Goal: Information Seeking & Learning: Learn about a topic

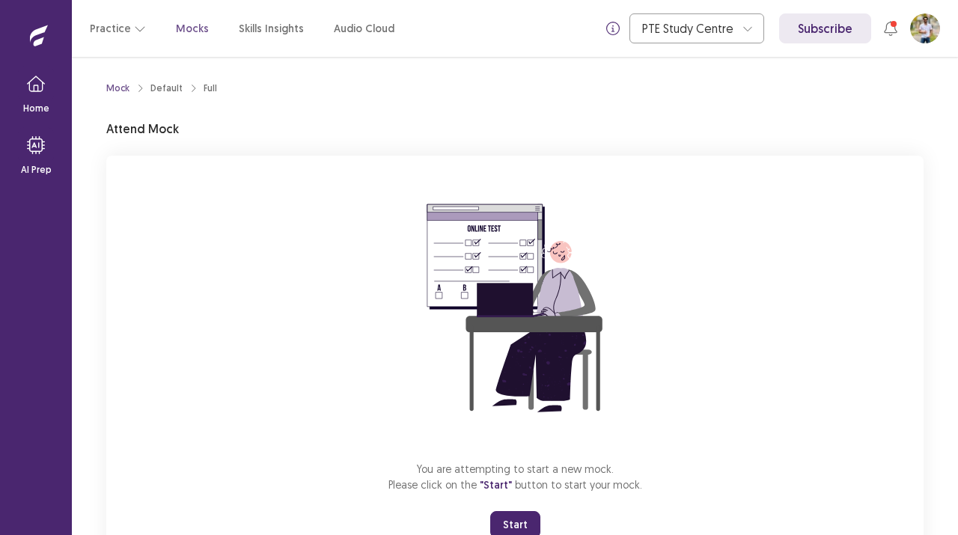
click at [516, 521] on button "Start" at bounding box center [515, 524] width 50 height 27
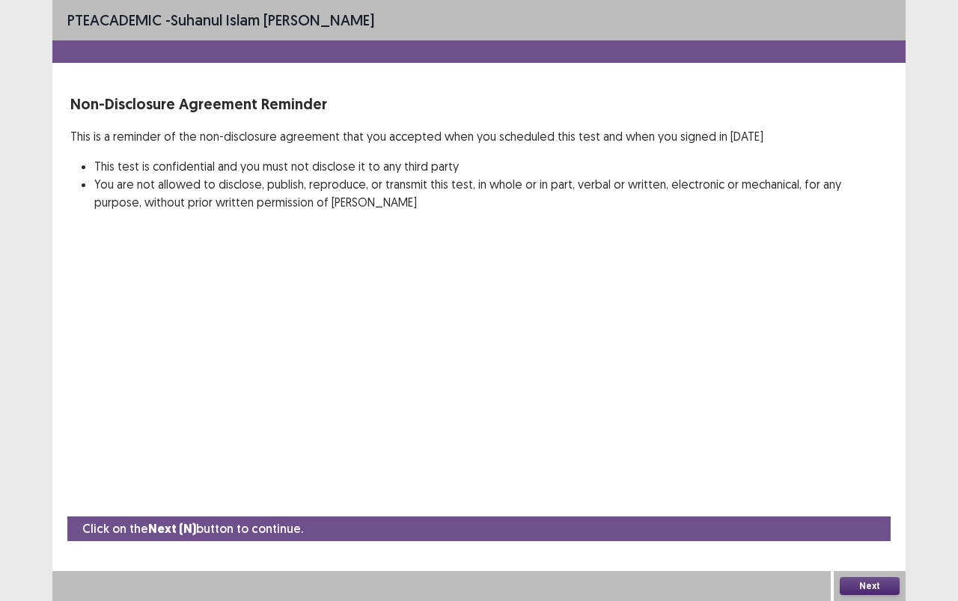
click at [679, 82] on div "PTE academic - [PERSON_NAME] Non-Disclosure Agreement Reminder This is a remind…" at bounding box center [478, 120] width 853 height 241
click at [879, 534] on button "Next" at bounding box center [870, 586] width 60 height 18
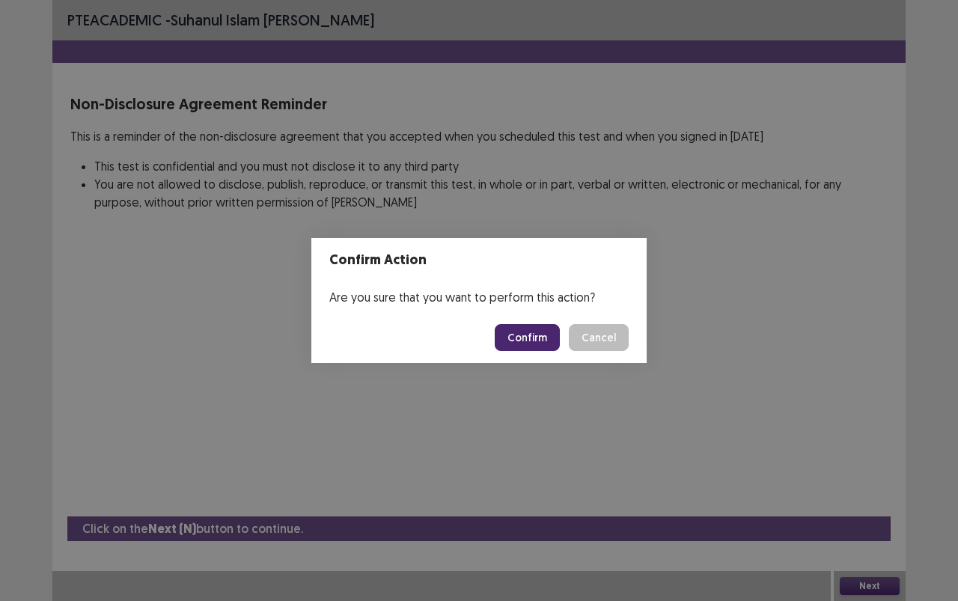
click at [527, 334] on button "Confirm" at bounding box center [527, 337] width 65 height 27
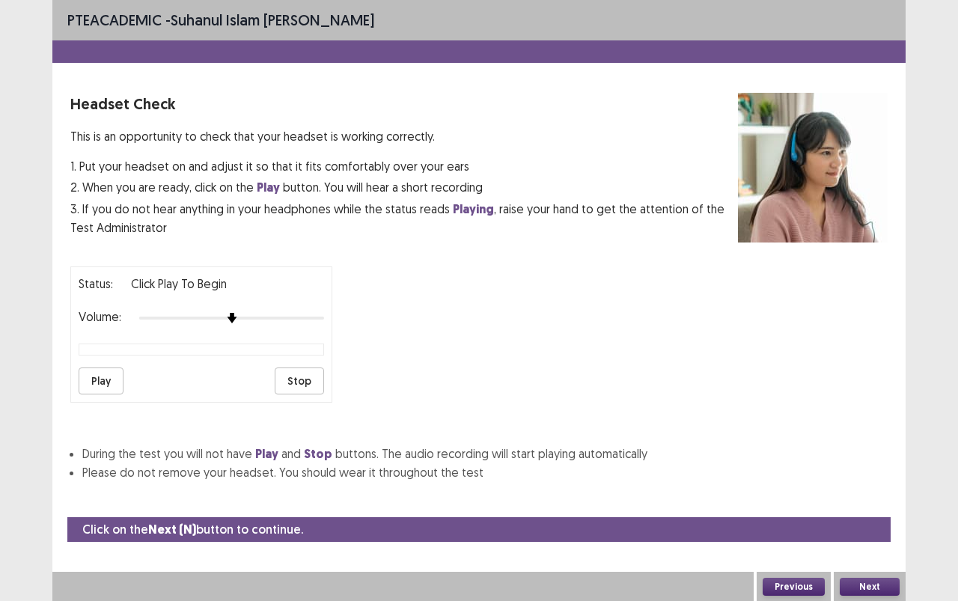
click at [860, 534] on button "Next" at bounding box center [870, 587] width 60 height 18
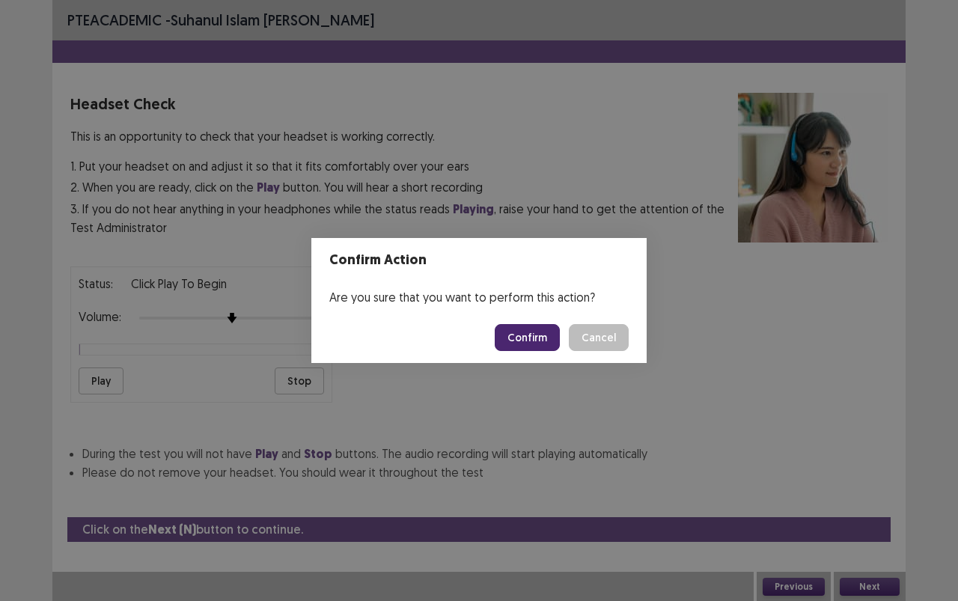
click at [534, 337] on button "Confirm" at bounding box center [527, 337] width 65 height 27
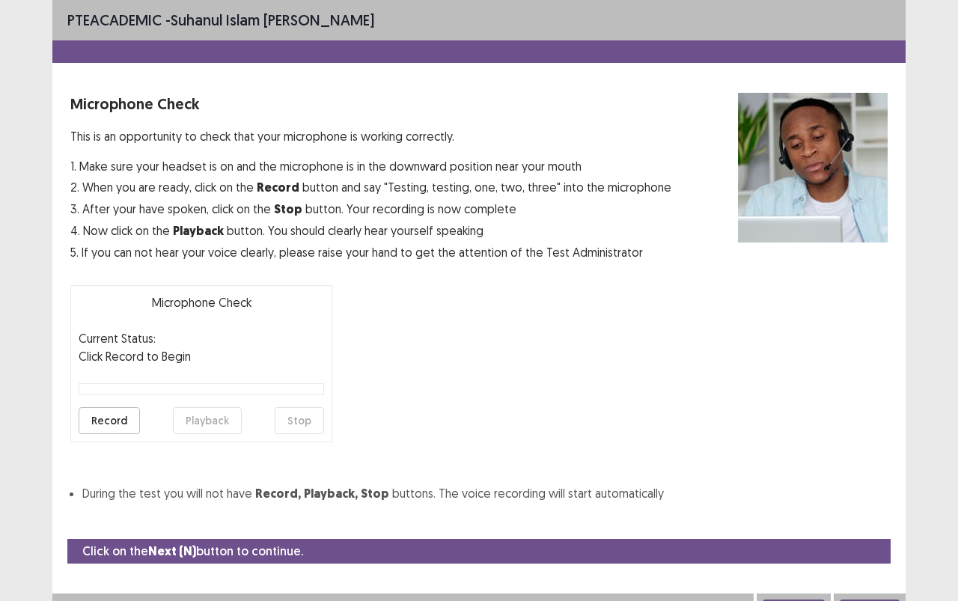
scroll to position [14, 0]
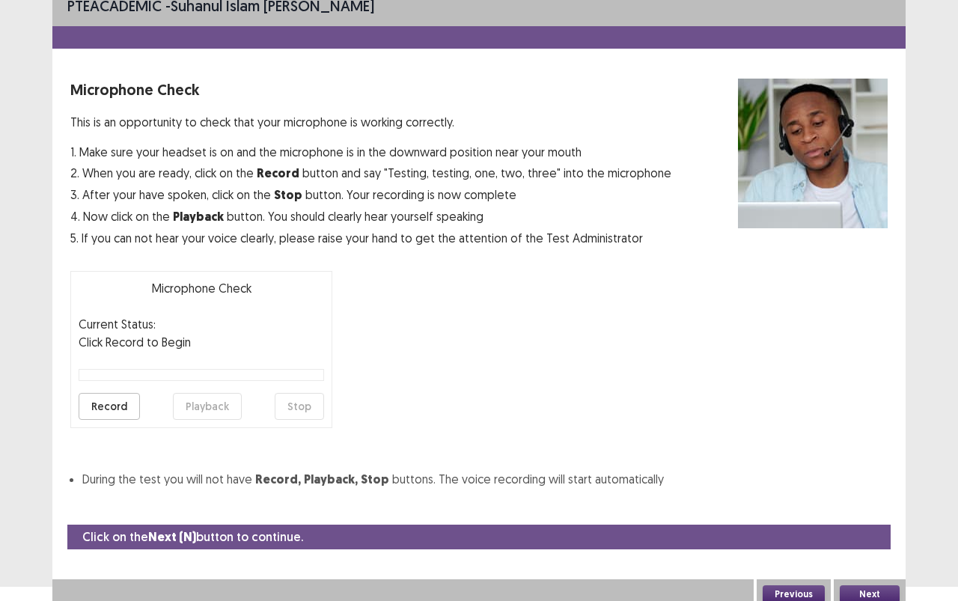
click at [863, 534] on button "Next" at bounding box center [870, 594] width 60 height 18
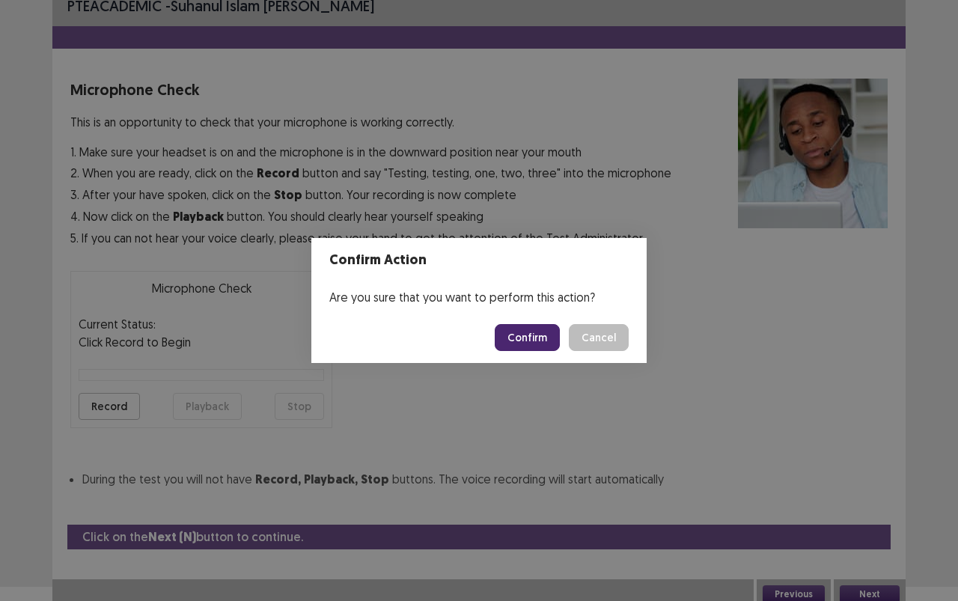
click at [542, 339] on button "Confirm" at bounding box center [527, 337] width 65 height 27
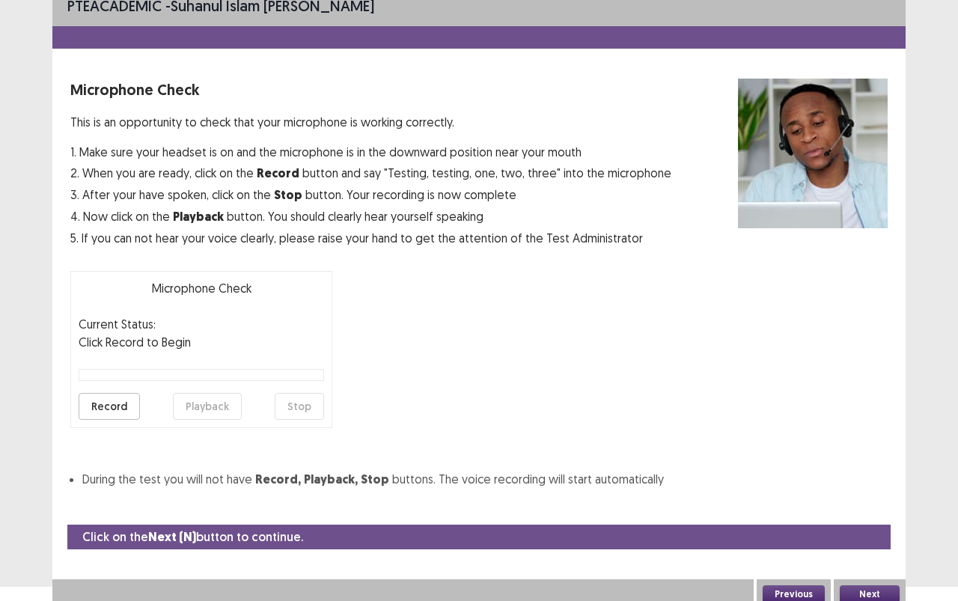
scroll to position [0, 0]
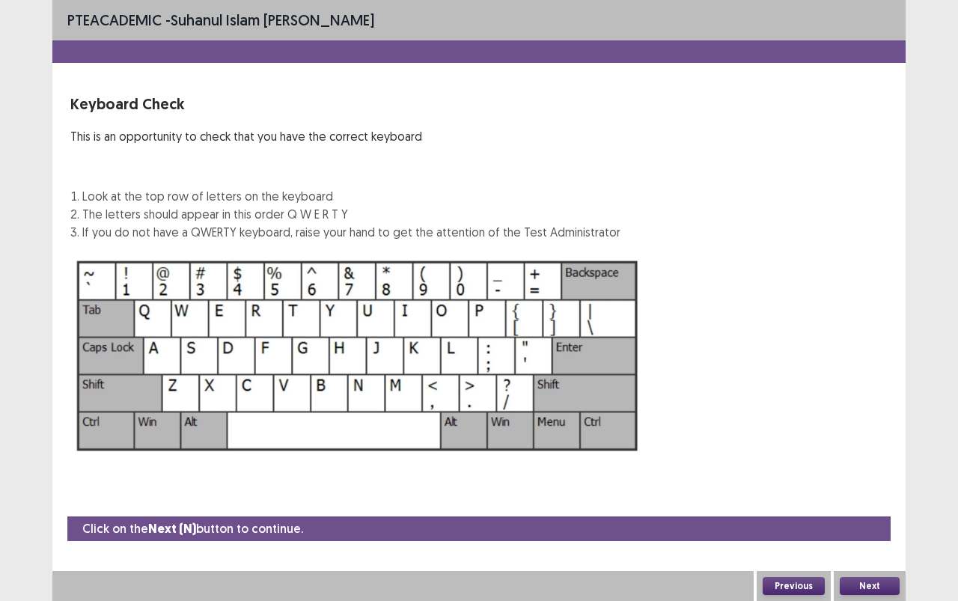
click at [864, 534] on button "Next" at bounding box center [870, 586] width 60 height 18
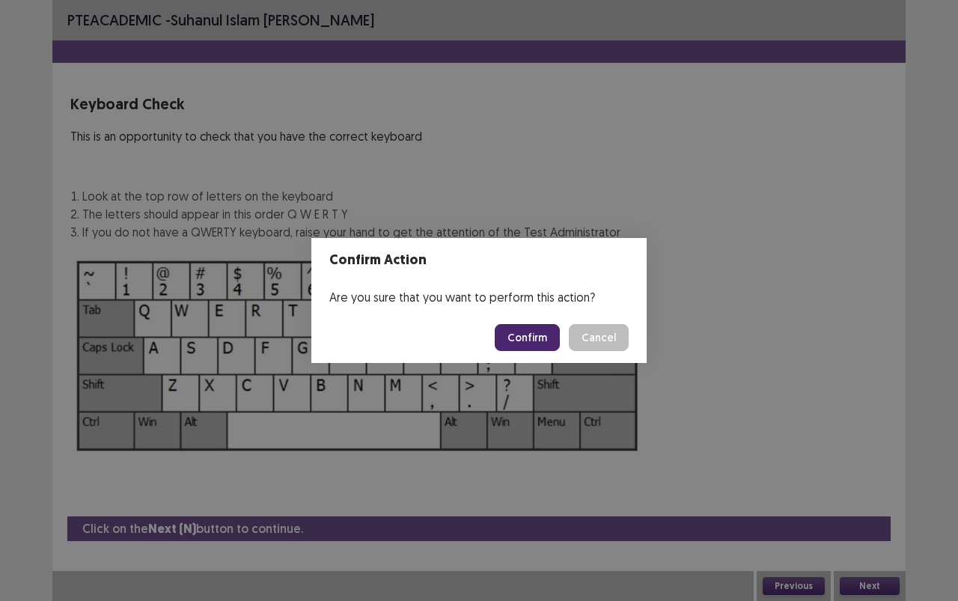
click at [543, 336] on button "Confirm" at bounding box center [527, 337] width 65 height 27
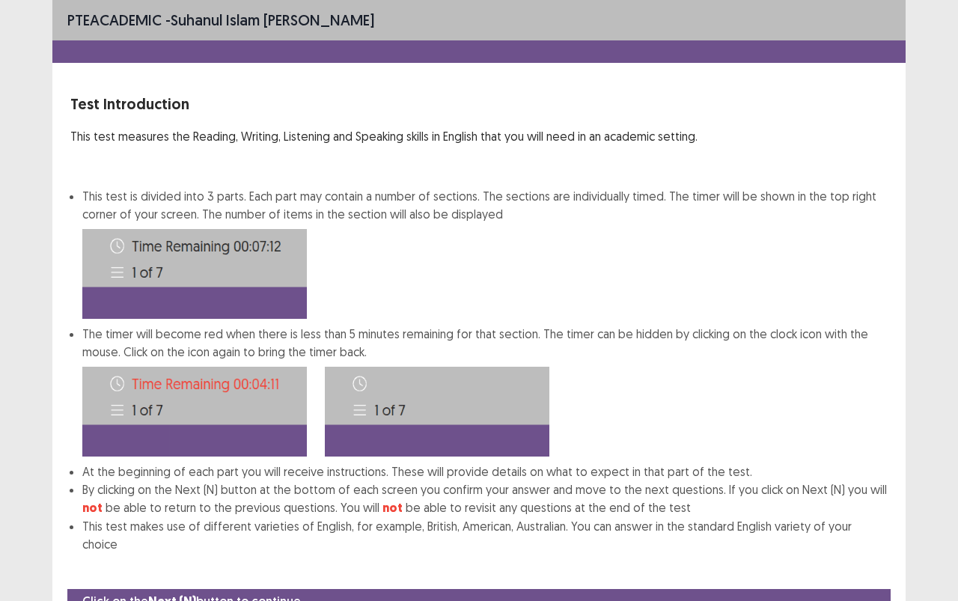
scroll to position [54, 0]
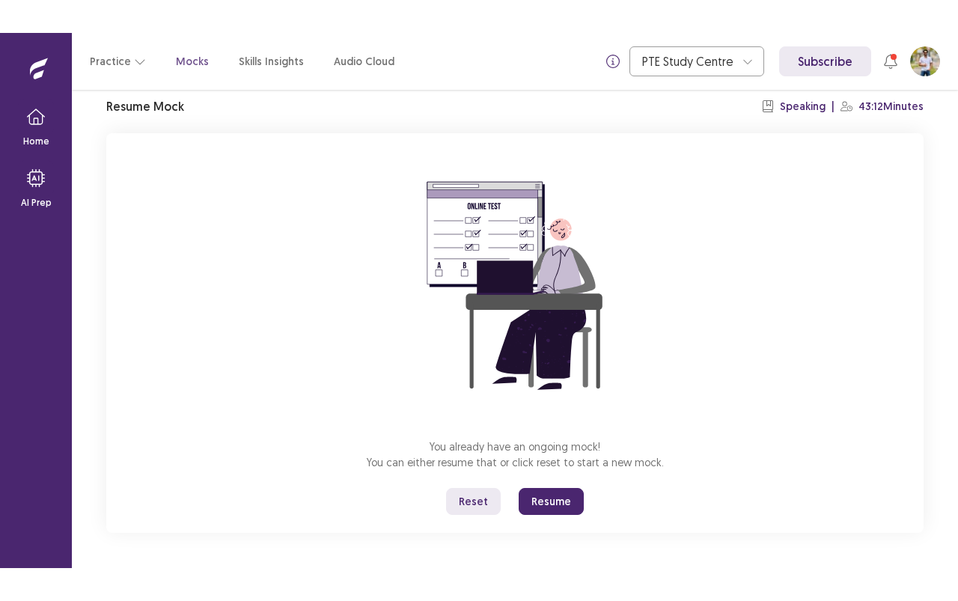
scroll to position [56, 0]
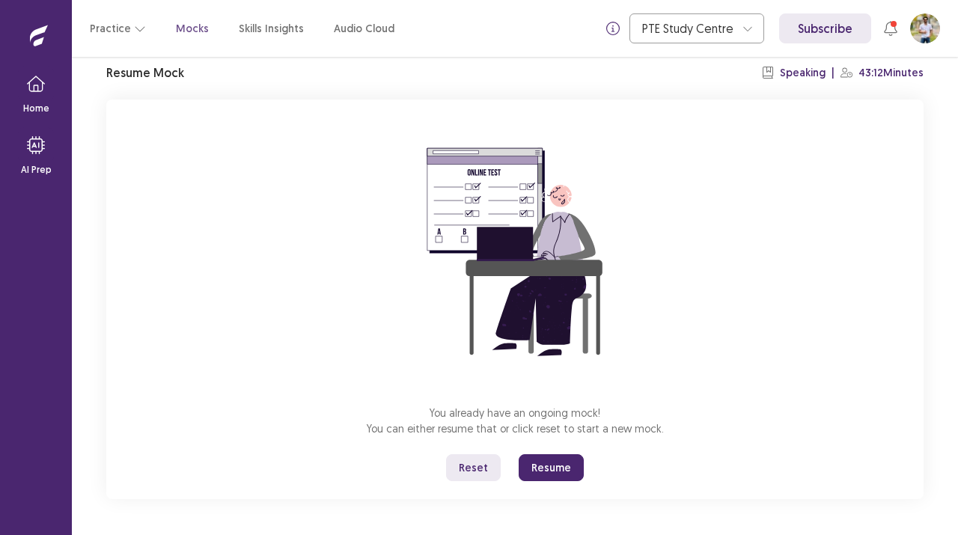
click at [537, 462] on button "Resume" at bounding box center [551, 467] width 65 height 27
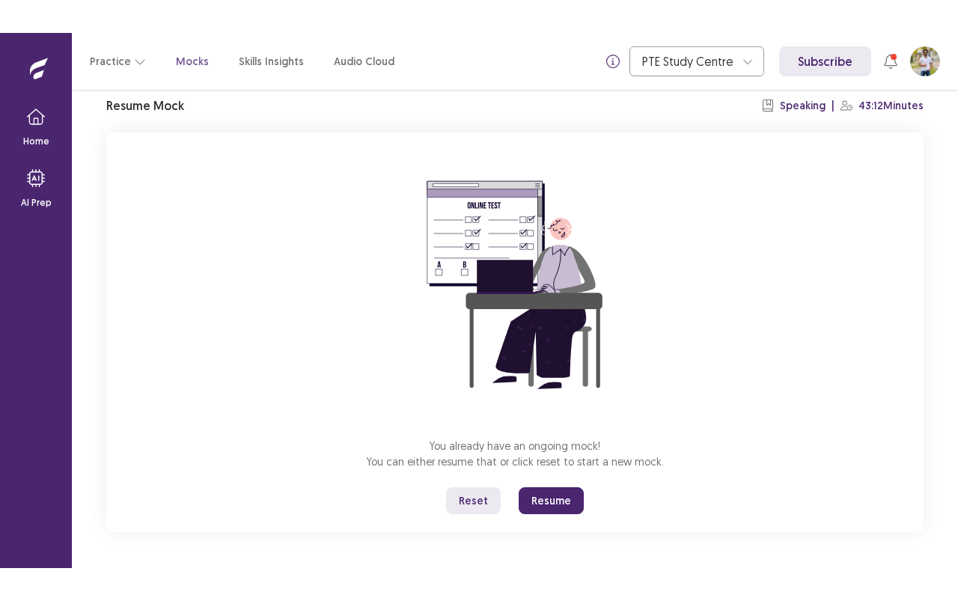
scroll to position [0, 0]
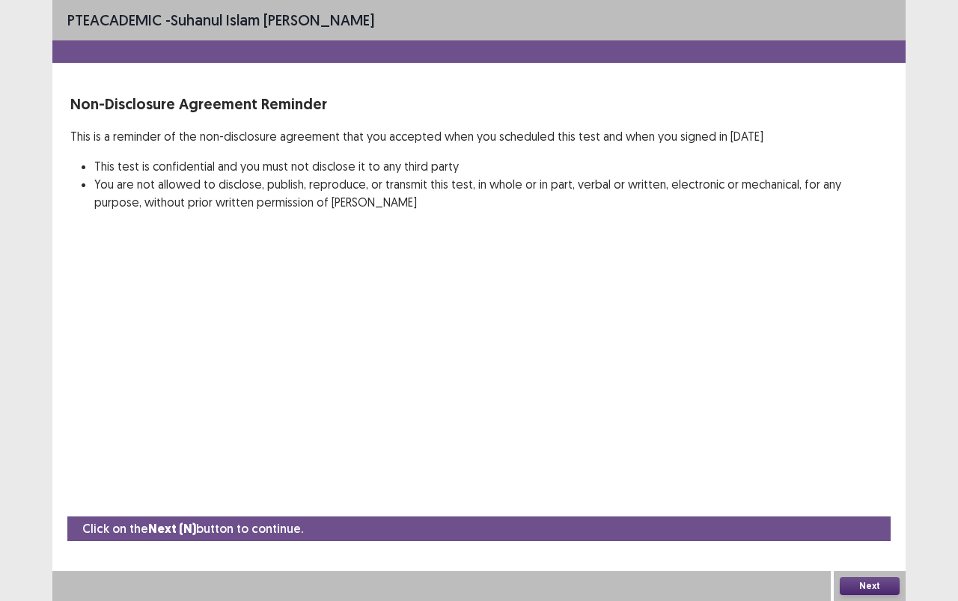
click at [887, 534] on button "Next" at bounding box center [870, 586] width 60 height 18
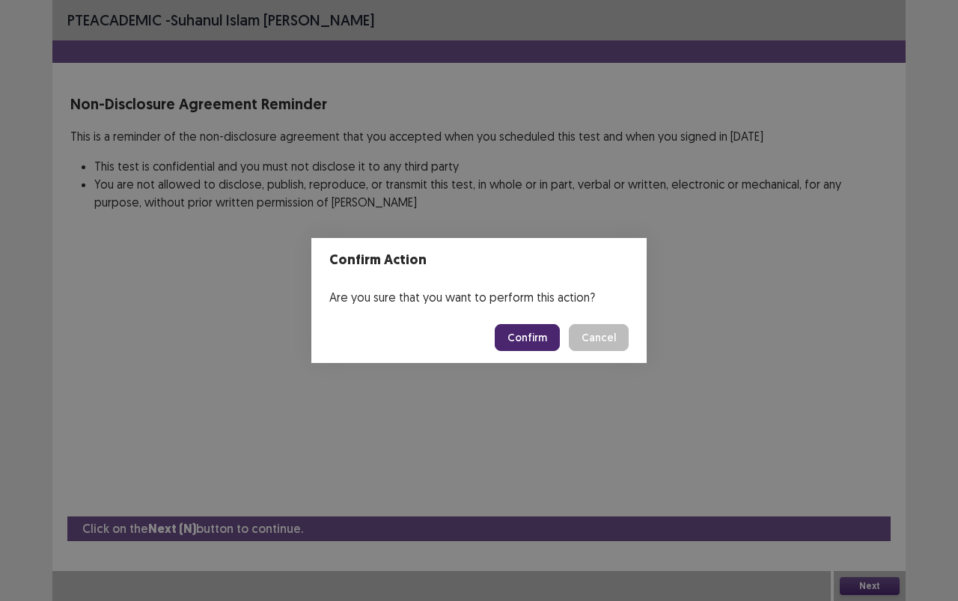
click at [514, 337] on button "Confirm" at bounding box center [527, 337] width 65 height 27
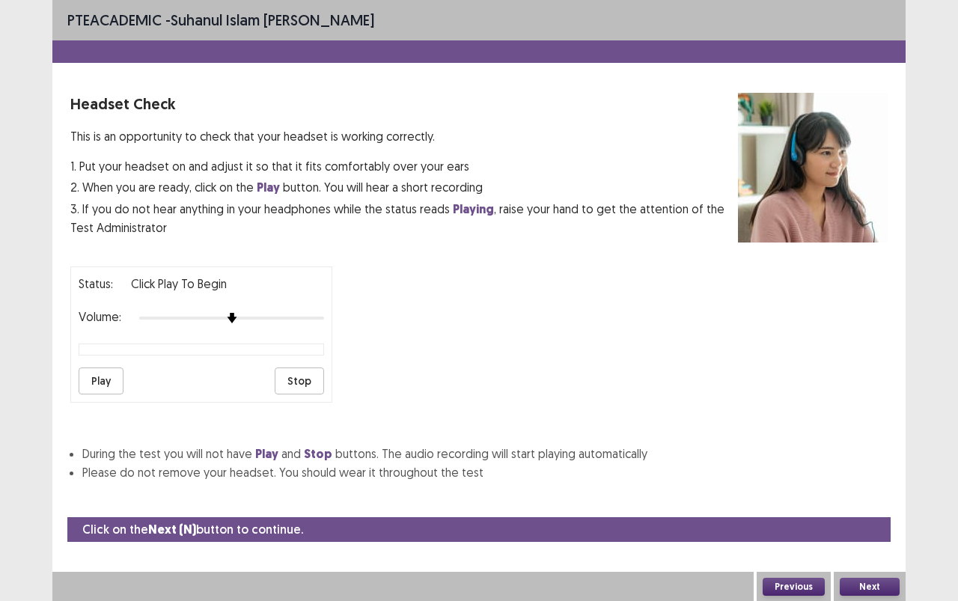
click at [873, 534] on button "Next" at bounding box center [870, 587] width 60 height 18
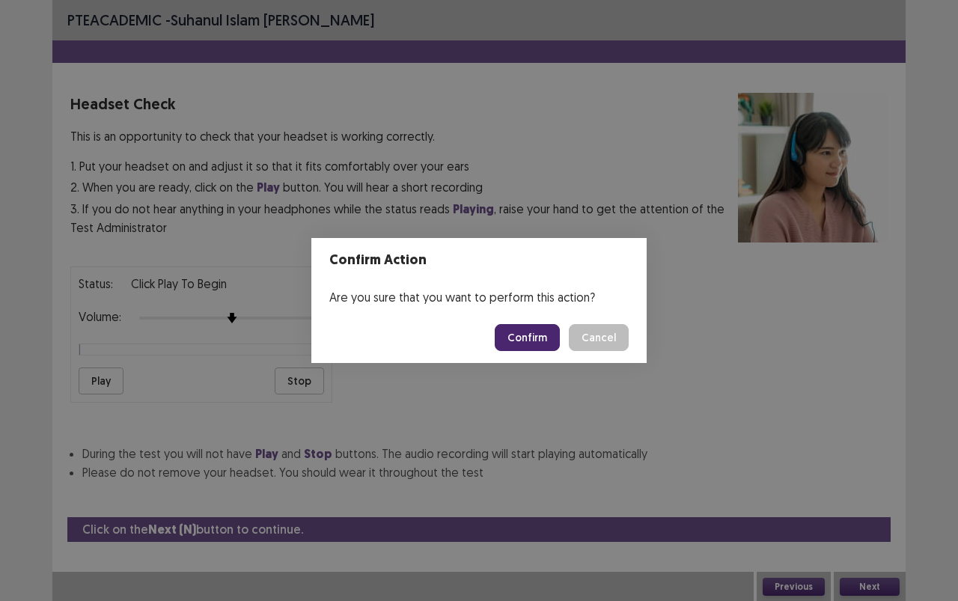
click at [384, 403] on div "Confirm Action Are you sure that you want to perform this action? Confirm Cancel" at bounding box center [479, 300] width 958 height 601
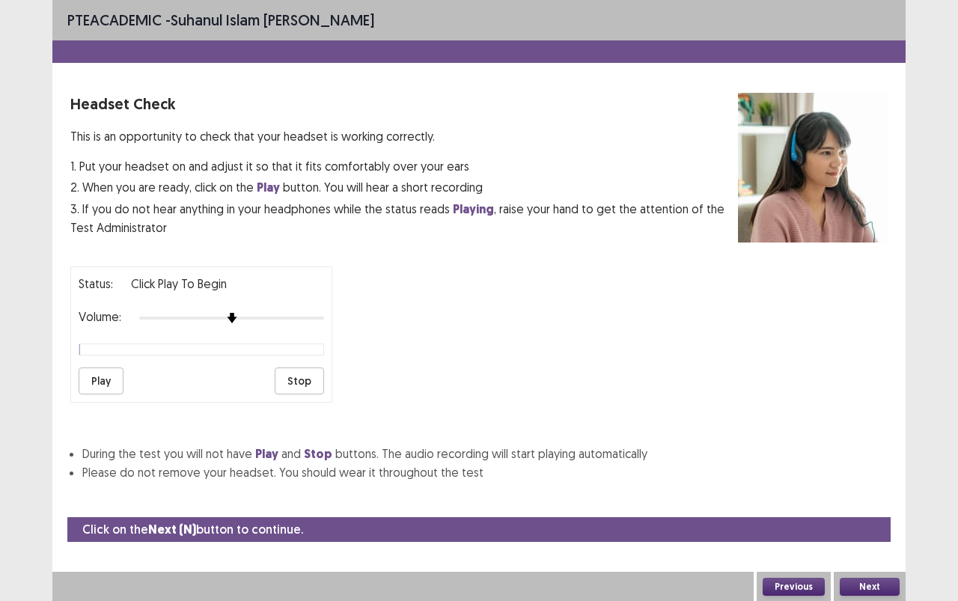
click at [117, 367] on button "Play" at bounding box center [101, 380] width 45 height 27
click at [246, 314] on div at bounding box center [231, 318] width 185 height 12
click at [866, 534] on button "Next" at bounding box center [870, 587] width 60 height 18
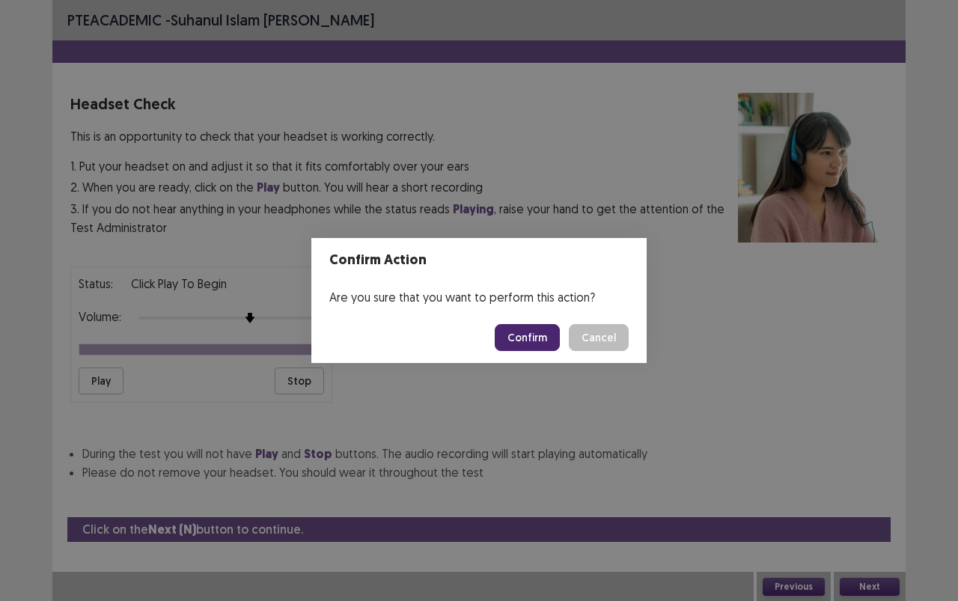
click at [513, 325] on button "Confirm" at bounding box center [527, 337] width 65 height 27
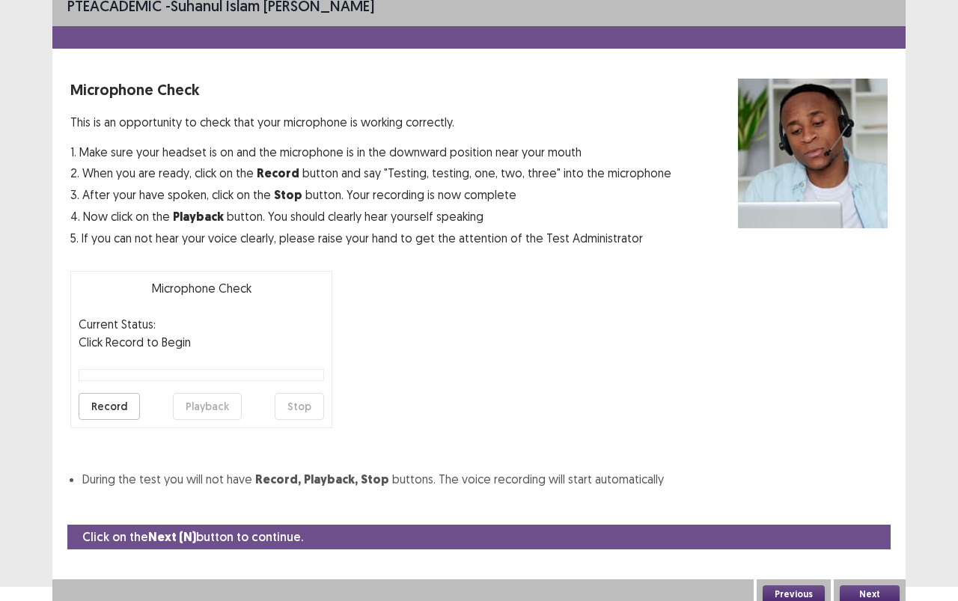
click at [121, 394] on button "Record" at bounding box center [109, 406] width 61 height 27
click at [303, 398] on button "Stop" at bounding box center [299, 406] width 49 height 27
click at [210, 403] on button "Playback" at bounding box center [207, 406] width 69 height 27
click at [858, 534] on button "Next" at bounding box center [870, 594] width 60 height 18
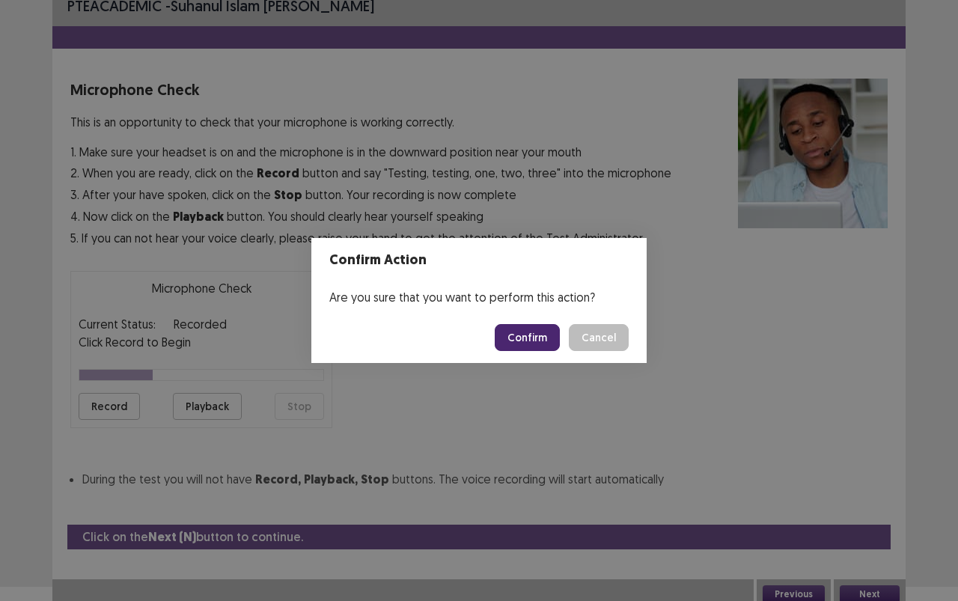
click at [525, 326] on button "Confirm" at bounding box center [527, 337] width 65 height 27
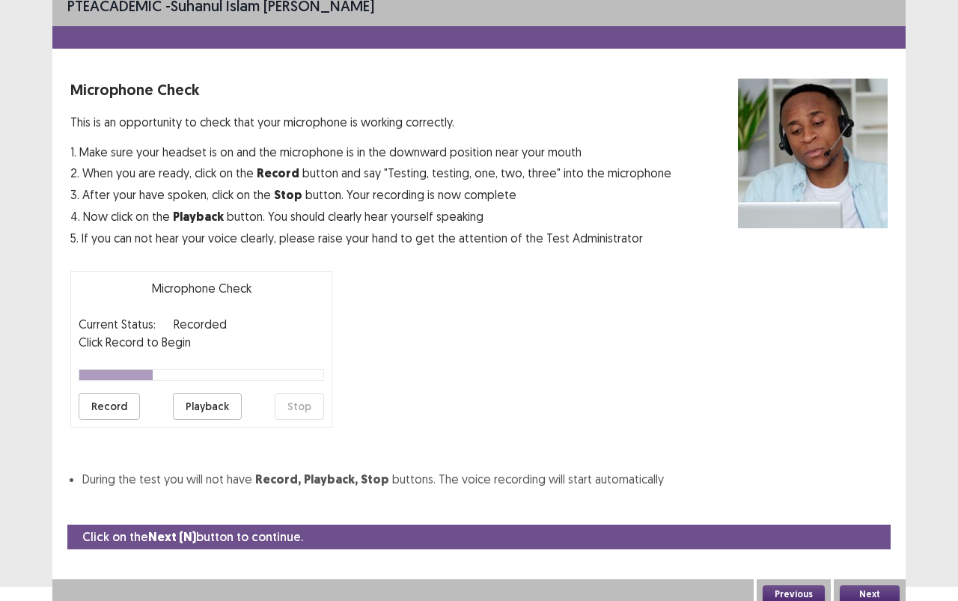
scroll to position [0, 0]
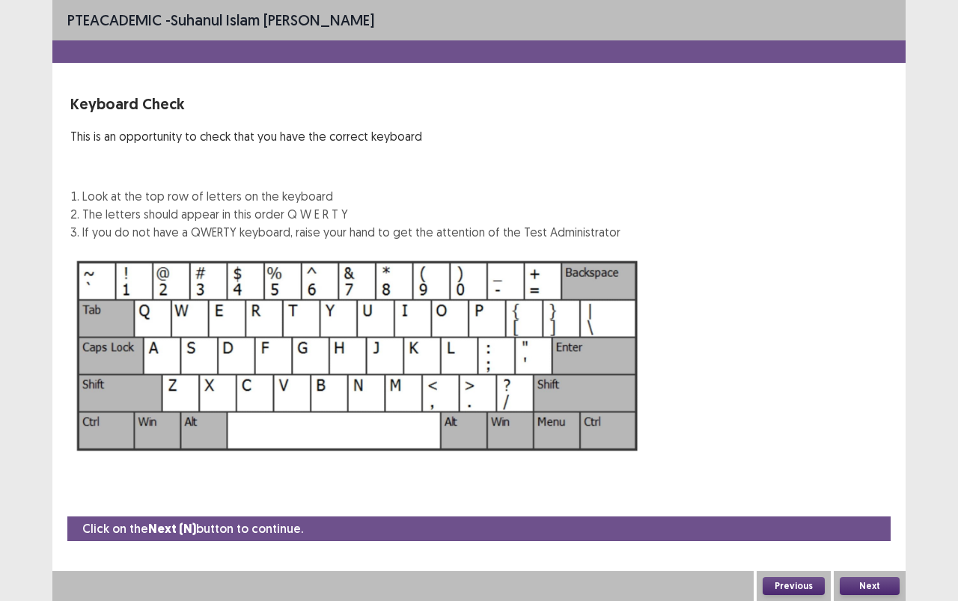
click at [871, 534] on button "Next" at bounding box center [870, 586] width 60 height 18
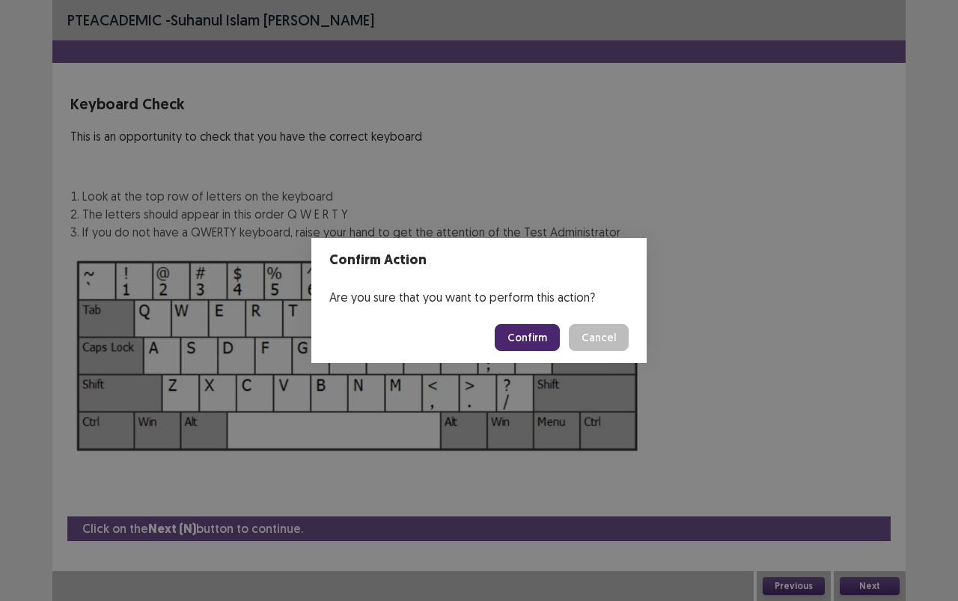
click at [539, 343] on button "Confirm" at bounding box center [527, 337] width 65 height 27
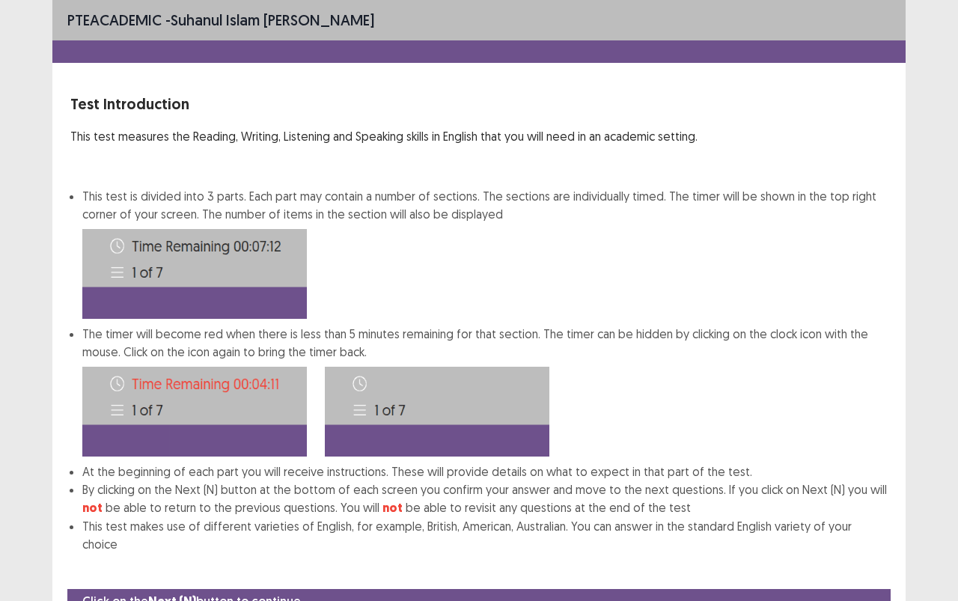
scroll to position [54, 0]
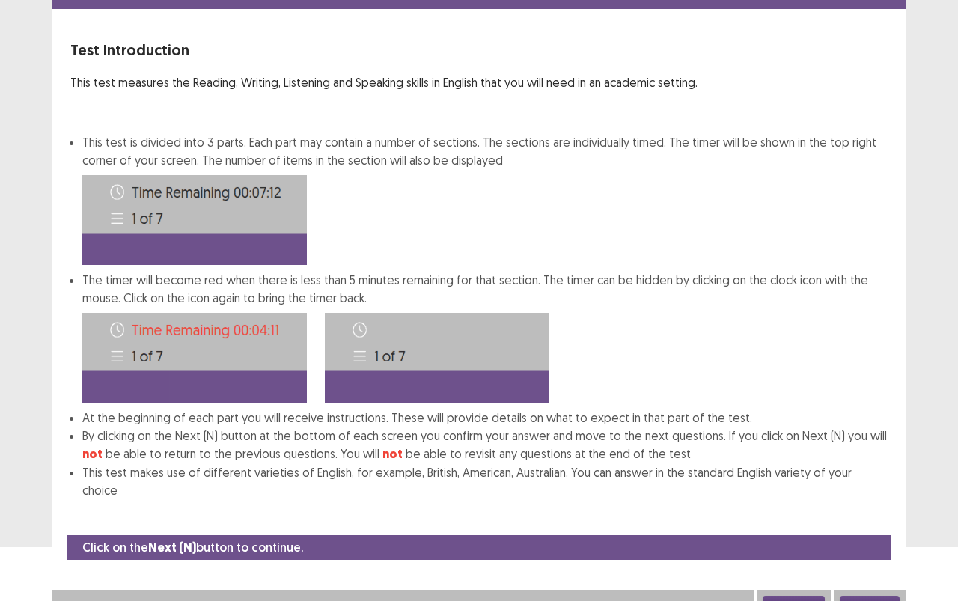
click at [878, 534] on button "Next" at bounding box center [870, 605] width 60 height 18
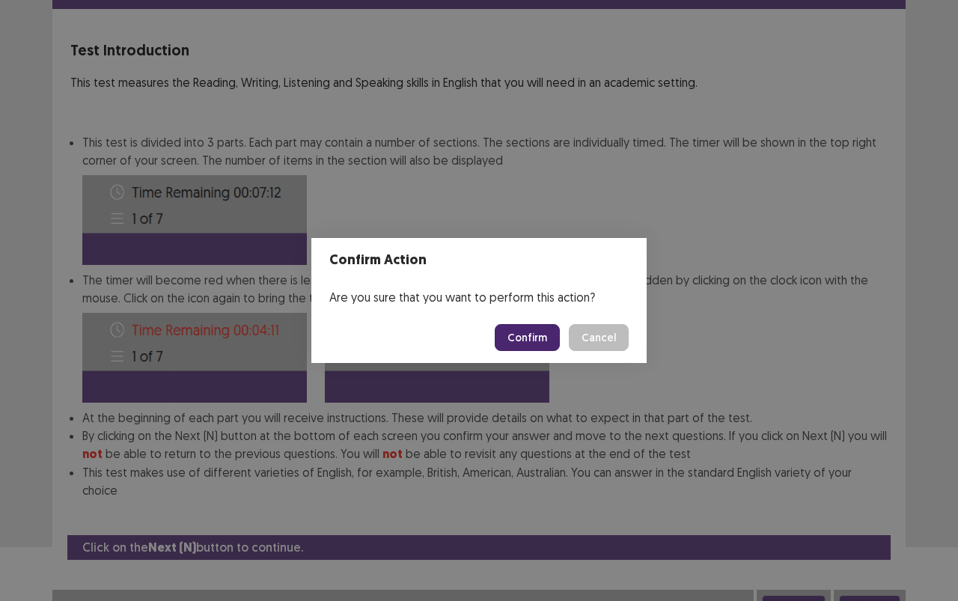
click at [540, 338] on button "Confirm" at bounding box center [527, 337] width 65 height 27
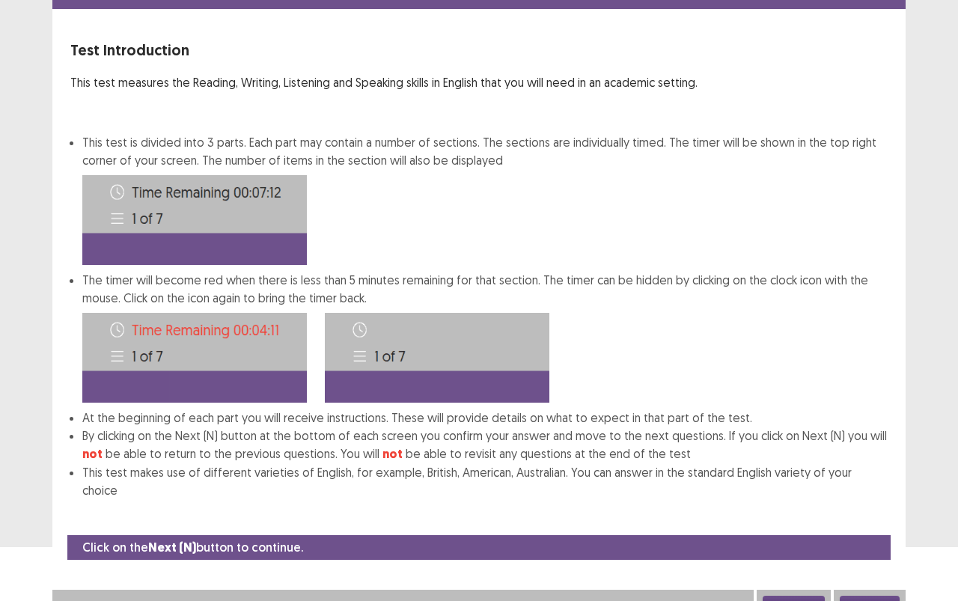
scroll to position [0, 0]
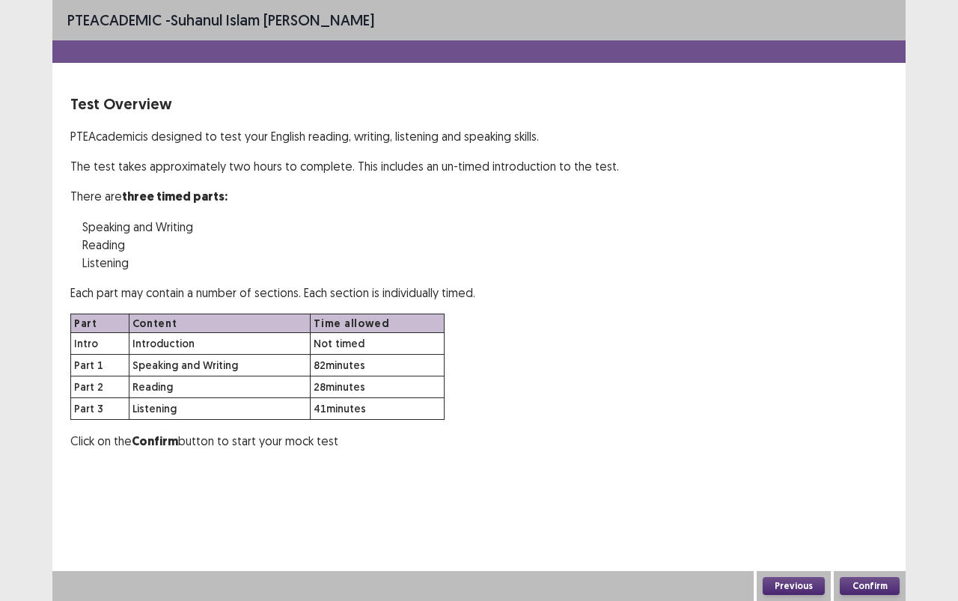
click at [898, 534] on button "Confirm" at bounding box center [870, 586] width 60 height 18
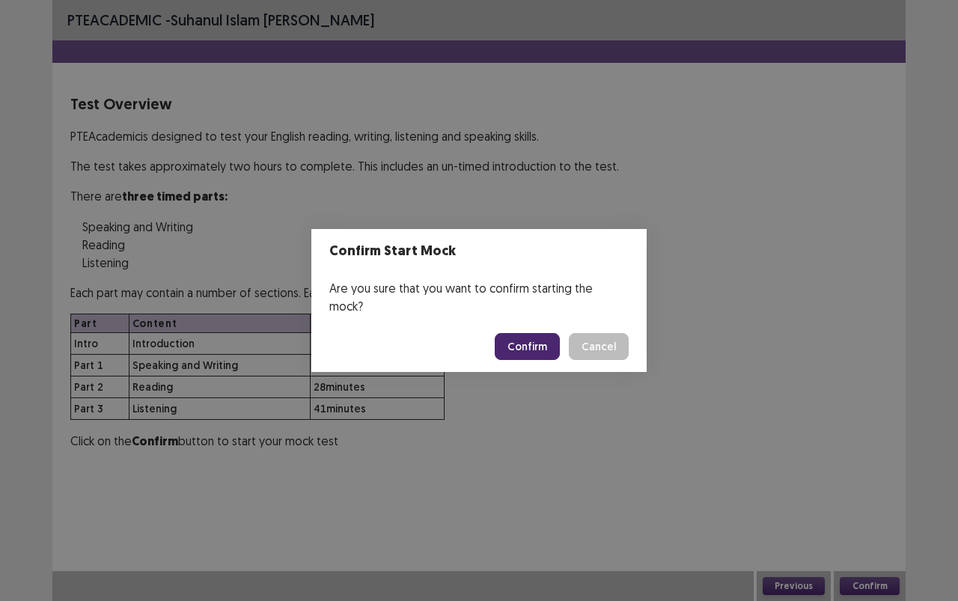
click at [534, 338] on button "Confirm" at bounding box center [527, 346] width 65 height 27
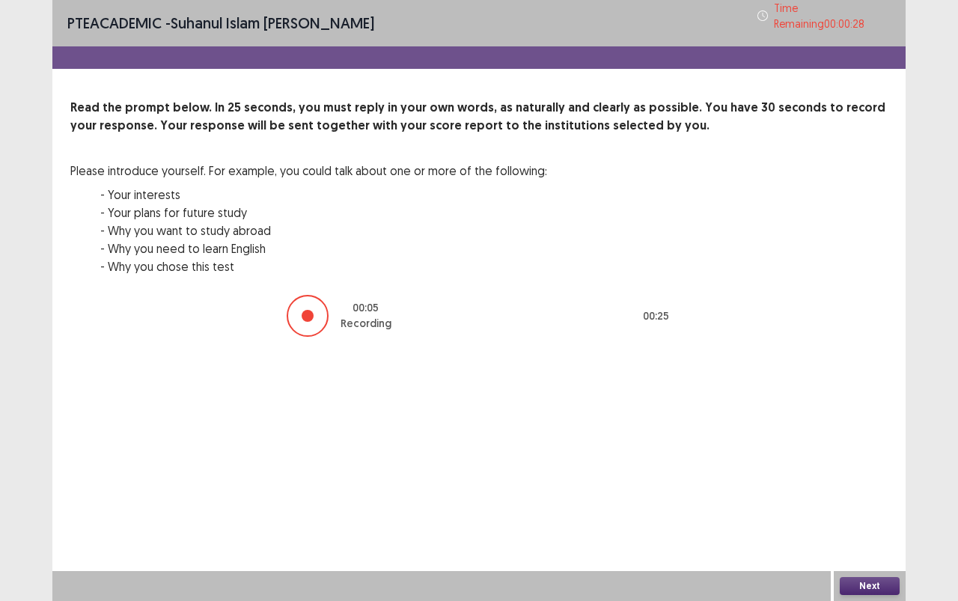
click at [883, 534] on button "Next" at bounding box center [870, 586] width 60 height 18
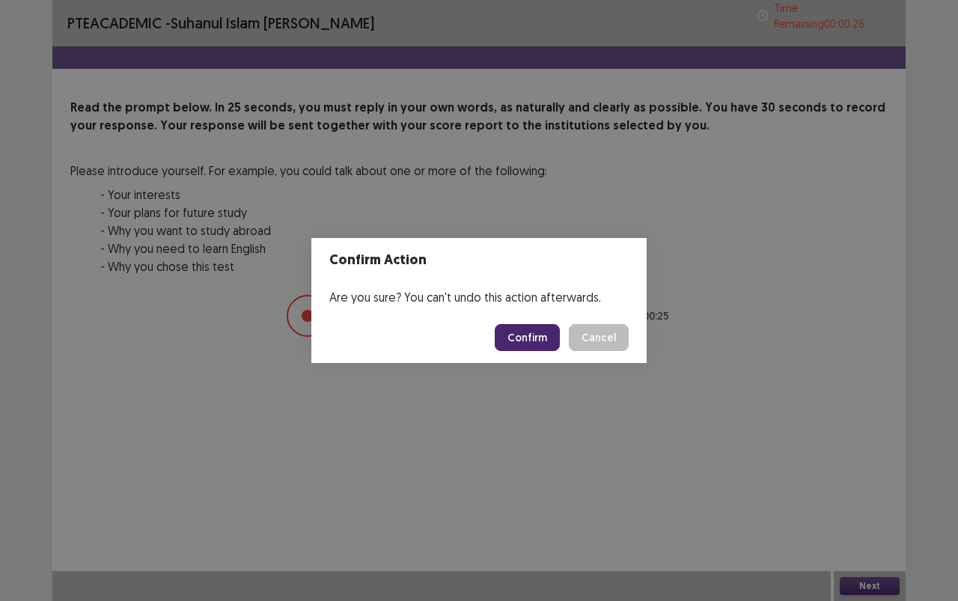
click at [524, 329] on button "Confirm" at bounding box center [527, 337] width 65 height 27
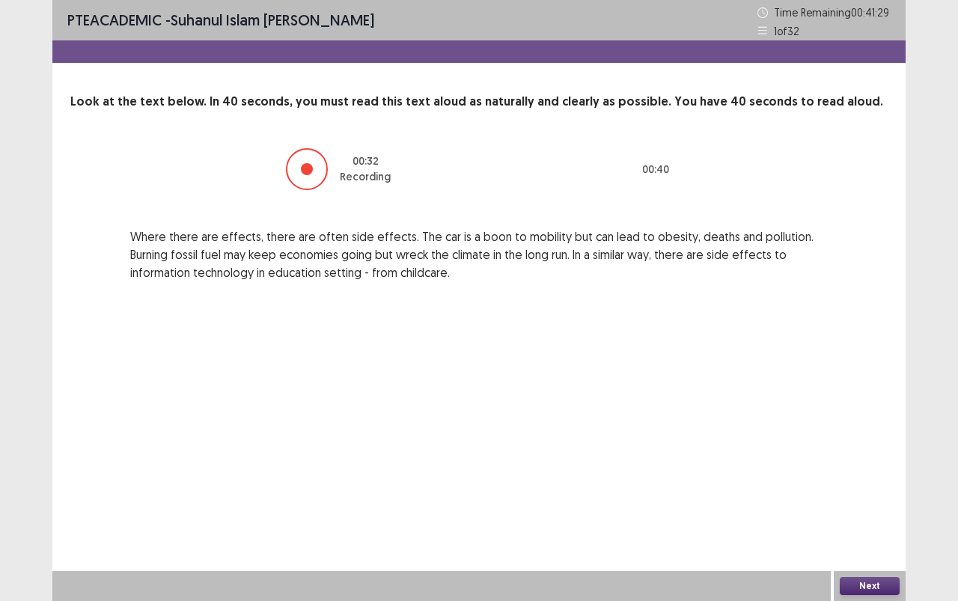
click at [886, 534] on button "Next" at bounding box center [870, 586] width 60 height 18
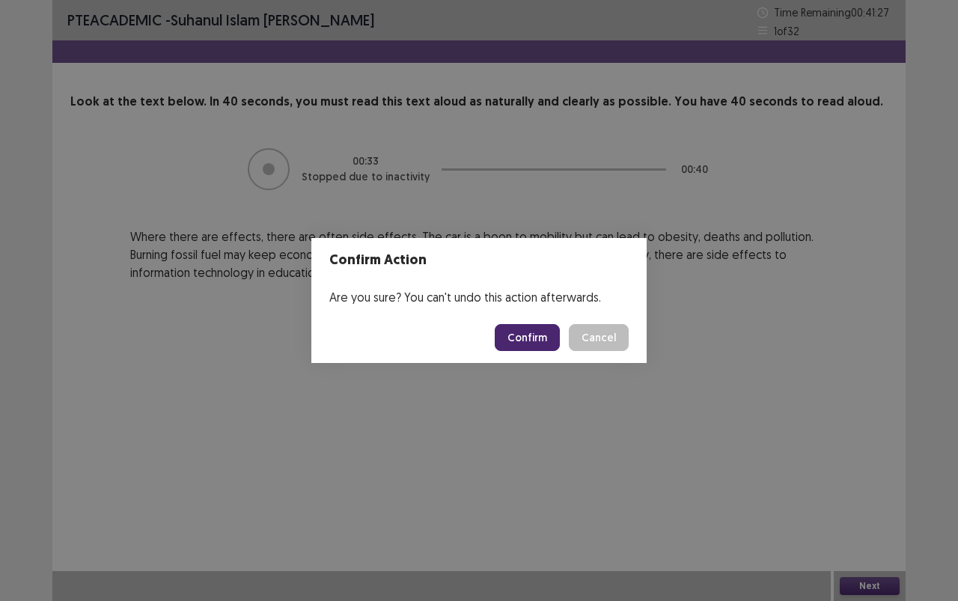
click at [539, 333] on button "Confirm" at bounding box center [527, 337] width 65 height 27
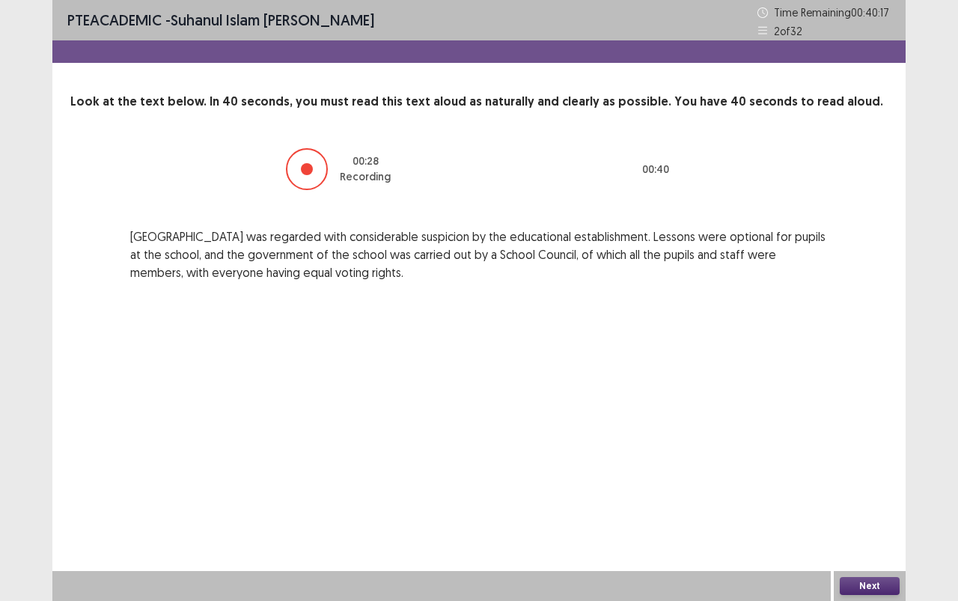
click at [879, 534] on button "Next" at bounding box center [870, 586] width 60 height 18
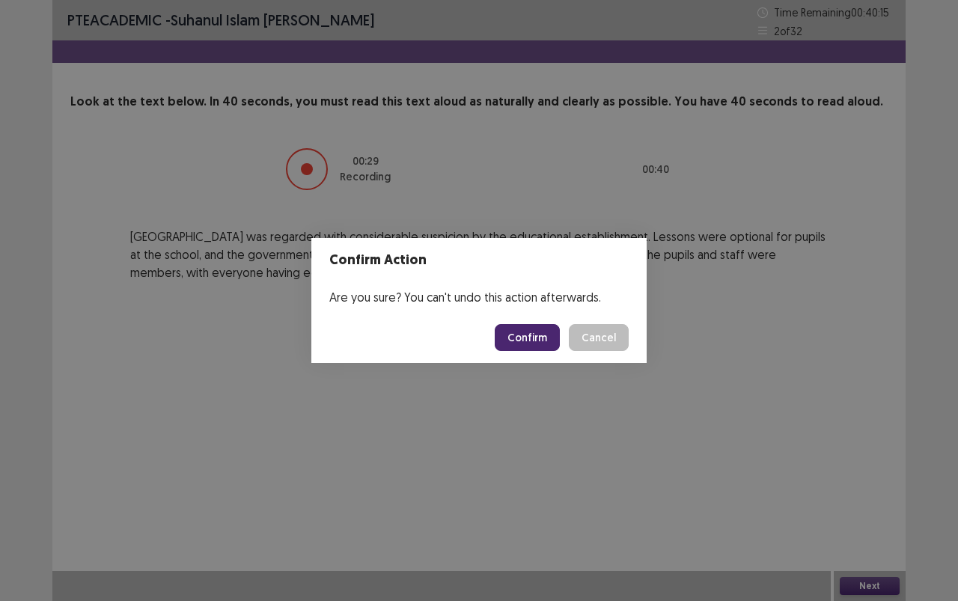
click at [536, 342] on button "Confirm" at bounding box center [527, 337] width 65 height 27
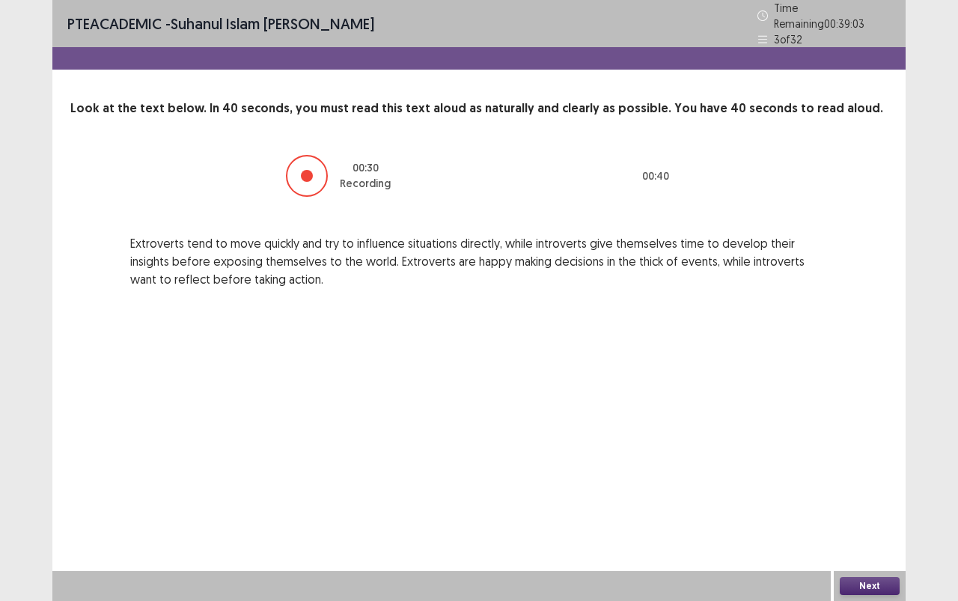
click at [892, 534] on button "Next" at bounding box center [870, 586] width 60 height 18
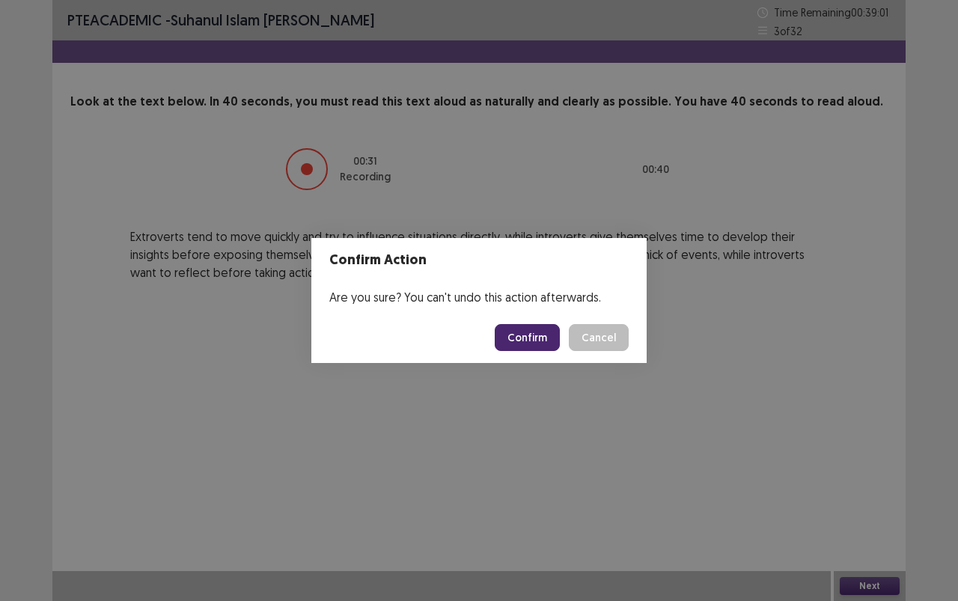
click at [541, 341] on button "Confirm" at bounding box center [527, 337] width 65 height 27
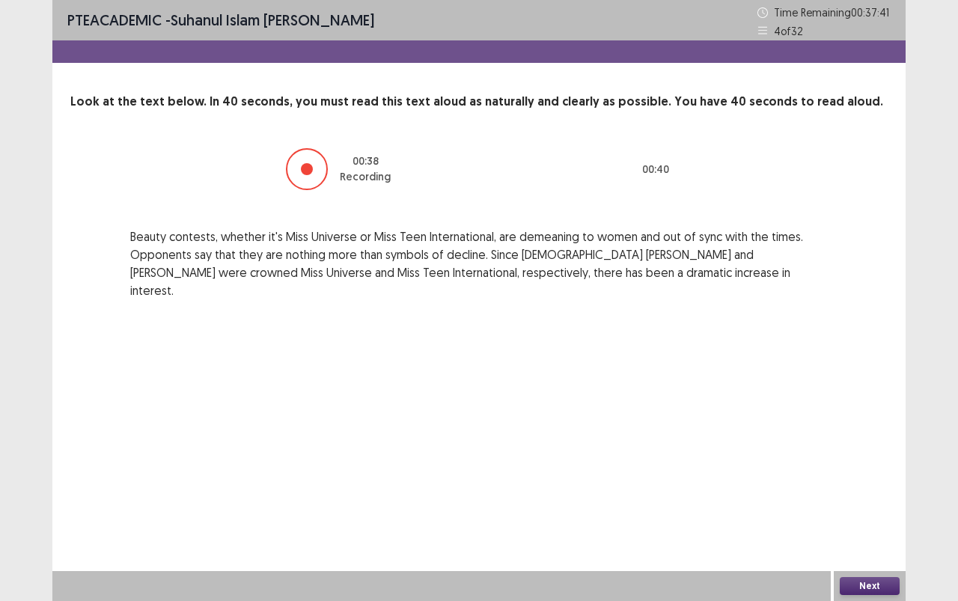
click at [890, 534] on button "Next" at bounding box center [870, 586] width 60 height 18
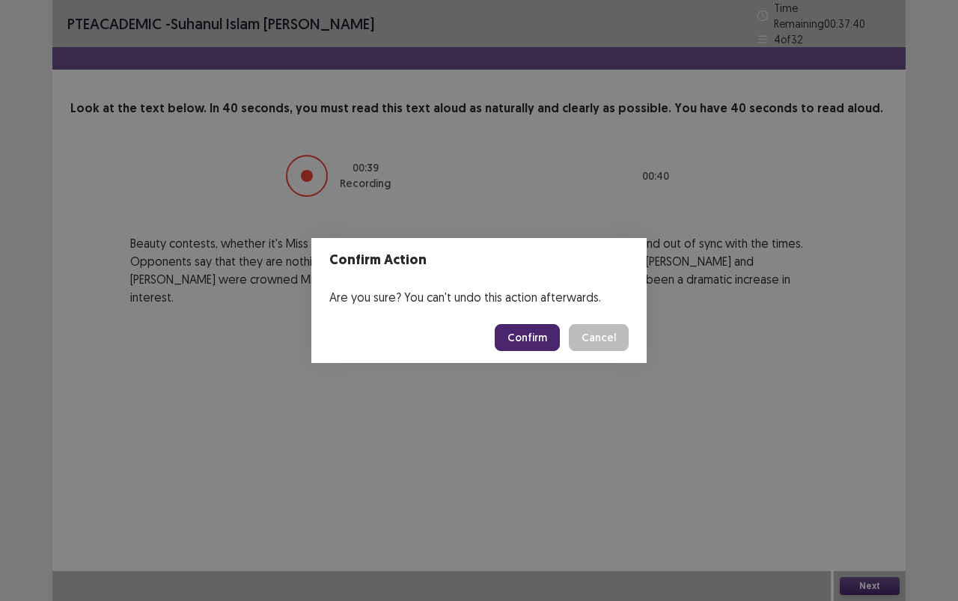
click at [520, 340] on button "Confirm" at bounding box center [527, 337] width 65 height 27
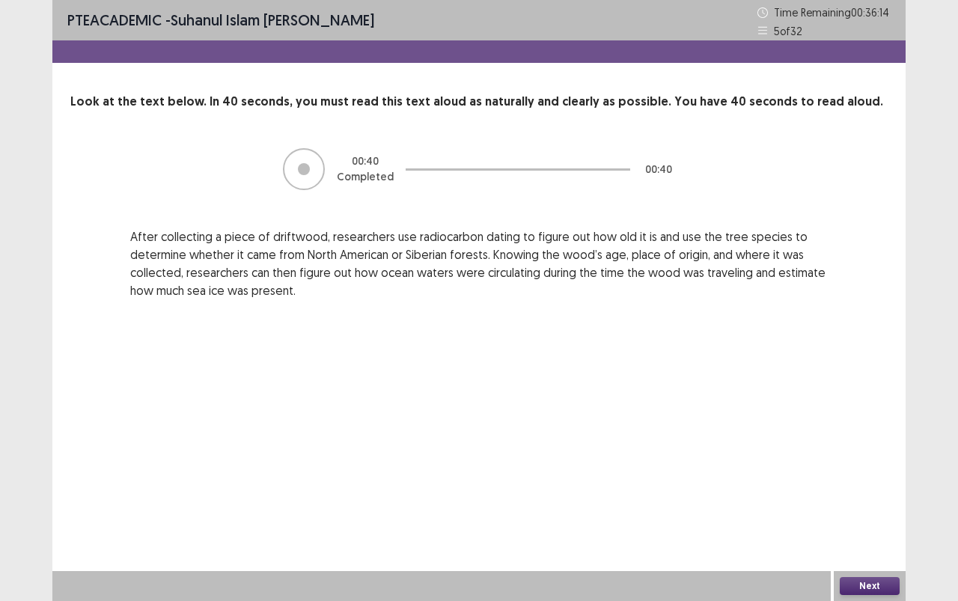
click at [863, 534] on button "Next" at bounding box center [870, 586] width 60 height 18
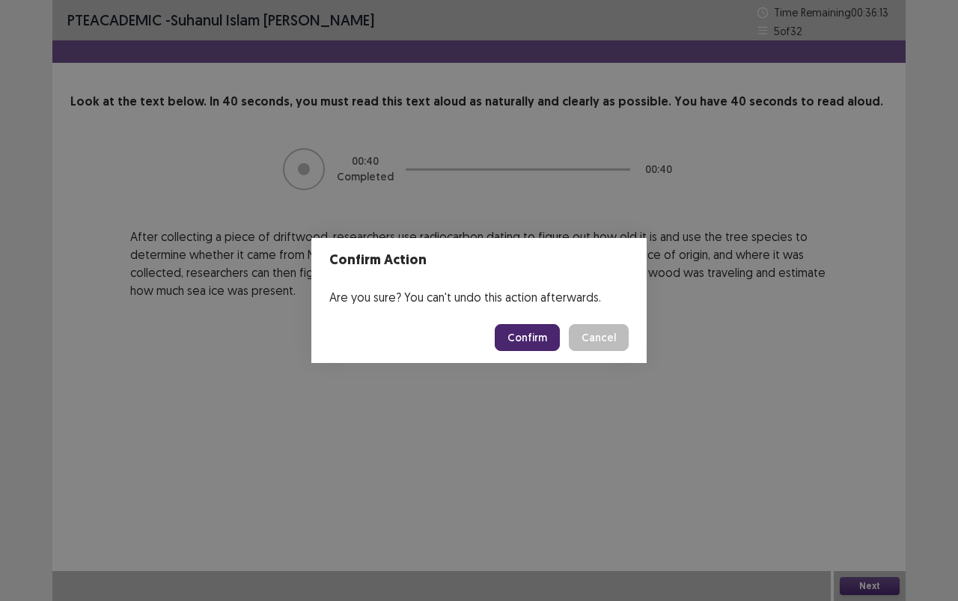
click at [545, 340] on button "Confirm" at bounding box center [527, 337] width 65 height 27
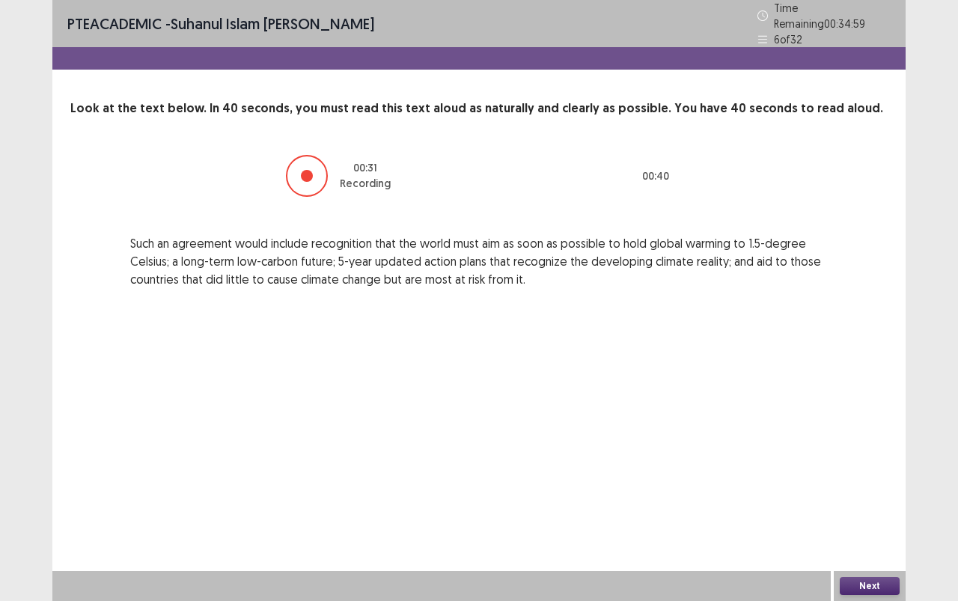
click at [840, 534] on button "Next" at bounding box center [870, 586] width 60 height 18
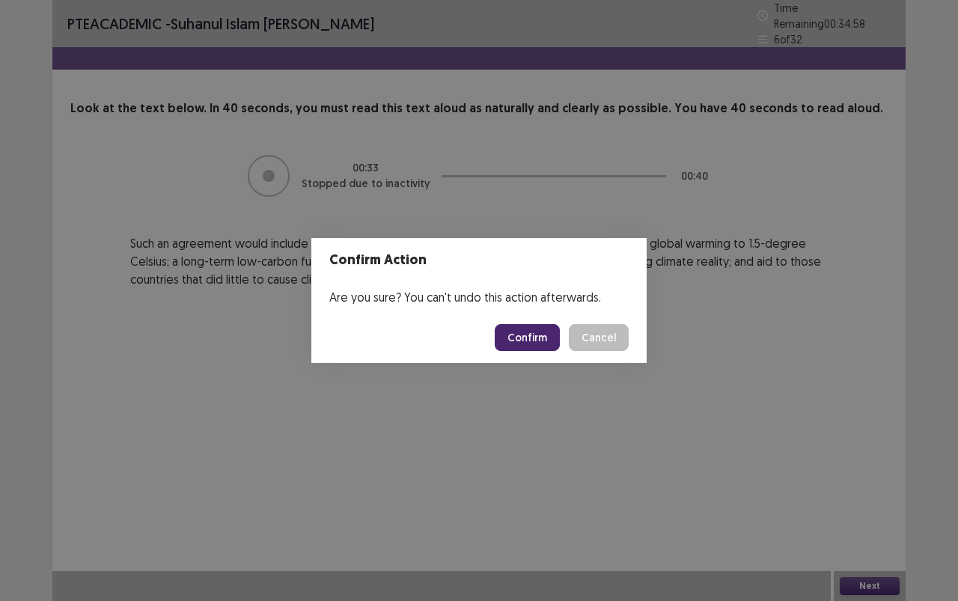
click at [513, 327] on button "Confirm" at bounding box center [527, 337] width 65 height 27
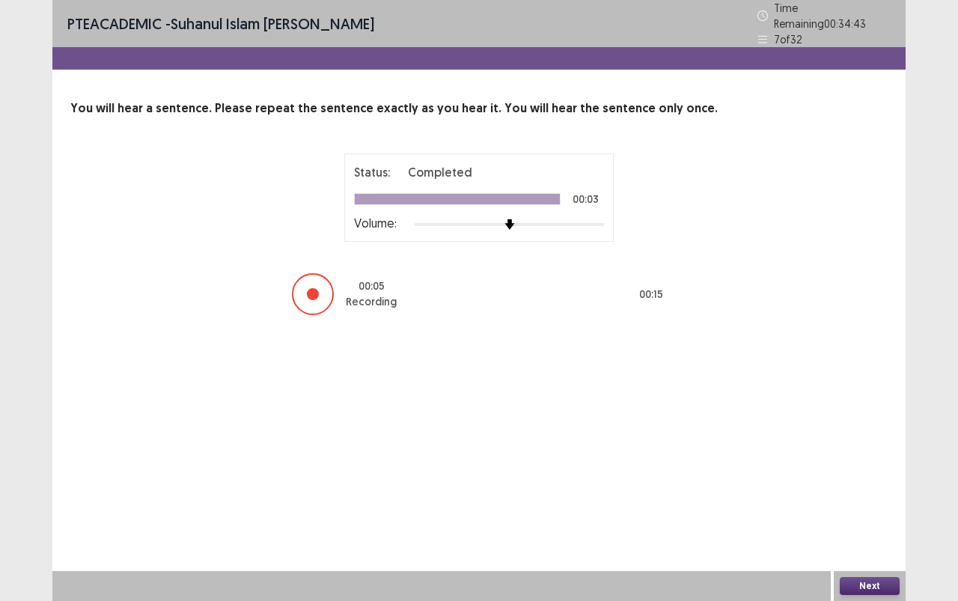
click at [860, 534] on button "Next" at bounding box center [870, 586] width 60 height 18
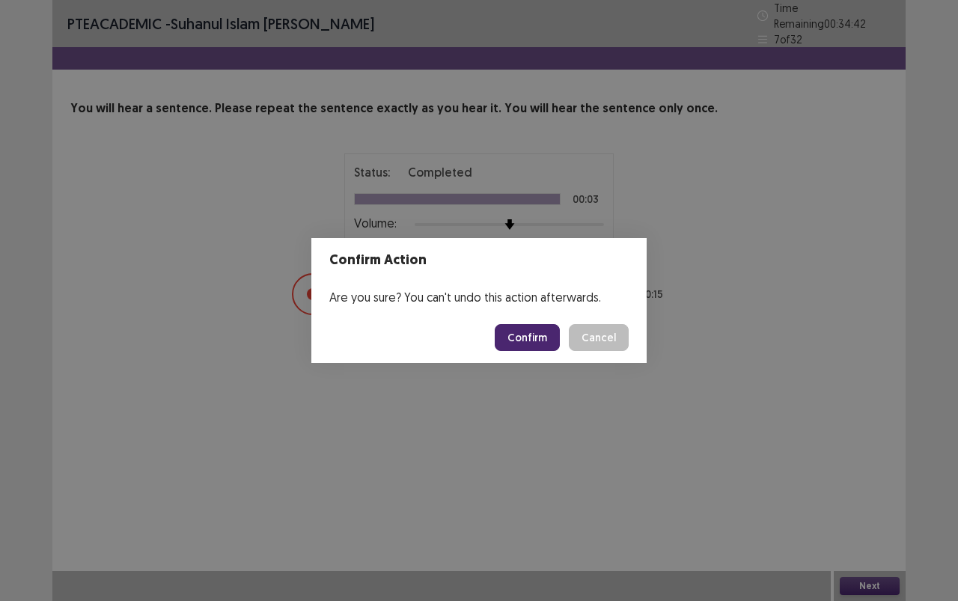
click at [548, 337] on button "Confirm" at bounding box center [527, 337] width 65 height 27
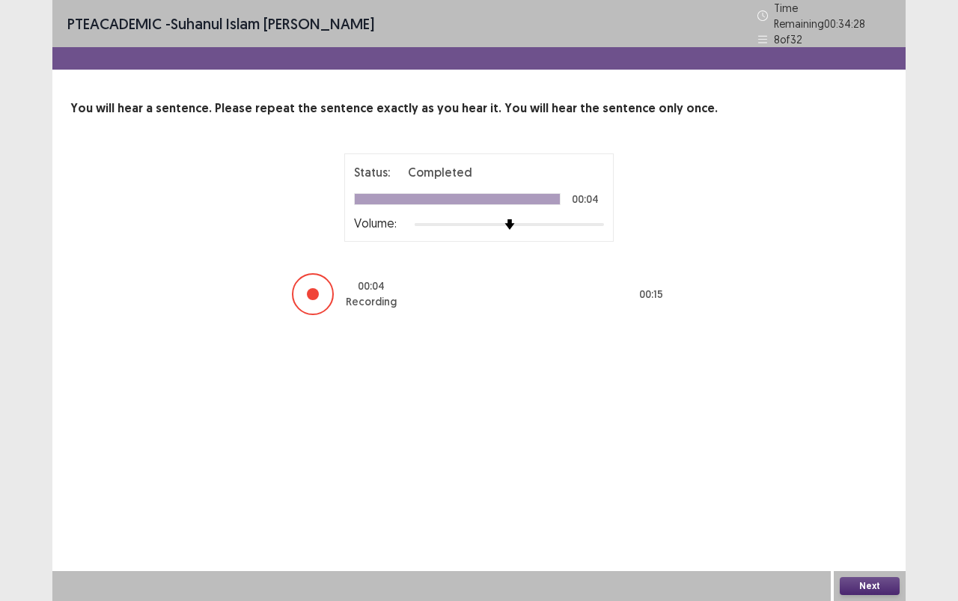
click at [891, 534] on button "Next" at bounding box center [870, 586] width 60 height 18
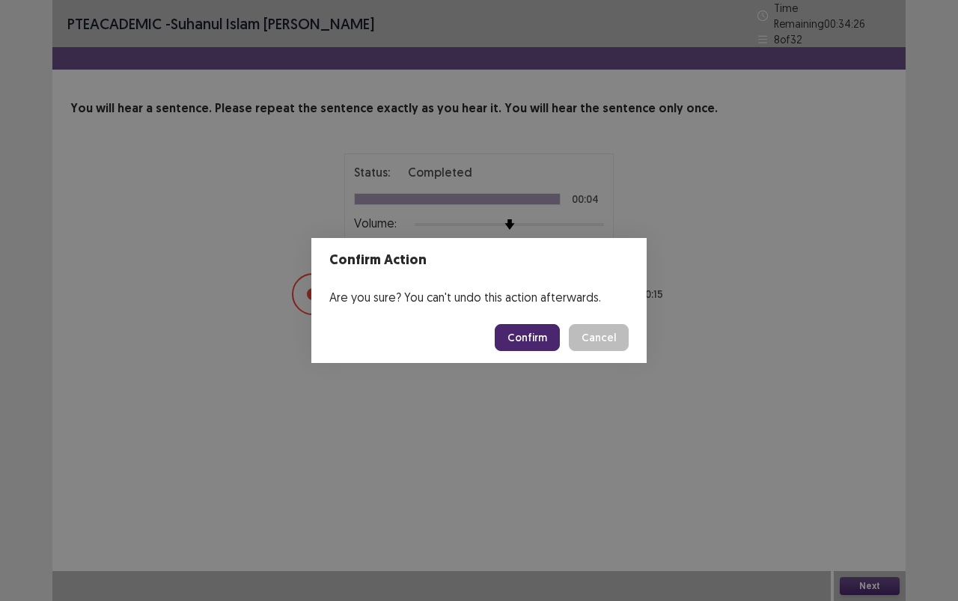
click at [532, 332] on button "Confirm" at bounding box center [527, 337] width 65 height 27
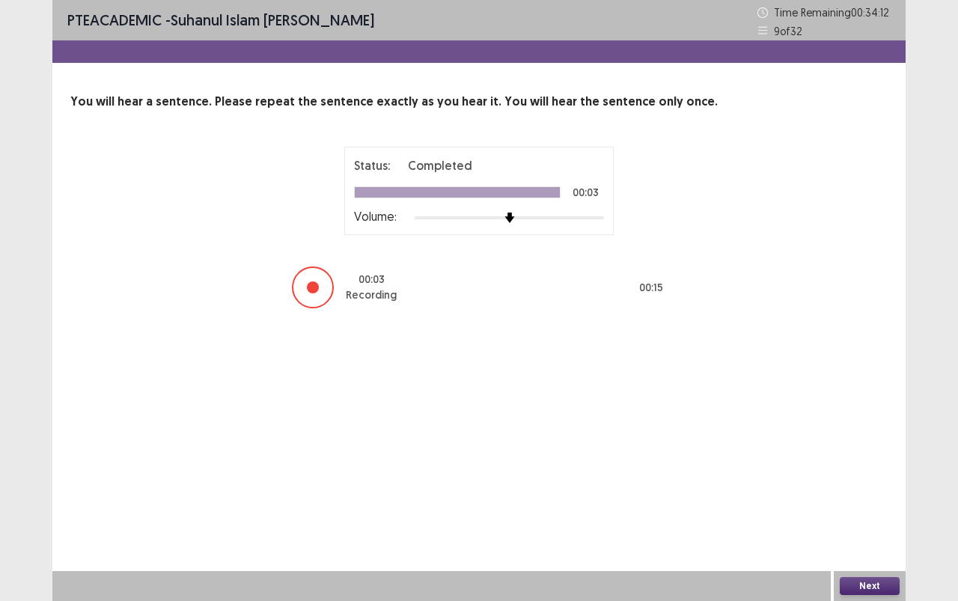
click at [895, 534] on button "Next" at bounding box center [870, 586] width 60 height 18
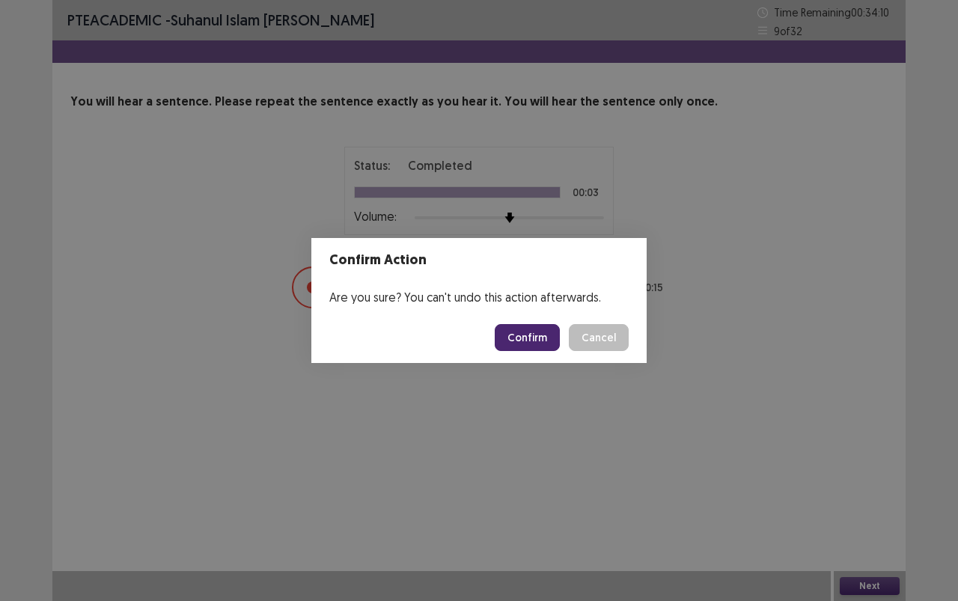
click at [539, 331] on button "Confirm" at bounding box center [527, 337] width 65 height 27
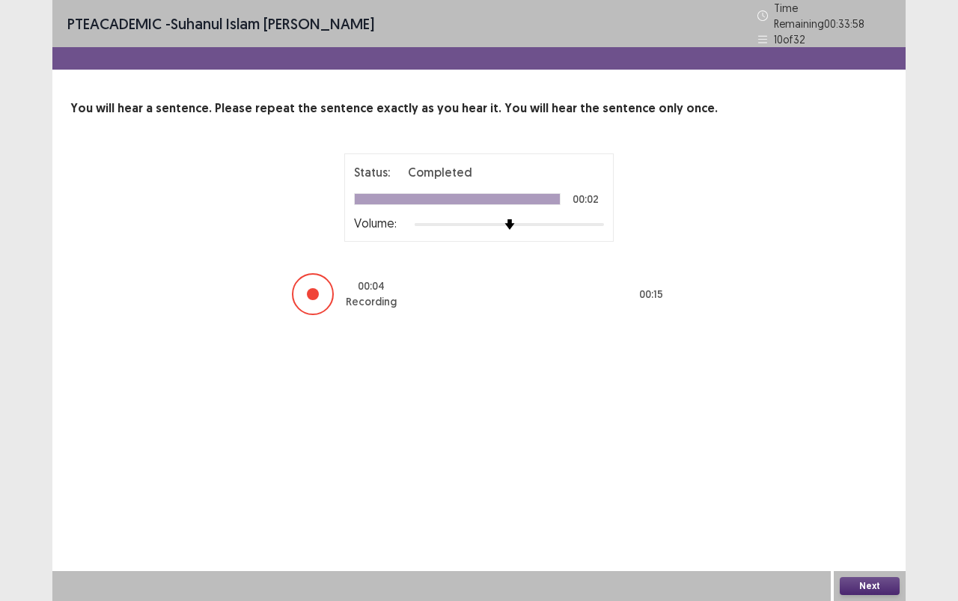
click at [845, 534] on button "Next" at bounding box center [870, 586] width 60 height 18
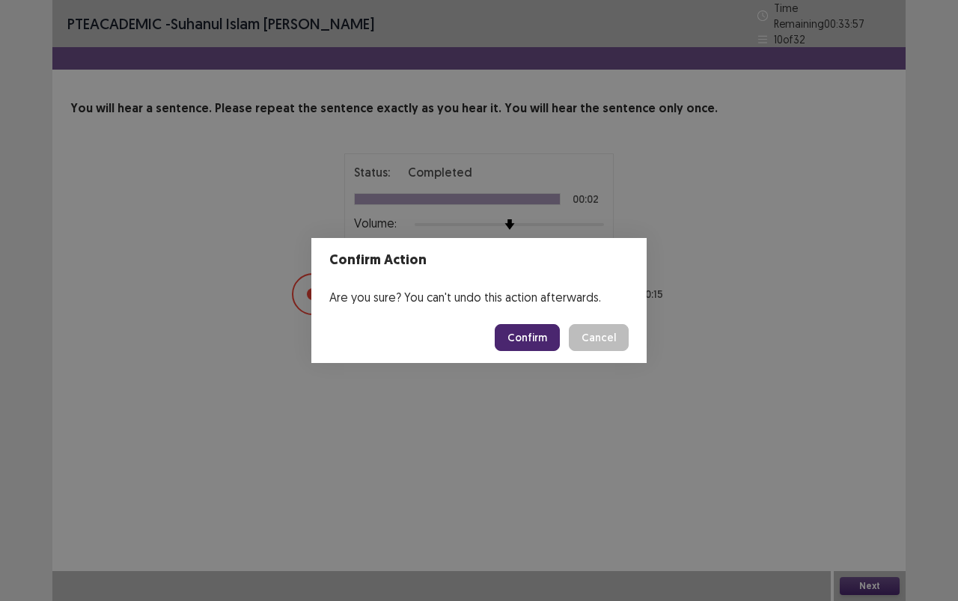
click at [540, 340] on button "Confirm" at bounding box center [527, 337] width 65 height 27
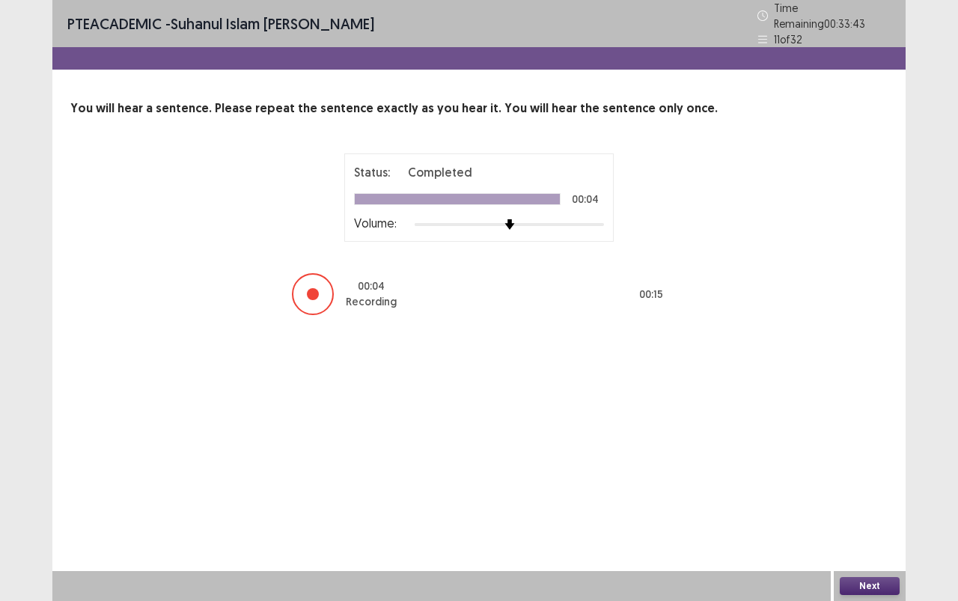
click at [851, 534] on button "Next" at bounding box center [870, 586] width 60 height 18
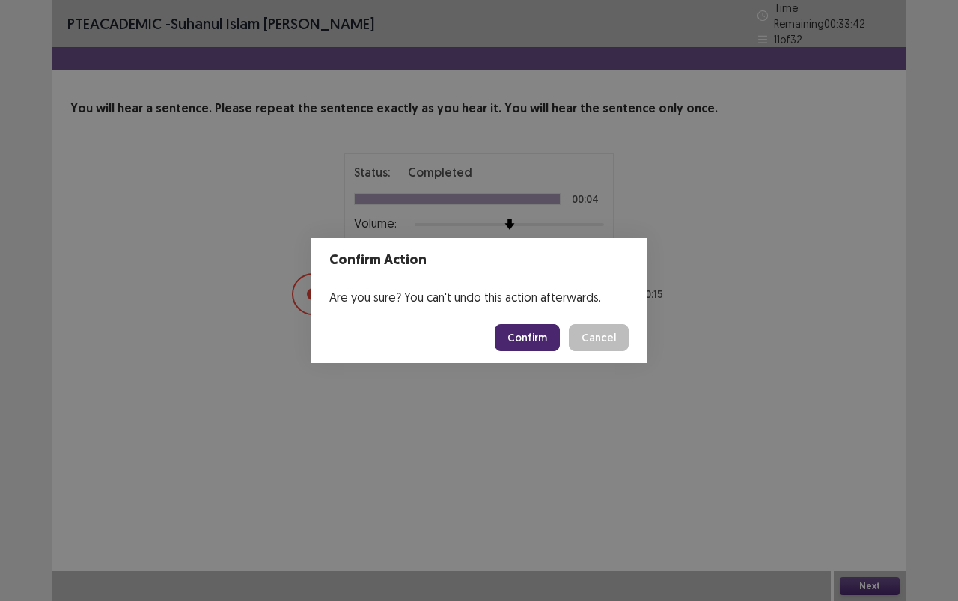
drag, startPoint x: 526, startPoint y: 322, endPoint x: 529, endPoint y: 334, distance: 11.6
click at [527, 323] on footer "Confirm Cancel" at bounding box center [478, 337] width 335 height 51
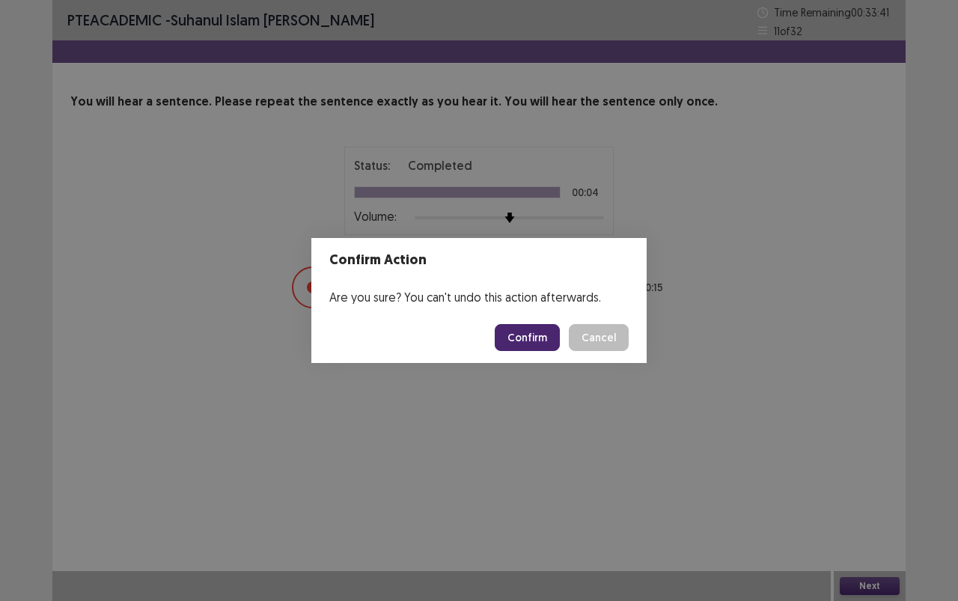
click at [530, 334] on button "Confirm" at bounding box center [527, 337] width 65 height 27
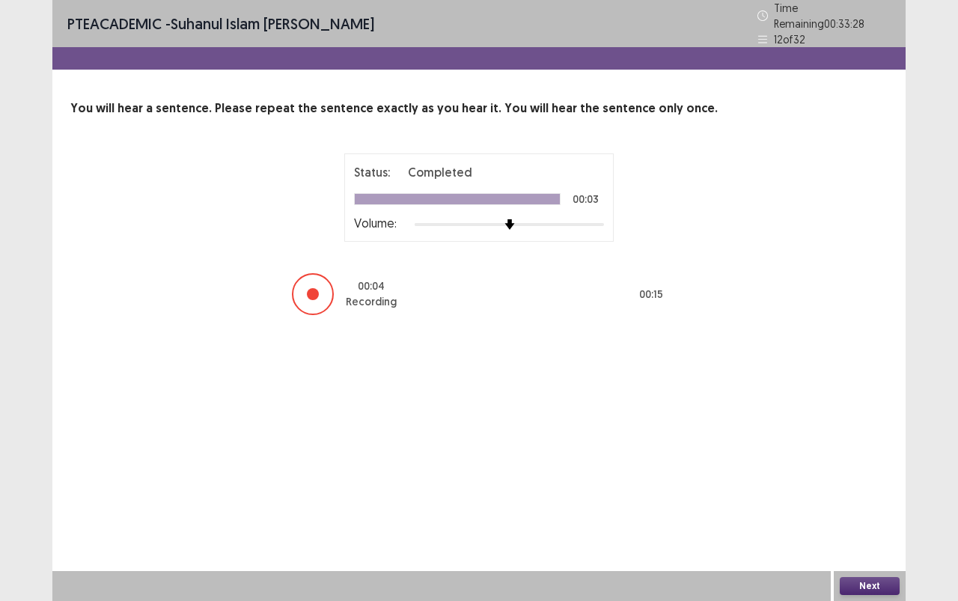
click at [875, 534] on button "Next" at bounding box center [870, 586] width 60 height 18
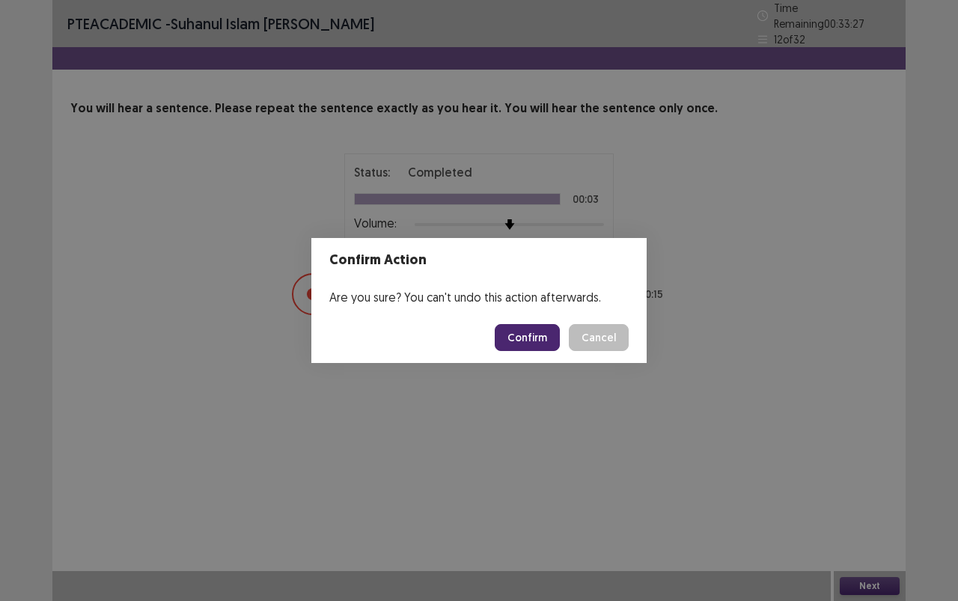
click at [542, 346] on button "Confirm" at bounding box center [527, 337] width 65 height 27
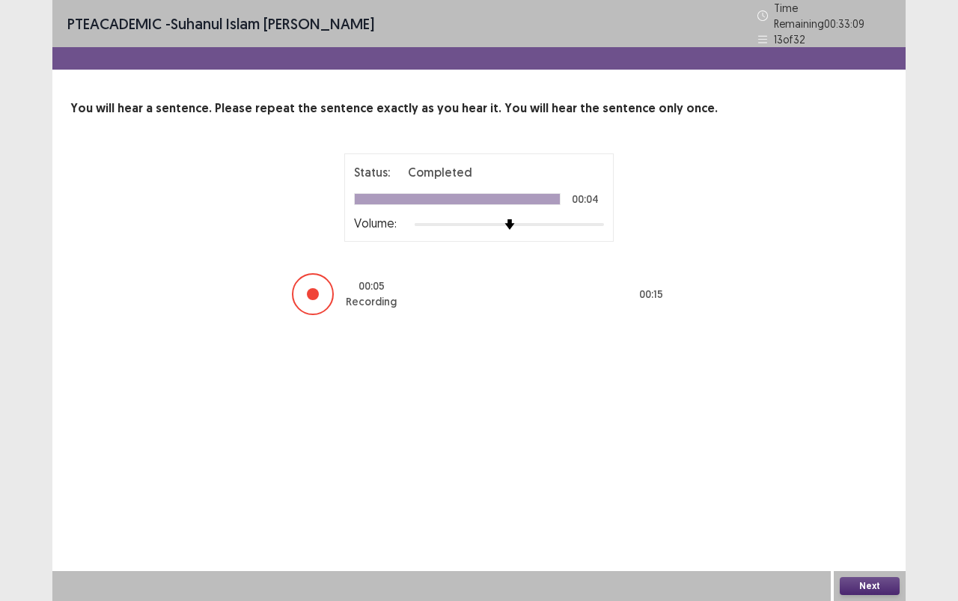
click at [880, 534] on button "Next" at bounding box center [870, 586] width 60 height 18
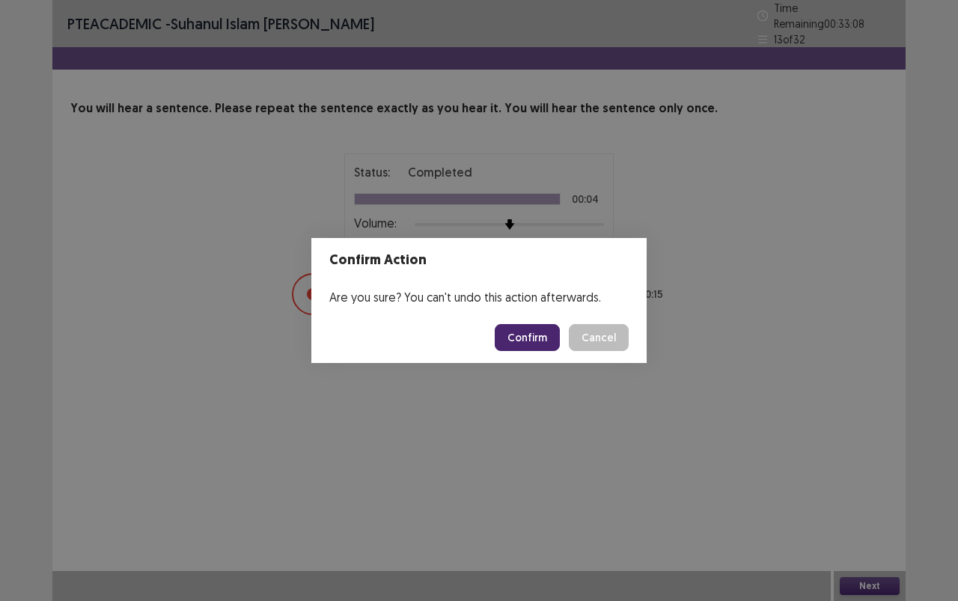
click at [529, 329] on button "Confirm" at bounding box center [527, 337] width 65 height 27
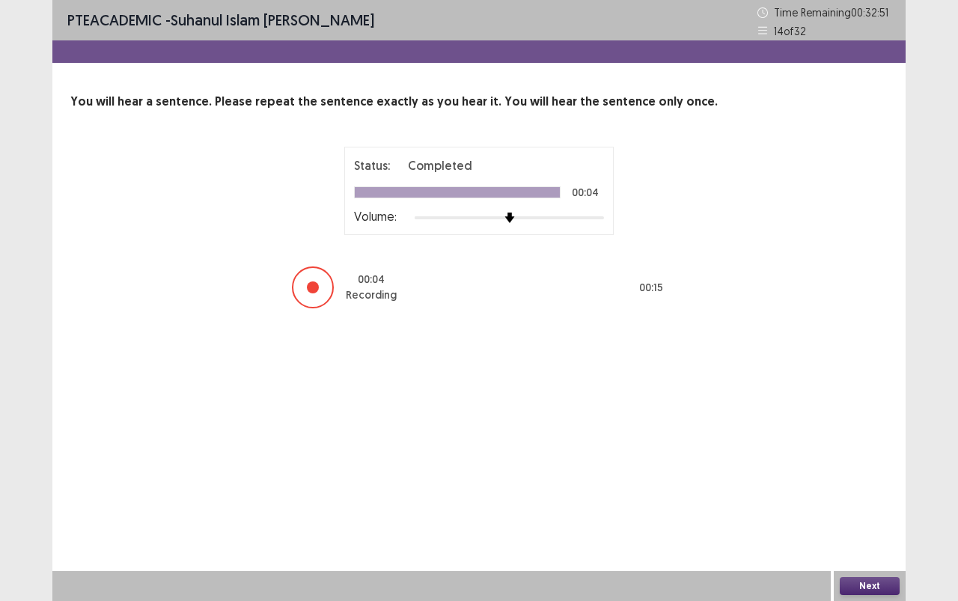
click at [878, 534] on button "Next" at bounding box center [870, 586] width 60 height 18
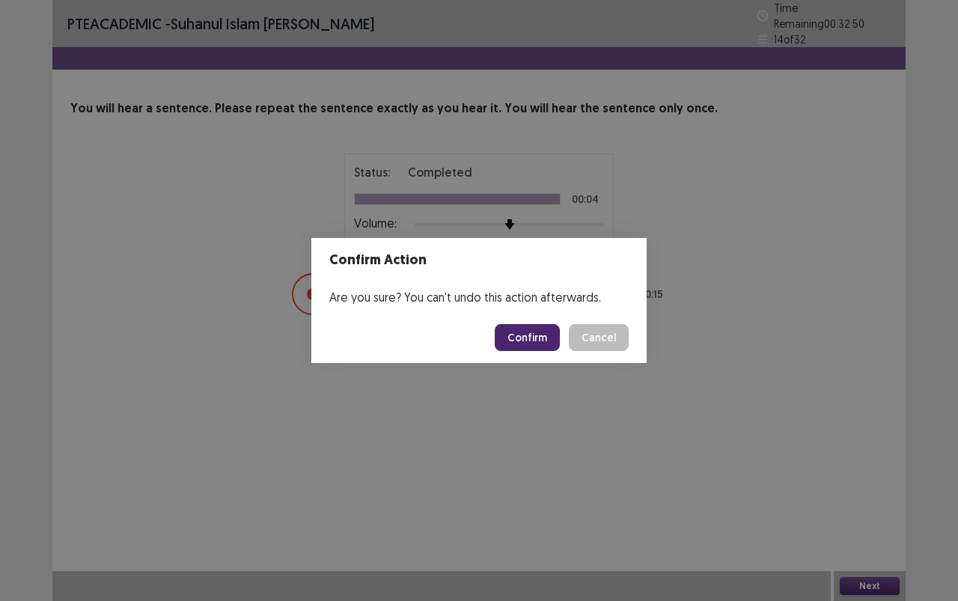
drag, startPoint x: 498, startPoint y: 328, endPoint x: 529, endPoint y: 343, distance: 34.1
click at [500, 329] on footer "Confirm Cancel" at bounding box center [478, 337] width 335 height 51
click at [530, 343] on button "Confirm" at bounding box center [527, 337] width 65 height 27
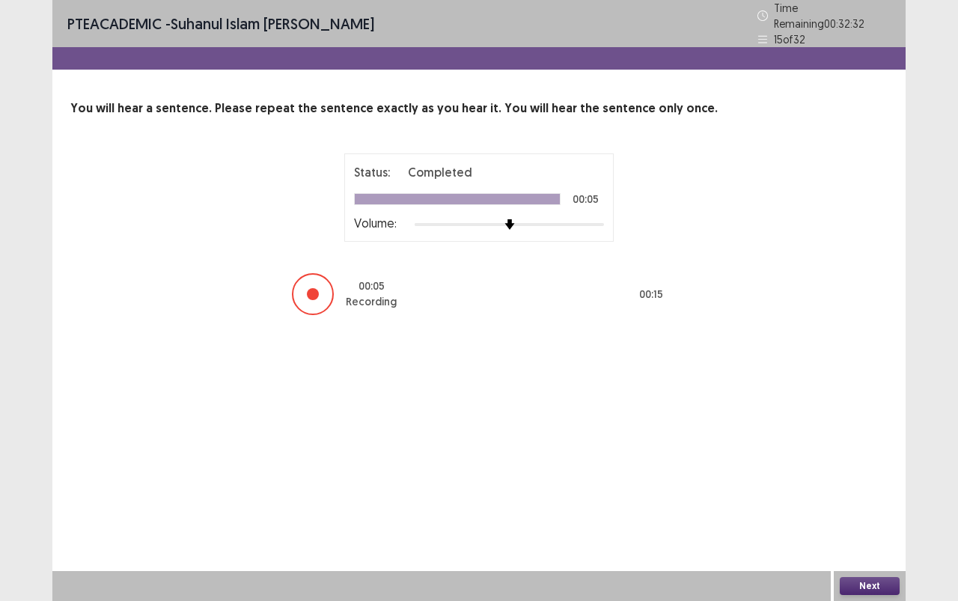
click at [875, 534] on button "Next" at bounding box center [870, 586] width 60 height 18
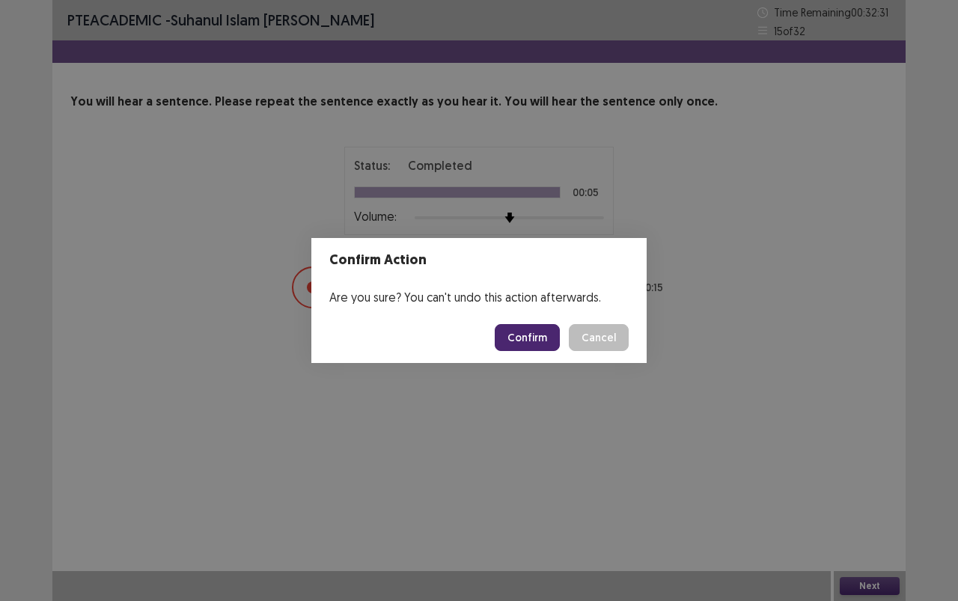
click at [531, 340] on button "Confirm" at bounding box center [527, 337] width 65 height 27
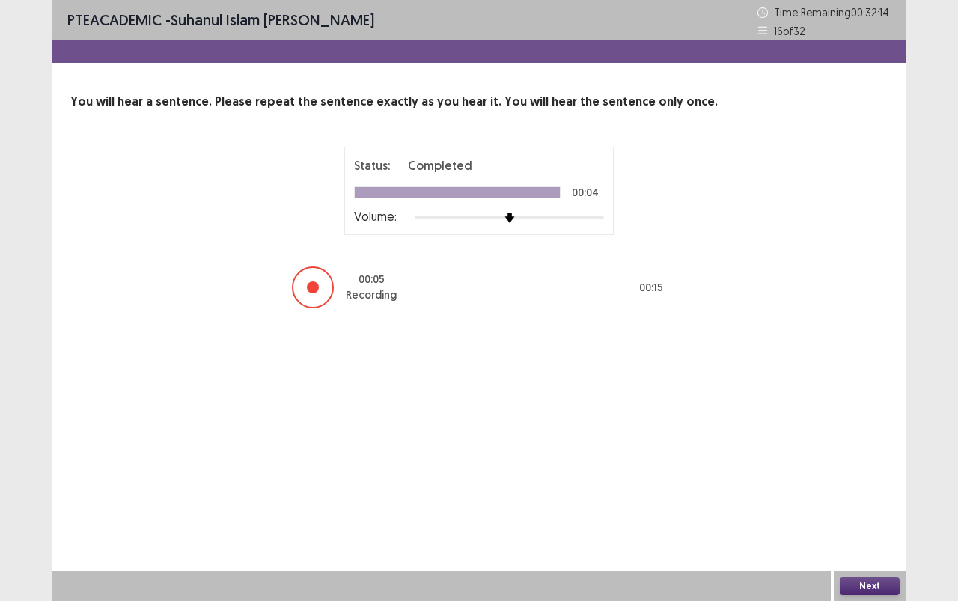
click at [870, 534] on button "Next" at bounding box center [870, 586] width 60 height 18
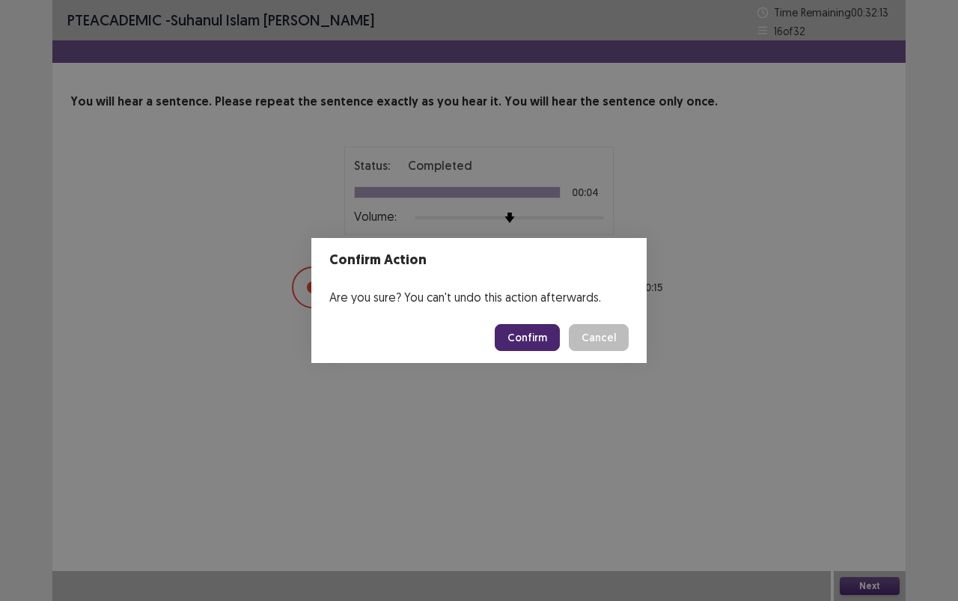
click at [526, 323] on footer "Confirm Cancel" at bounding box center [478, 337] width 335 height 51
click at [527, 333] on button "Confirm" at bounding box center [527, 337] width 65 height 27
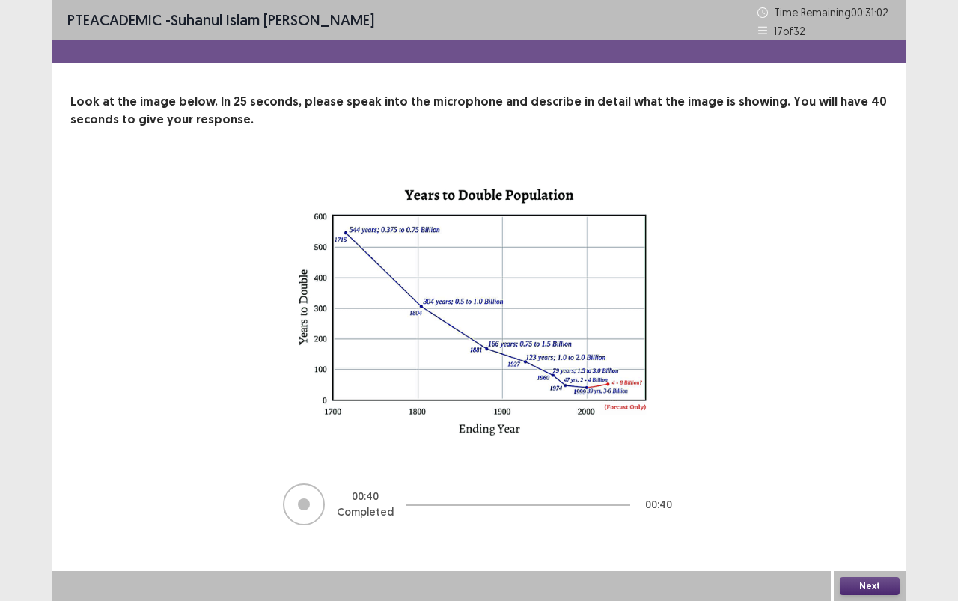
click at [845, 534] on button "Next" at bounding box center [870, 586] width 60 height 18
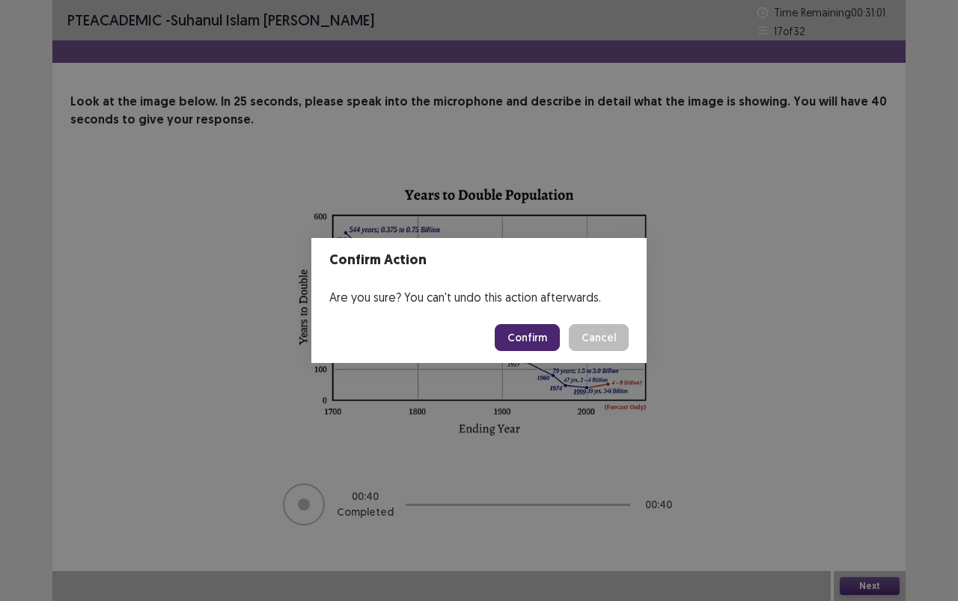
click at [535, 341] on button "Confirm" at bounding box center [527, 337] width 65 height 27
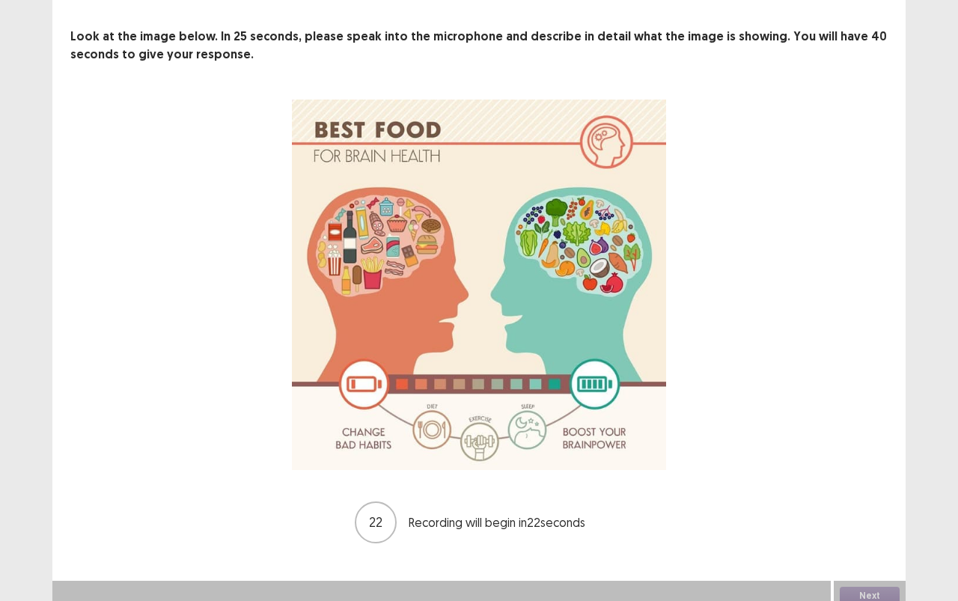
scroll to position [74, 0]
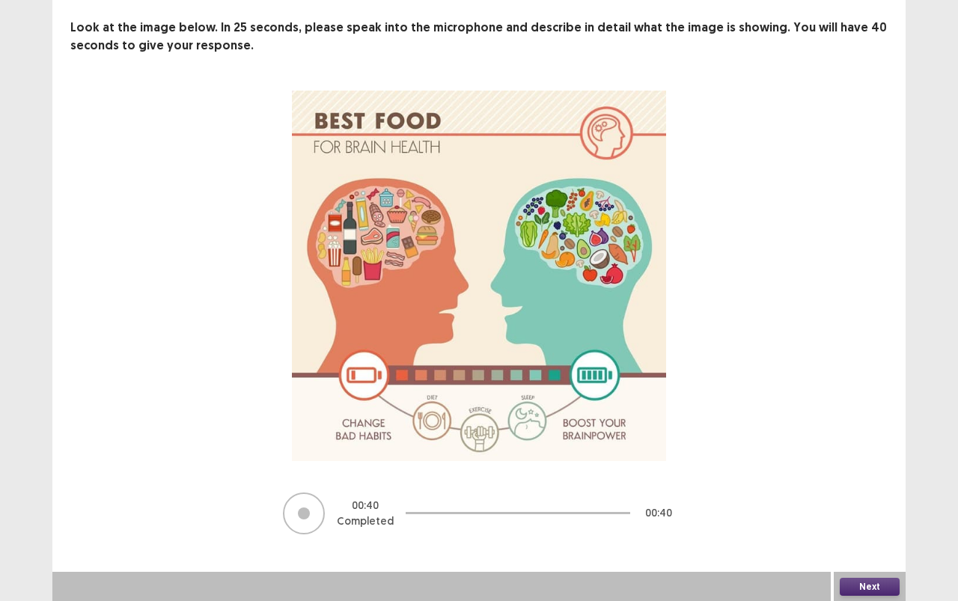
click at [857, 534] on button "Next" at bounding box center [870, 587] width 60 height 18
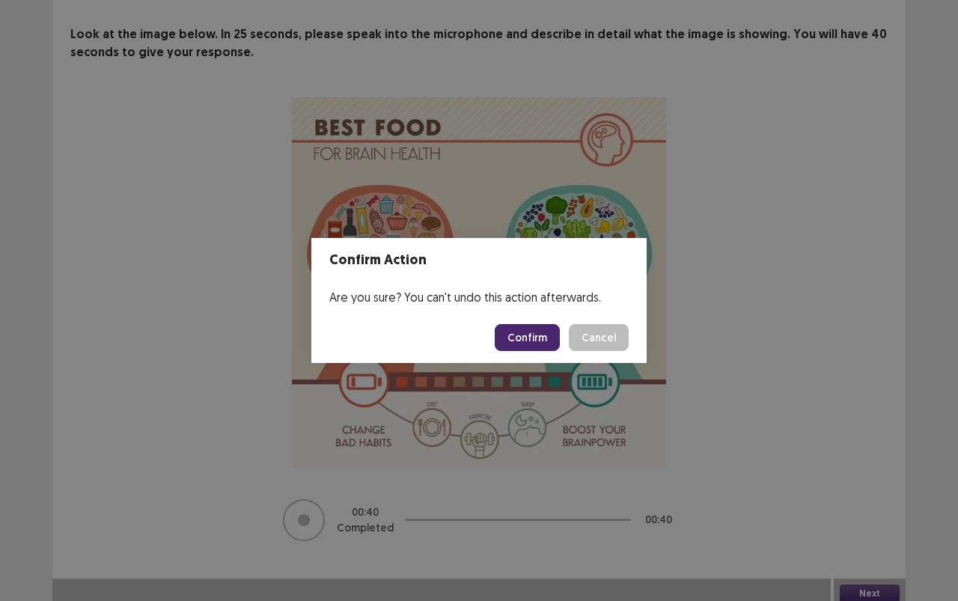
click at [539, 345] on button "Confirm" at bounding box center [527, 337] width 65 height 27
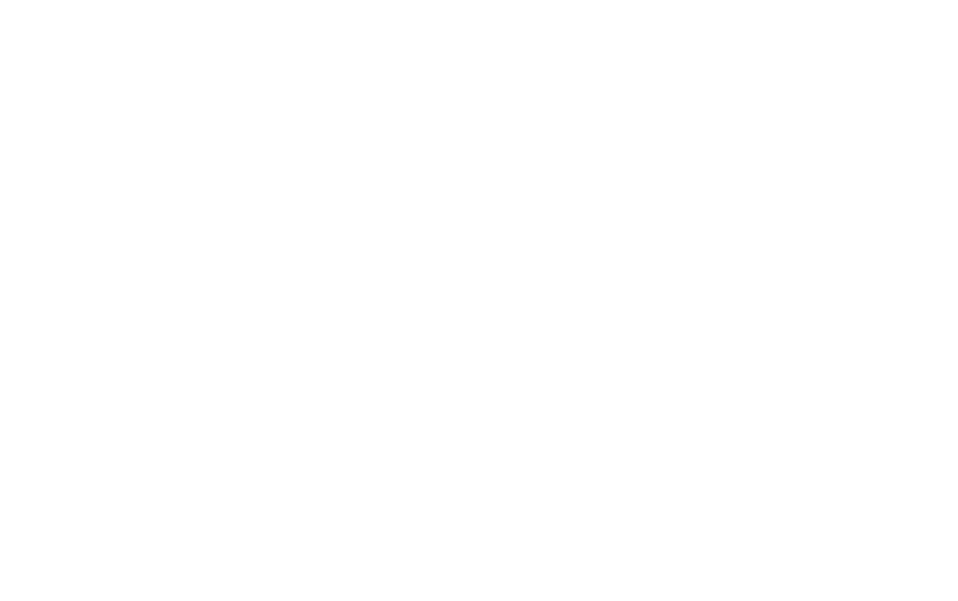
scroll to position [0, 0]
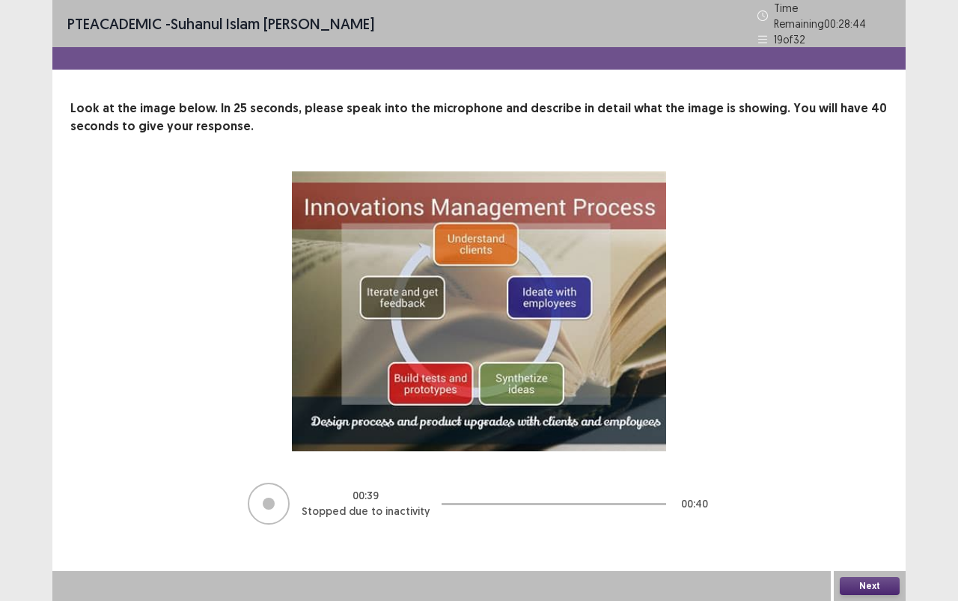
click at [868, 534] on button "Next" at bounding box center [870, 586] width 60 height 18
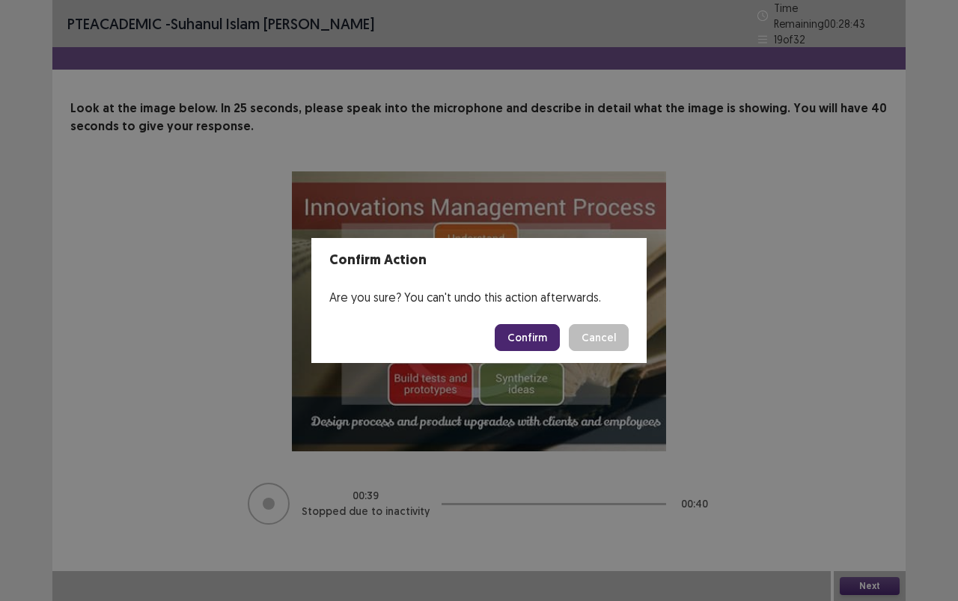
click at [545, 334] on button "Confirm" at bounding box center [527, 337] width 65 height 27
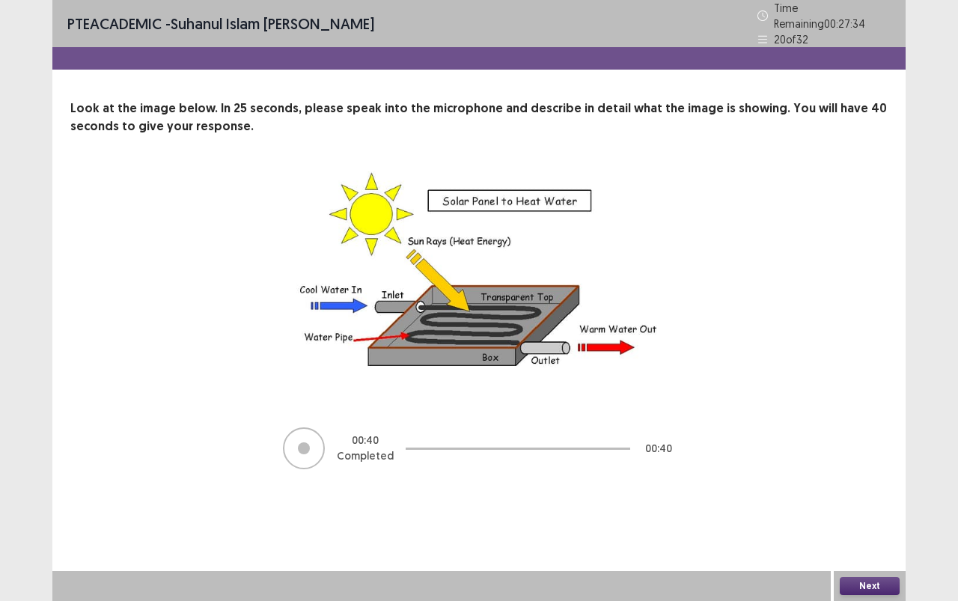
click at [890, 534] on button "Next" at bounding box center [870, 586] width 60 height 18
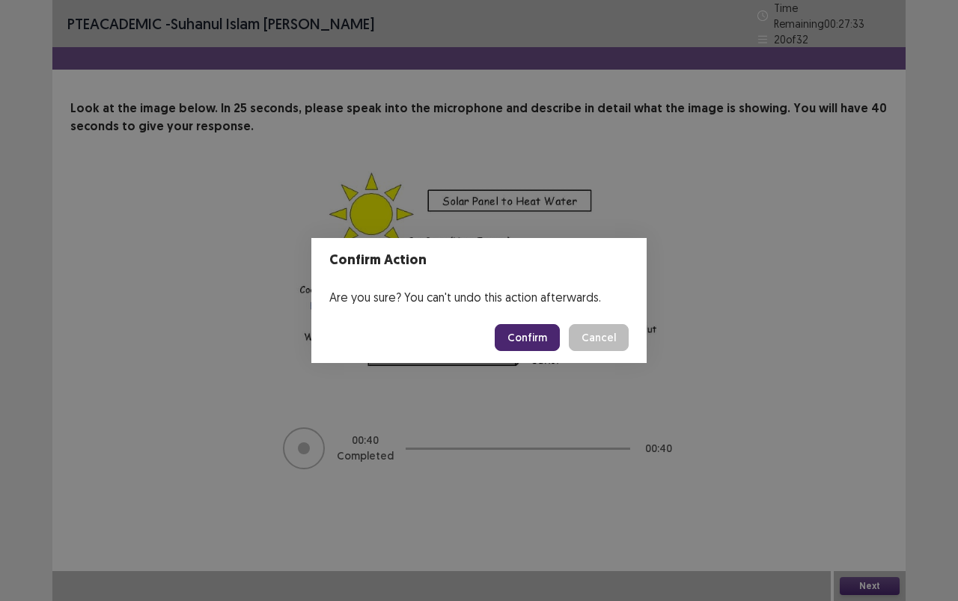
click at [540, 337] on button "Confirm" at bounding box center [527, 337] width 65 height 27
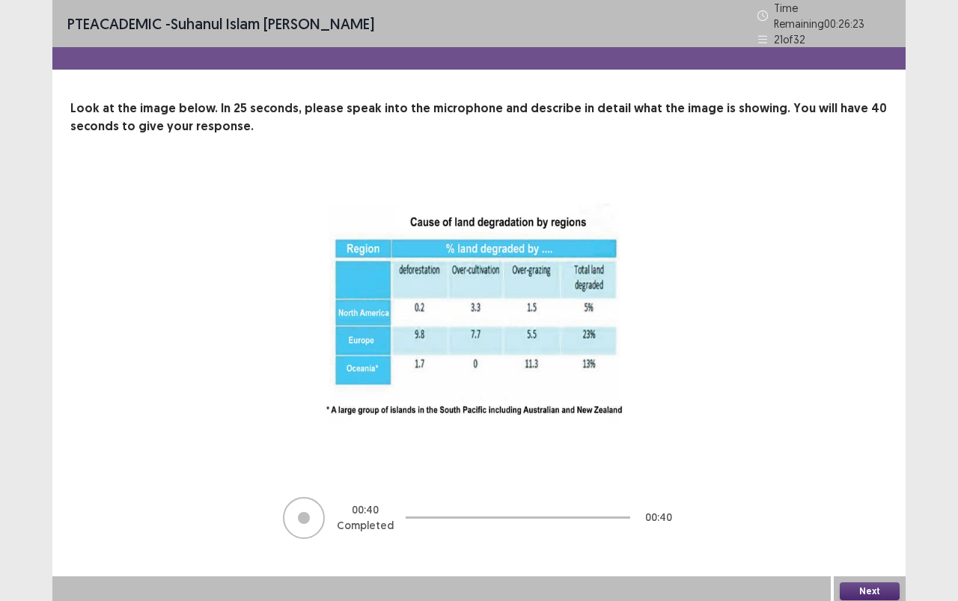
click at [866, 534] on button "Next" at bounding box center [870, 591] width 60 height 18
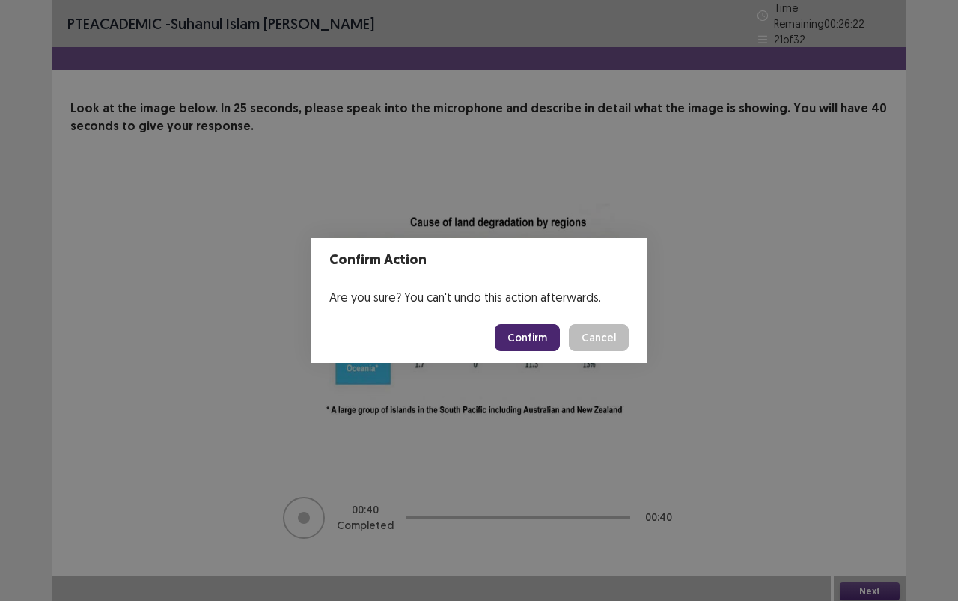
click at [524, 334] on button "Confirm" at bounding box center [527, 337] width 65 height 27
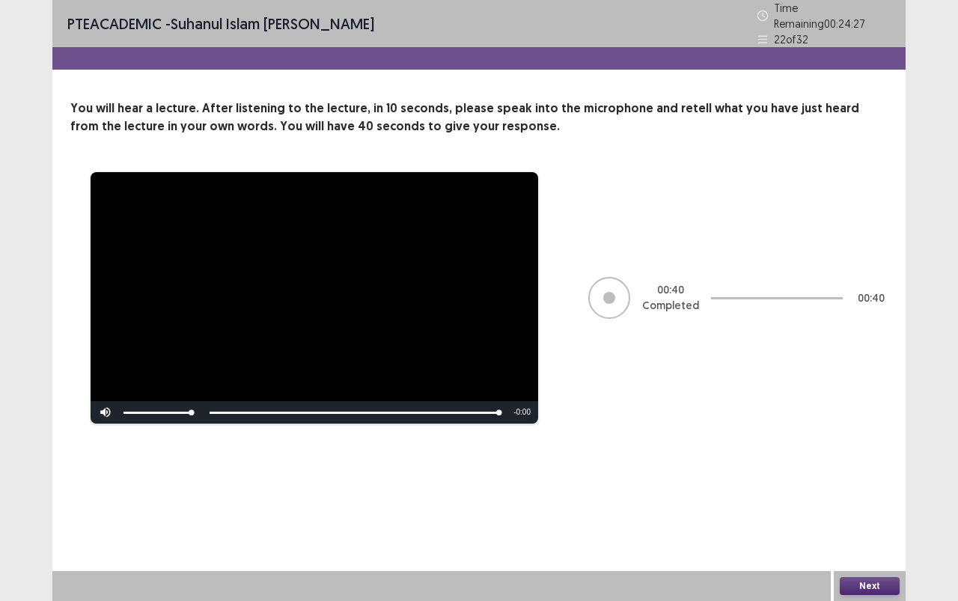
click at [868, 534] on button "Next" at bounding box center [870, 586] width 60 height 18
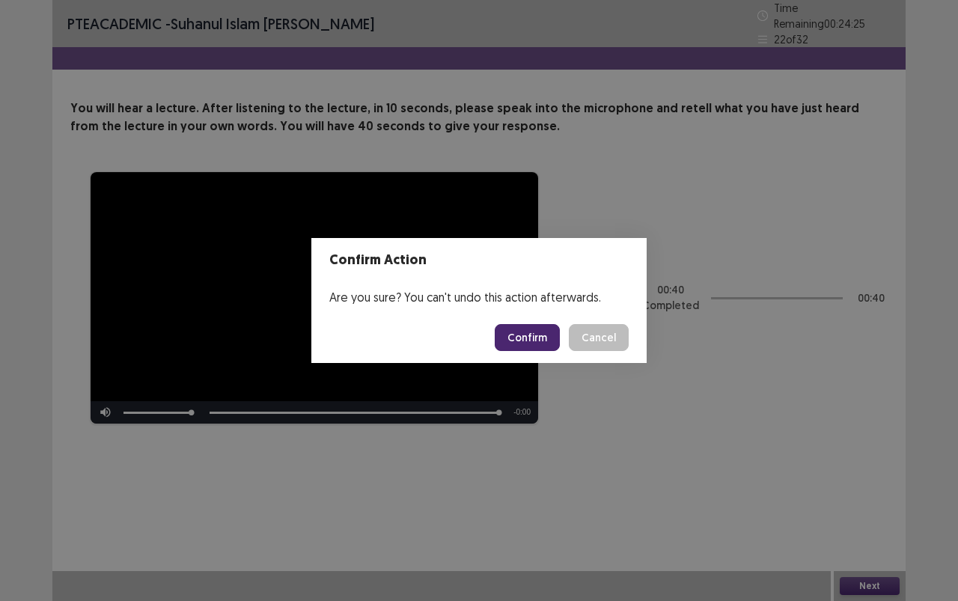
click at [545, 333] on button "Confirm" at bounding box center [527, 337] width 65 height 27
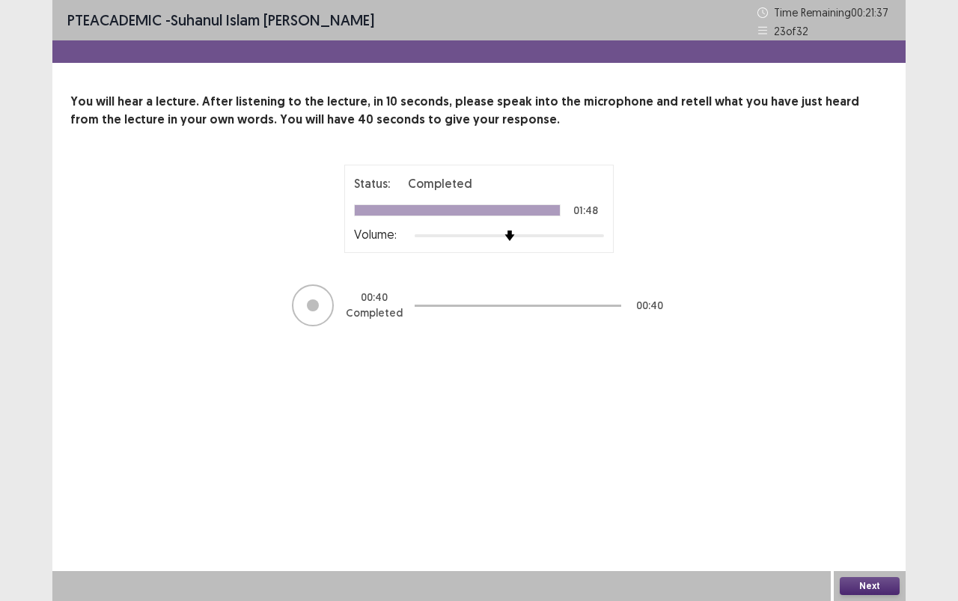
click at [851, 534] on button "Next" at bounding box center [870, 586] width 60 height 18
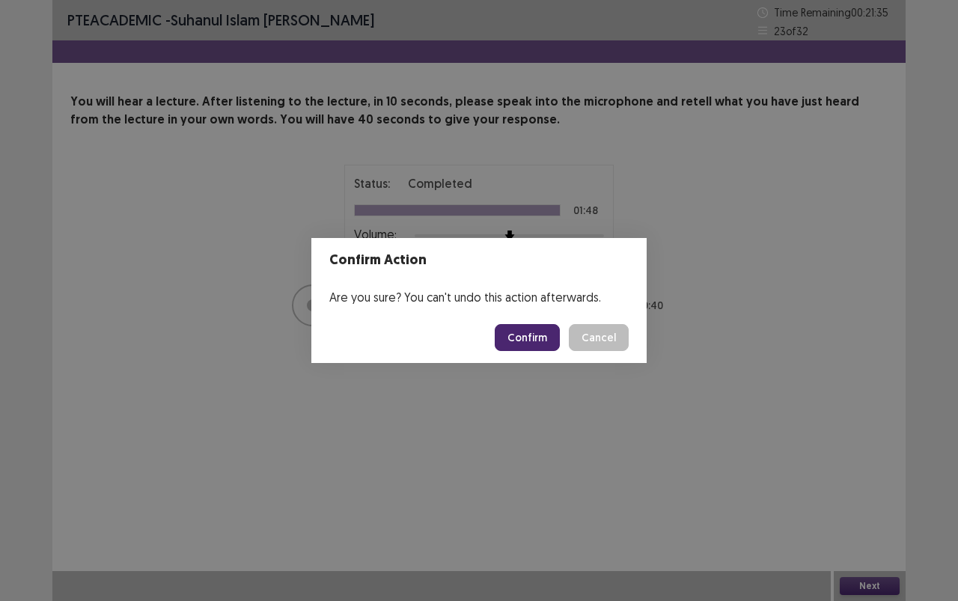
click at [541, 336] on button "Confirm" at bounding box center [527, 337] width 65 height 27
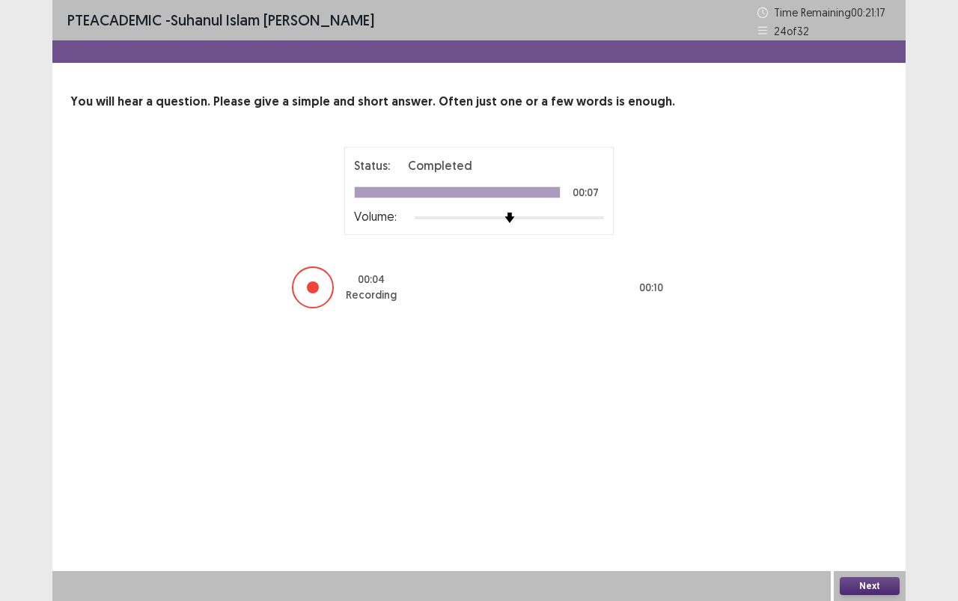
click at [846, 534] on button "Next" at bounding box center [870, 586] width 60 height 18
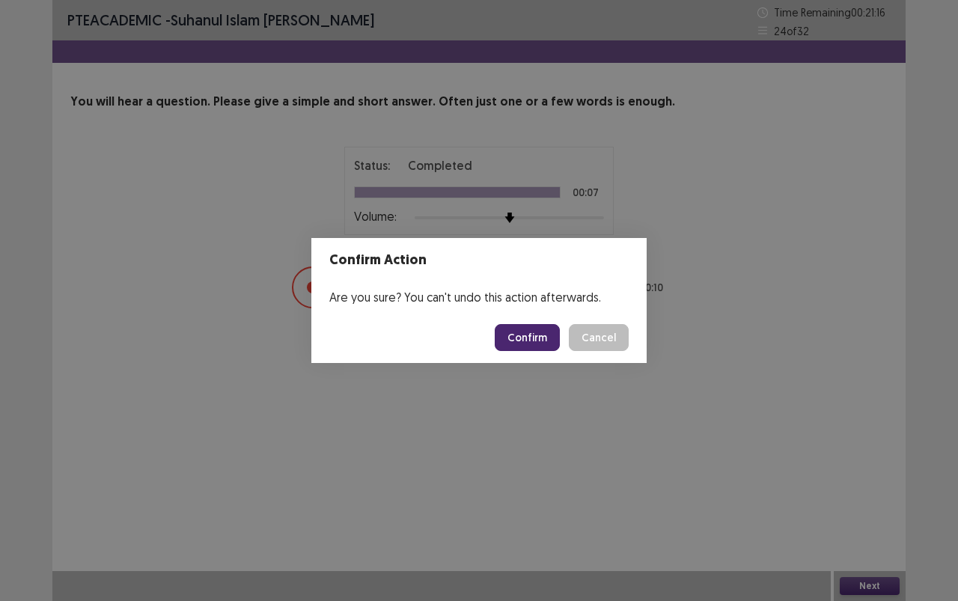
click at [540, 330] on button "Confirm" at bounding box center [527, 337] width 65 height 27
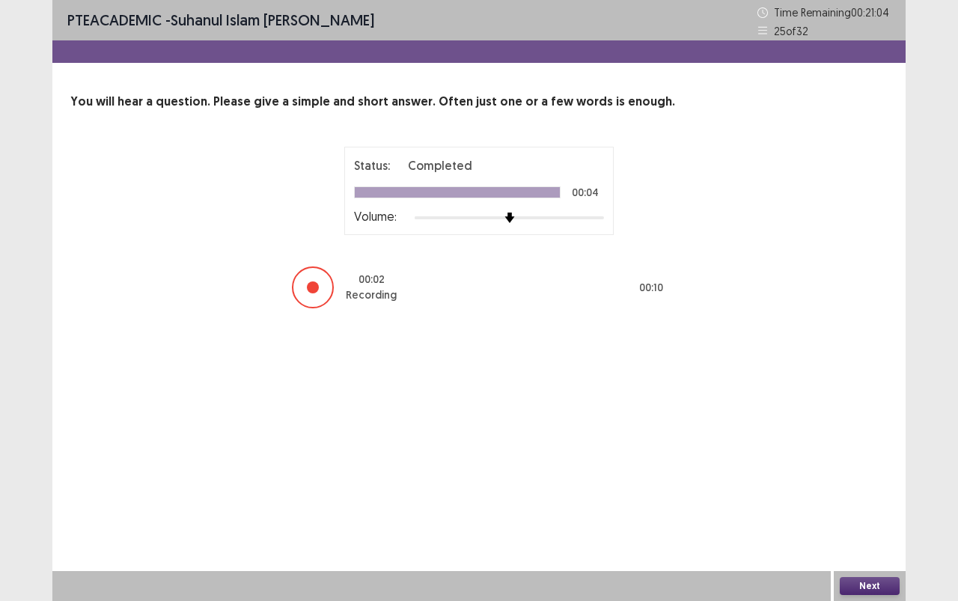
click at [868, 534] on button "Next" at bounding box center [870, 586] width 60 height 18
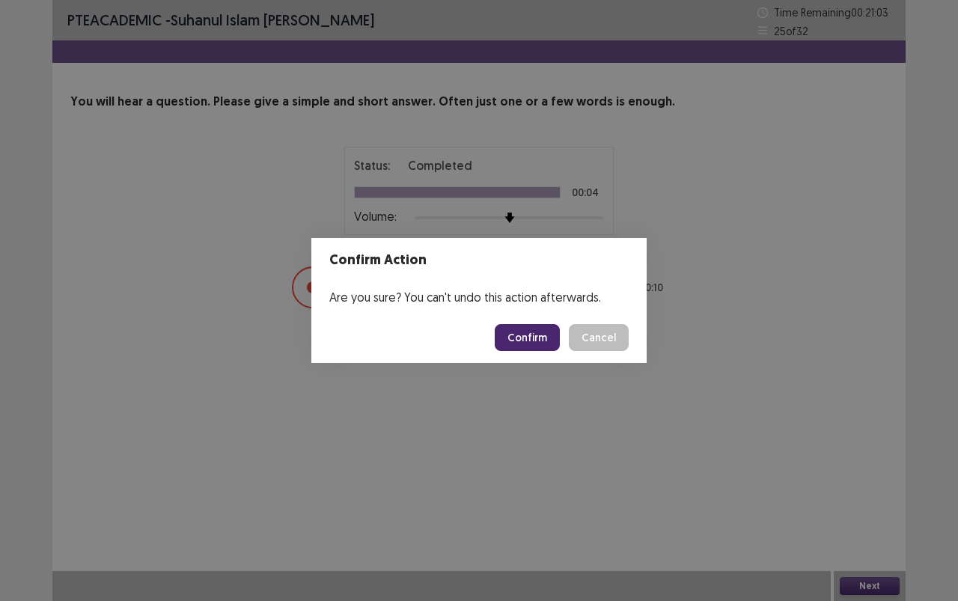
click at [542, 328] on button "Confirm" at bounding box center [527, 337] width 65 height 27
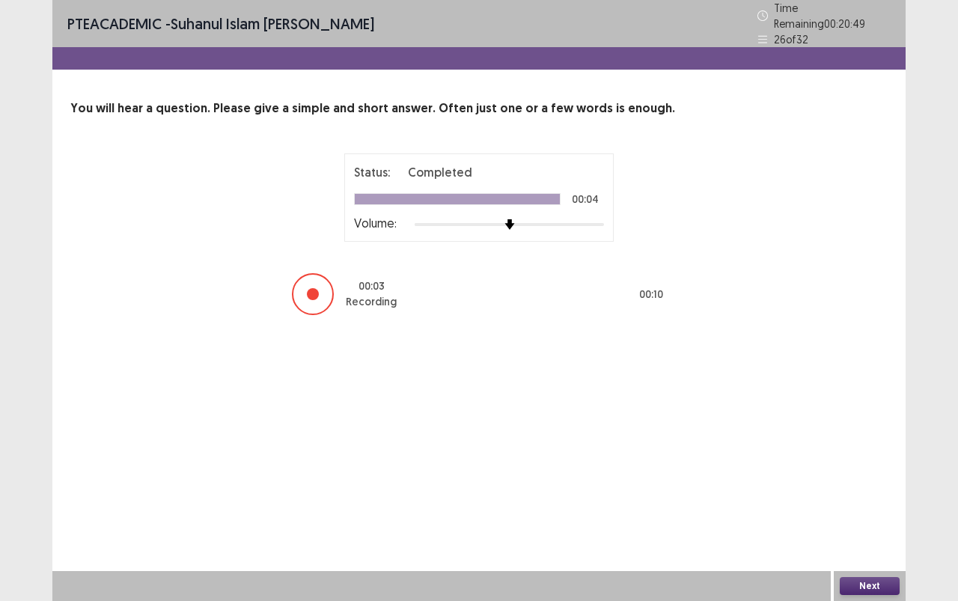
click at [873, 534] on div "Next" at bounding box center [870, 586] width 72 height 30
click at [871, 534] on button "Next" at bounding box center [870, 586] width 60 height 18
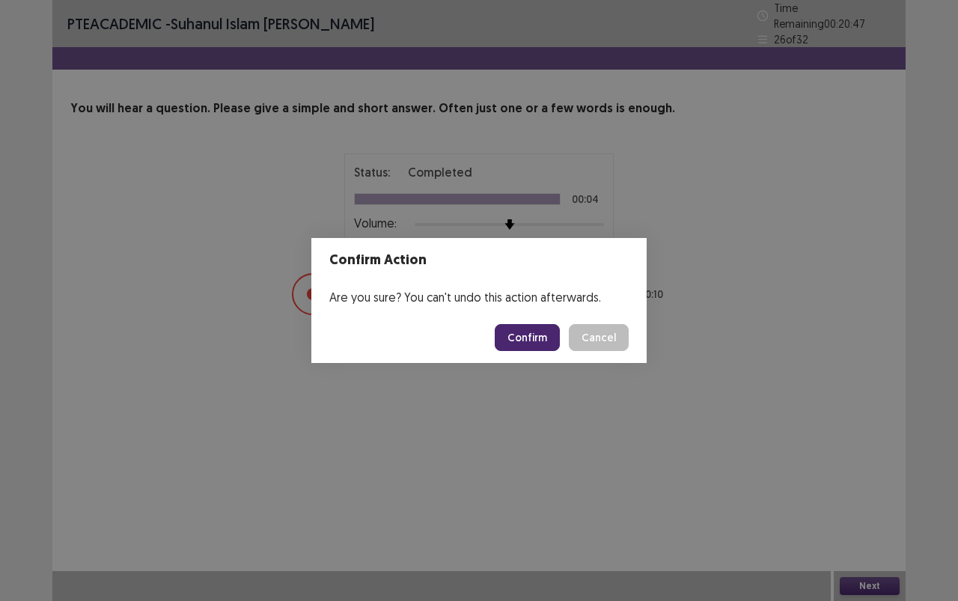
click at [552, 341] on button "Confirm" at bounding box center [527, 337] width 65 height 27
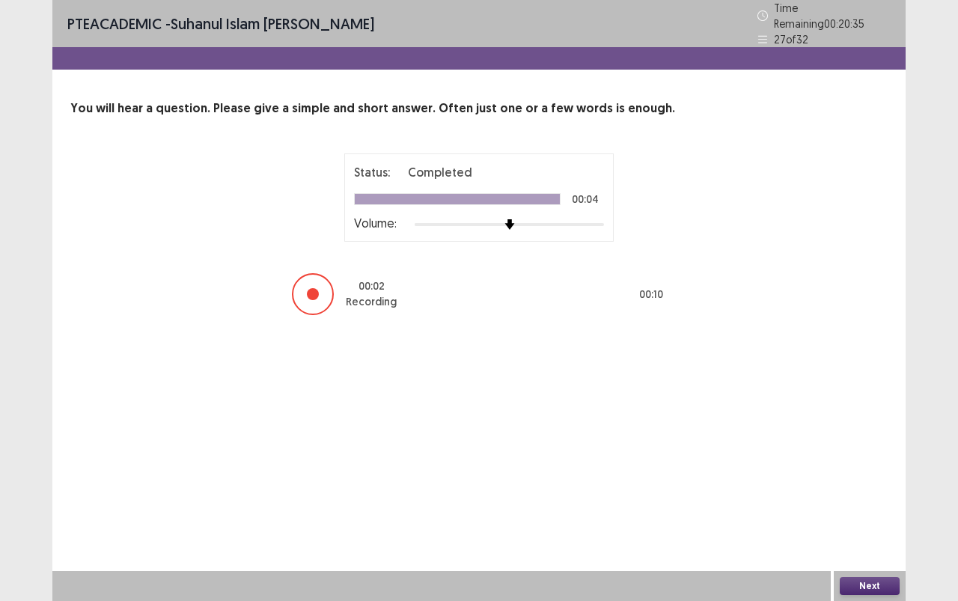
click at [876, 534] on button "Next" at bounding box center [870, 586] width 60 height 18
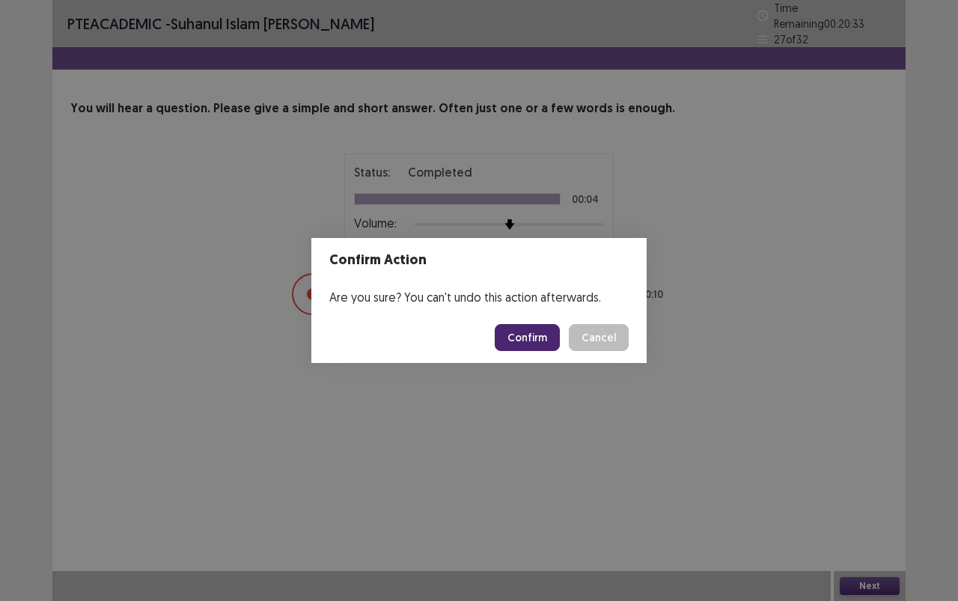
click at [526, 343] on button "Confirm" at bounding box center [527, 337] width 65 height 27
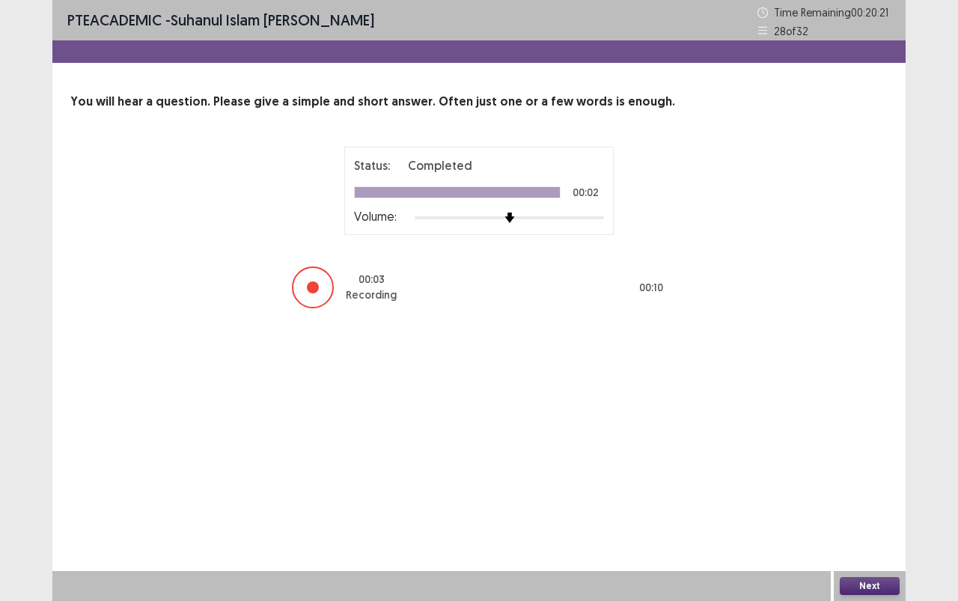
click at [846, 534] on button "Next" at bounding box center [870, 586] width 60 height 18
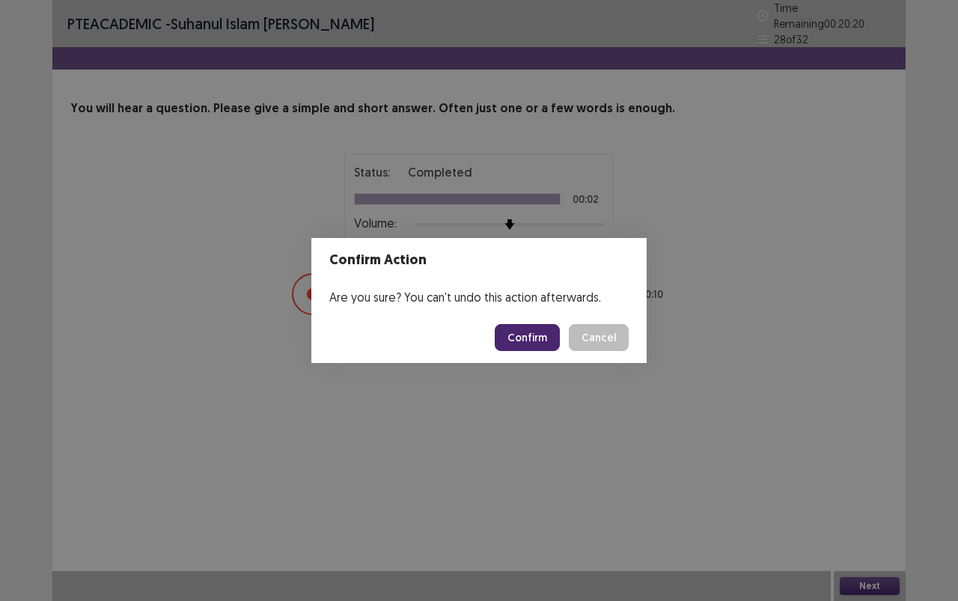
click at [545, 334] on button "Confirm" at bounding box center [527, 337] width 65 height 27
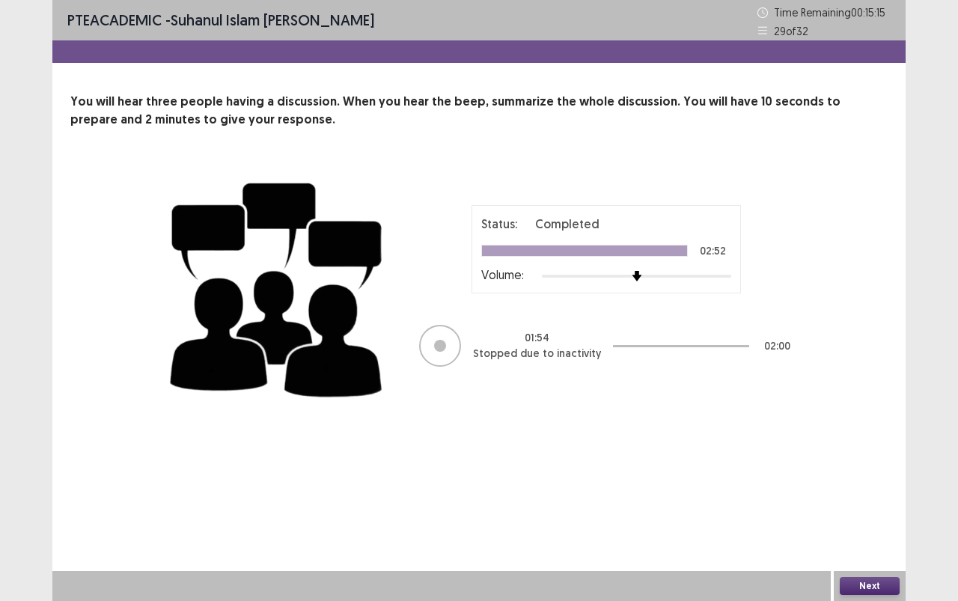
click at [855, 534] on button "Next" at bounding box center [870, 586] width 60 height 18
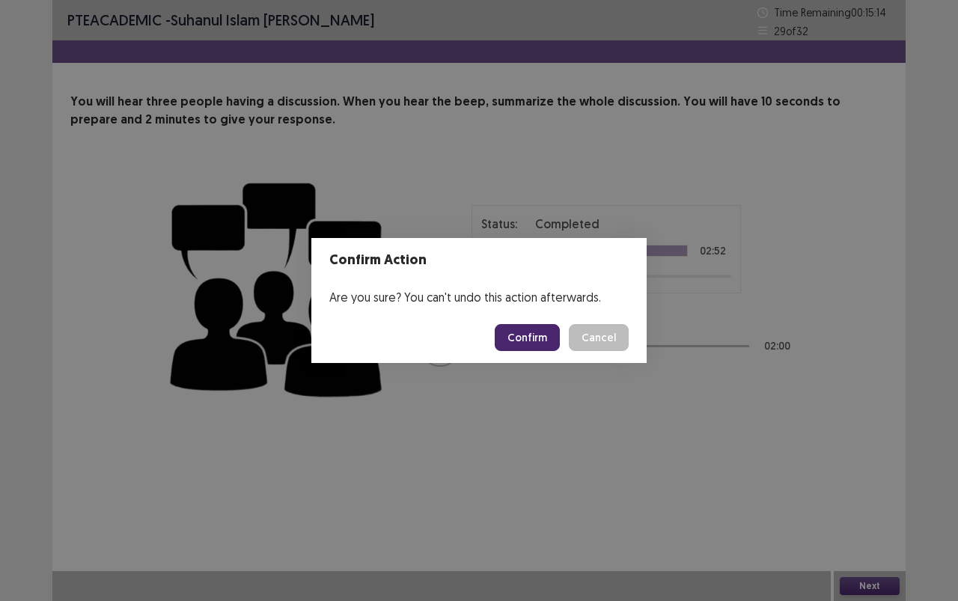
click at [539, 330] on button "Confirm" at bounding box center [527, 337] width 65 height 27
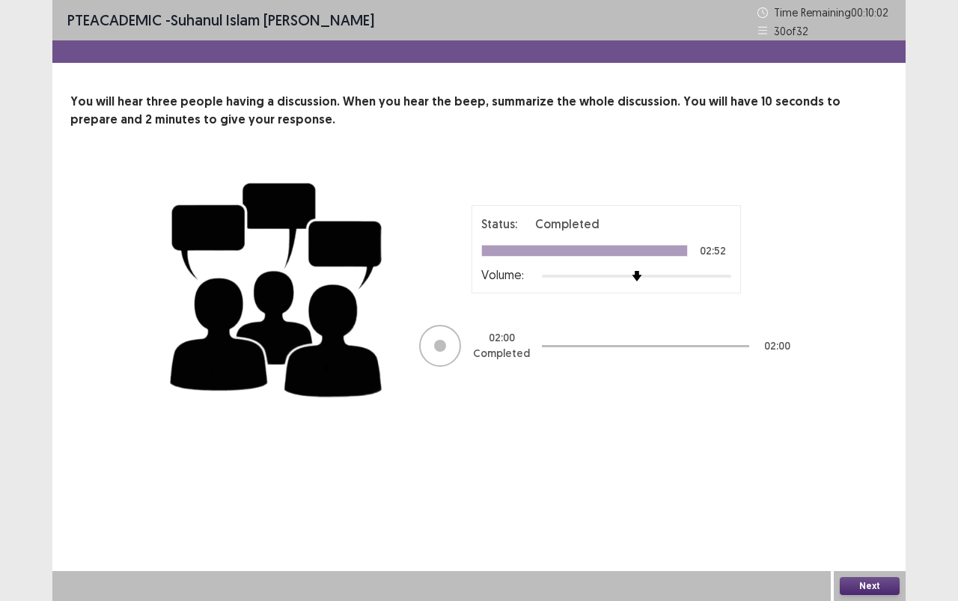
click at [881, 534] on button "Next" at bounding box center [870, 586] width 60 height 18
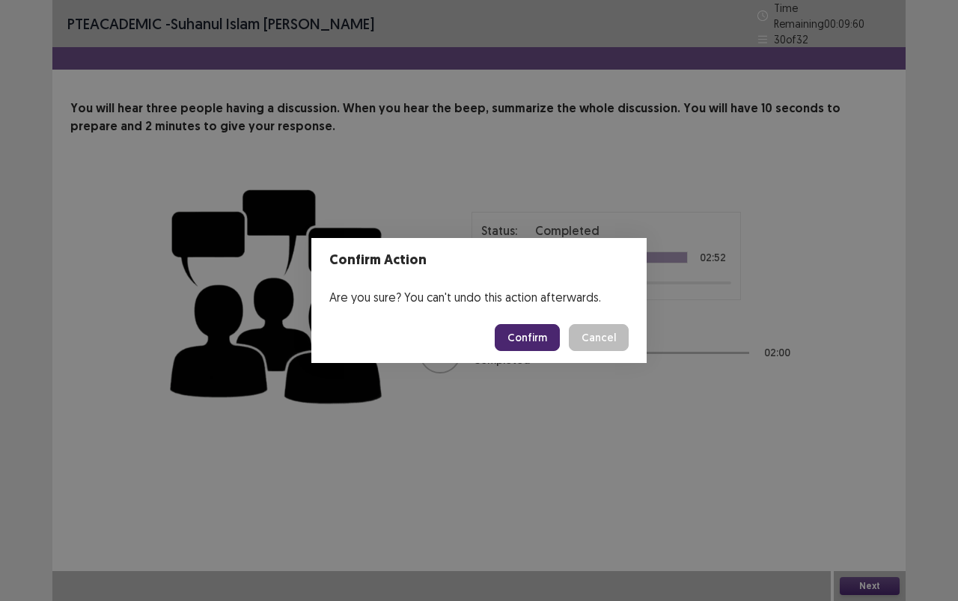
click at [530, 328] on button "Confirm" at bounding box center [527, 337] width 65 height 27
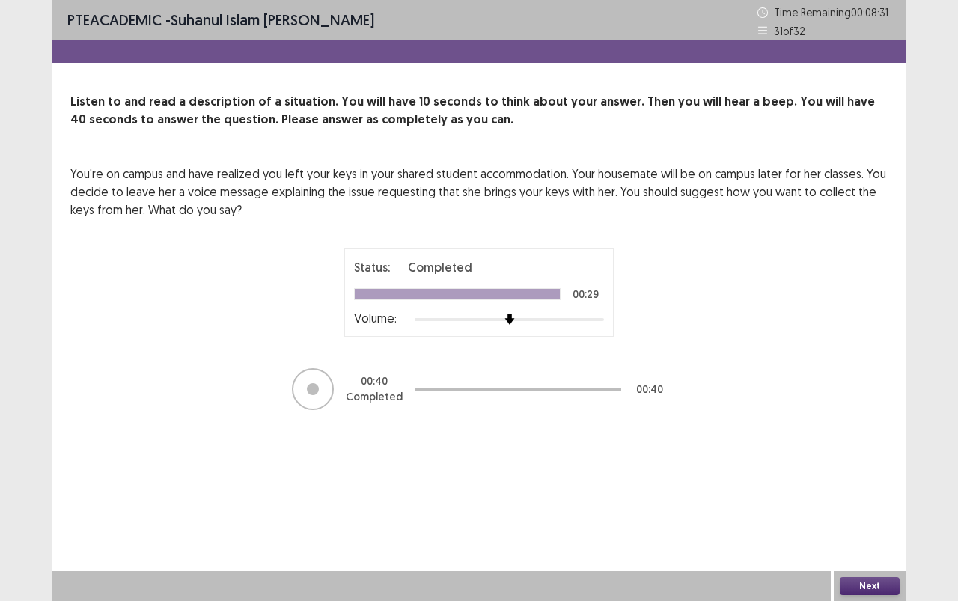
click at [880, 534] on button "Next" at bounding box center [870, 586] width 60 height 18
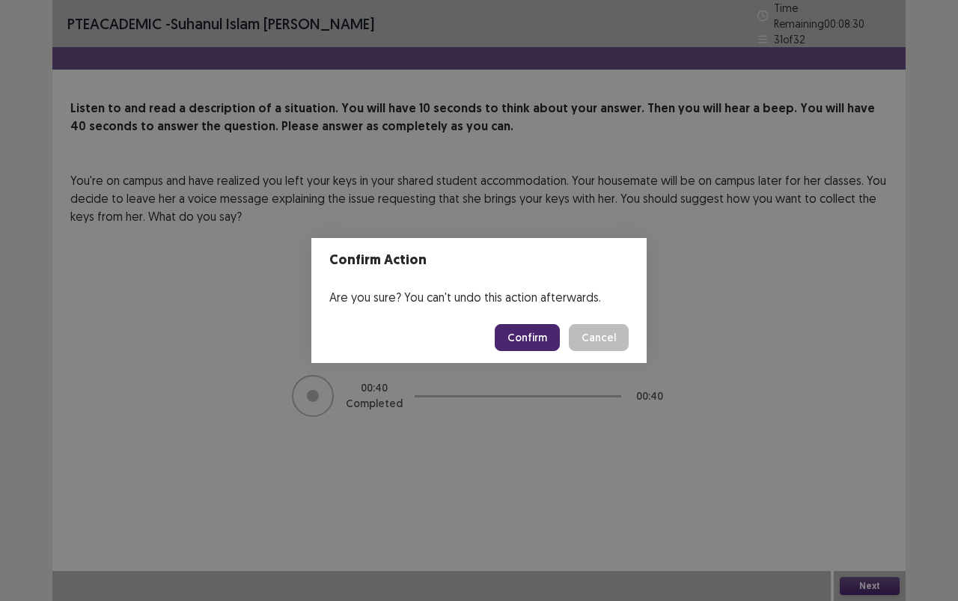
click at [549, 339] on button "Confirm" at bounding box center [527, 337] width 65 height 27
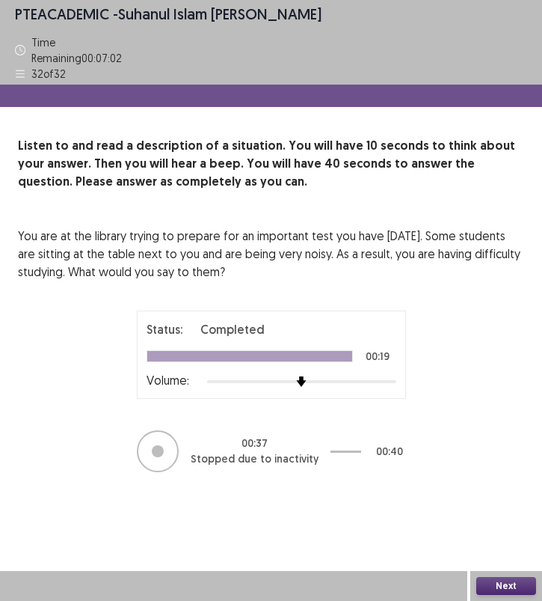
drag, startPoint x: 501, startPoint y: 578, endPoint x: 473, endPoint y: 495, distance: 87.8
click at [474, 495] on div "PTE academic - [PERSON_NAME] Time Remaining 00 : 07 : 02 32 of 32 Listen to and…" at bounding box center [271, 300] width 542 height 601
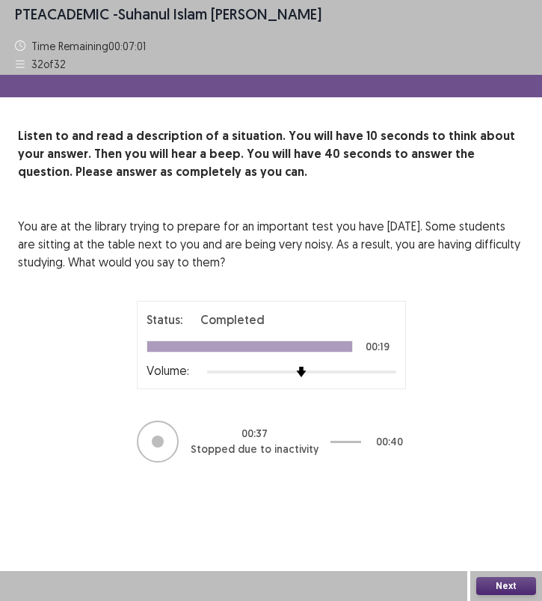
click at [503, 534] on button "Next" at bounding box center [507, 586] width 60 height 18
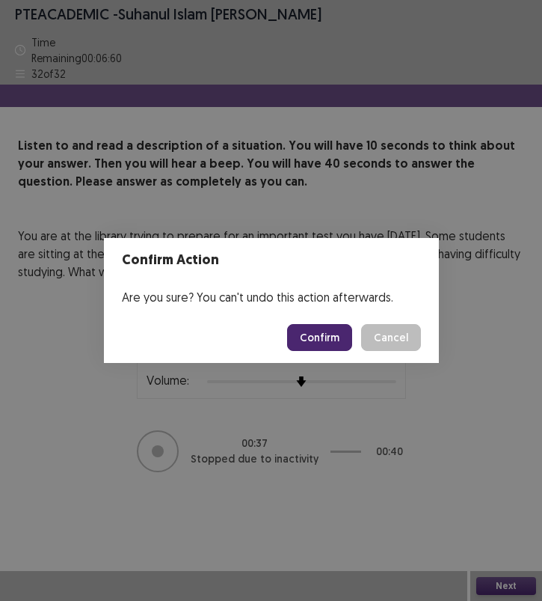
click at [335, 331] on button "Confirm" at bounding box center [319, 337] width 65 height 27
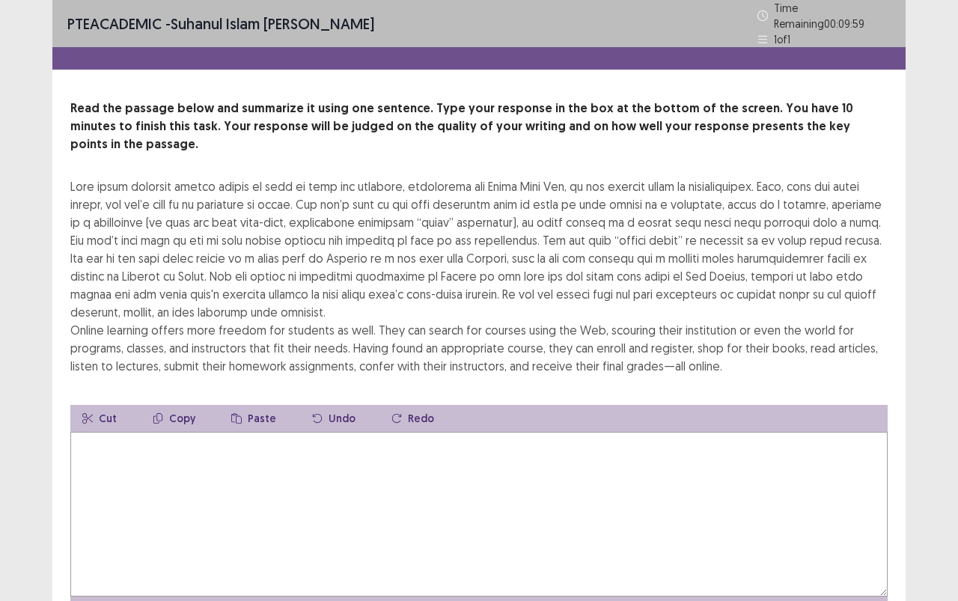
click at [531, 511] on textarea at bounding box center [478, 514] width 817 height 165
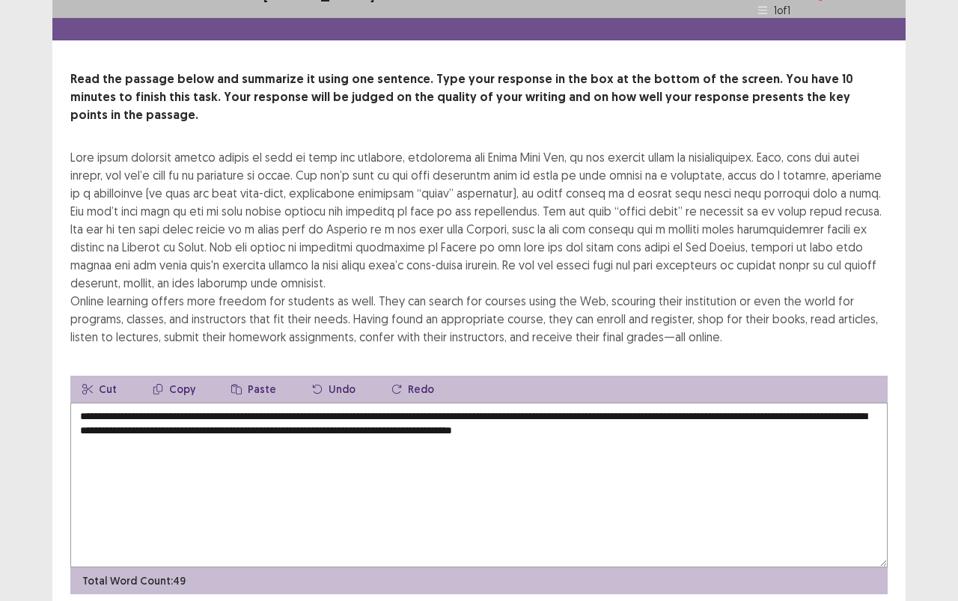
scroll to position [31, 0]
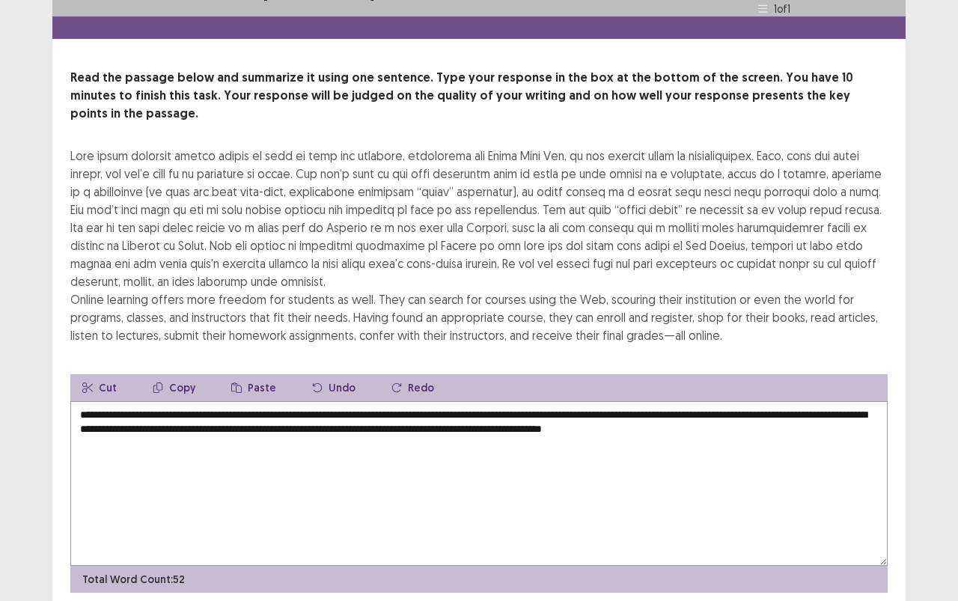
click at [474, 407] on textarea "**********" at bounding box center [478, 483] width 817 height 165
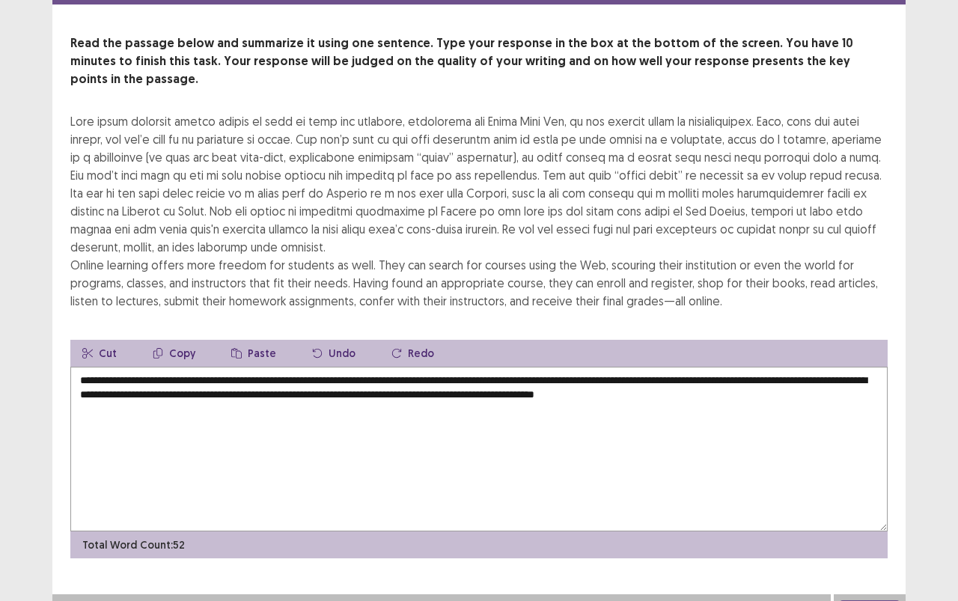
scroll to position [64, 0]
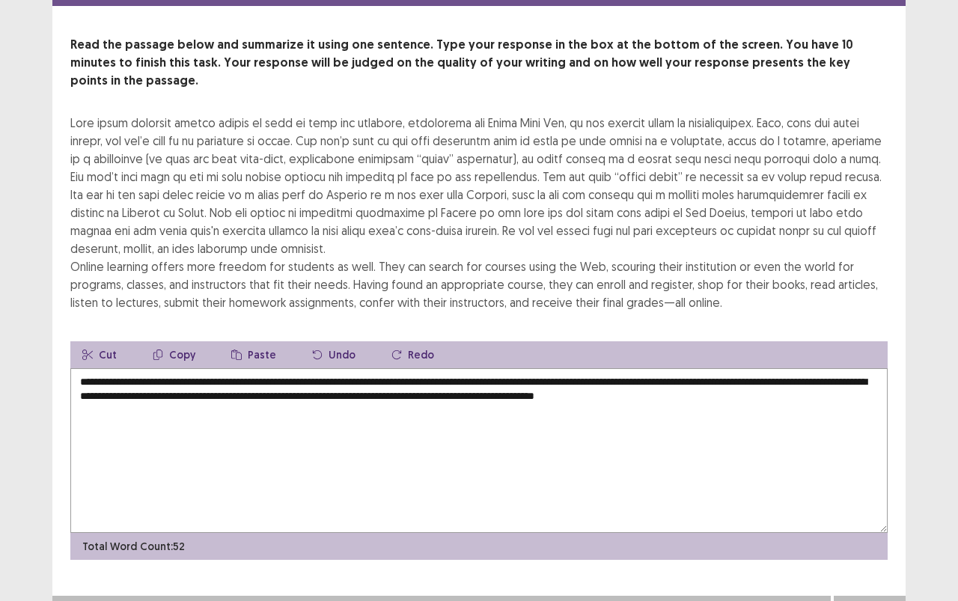
type textarea "**********"
click at [866, 534] on button "Next" at bounding box center [870, 611] width 60 height 18
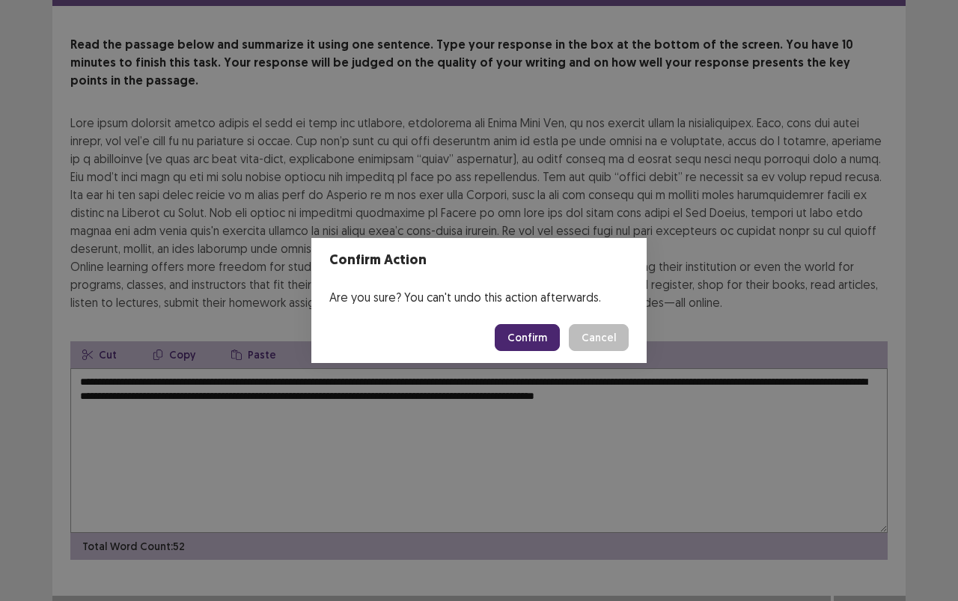
click at [535, 341] on button "Confirm" at bounding box center [527, 337] width 65 height 27
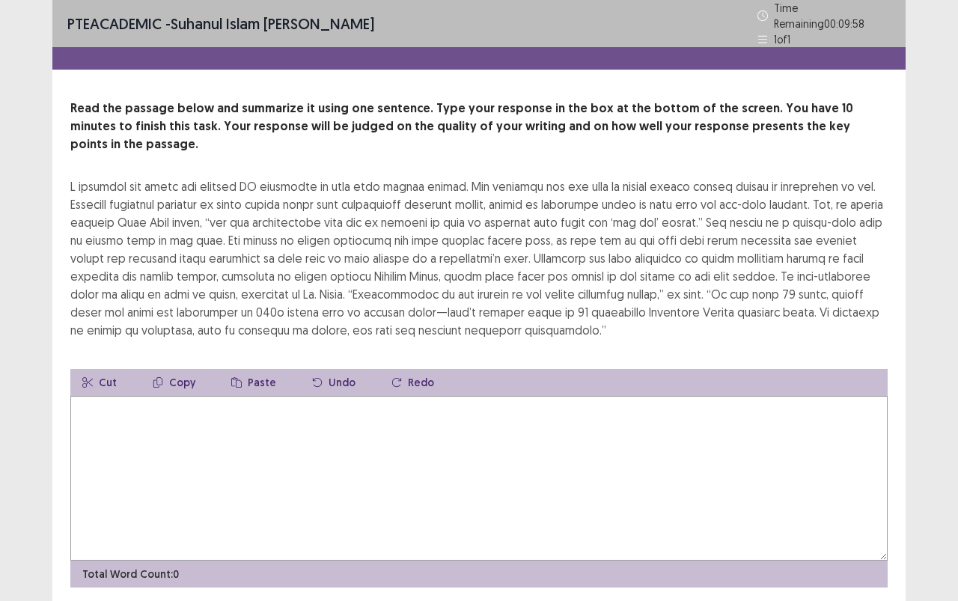
click at [513, 396] on textarea at bounding box center [478, 478] width 817 height 165
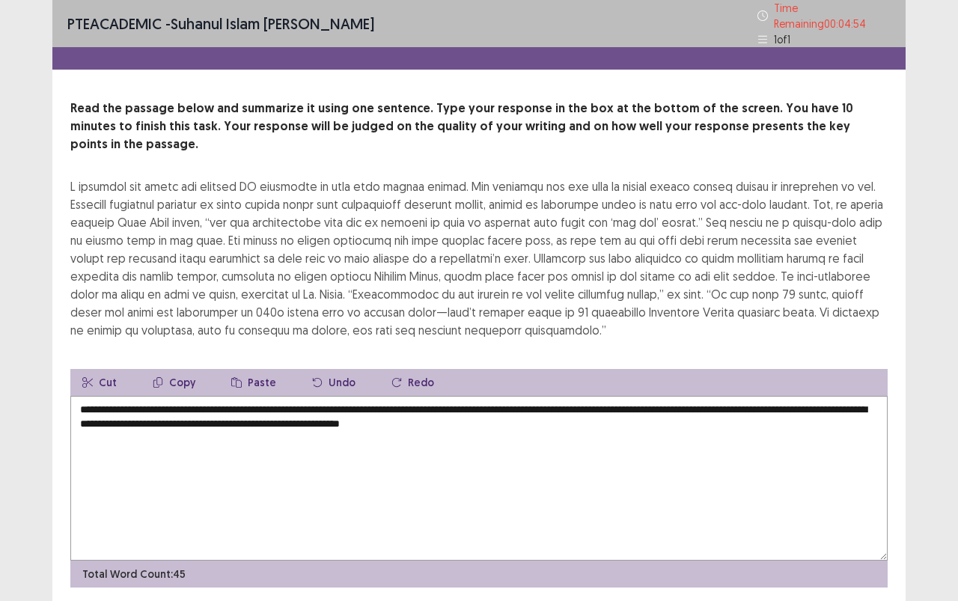
click at [745, 396] on textarea "**********" at bounding box center [478, 478] width 817 height 165
click at [315, 403] on textarea "**********" at bounding box center [478, 478] width 817 height 165
click at [344, 401] on textarea "**********" at bounding box center [478, 478] width 817 height 165
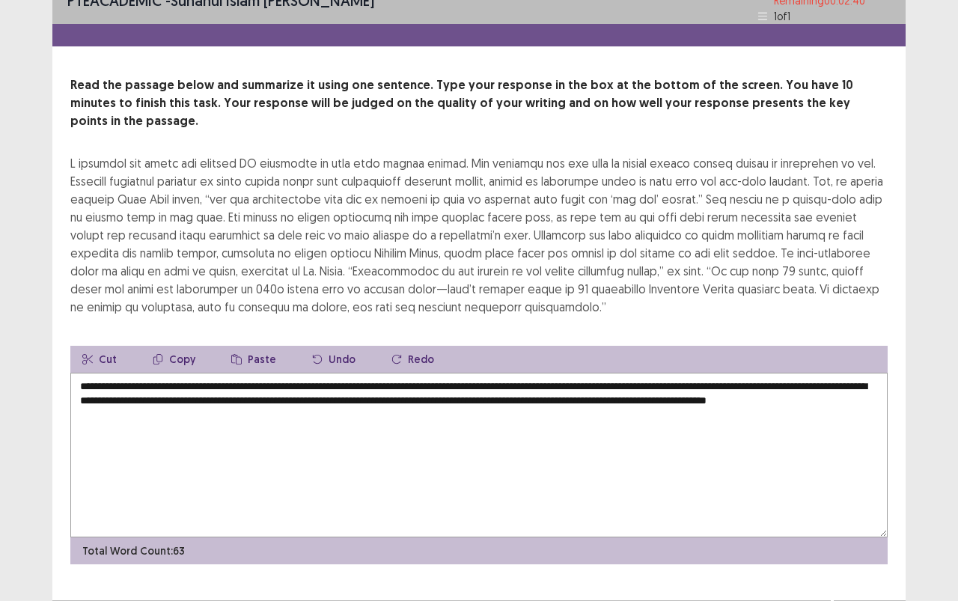
scroll to position [28, 0]
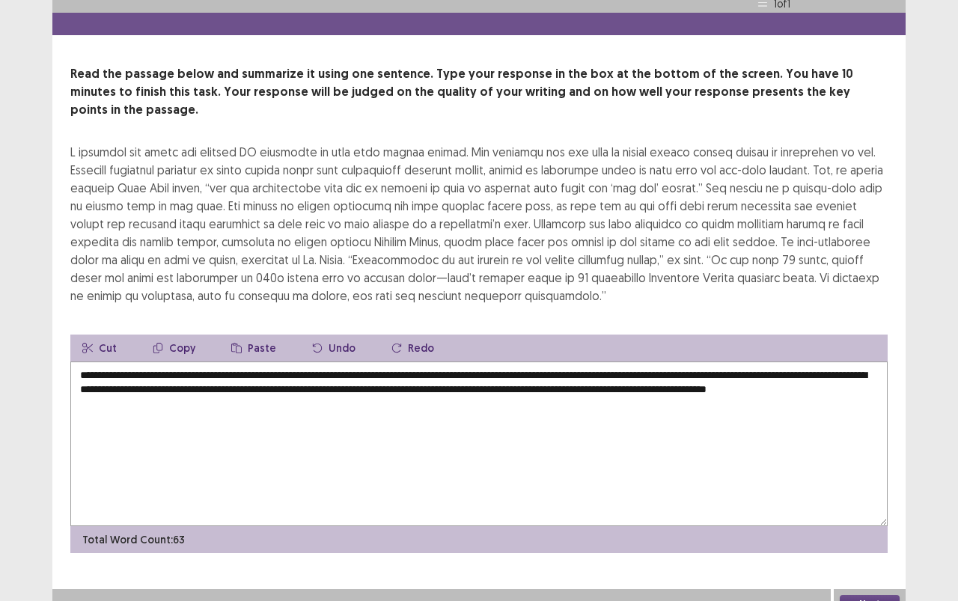
type textarea "**********"
click at [856, 534] on button "Next" at bounding box center [870, 604] width 60 height 18
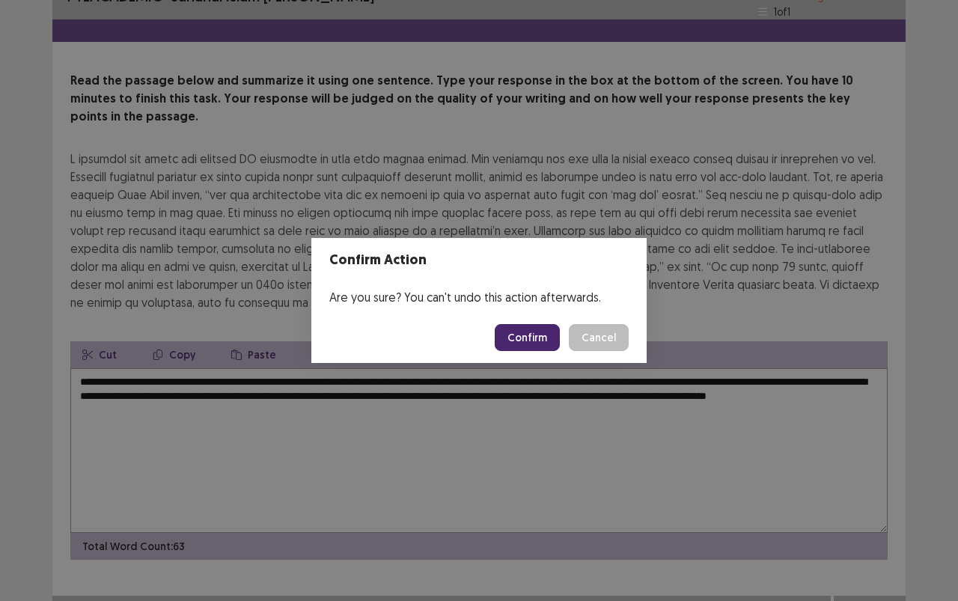
click at [546, 333] on button "Confirm" at bounding box center [527, 337] width 65 height 27
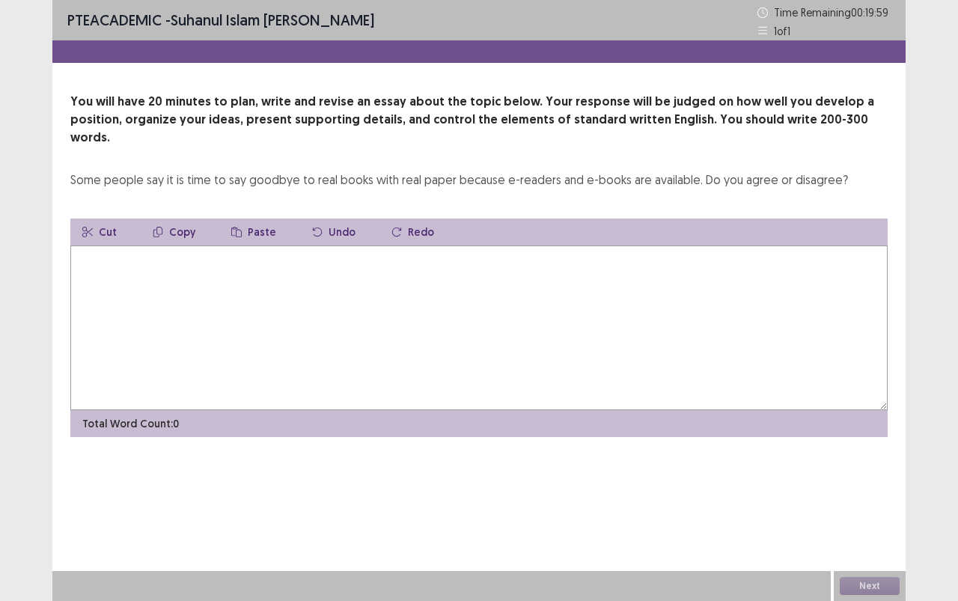
click at [718, 343] on textarea at bounding box center [478, 327] width 817 height 165
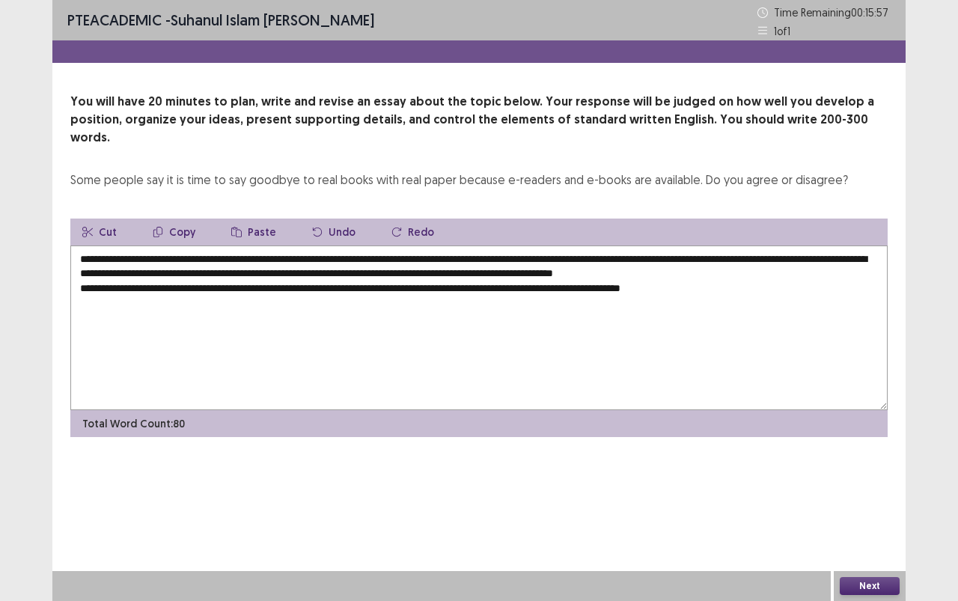
click at [688, 270] on textarea "**********" at bounding box center [478, 327] width 817 height 165
click at [727, 271] on textarea "**********" at bounding box center [478, 327] width 817 height 165
click at [382, 284] on textarea "**********" at bounding box center [478, 327] width 817 height 165
click at [429, 292] on textarea "**********" at bounding box center [478, 327] width 817 height 165
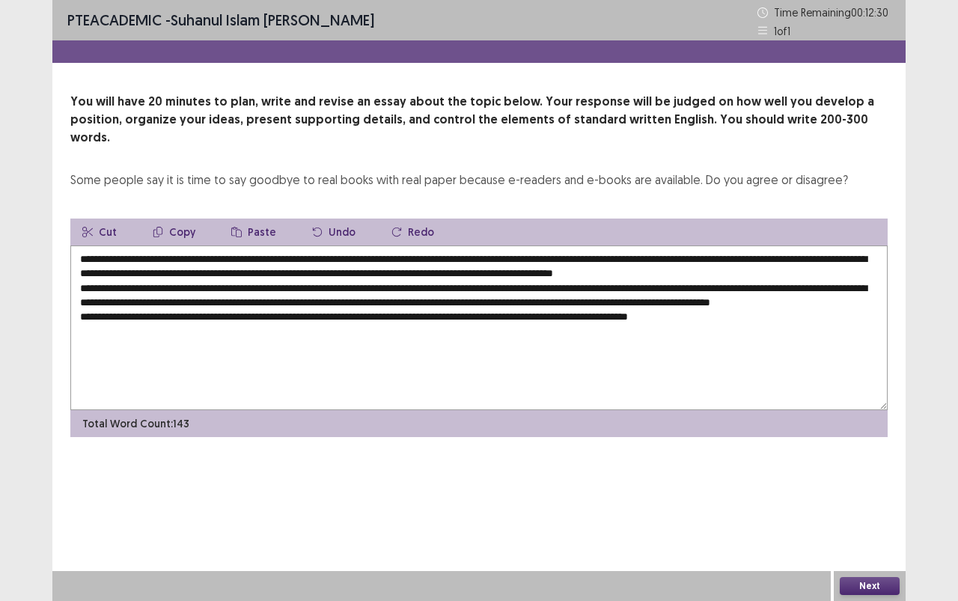
click at [721, 315] on textarea "**********" at bounding box center [478, 327] width 817 height 165
click at [752, 314] on textarea "**********" at bounding box center [478, 327] width 817 height 165
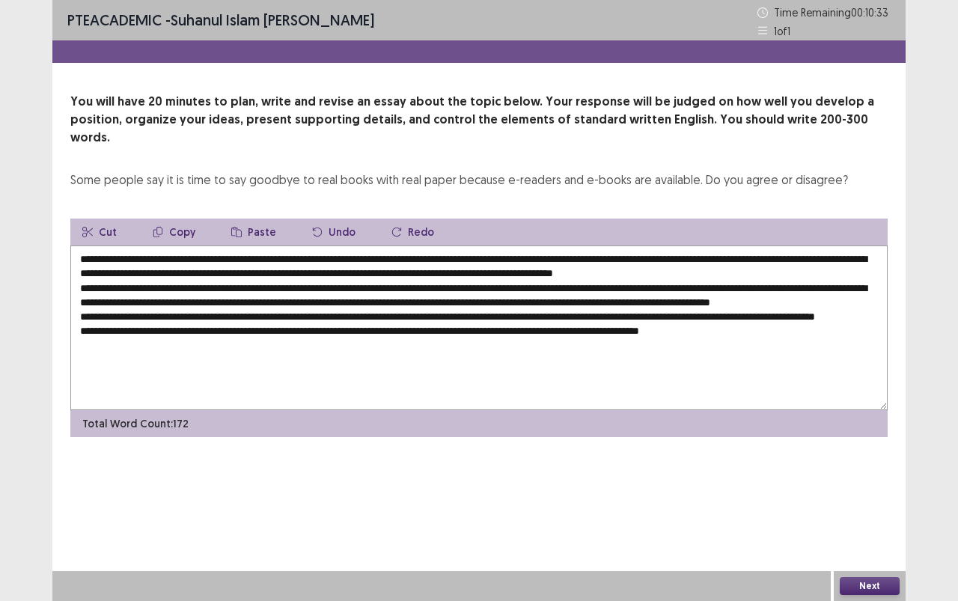
click at [225, 245] on textarea at bounding box center [478, 327] width 817 height 165
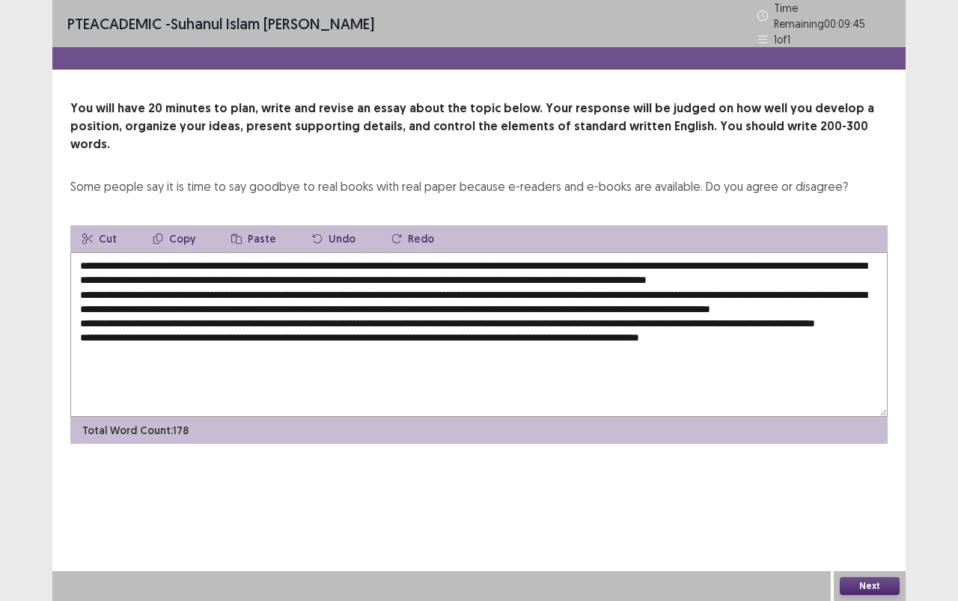
click at [290, 252] on textarea at bounding box center [478, 334] width 817 height 165
click at [287, 252] on textarea at bounding box center [478, 334] width 817 height 165
click at [352, 252] on textarea at bounding box center [478, 334] width 817 height 165
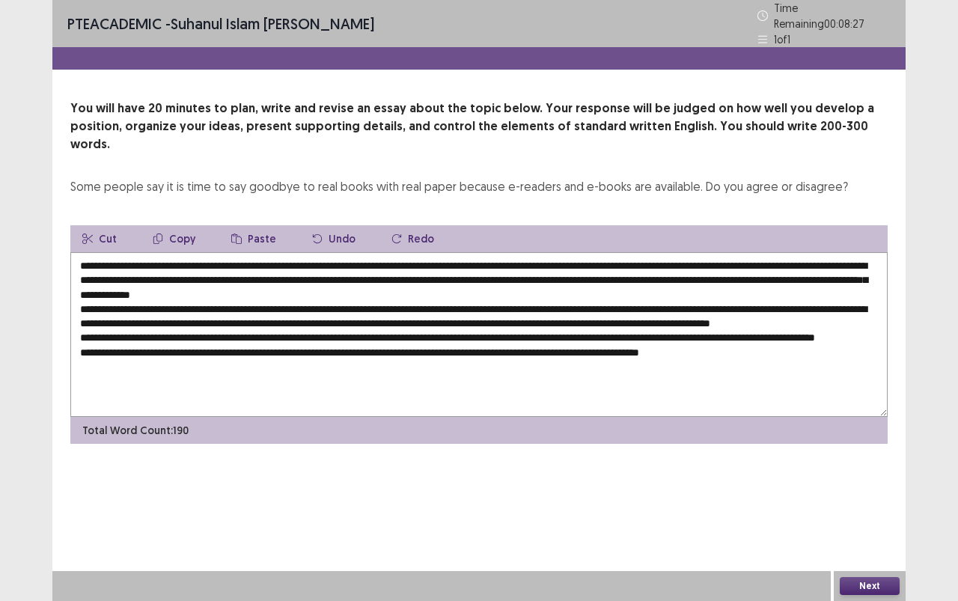
click at [431, 272] on textarea at bounding box center [478, 334] width 817 height 165
click at [770, 284] on textarea at bounding box center [478, 334] width 817 height 165
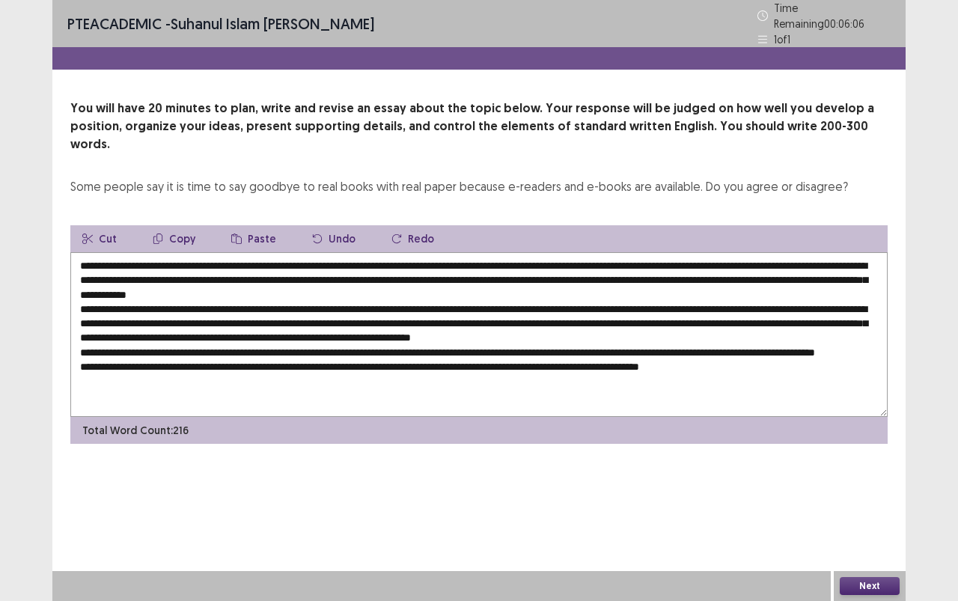
click at [590, 314] on textarea at bounding box center [478, 334] width 817 height 165
click at [618, 298] on textarea at bounding box center [478, 334] width 817 height 165
click at [621, 297] on textarea at bounding box center [478, 334] width 817 height 165
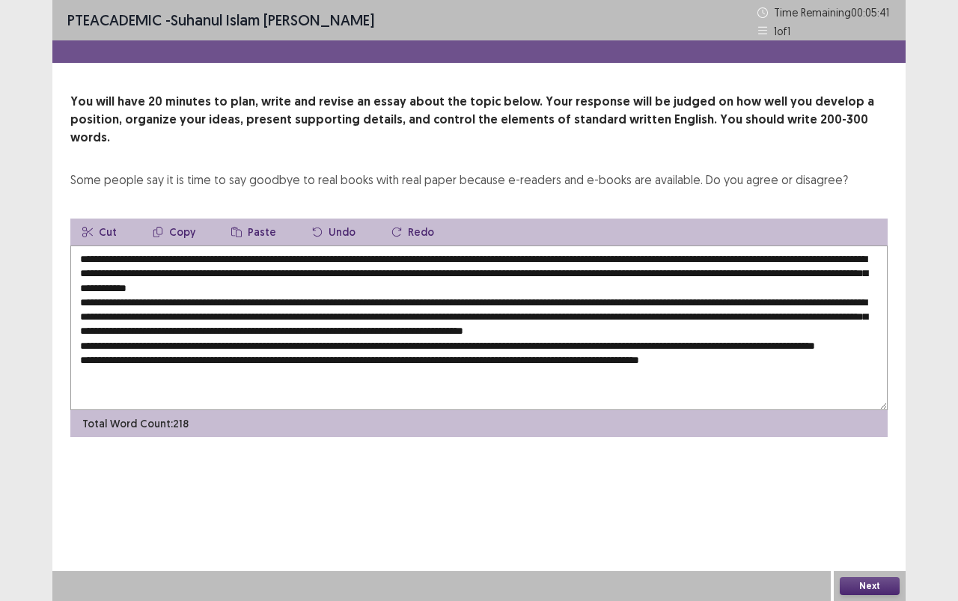
click at [483, 346] on textarea at bounding box center [478, 327] width 817 height 165
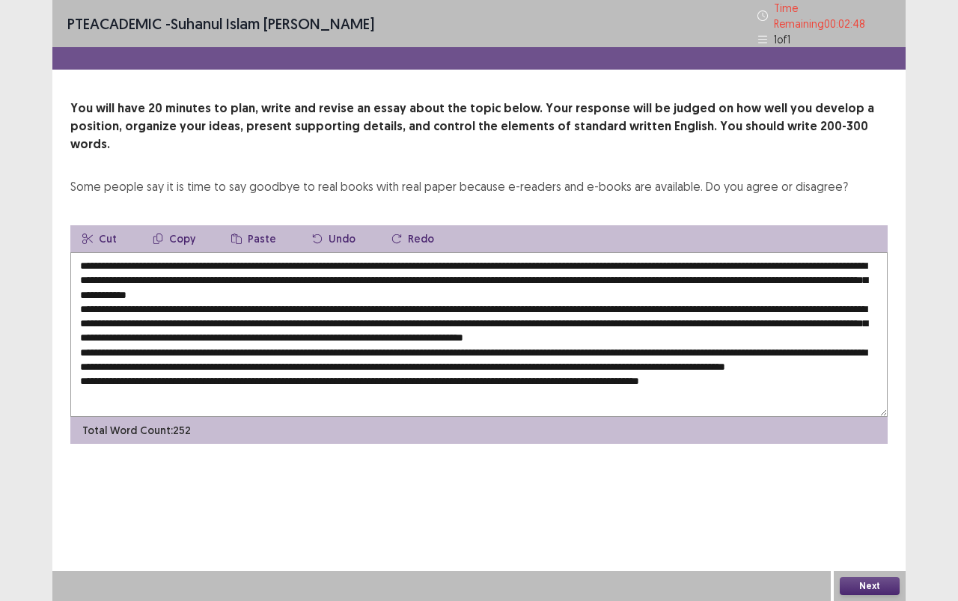
scroll to position [7, 0]
type textarea "**********"
click at [861, 534] on button "Next" at bounding box center [870, 586] width 60 height 18
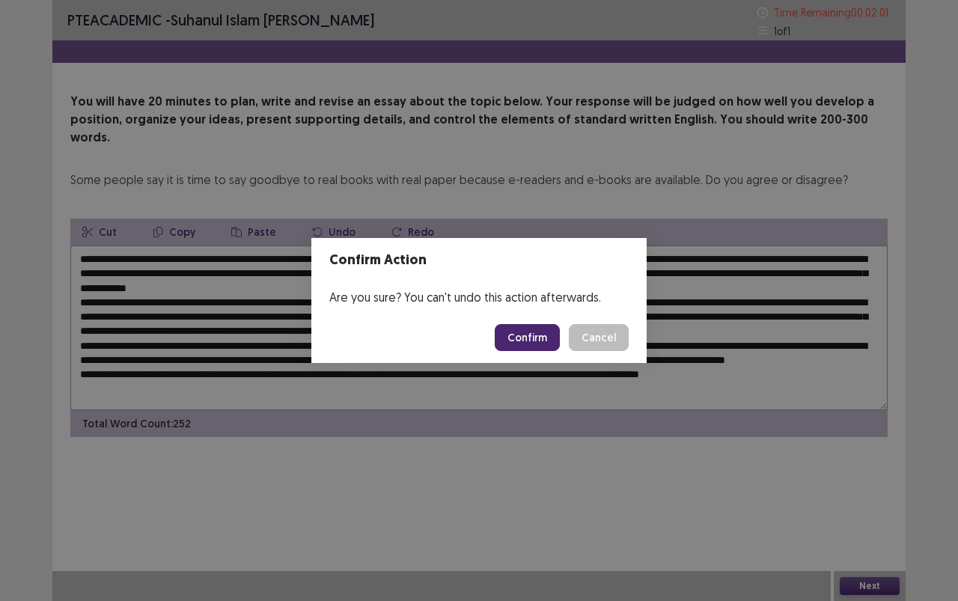
click at [540, 339] on button "Confirm" at bounding box center [527, 337] width 65 height 27
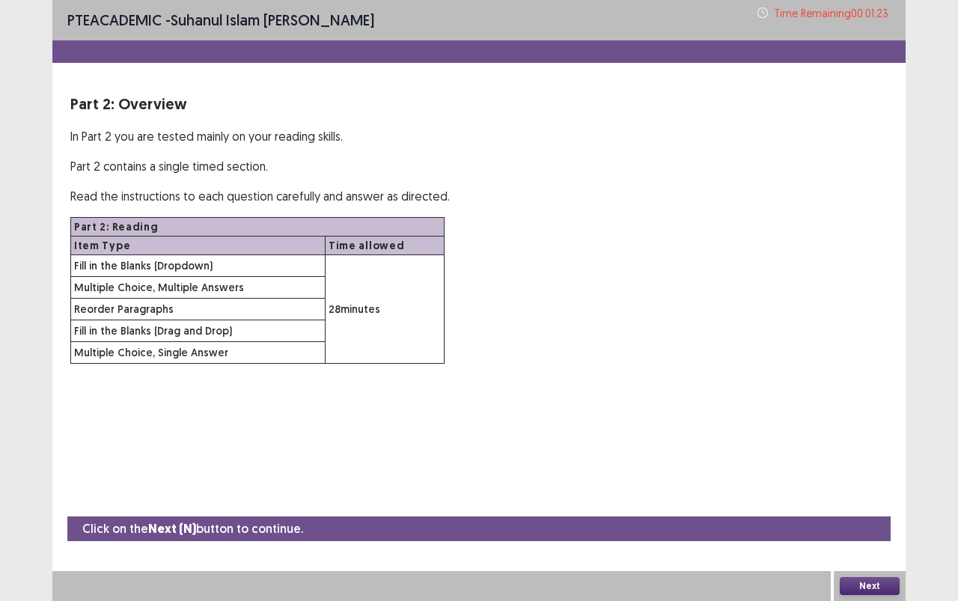
click at [861, 534] on button "Next" at bounding box center [870, 586] width 60 height 18
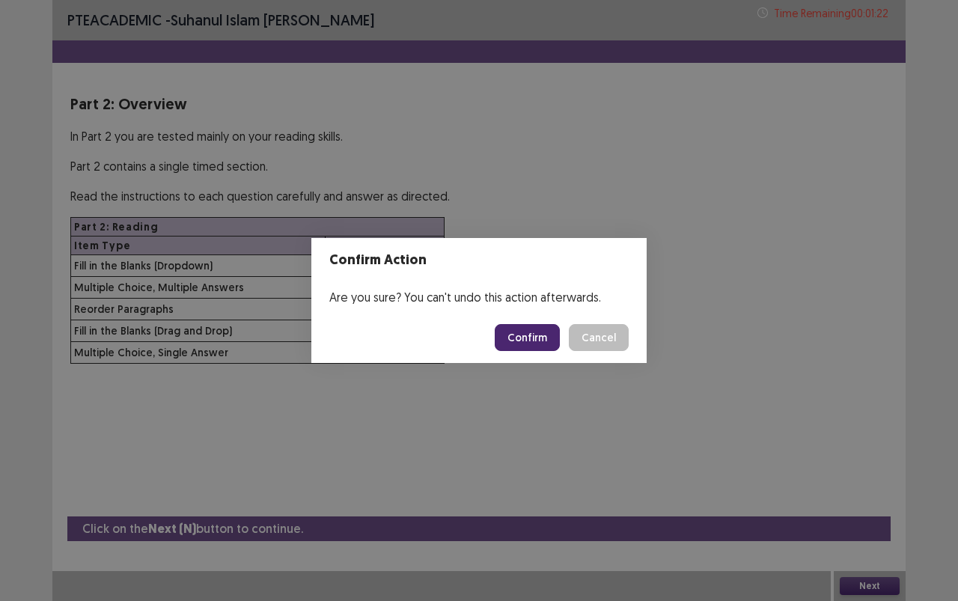
click at [517, 331] on button "Confirm" at bounding box center [527, 337] width 65 height 27
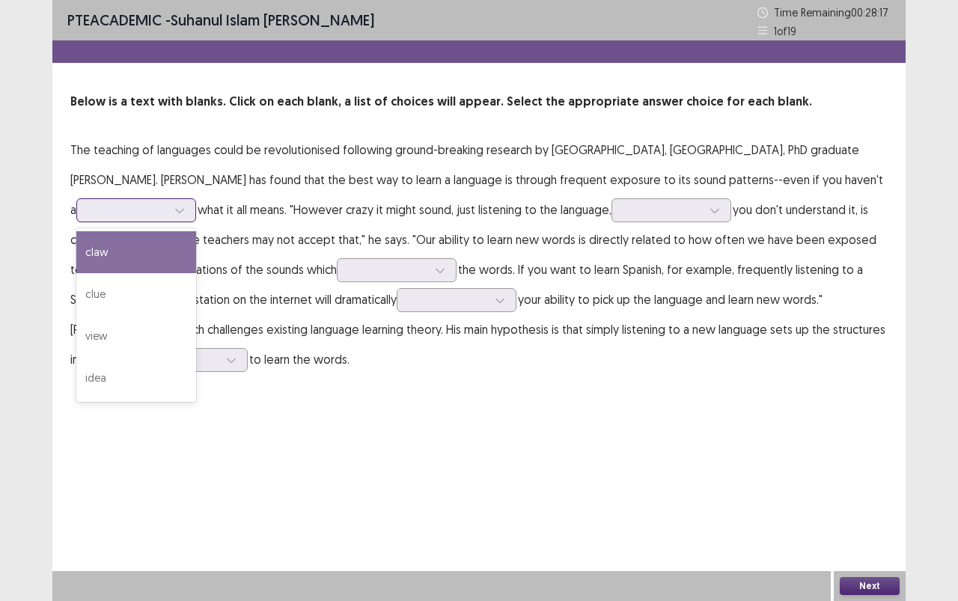
click at [171, 203] on div at bounding box center [179, 210] width 22 height 22
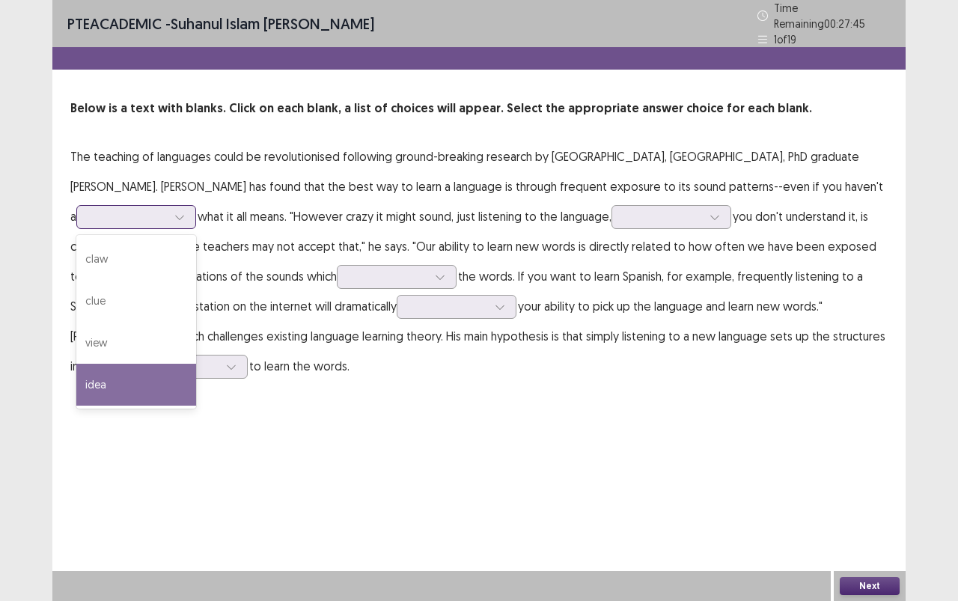
click at [156, 371] on div "idea" at bounding box center [136, 385] width 120 height 42
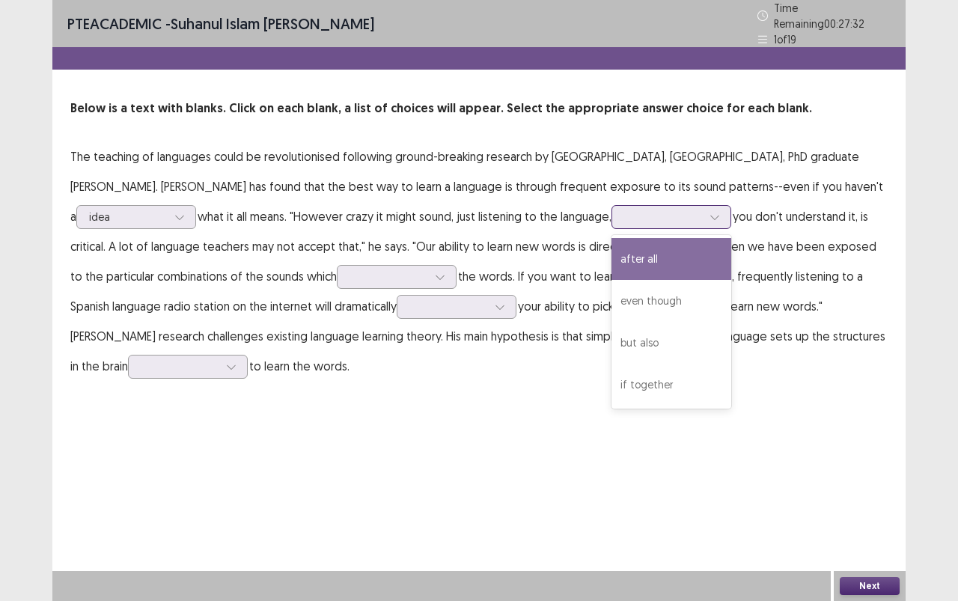
click at [706, 208] on div at bounding box center [714, 217] width 22 height 22
click at [701, 255] on div "after all" at bounding box center [671, 259] width 120 height 42
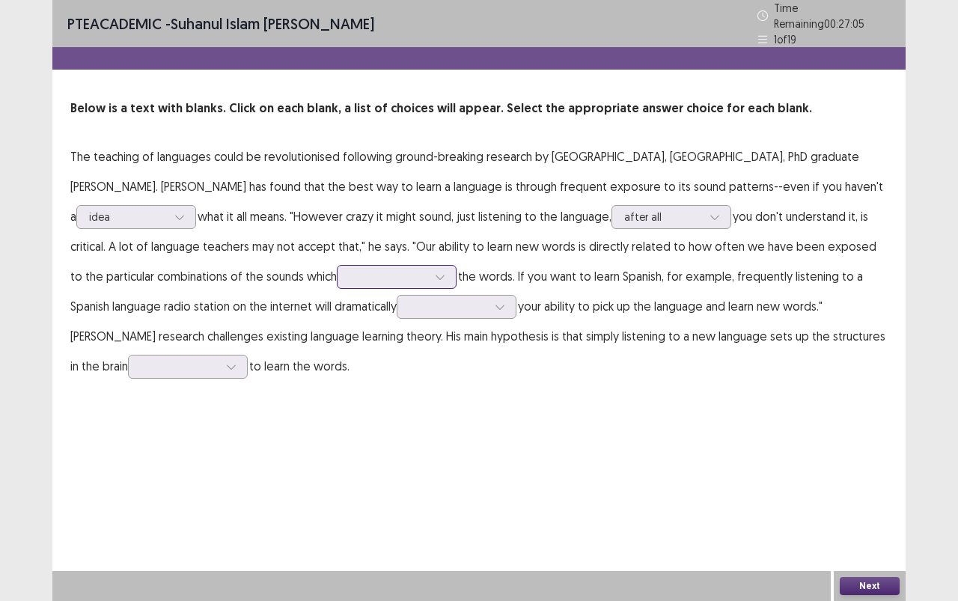
click at [391, 275] on div at bounding box center [388, 276] width 78 height 14
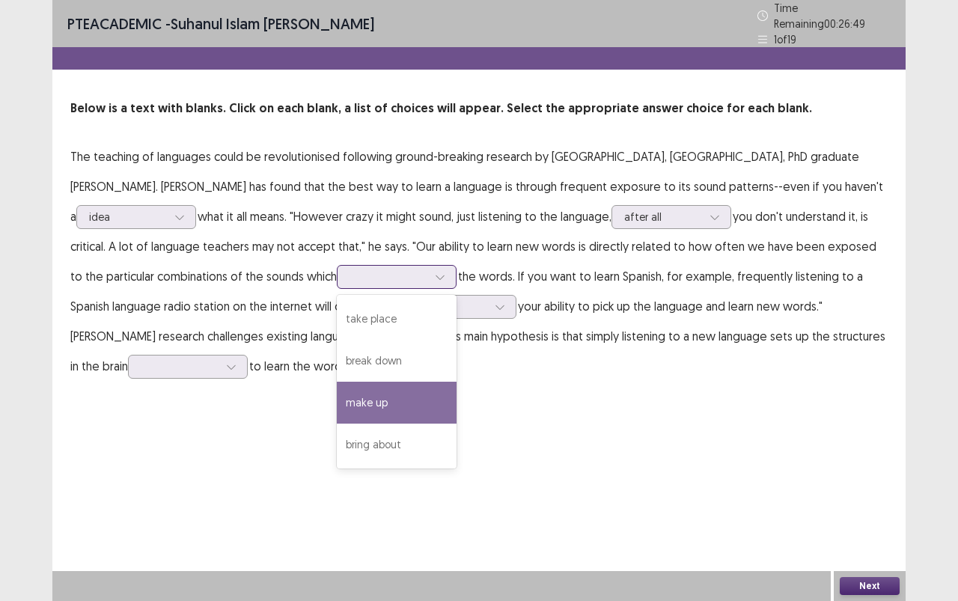
click at [375, 388] on div "make up" at bounding box center [397, 403] width 120 height 42
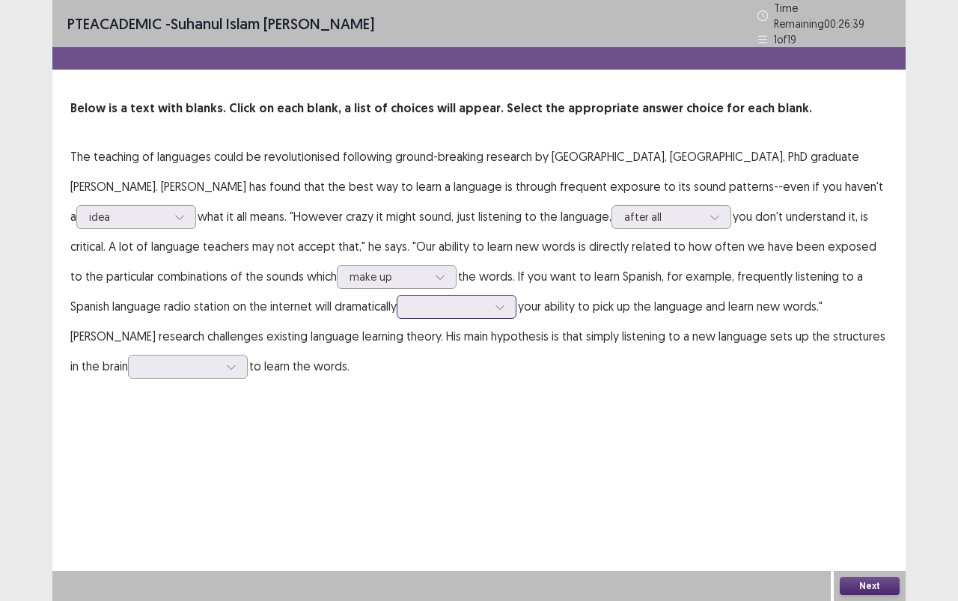
click at [453, 305] on div at bounding box center [448, 306] width 78 height 14
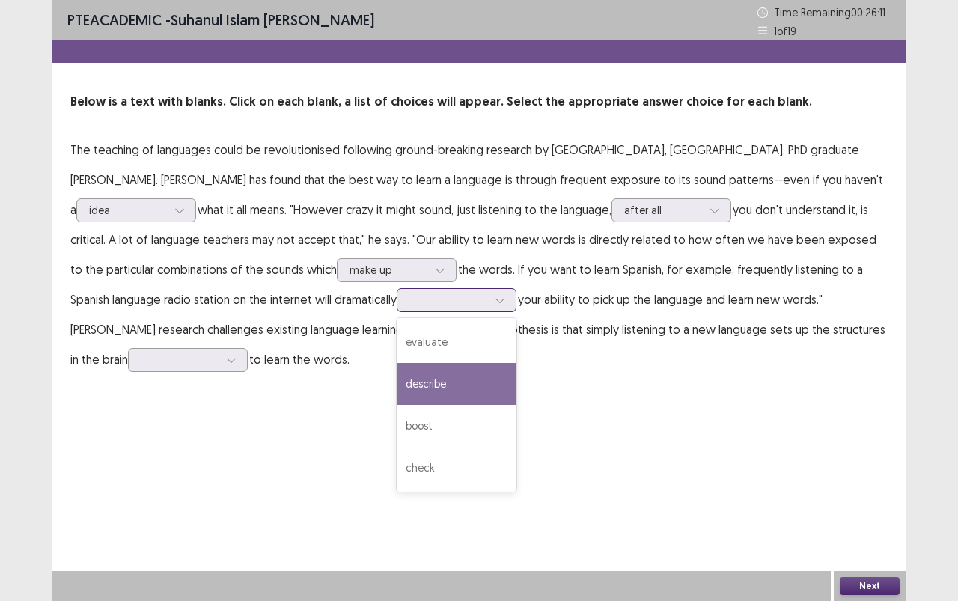
click at [453, 381] on div "describe" at bounding box center [457, 384] width 120 height 42
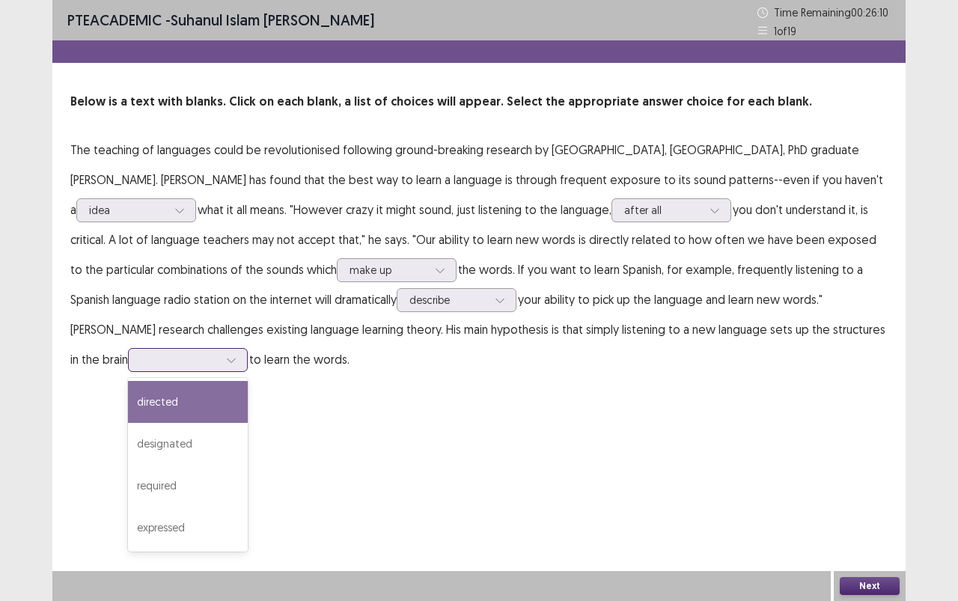
click at [238, 356] on div at bounding box center [188, 360] width 120 height 24
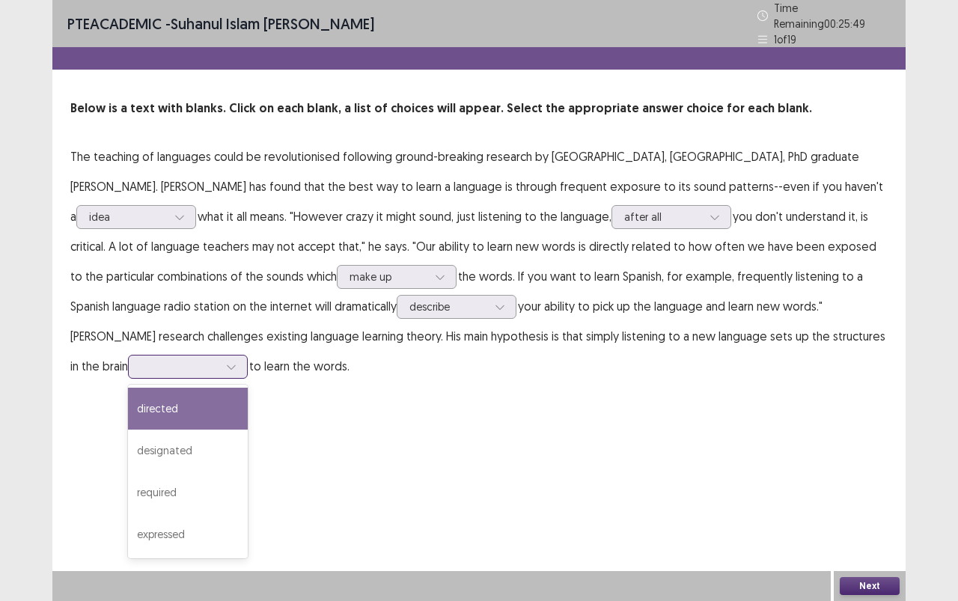
click at [189, 388] on div "directed" at bounding box center [188, 409] width 120 height 42
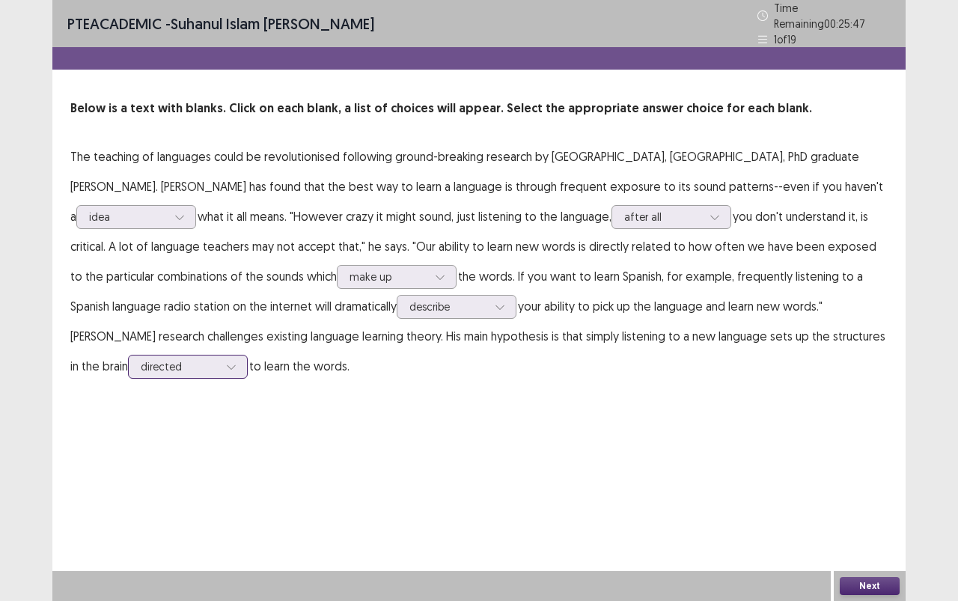
click at [220, 355] on div at bounding box center [231, 366] width 22 height 22
click at [736, 490] on div "PTE academic - [PERSON_NAME] Time Remaining 00 : 25 : 42 1 of 19 Below is a tex…" at bounding box center [478, 300] width 853 height 601
click at [873, 534] on button "Next" at bounding box center [870, 586] width 60 height 18
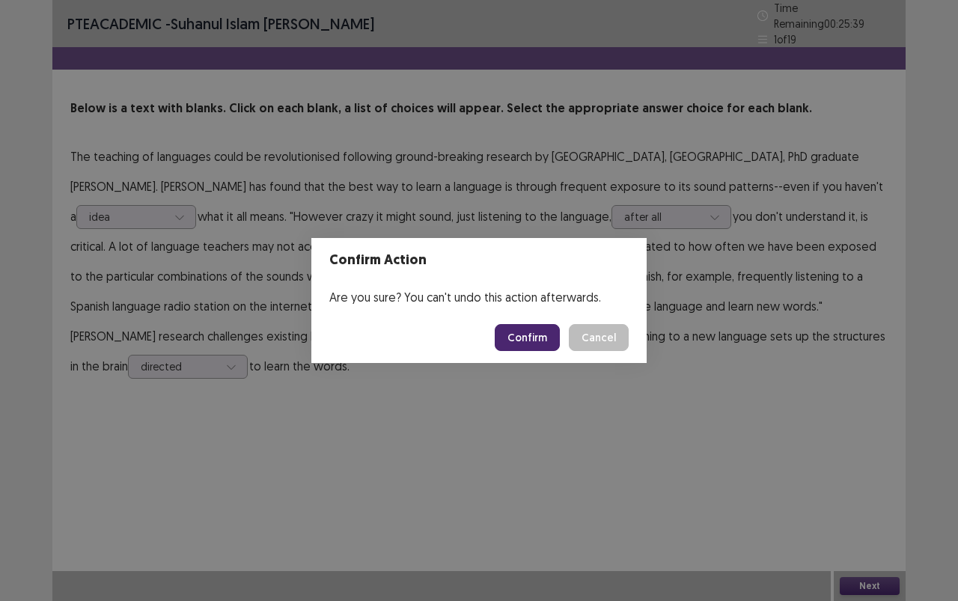
click at [532, 330] on button "Confirm" at bounding box center [527, 337] width 65 height 27
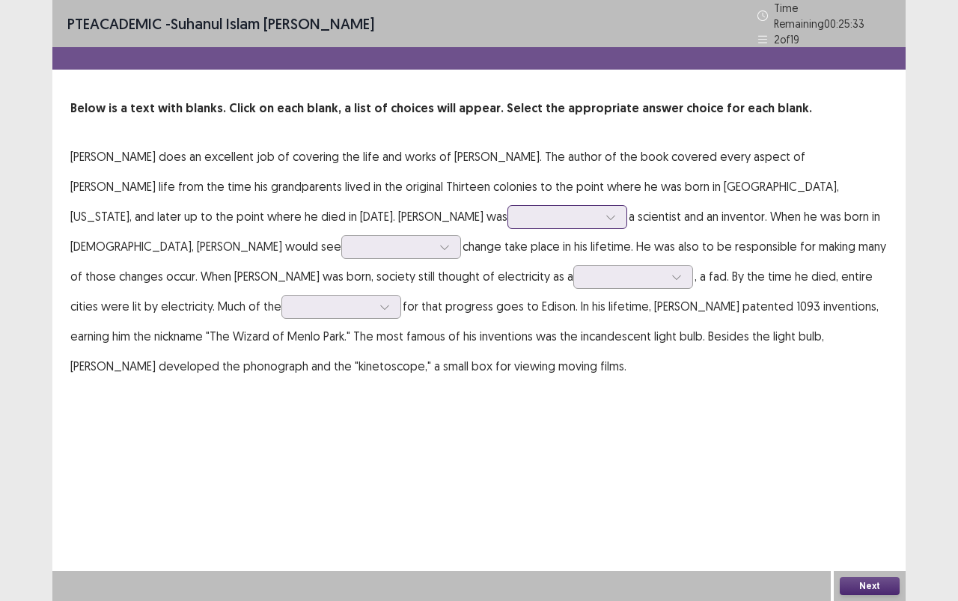
click at [520, 211] on div at bounding box center [559, 217] width 78 height 14
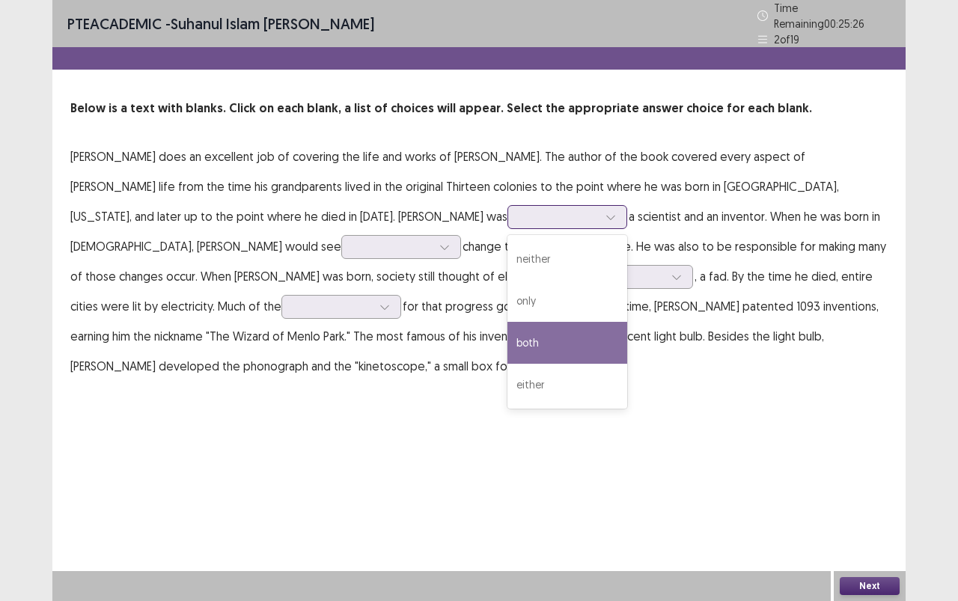
click at [507, 342] on div "both" at bounding box center [567, 343] width 120 height 42
click at [605, 214] on icon at bounding box center [610, 217] width 10 height 10
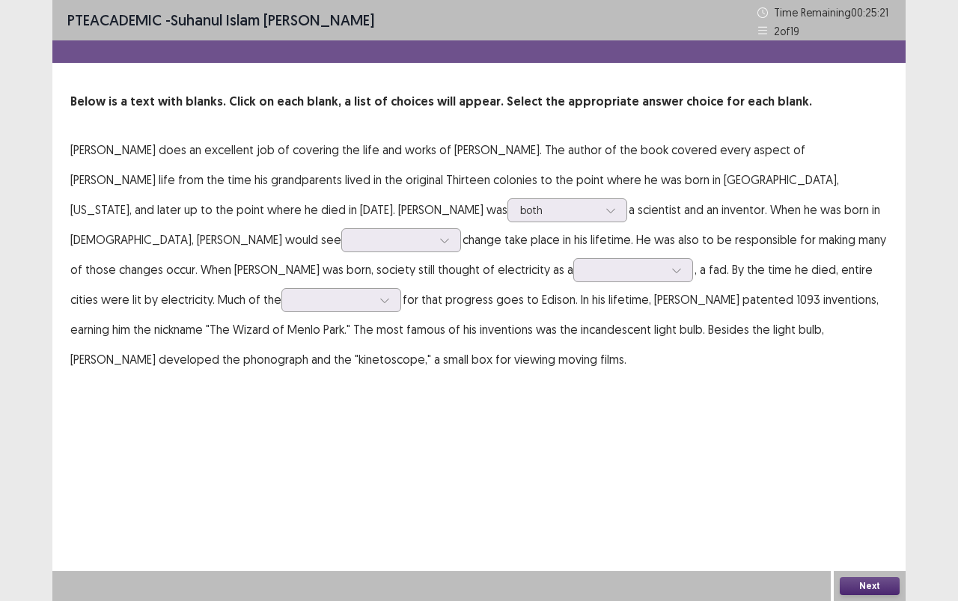
click at [627, 400] on div "PTE academic - [PERSON_NAME][DEMOGRAPHIC_DATA] Time Remaining 00 : 25 : 21 2 of…" at bounding box center [478, 202] width 853 height 404
click at [433, 243] on div at bounding box center [444, 240] width 22 height 22
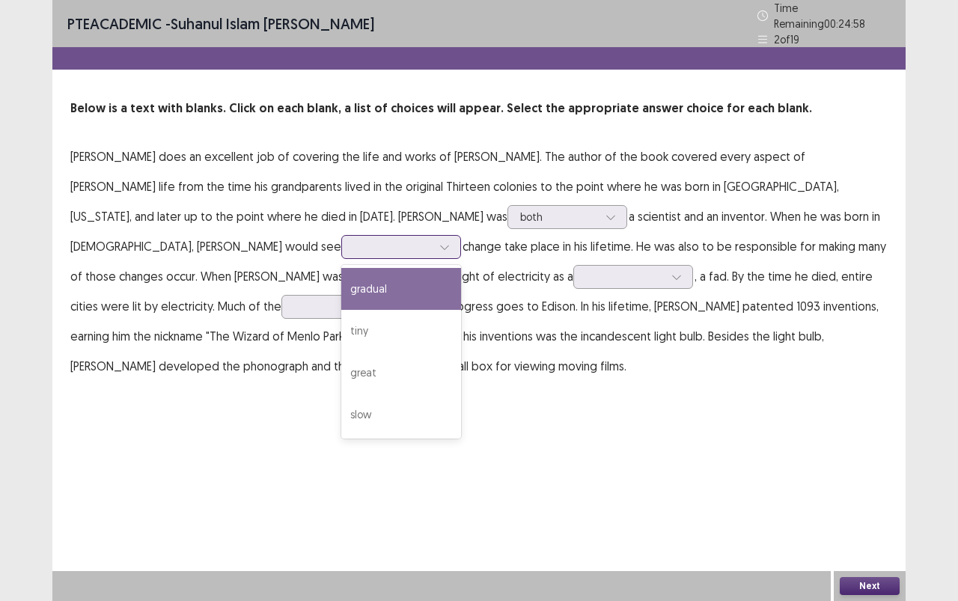
click at [341, 292] on div "gradual" at bounding box center [401, 289] width 120 height 42
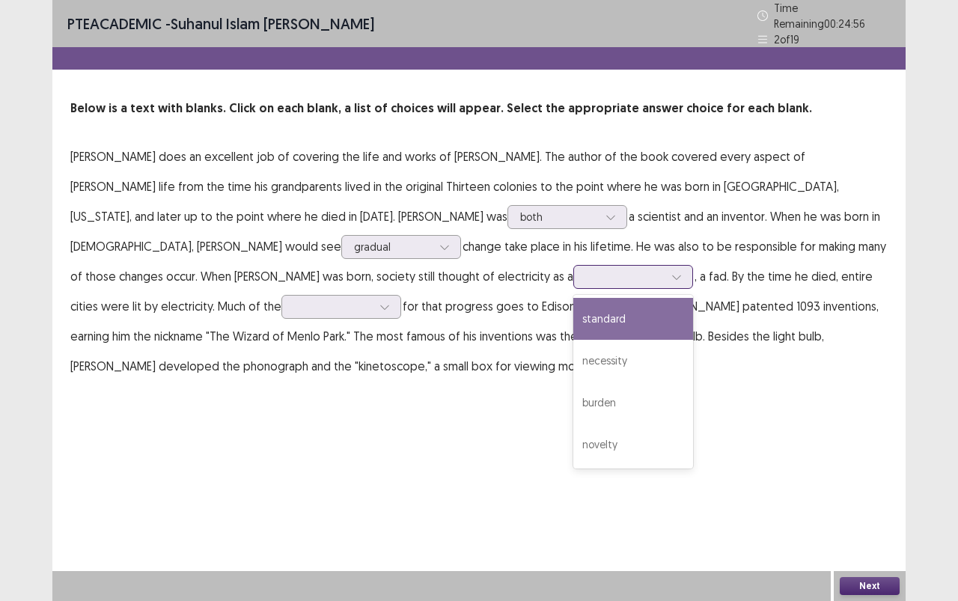
click at [665, 269] on div at bounding box center [676, 277] width 22 height 22
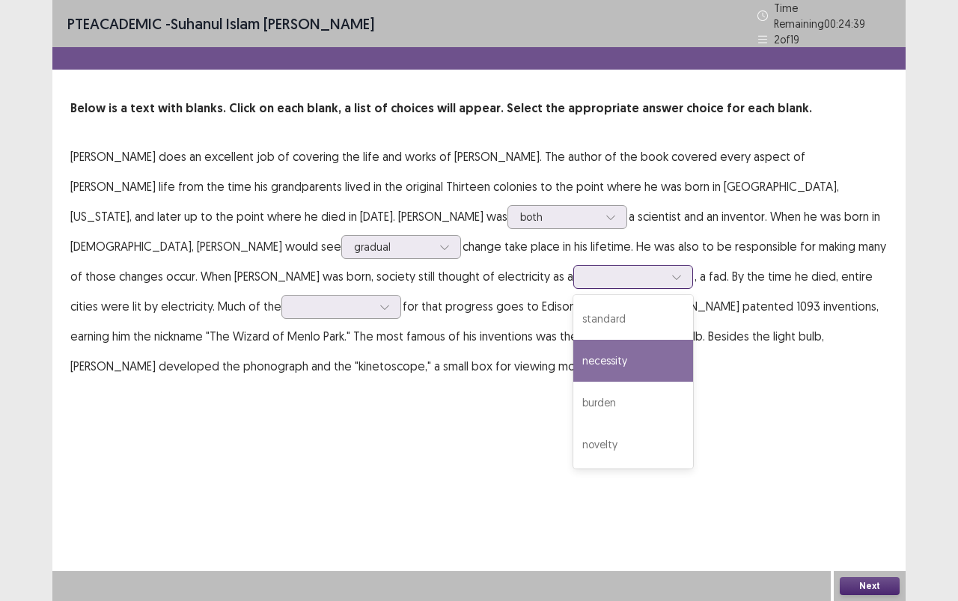
click at [573, 342] on div "necessity" at bounding box center [633, 361] width 120 height 42
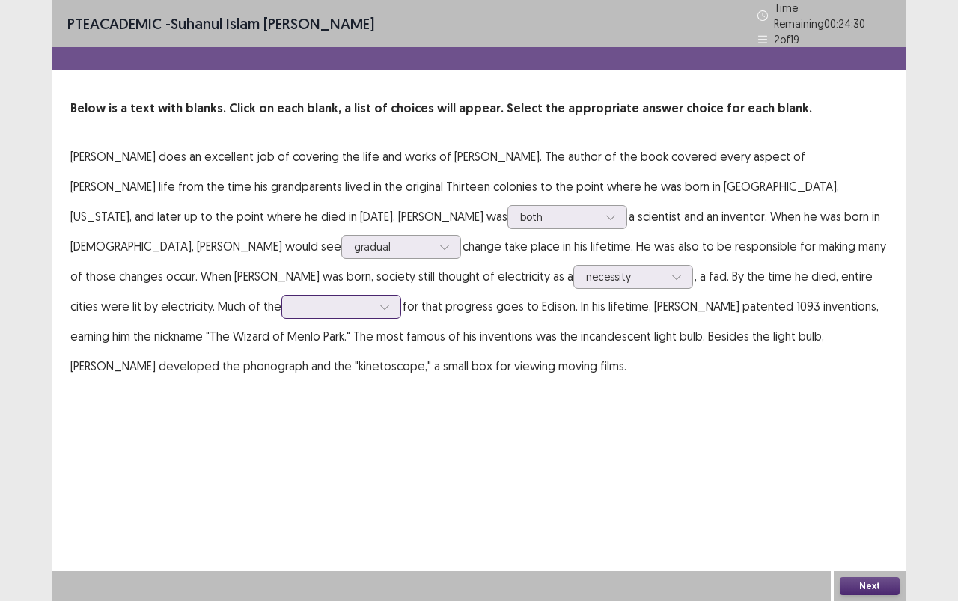
click at [373, 302] on div at bounding box center [384, 307] width 22 height 22
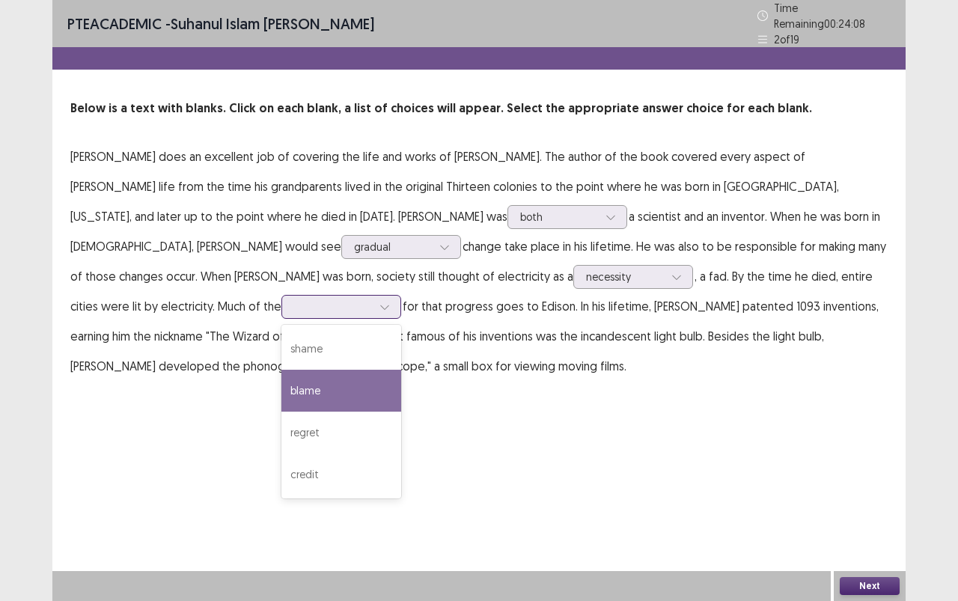
click at [281, 372] on div "blame" at bounding box center [341, 391] width 120 height 42
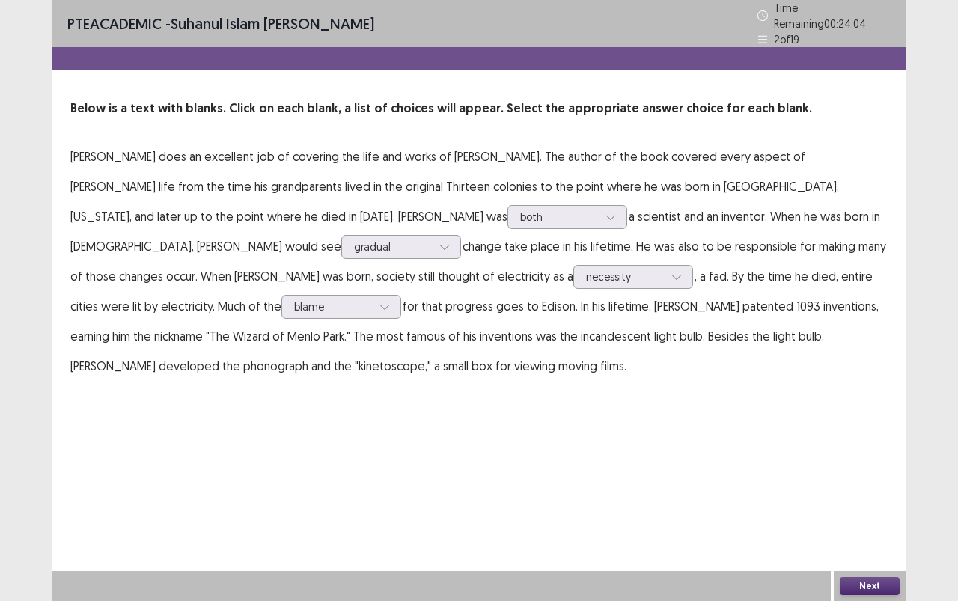
click at [885, 534] on button "Next" at bounding box center [870, 586] width 60 height 18
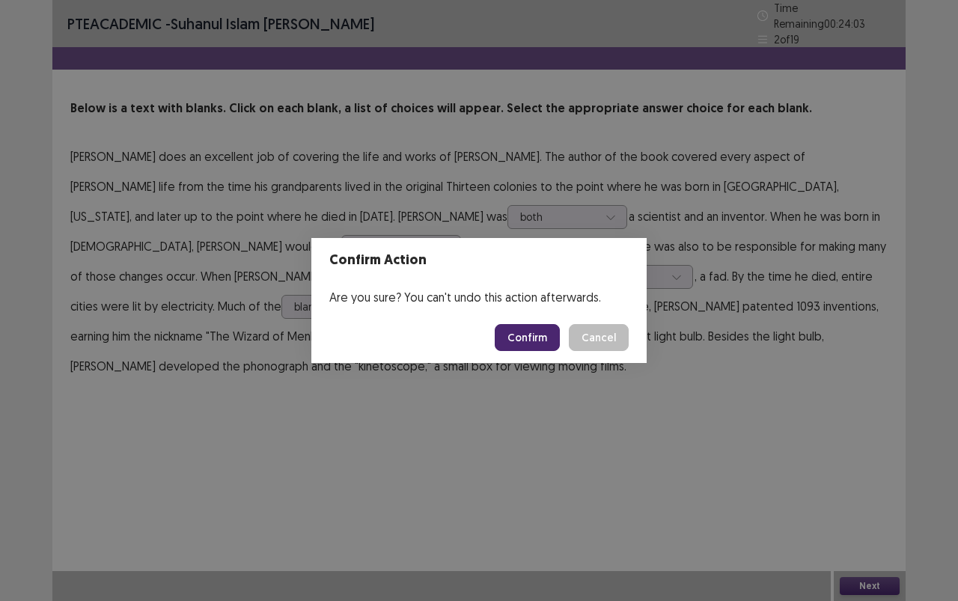
click at [525, 322] on footer "Confirm Cancel" at bounding box center [478, 337] width 335 height 51
click at [536, 341] on button "Confirm" at bounding box center [527, 337] width 65 height 27
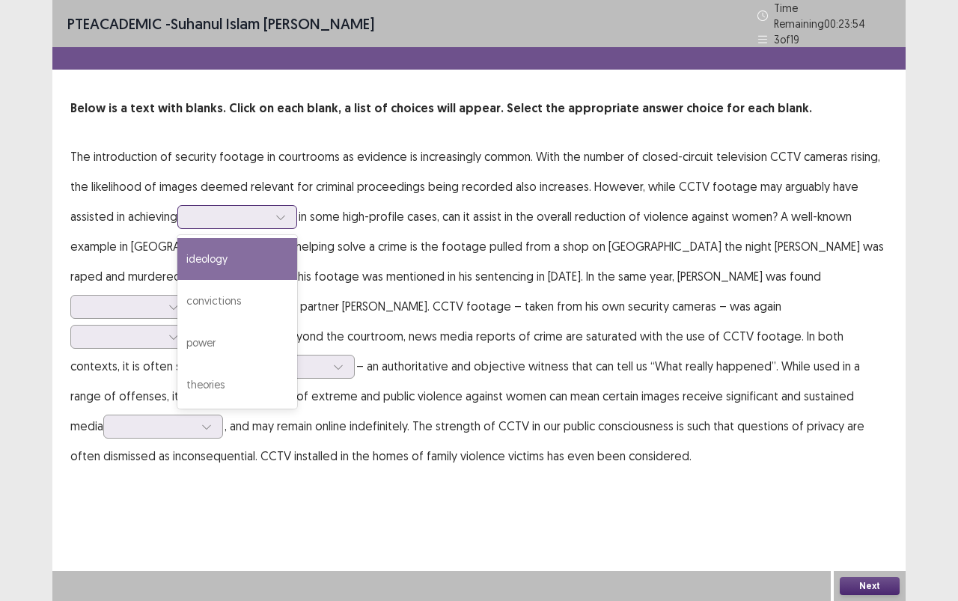
click at [273, 217] on div at bounding box center [280, 217] width 22 height 22
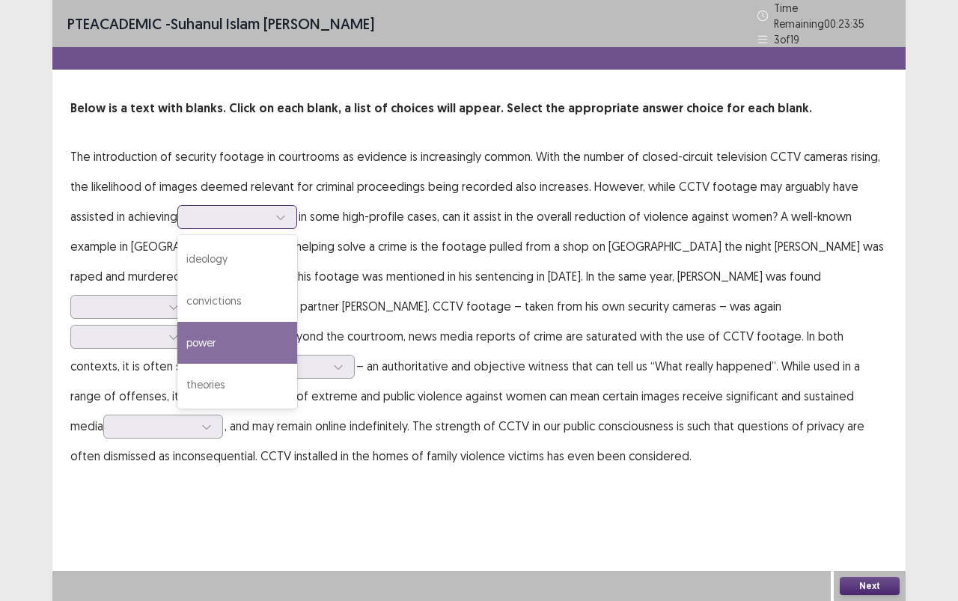
click at [226, 340] on div "power" at bounding box center [237, 343] width 120 height 42
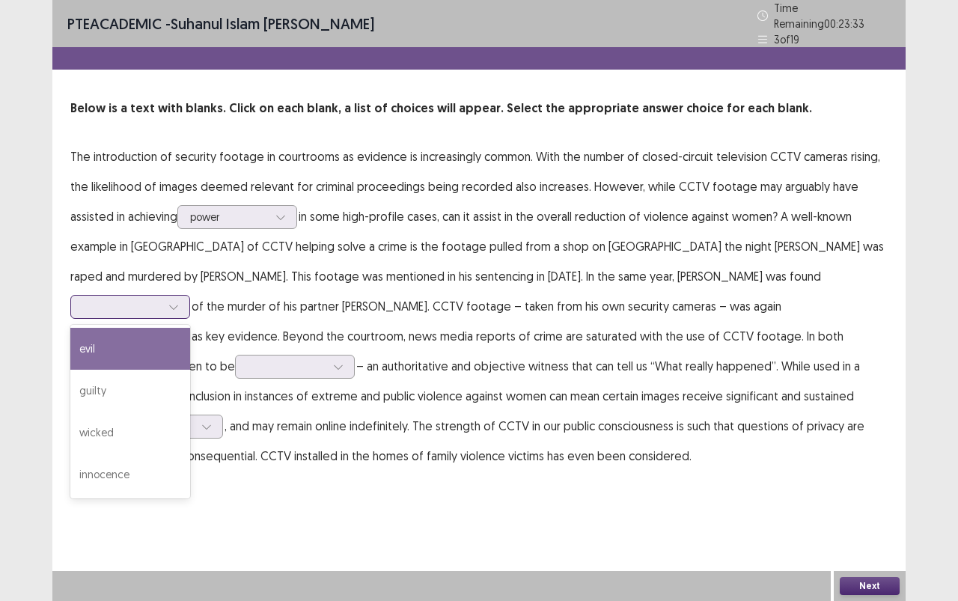
click at [161, 299] on div at bounding box center [122, 306] width 78 height 14
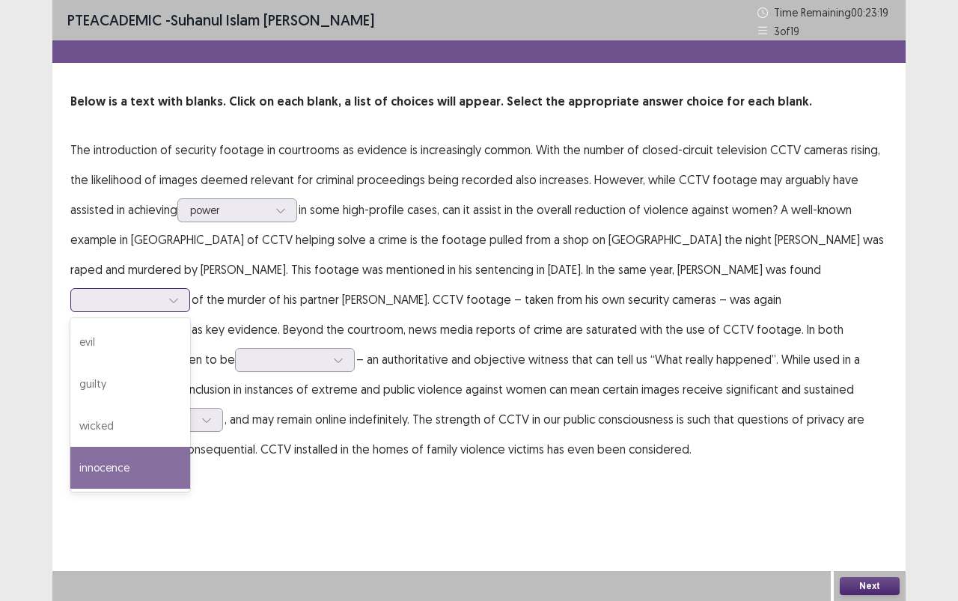
click at [190, 447] on div "innocence" at bounding box center [130, 468] width 120 height 42
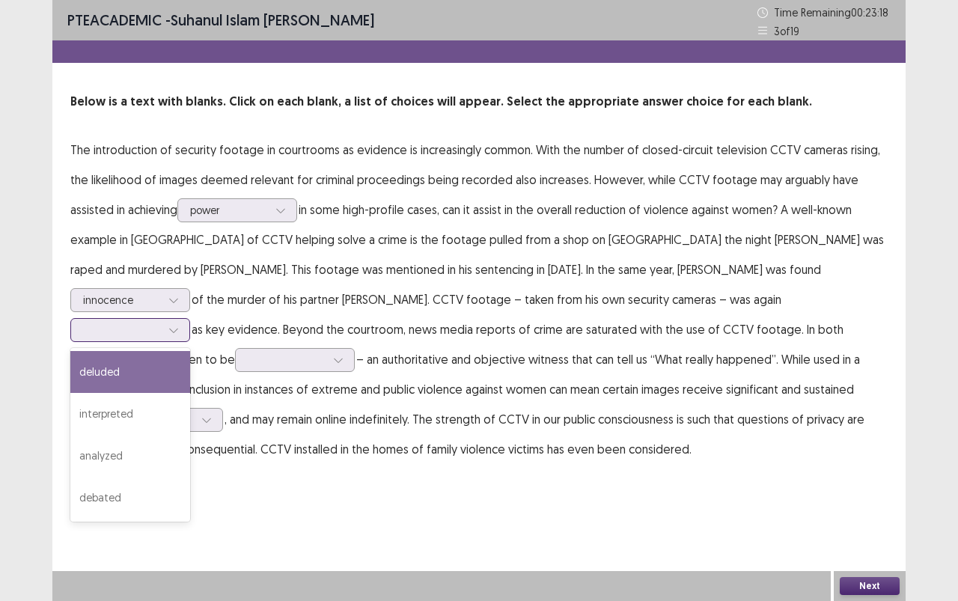
click at [185, 319] on div at bounding box center [173, 330] width 22 height 22
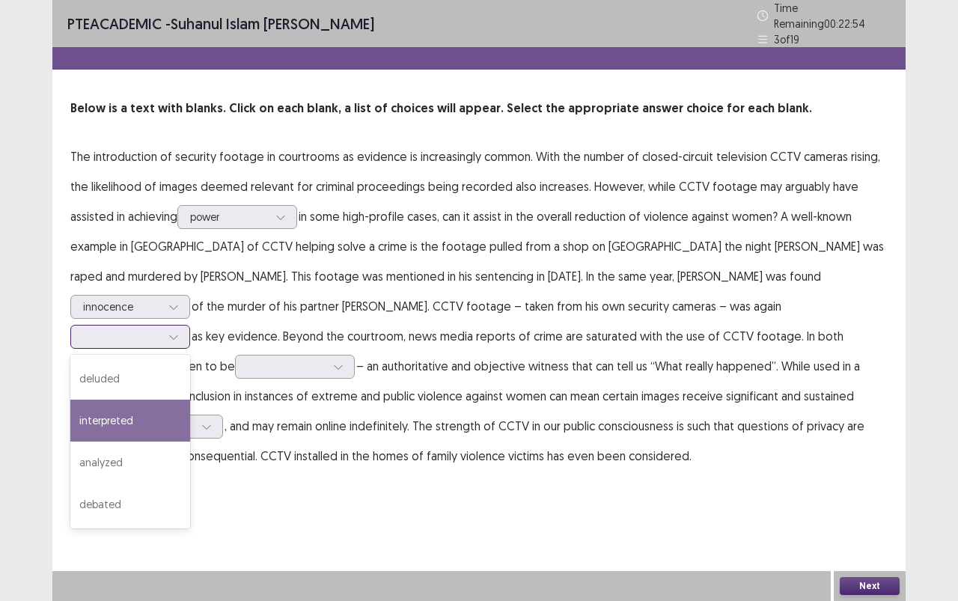
click at [190, 400] on div "interpreted" at bounding box center [130, 421] width 120 height 42
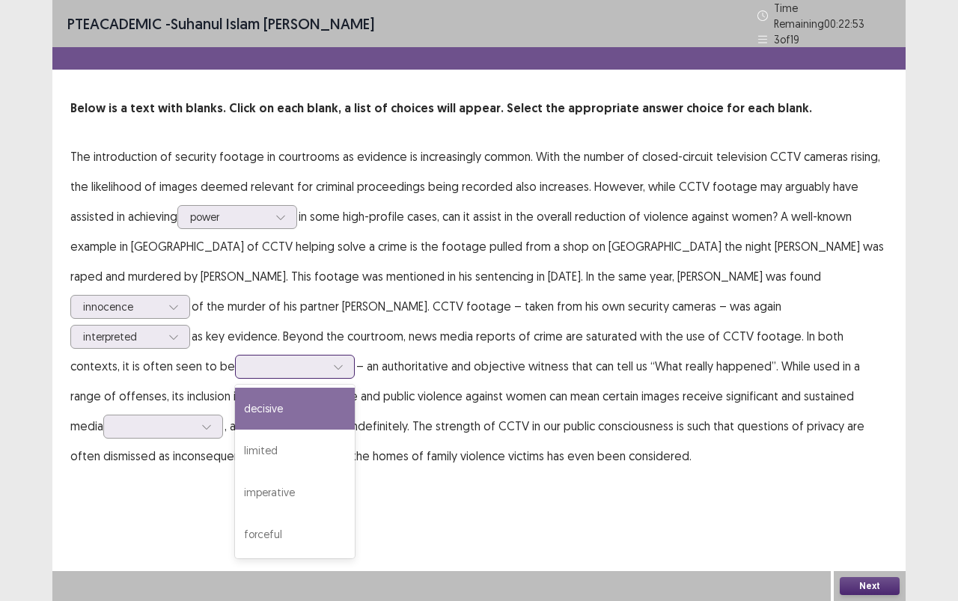
click at [349, 355] on div at bounding box center [338, 366] width 22 height 22
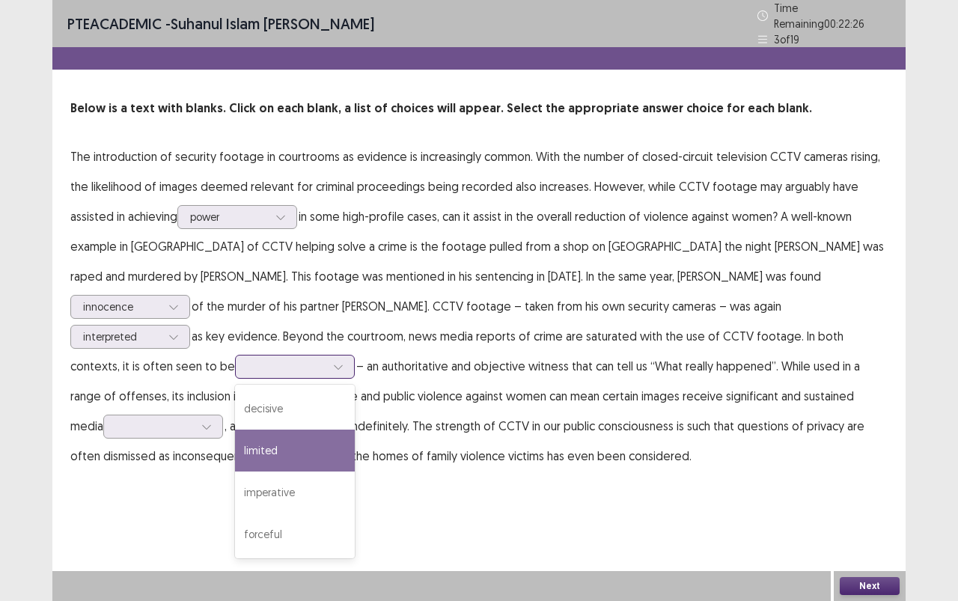
click at [355, 429] on div "limited" at bounding box center [295, 450] width 120 height 42
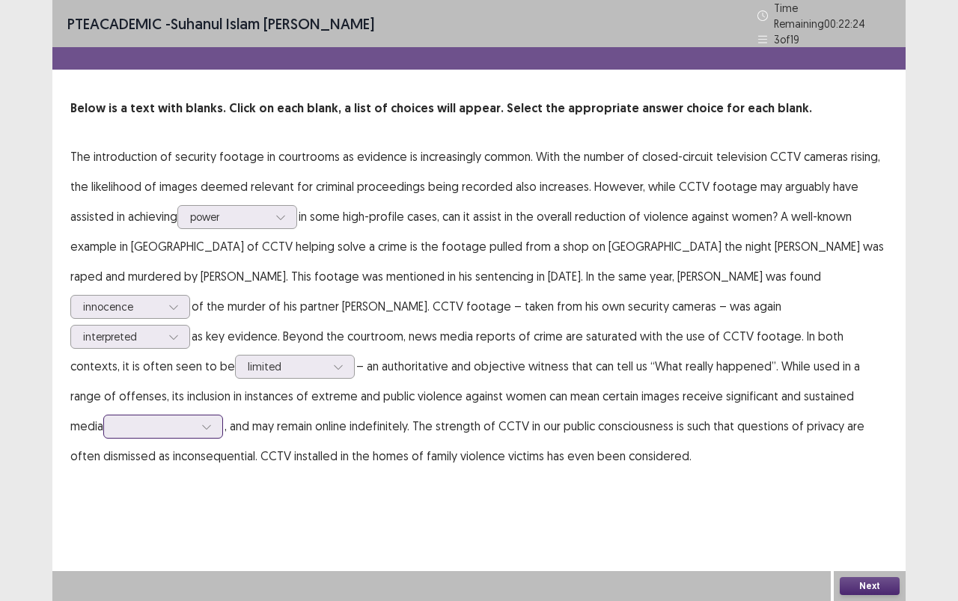
click at [218, 415] on div at bounding box center [206, 426] width 22 height 22
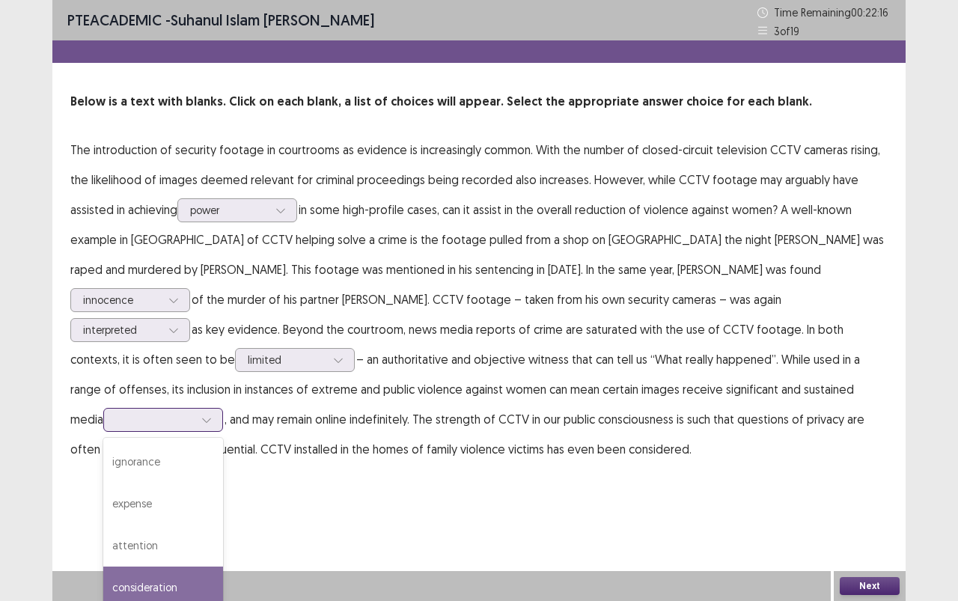
click at [223, 534] on div "consideration" at bounding box center [163, 587] width 120 height 42
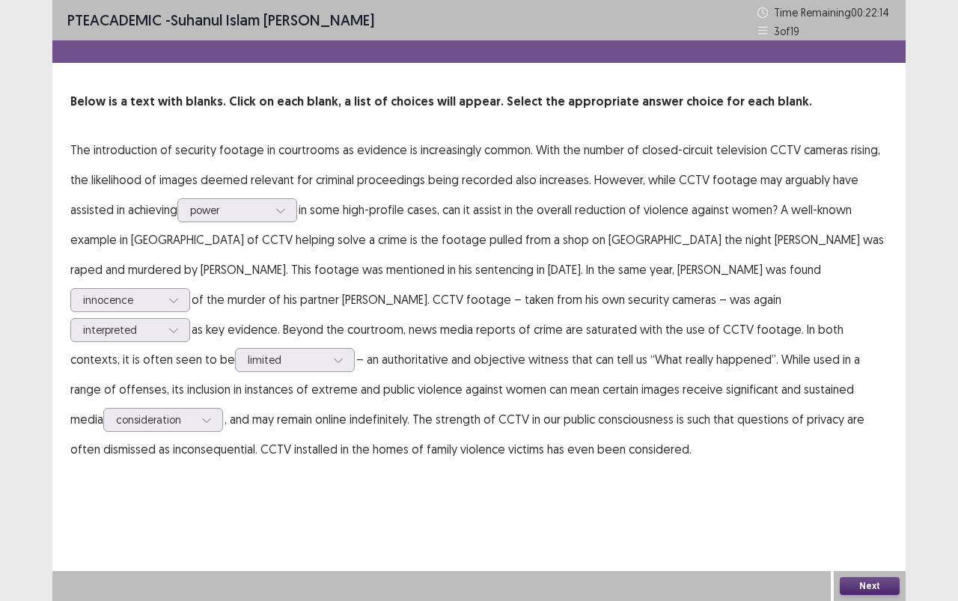
click at [872, 534] on button "Next" at bounding box center [870, 586] width 60 height 18
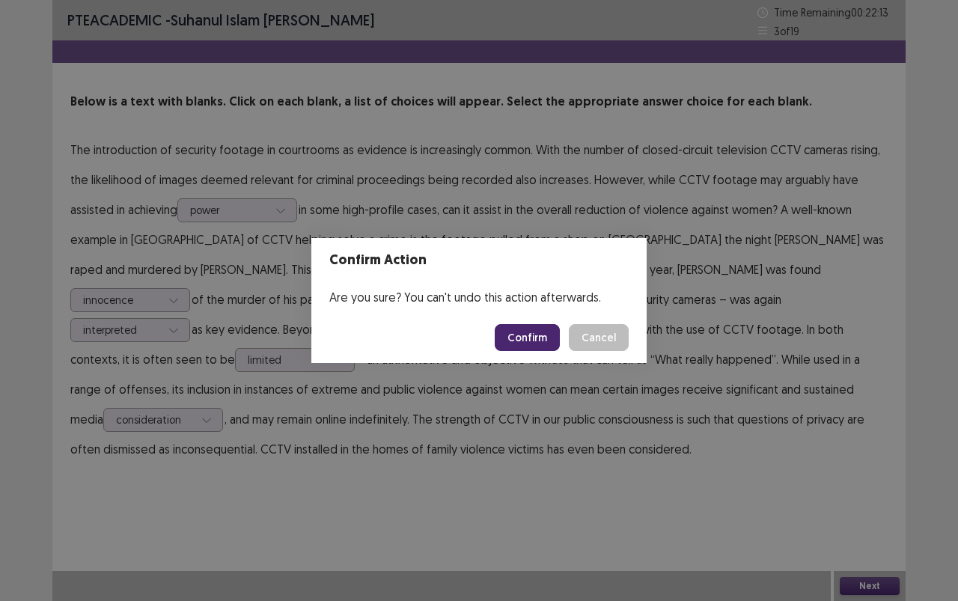
click at [557, 329] on button "Confirm" at bounding box center [527, 337] width 65 height 27
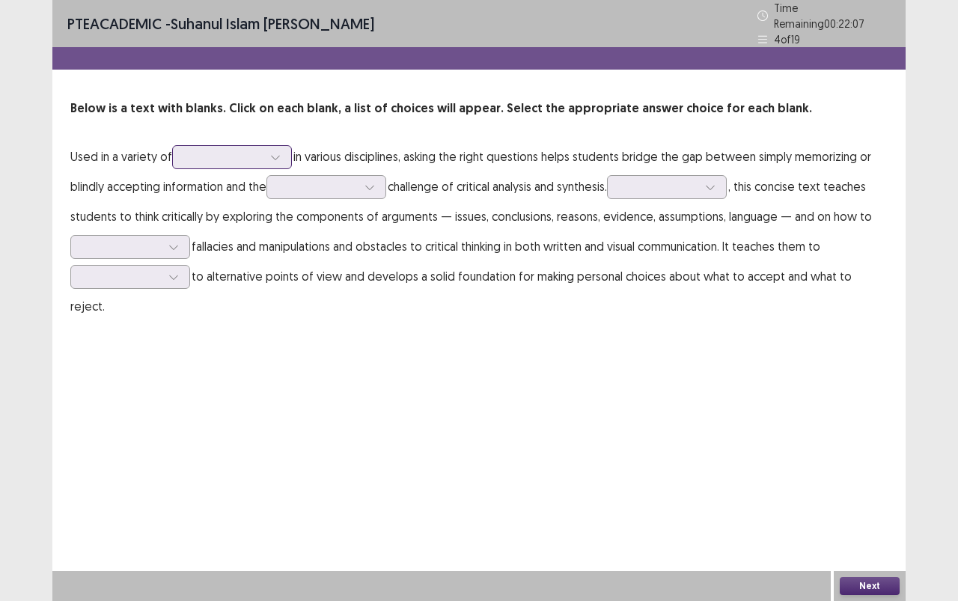
click at [222, 153] on div at bounding box center [224, 157] width 78 height 14
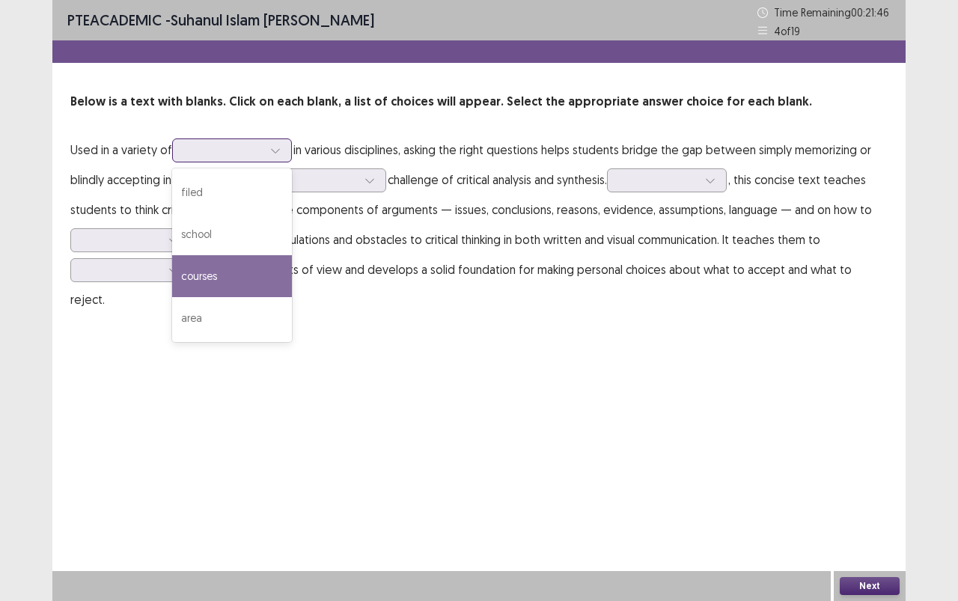
click at [186, 284] on div "courses" at bounding box center [232, 276] width 120 height 42
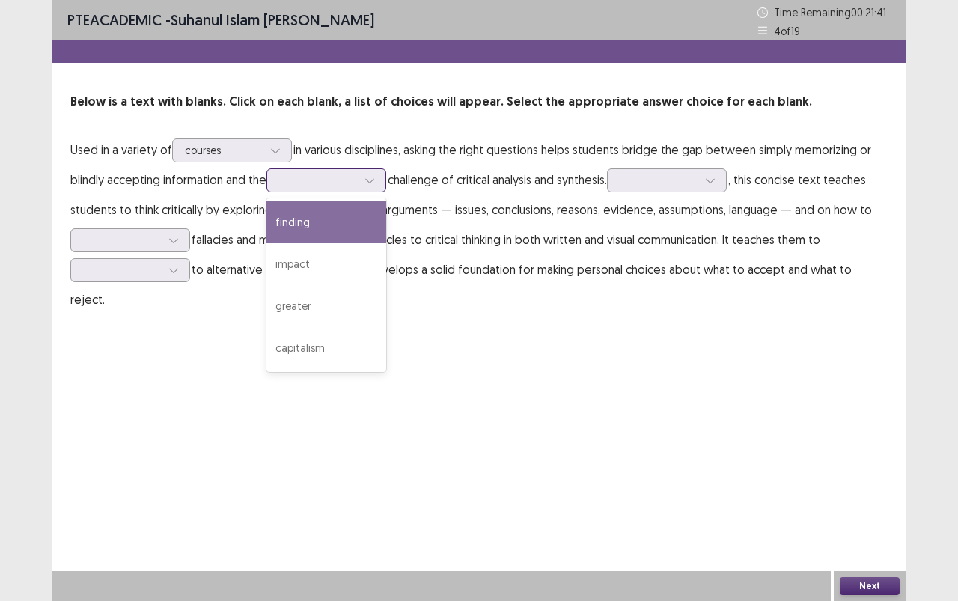
click at [375, 181] on icon at bounding box center [369, 180] width 10 height 10
click at [346, 215] on div "finding" at bounding box center [326, 222] width 120 height 42
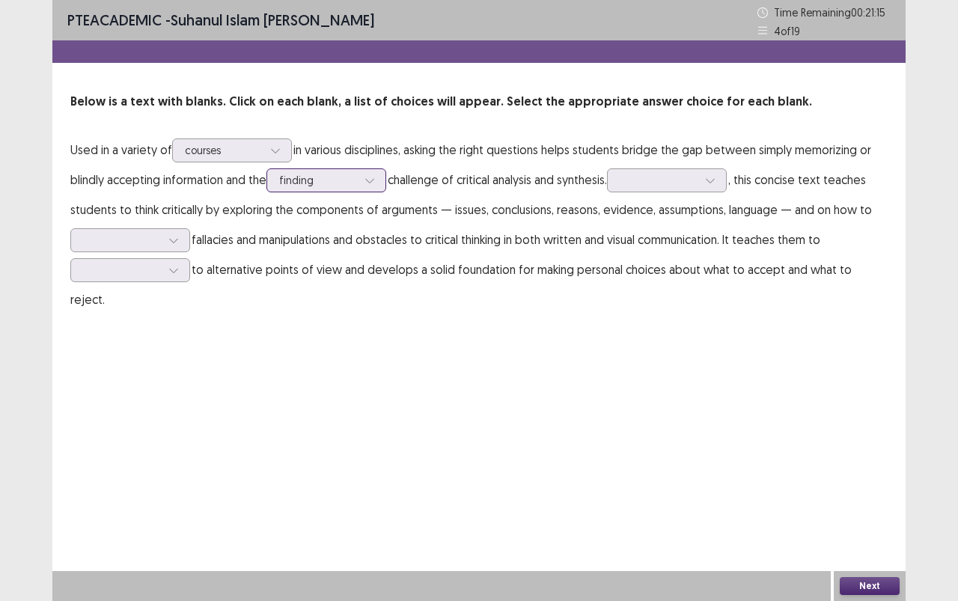
click at [376, 171] on div at bounding box center [369, 180] width 22 height 22
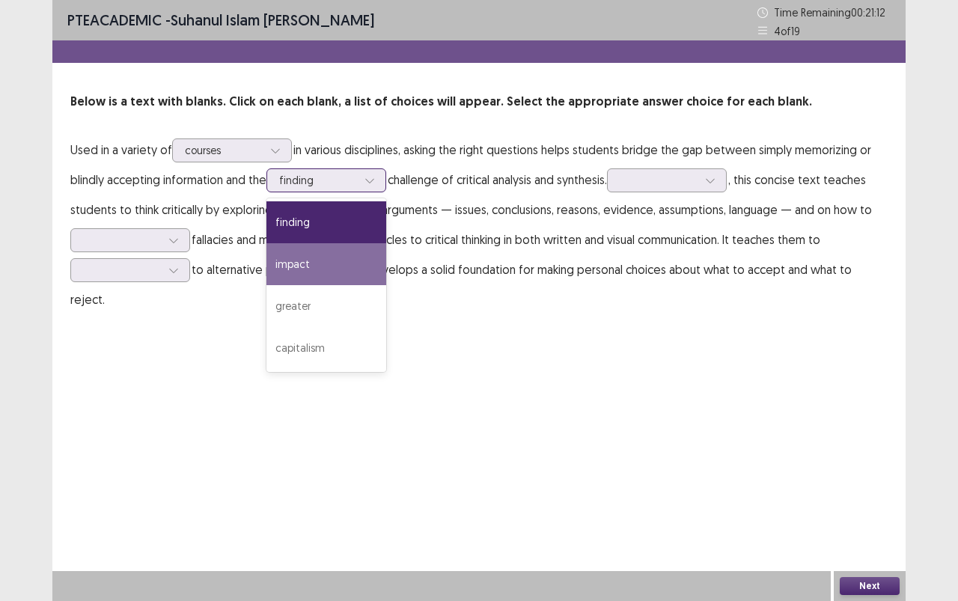
click at [350, 253] on div "impact" at bounding box center [326, 264] width 120 height 42
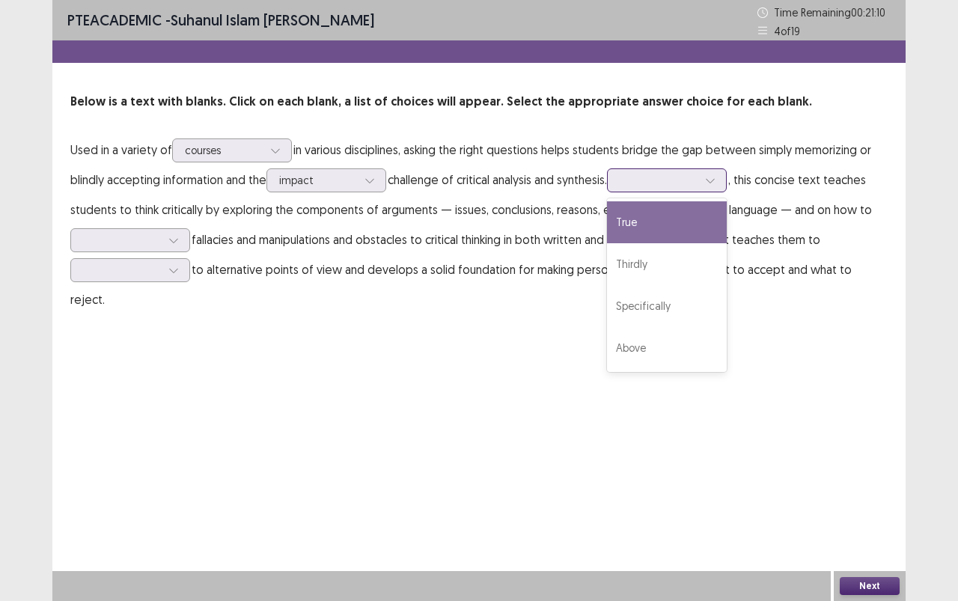
click at [710, 181] on div at bounding box center [710, 180] width 22 height 22
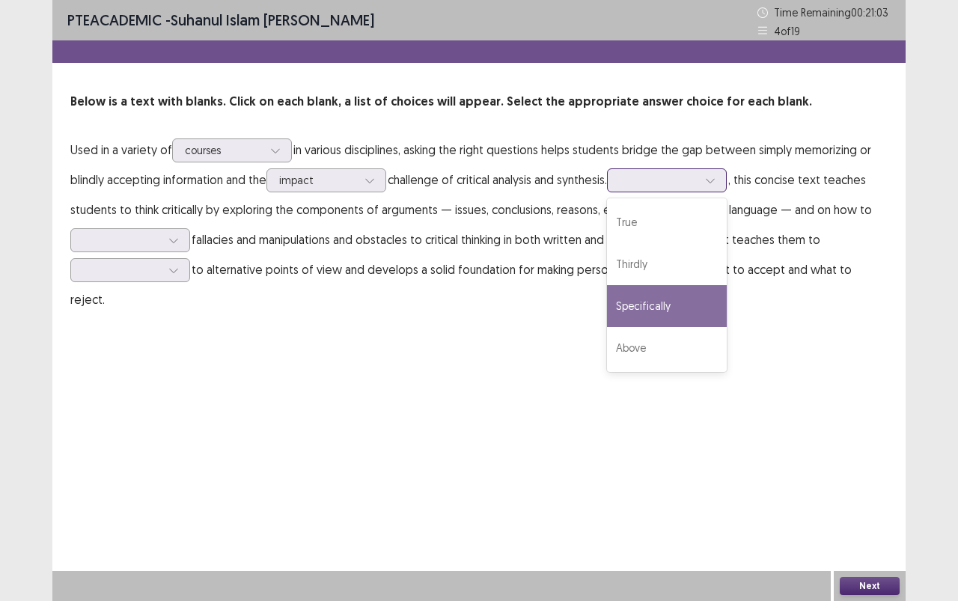
click at [706, 298] on div "Specifically" at bounding box center [667, 306] width 120 height 42
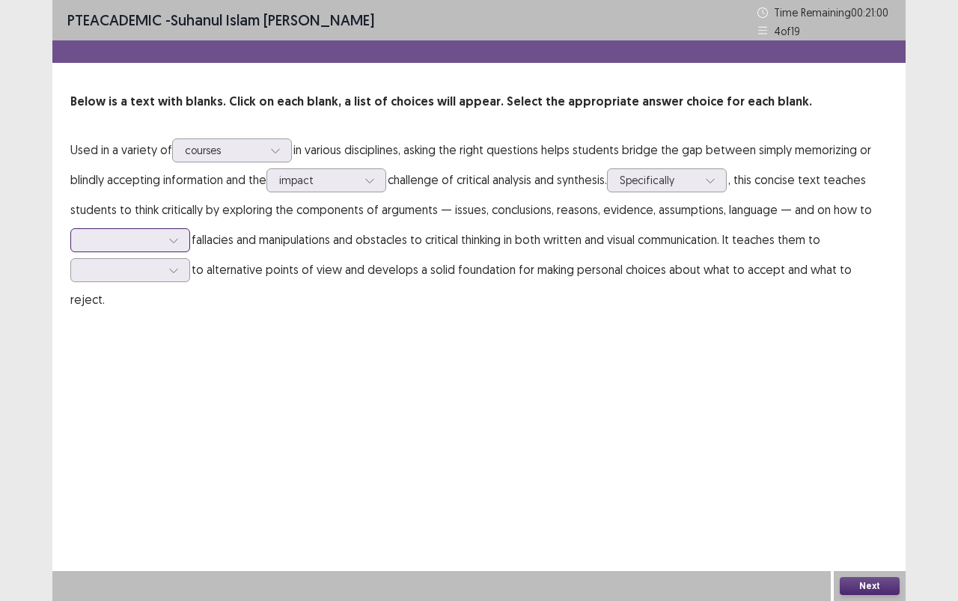
click at [187, 245] on div at bounding box center [130, 240] width 120 height 24
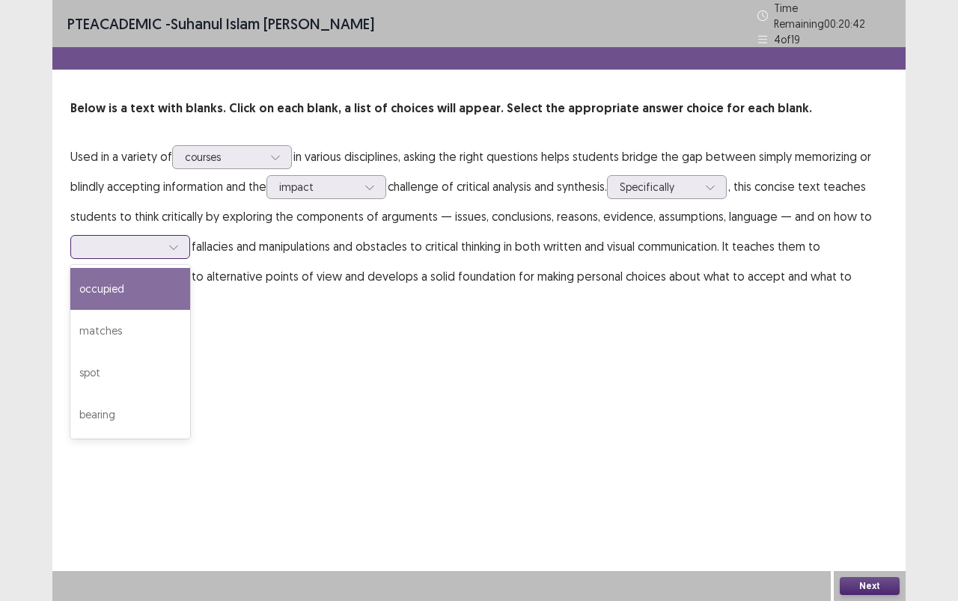
click at [113, 288] on div "occupied" at bounding box center [130, 289] width 120 height 42
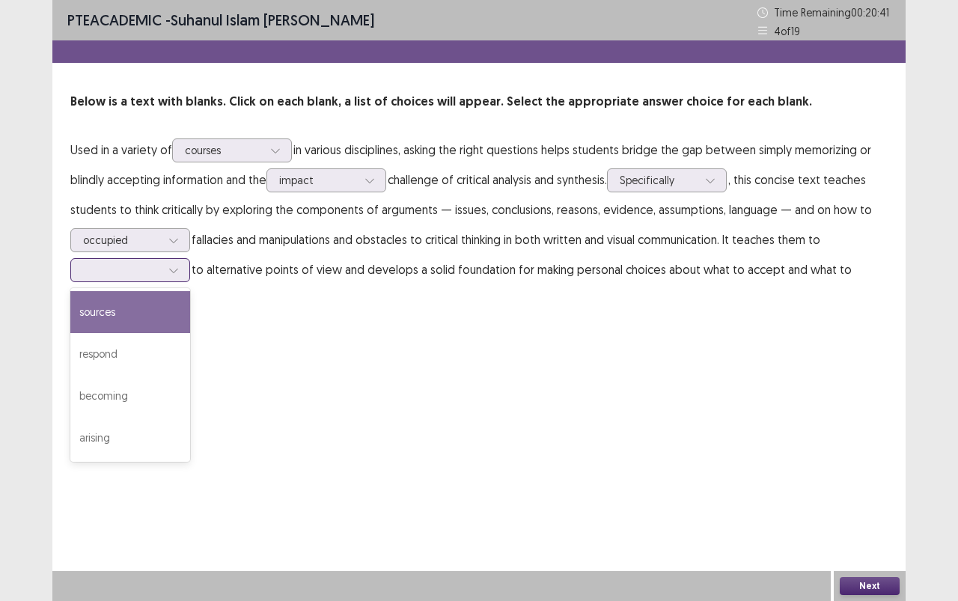
click at [180, 268] on div at bounding box center [173, 270] width 22 height 22
click at [150, 299] on div "sources" at bounding box center [130, 312] width 120 height 42
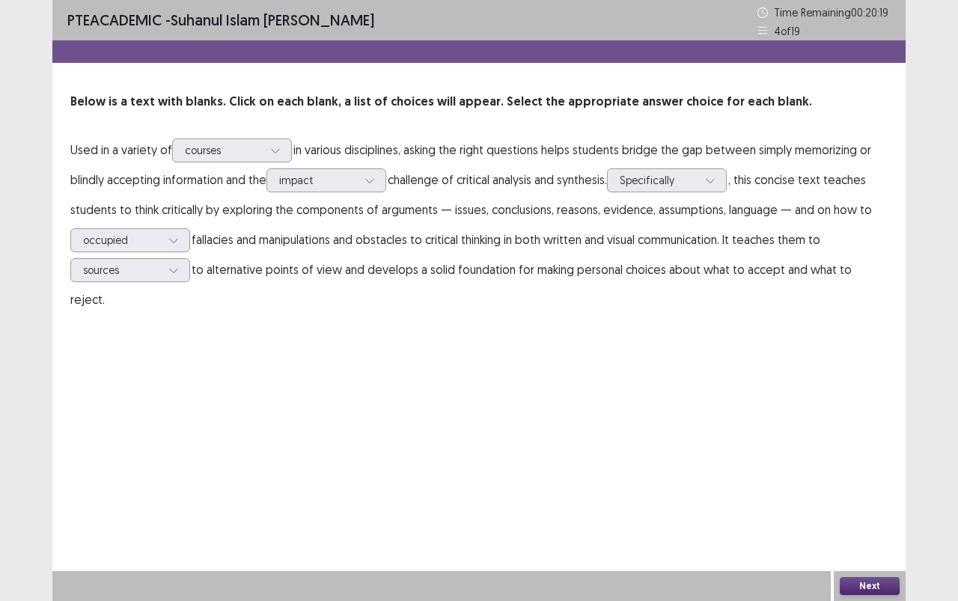
click at [893, 534] on button "Next" at bounding box center [870, 586] width 60 height 18
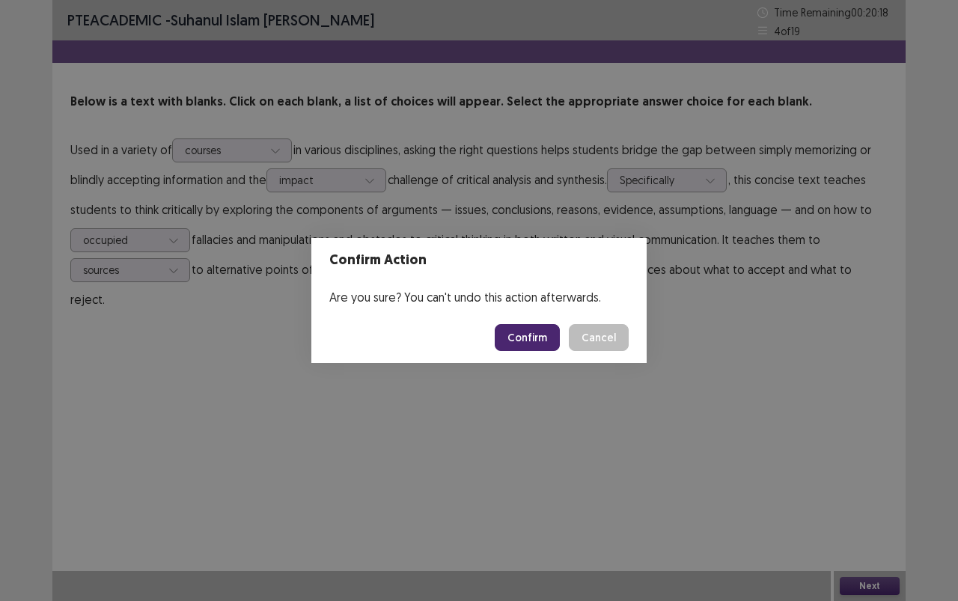
click at [516, 331] on button "Confirm" at bounding box center [527, 337] width 65 height 27
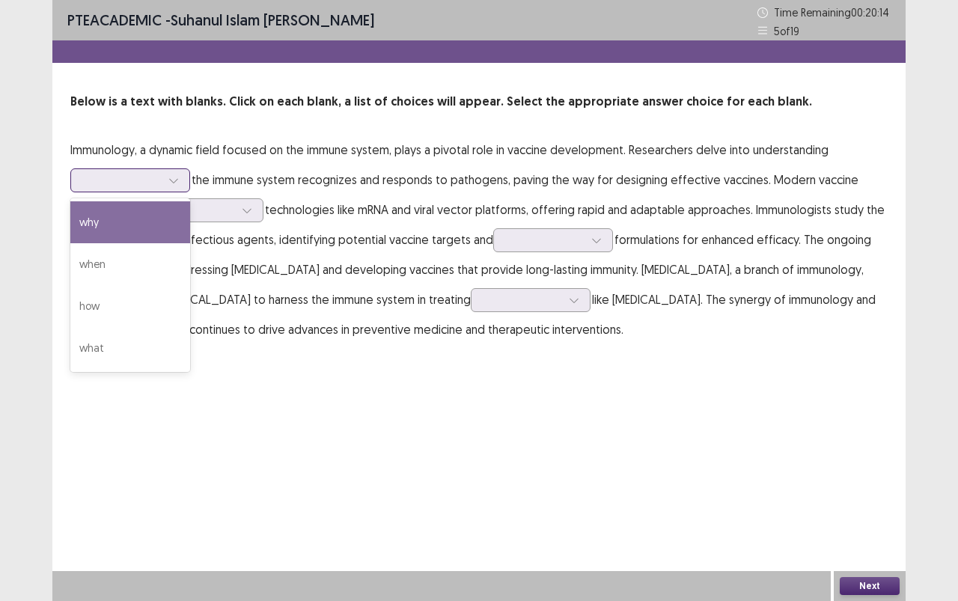
click at [171, 175] on icon at bounding box center [173, 180] width 10 height 10
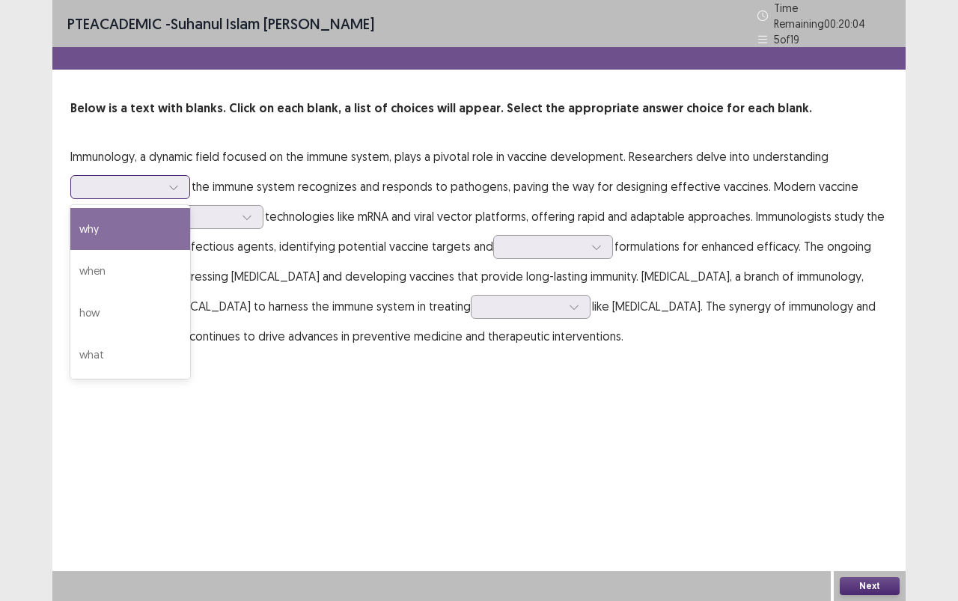
click at [166, 219] on div "why" at bounding box center [130, 229] width 120 height 42
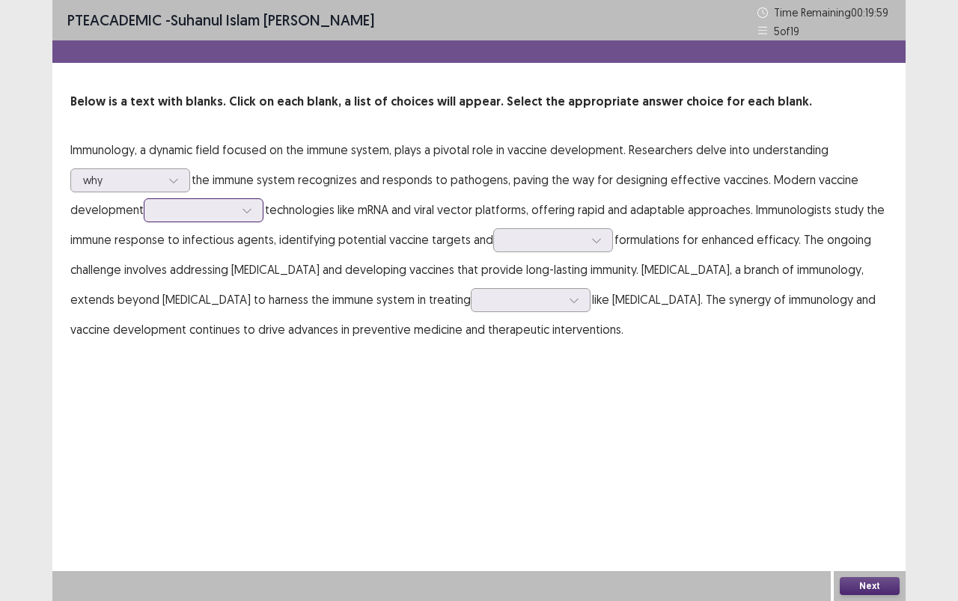
click at [250, 204] on div at bounding box center [247, 210] width 22 height 22
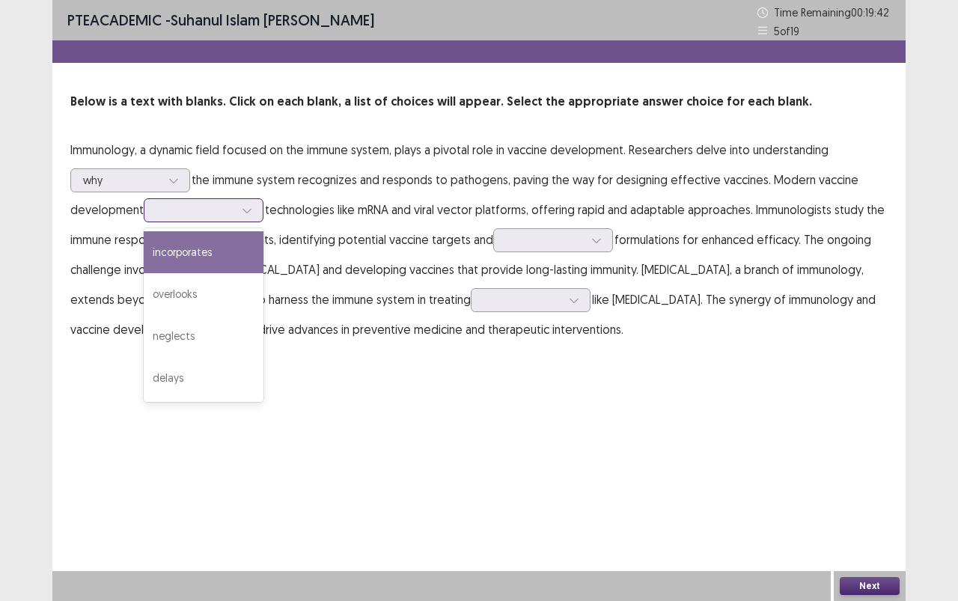
click at [232, 246] on div "incorporates" at bounding box center [204, 252] width 120 height 42
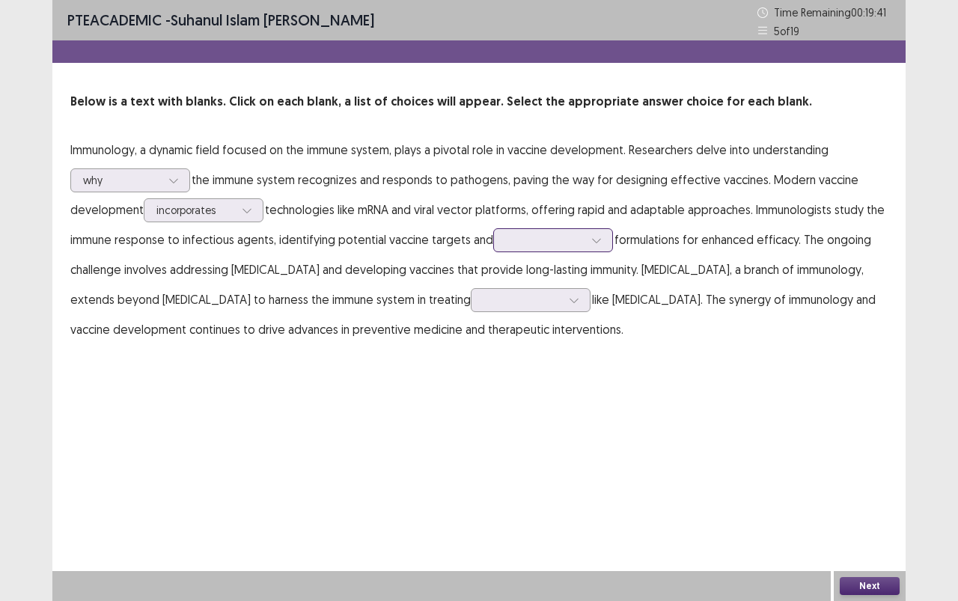
click at [525, 233] on div at bounding box center [545, 240] width 78 height 14
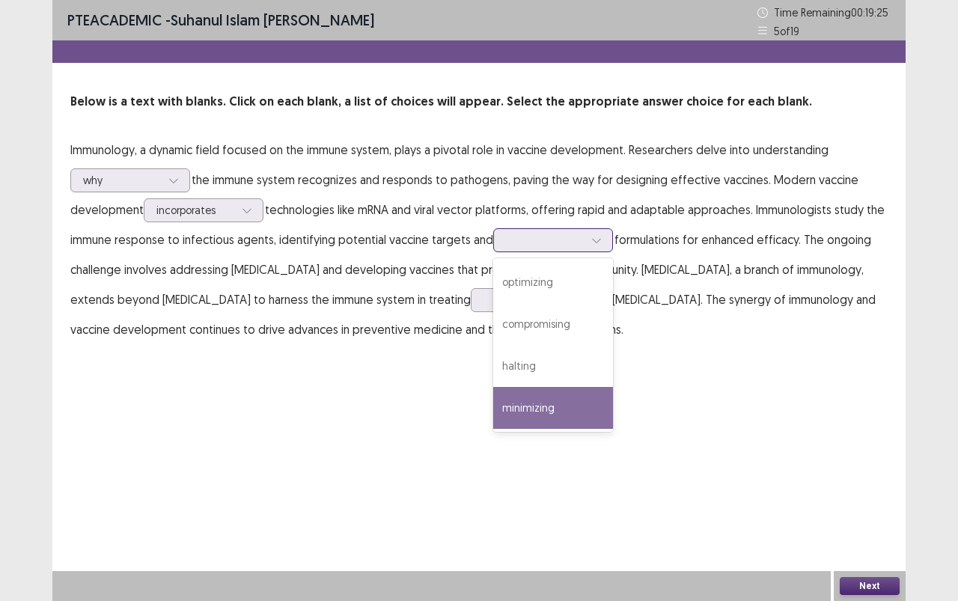
click at [530, 404] on div "minimizing" at bounding box center [553, 408] width 120 height 42
click at [591, 237] on icon at bounding box center [596, 240] width 10 height 10
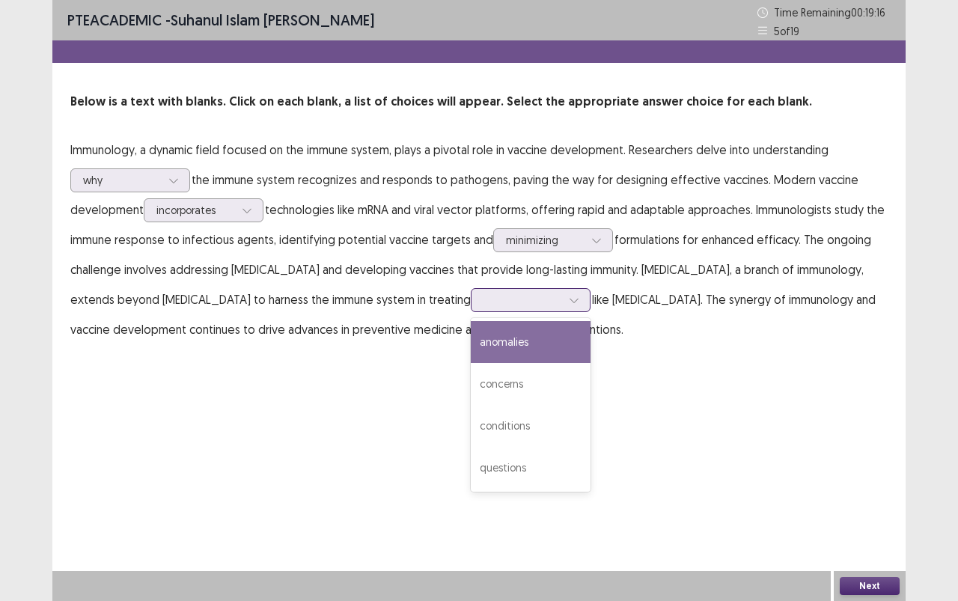
click at [563, 291] on div at bounding box center [522, 299] width 81 height 17
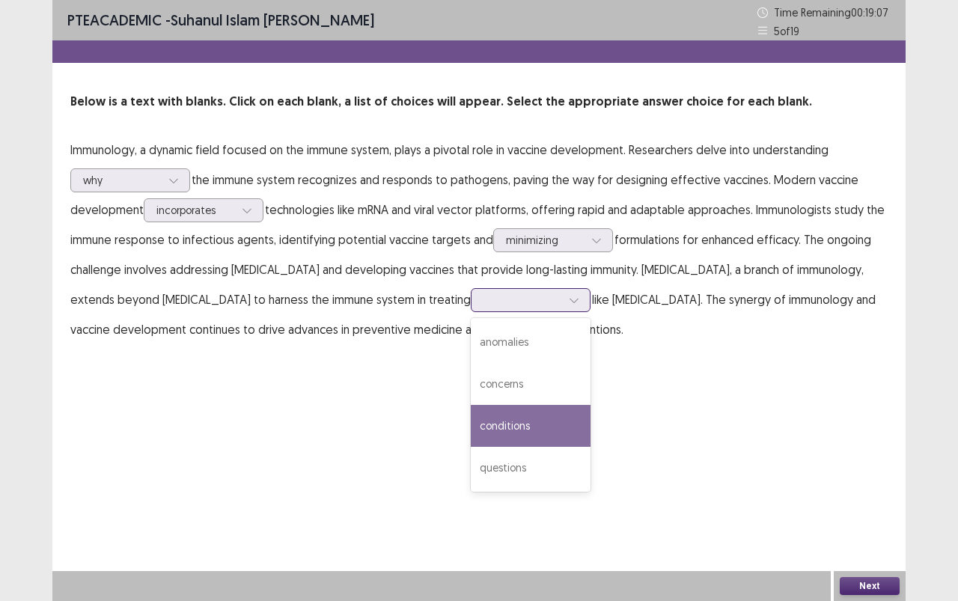
click at [590, 414] on div "conditions" at bounding box center [531, 426] width 120 height 42
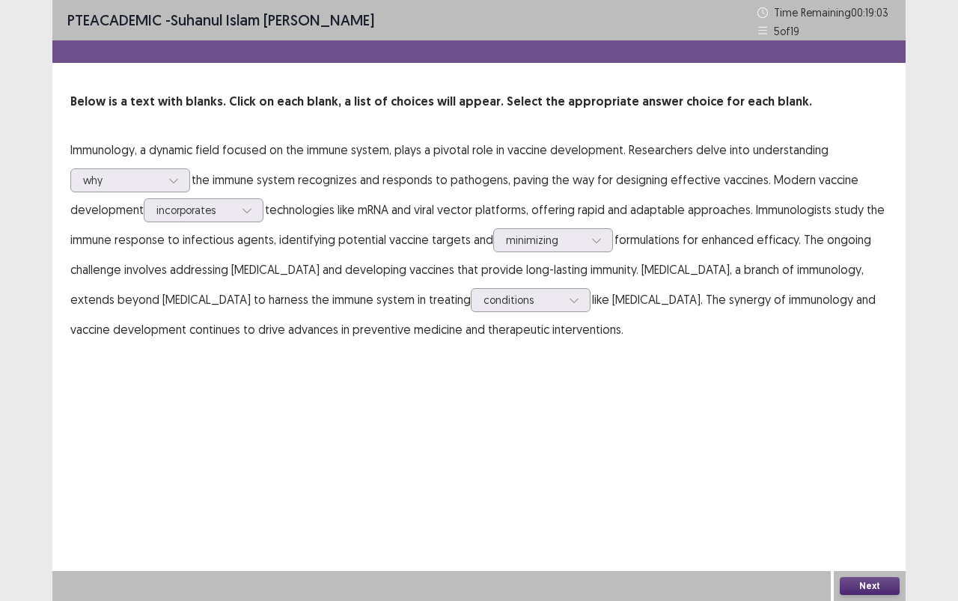
click at [889, 534] on button "Next" at bounding box center [870, 586] width 60 height 18
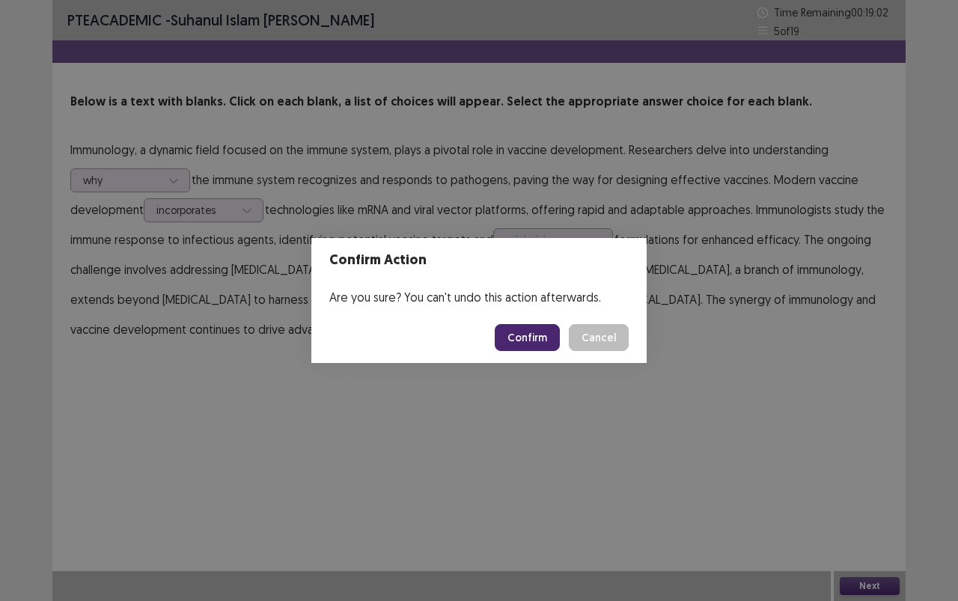
click at [551, 324] on button "Confirm" at bounding box center [527, 337] width 65 height 27
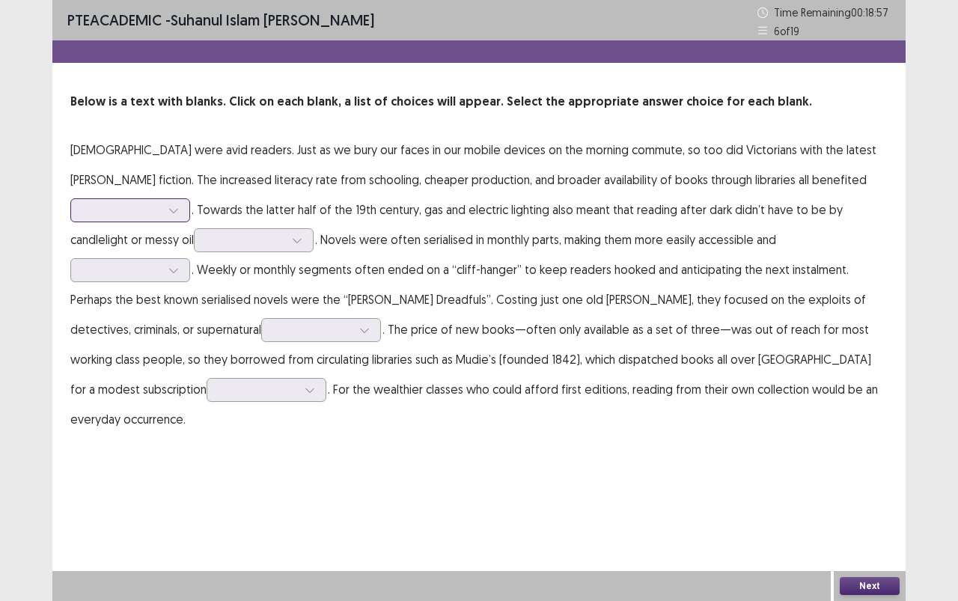
click at [179, 205] on icon at bounding box center [173, 210] width 10 height 10
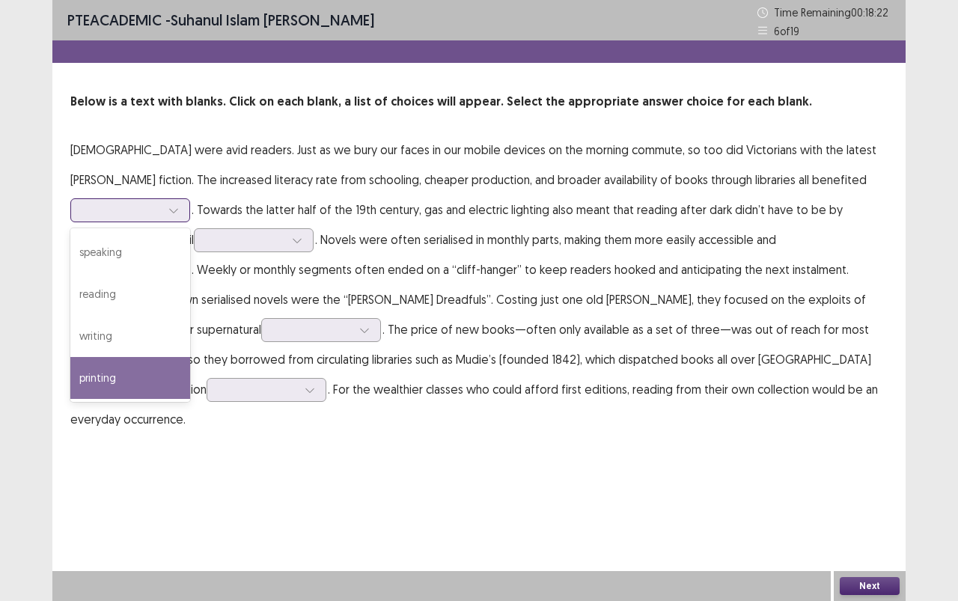
click at [190, 357] on div "printing" at bounding box center [130, 378] width 120 height 42
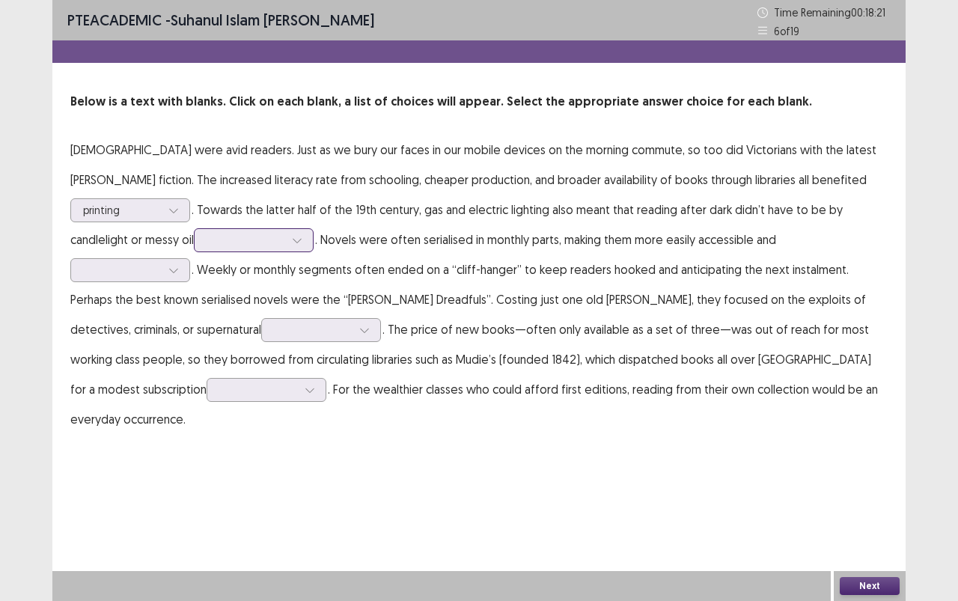
click at [207, 243] on div at bounding box center [246, 240] width 78 height 14
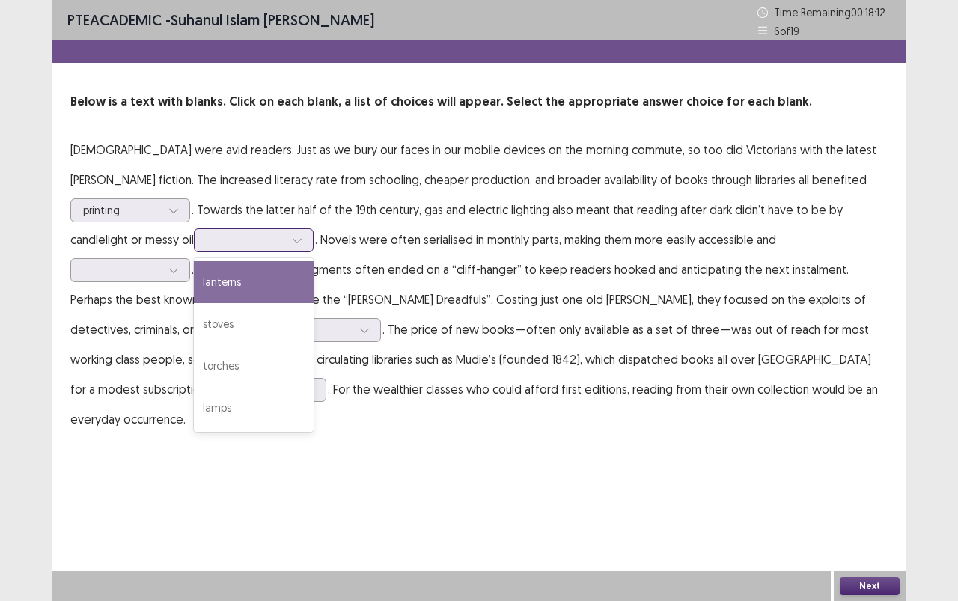
click at [194, 275] on div "lanterns" at bounding box center [254, 282] width 120 height 42
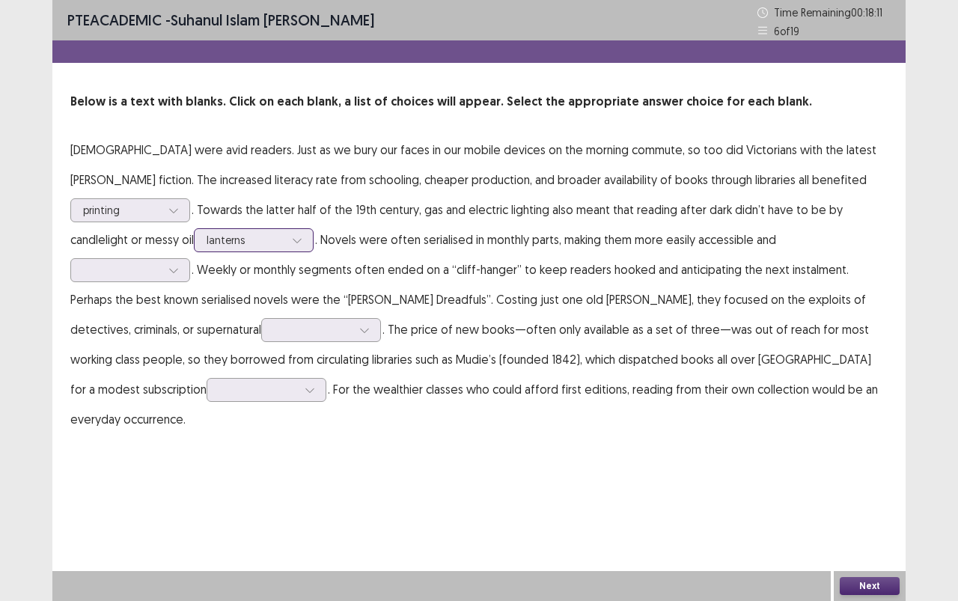
drag, startPoint x: 166, startPoint y: 235, endPoint x: 164, endPoint y: 257, distance: 21.8
click at [286, 235] on div at bounding box center [297, 240] width 22 height 22
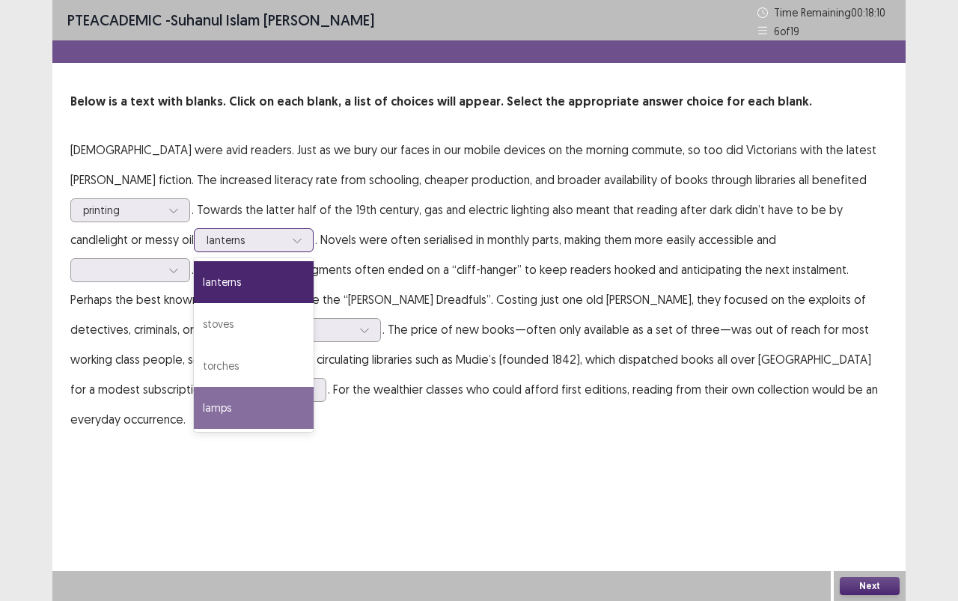
click at [194, 400] on div "lamps" at bounding box center [254, 408] width 120 height 42
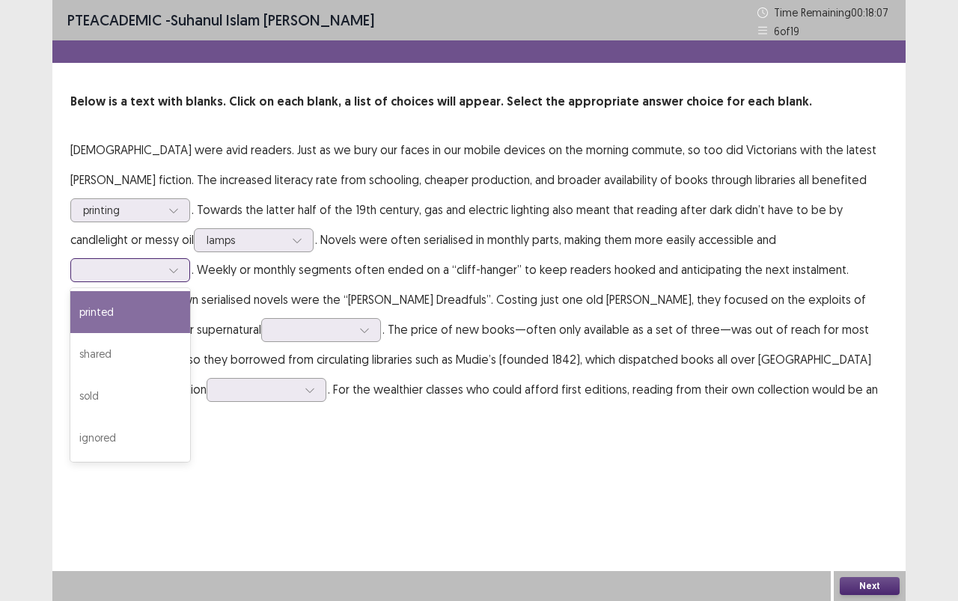
click at [161, 263] on div at bounding box center [122, 270] width 78 height 14
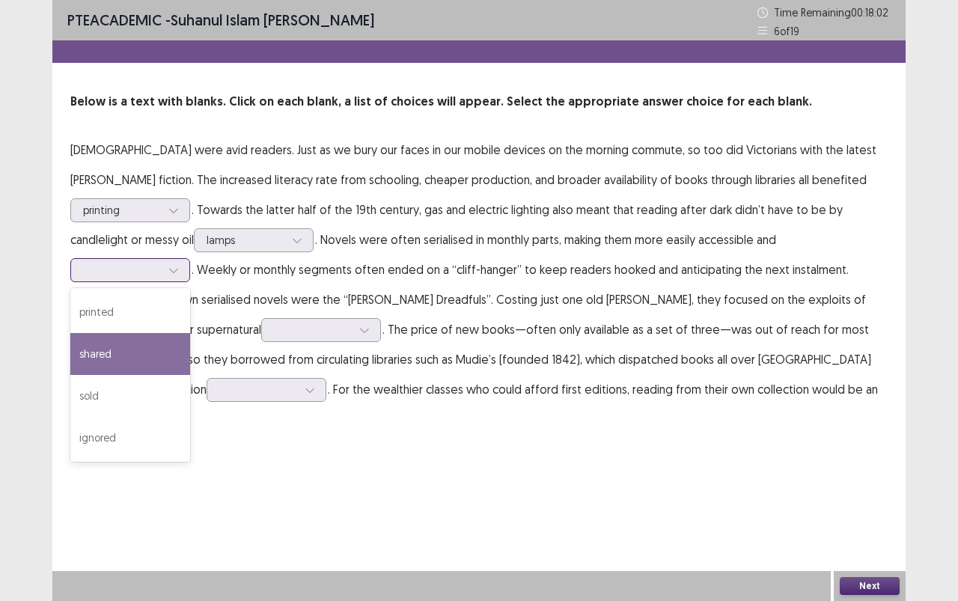
click at [190, 333] on div "shared" at bounding box center [130, 354] width 120 height 42
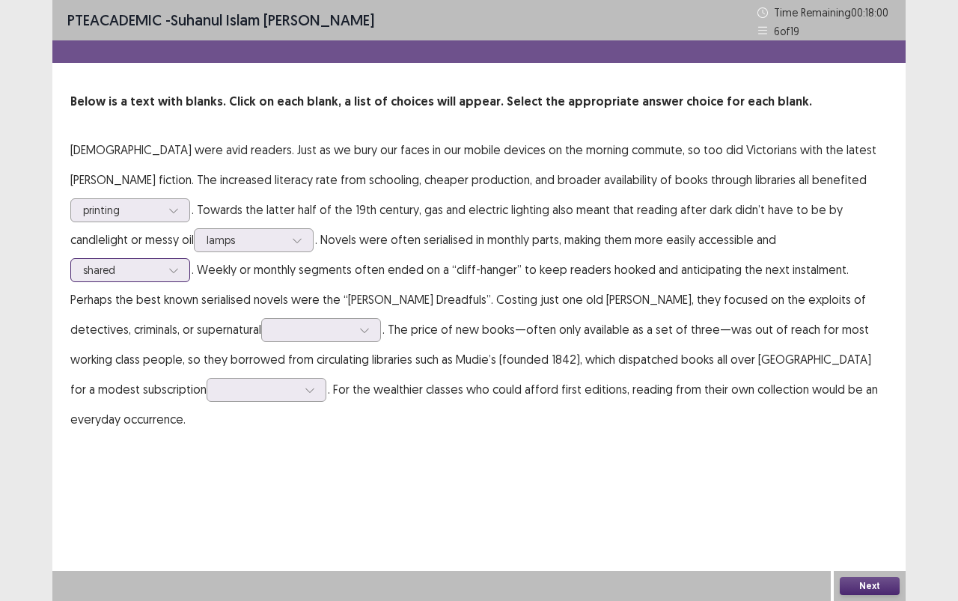
click at [162, 259] on div "shared" at bounding box center [122, 270] width 81 height 22
click at [875, 350] on p "[DEMOGRAPHIC_DATA] were avid readers. Just as we bury our faces in our mobile d…" at bounding box center [478, 284] width 817 height 299
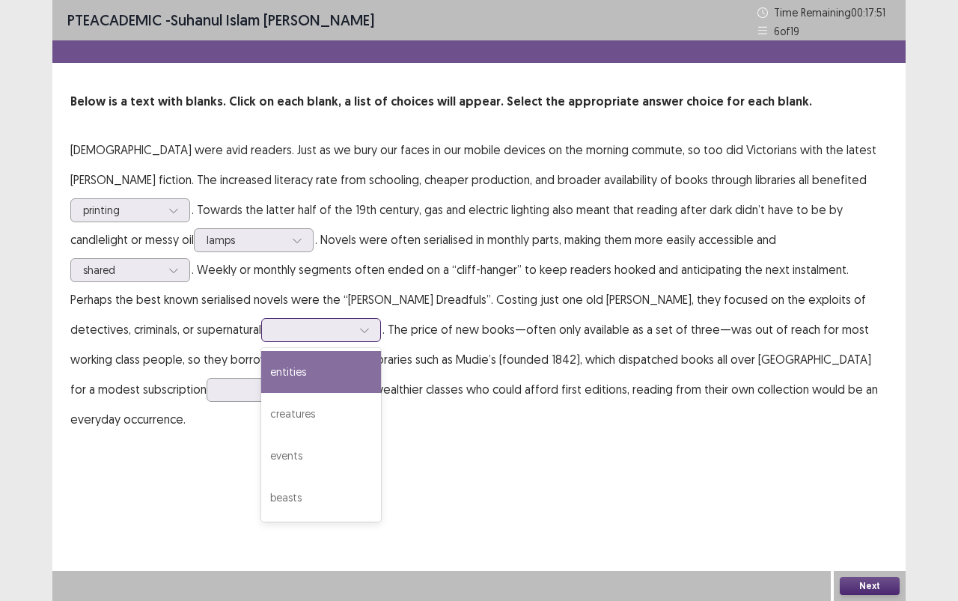
click at [376, 319] on div at bounding box center [364, 330] width 22 height 22
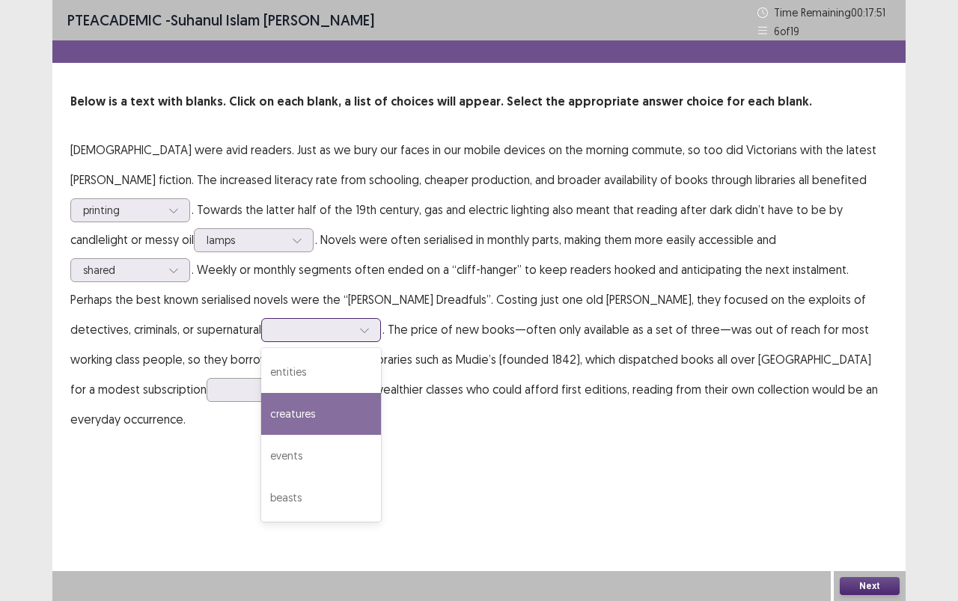
drag, startPoint x: 771, startPoint y: 373, endPoint x: 758, endPoint y: 365, distance: 15.4
click at [381, 393] on div "creatures" at bounding box center [321, 414] width 120 height 42
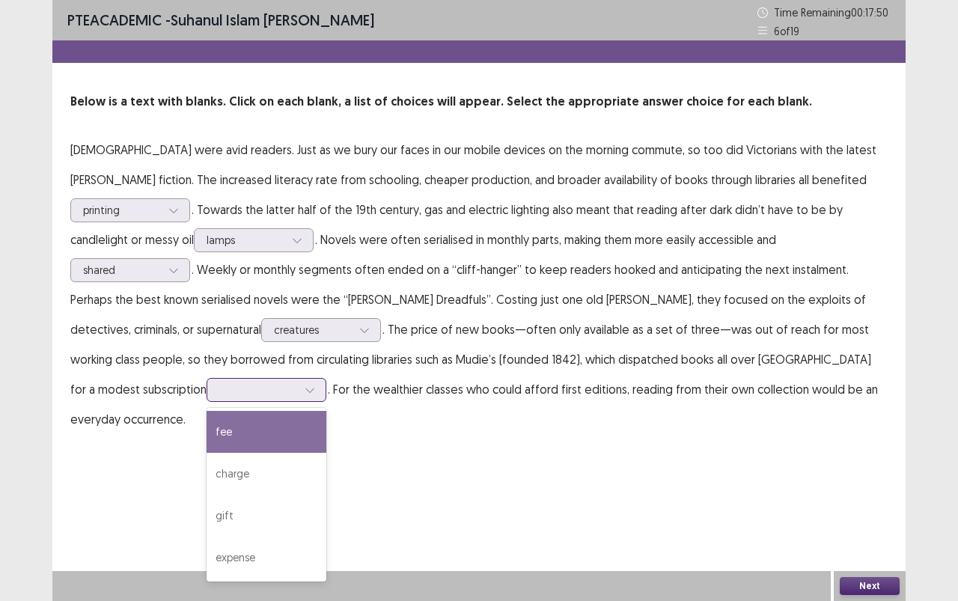
click at [326, 378] on div at bounding box center [267, 390] width 120 height 24
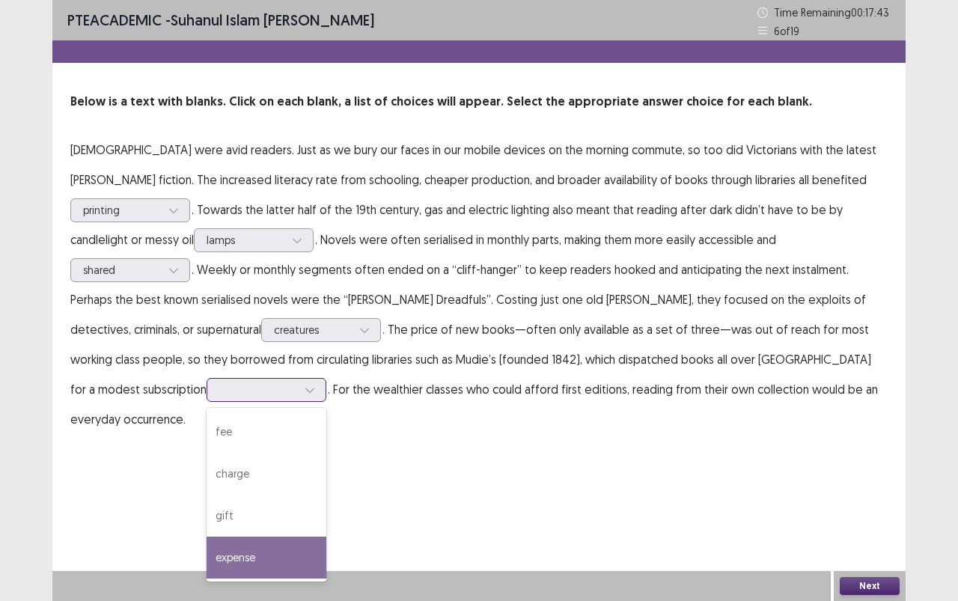
click at [326, 534] on div "expense" at bounding box center [267, 557] width 120 height 42
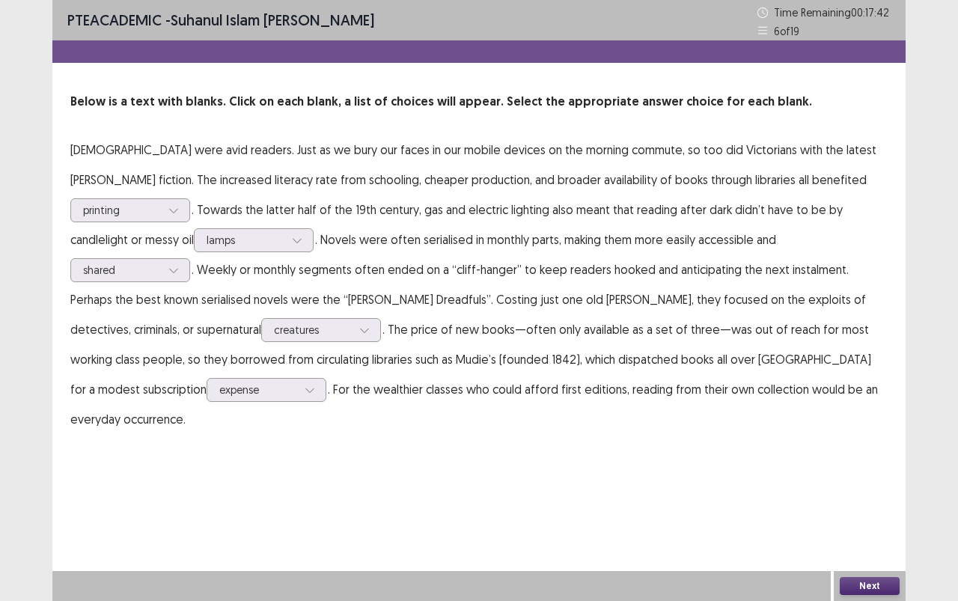
click at [869, 534] on button "Next" at bounding box center [870, 586] width 60 height 18
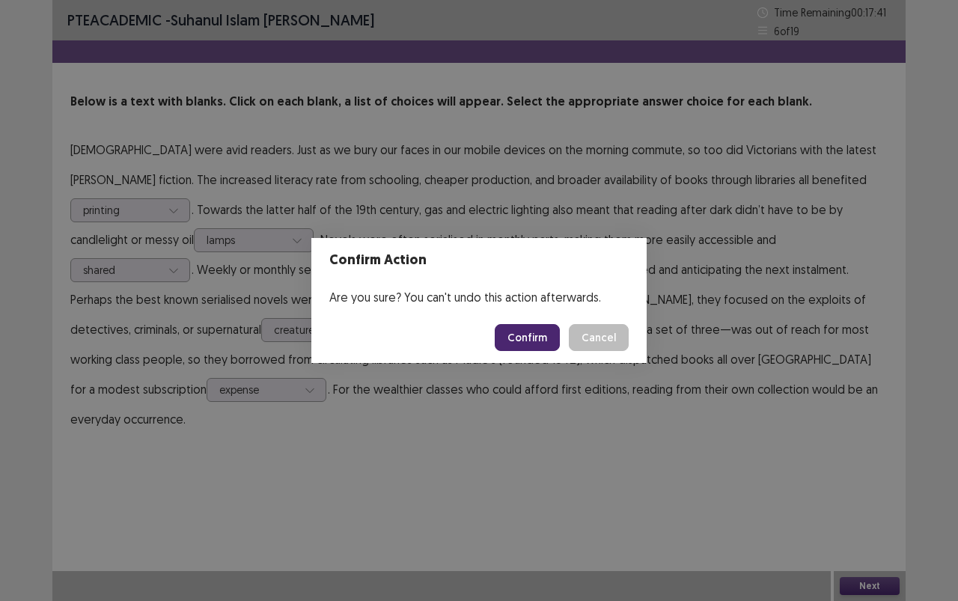
click at [540, 328] on button "Confirm" at bounding box center [527, 337] width 65 height 27
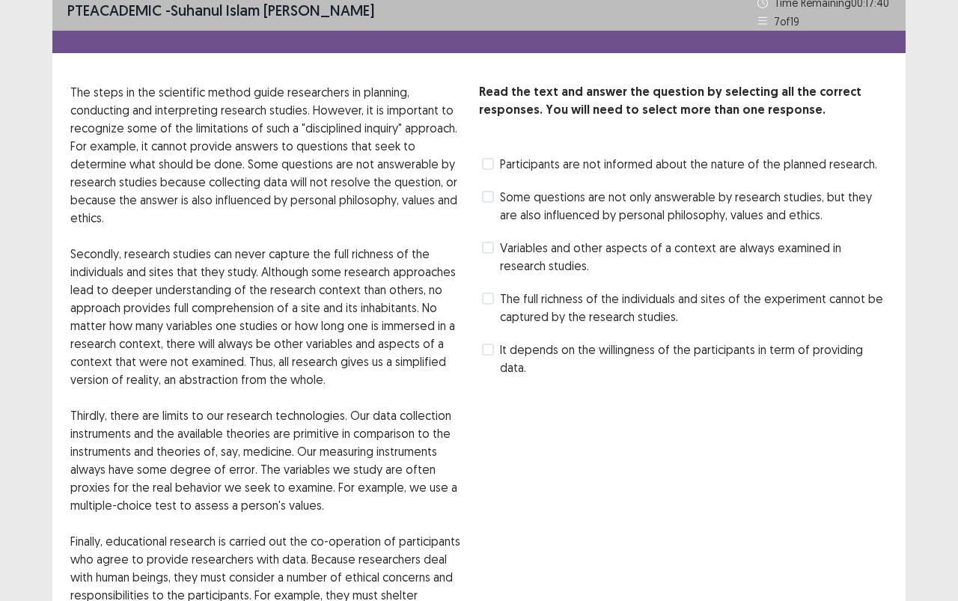
scroll to position [10, 0]
click at [655, 204] on span "Some questions are not only answerable by research studies, but they are also i…" at bounding box center [694, 205] width 388 height 36
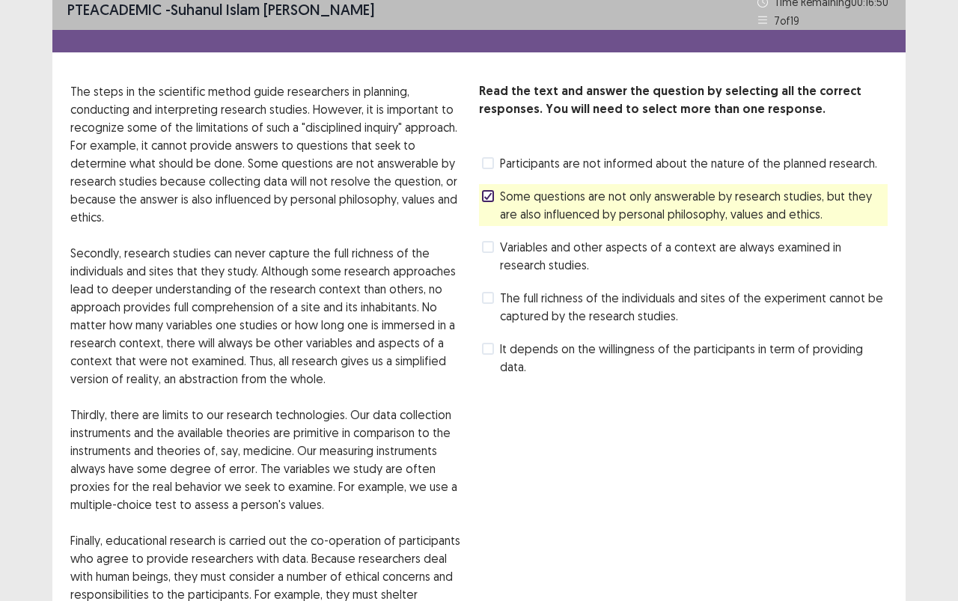
click at [617, 346] on span "It depends on the willingness of the participants in term of providing data." at bounding box center [694, 358] width 388 height 36
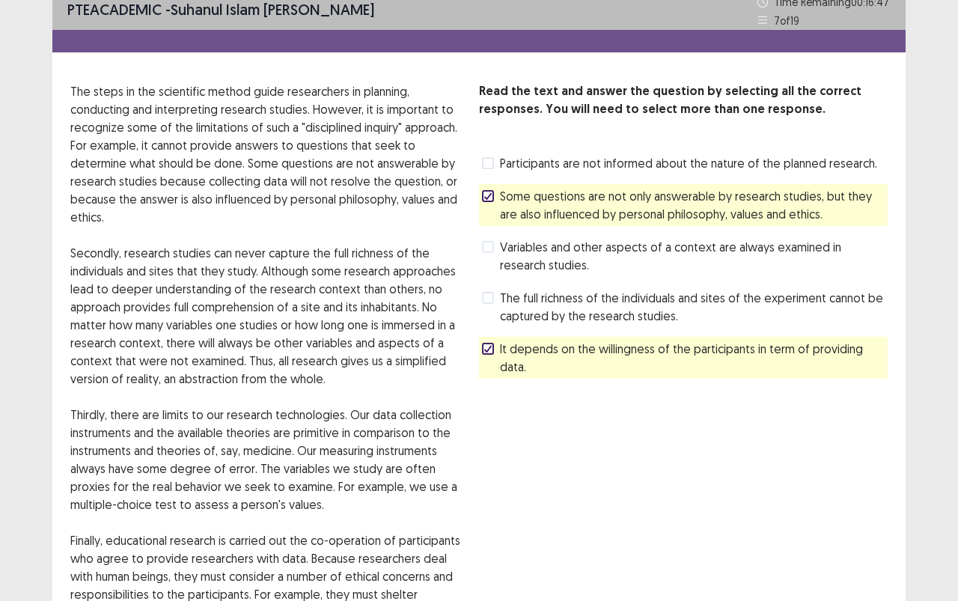
click at [576, 250] on span "Variables and other aspects of a context are always examined in research studie…" at bounding box center [694, 256] width 388 height 36
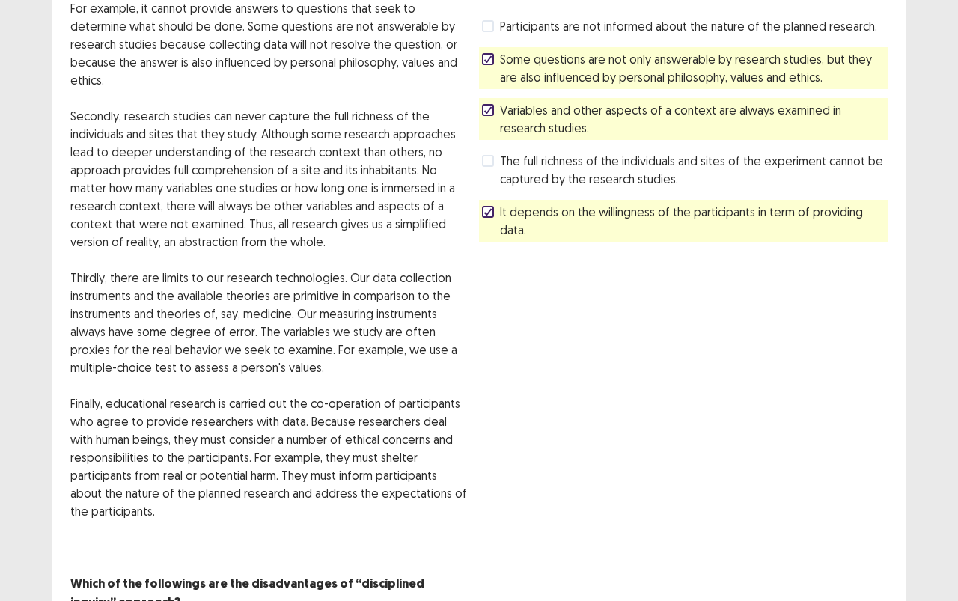
scroll to position [205, 0]
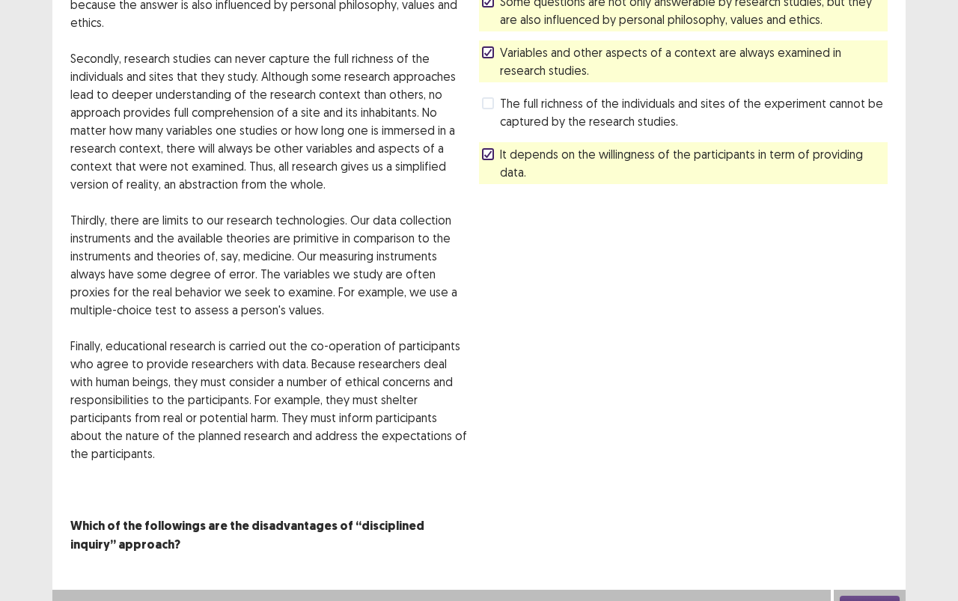
click at [869, 534] on button "Next" at bounding box center [870, 605] width 60 height 18
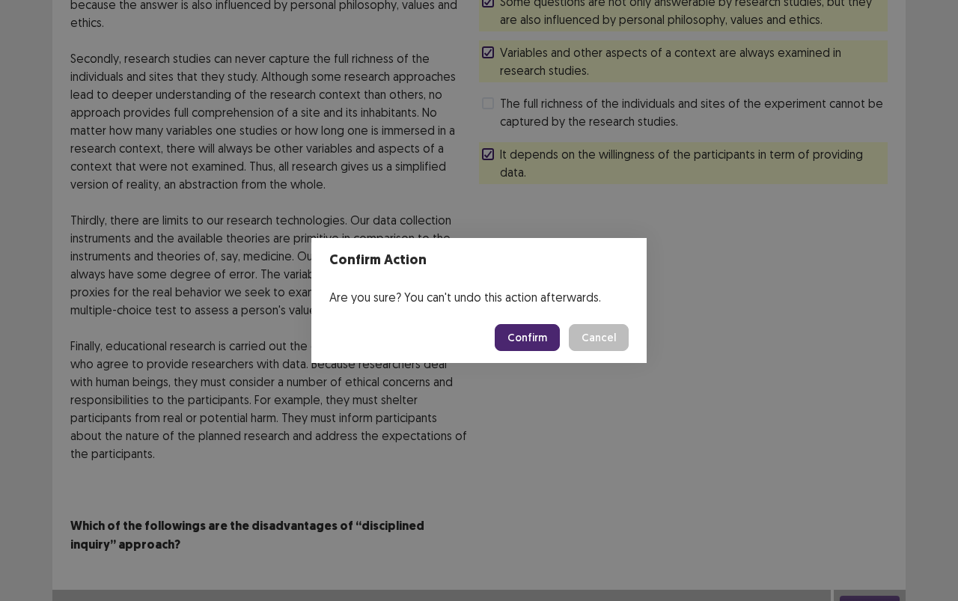
click at [541, 337] on button "Confirm" at bounding box center [527, 337] width 65 height 27
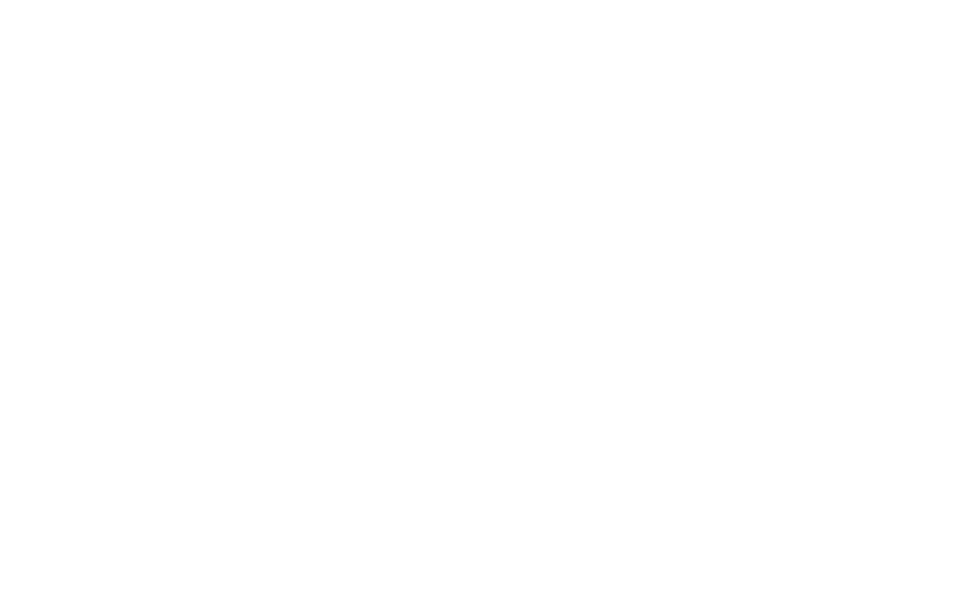
scroll to position [0, 0]
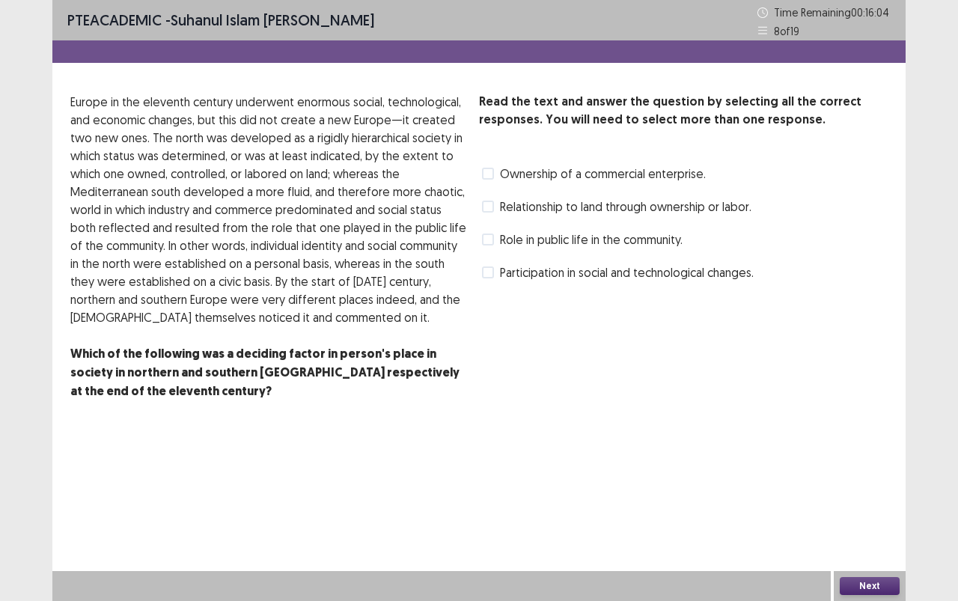
click at [661, 174] on span "Ownership of a commercial enterprise." at bounding box center [603, 174] width 206 height 18
click at [668, 200] on span "Relationship to land through ownership or labor." at bounding box center [625, 207] width 251 height 18
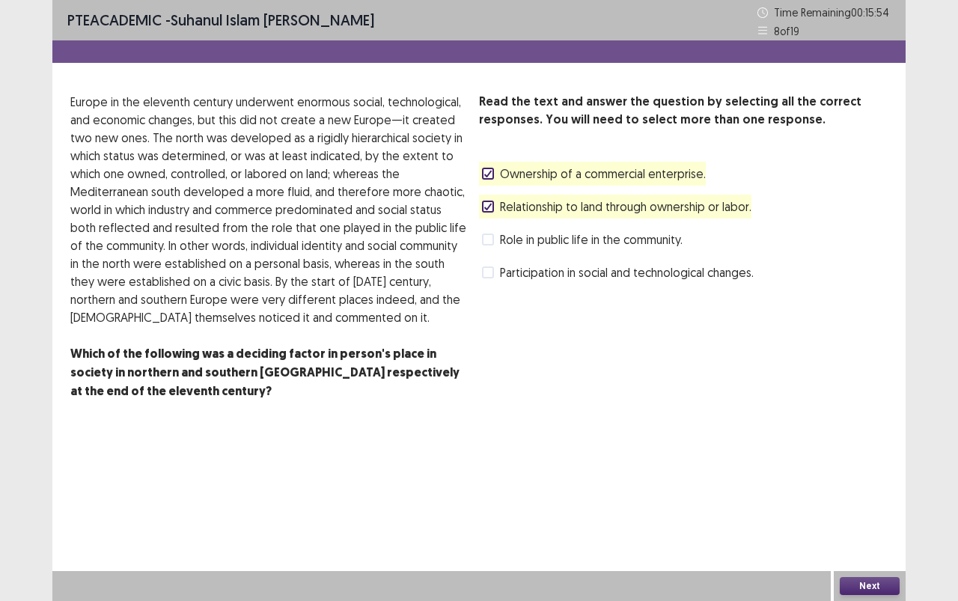
click at [593, 272] on span "Participation in social and technological changes." at bounding box center [627, 272] width 254 height 18
click at [609, 206] on span "Relationship to land through ownership or labor." at bounding box center [625, 207] width 251 height 18
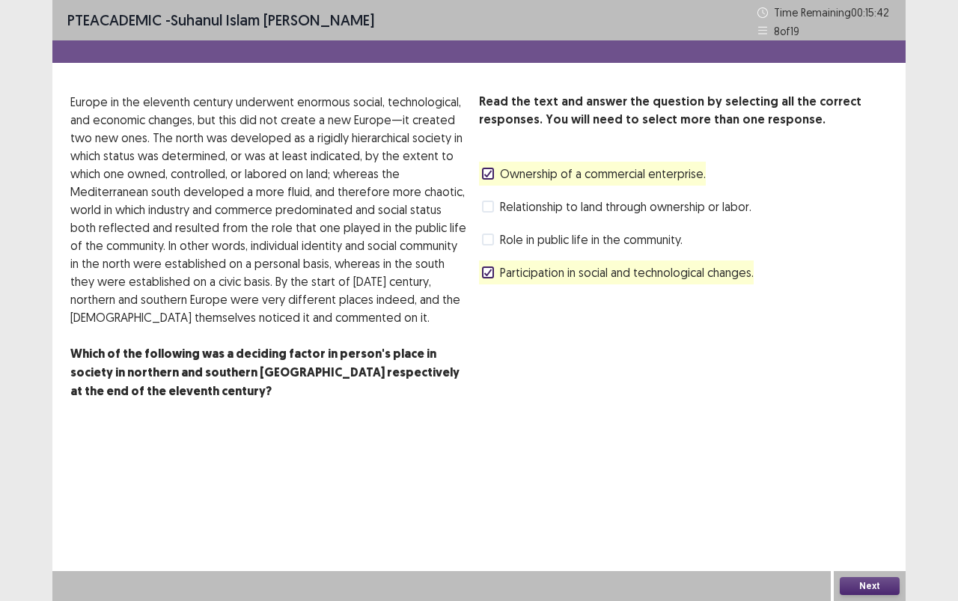
click at [890, 534] on button "Next" at bounding box center [870, 586] width 60 height 18
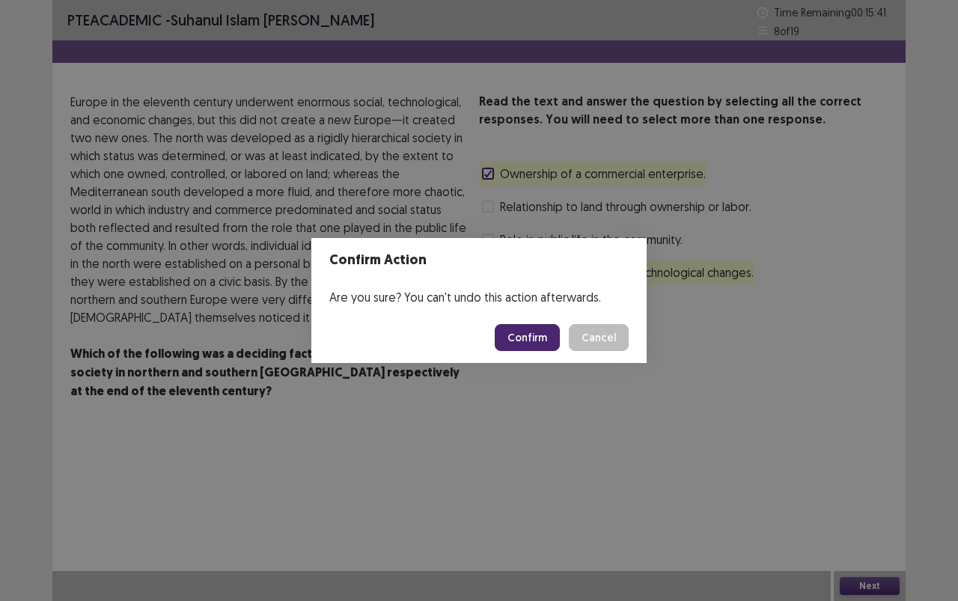
click at [536, 338] on button "Confirm" at bounding box center [527, 337] width 65 height 27
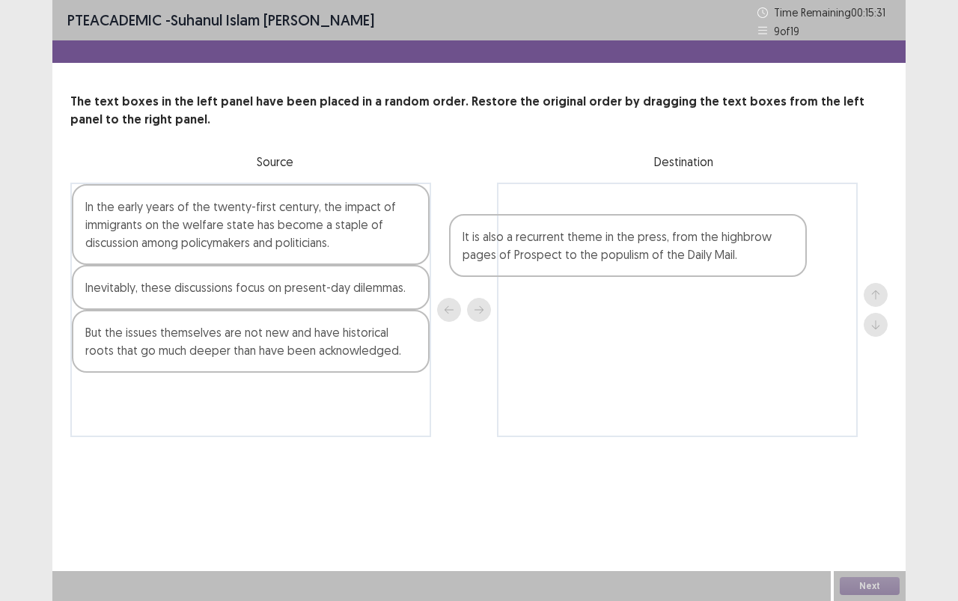
drag, startPoint x: 160, startPoint y: 414, endPoint x: 543, endPoint y: 257, distance: 414.1
click at [543, 257] on div "In the early years of the twenty-first century, the impact of immigrants on the…" at bounding box center [478, 310] width 817 height 254
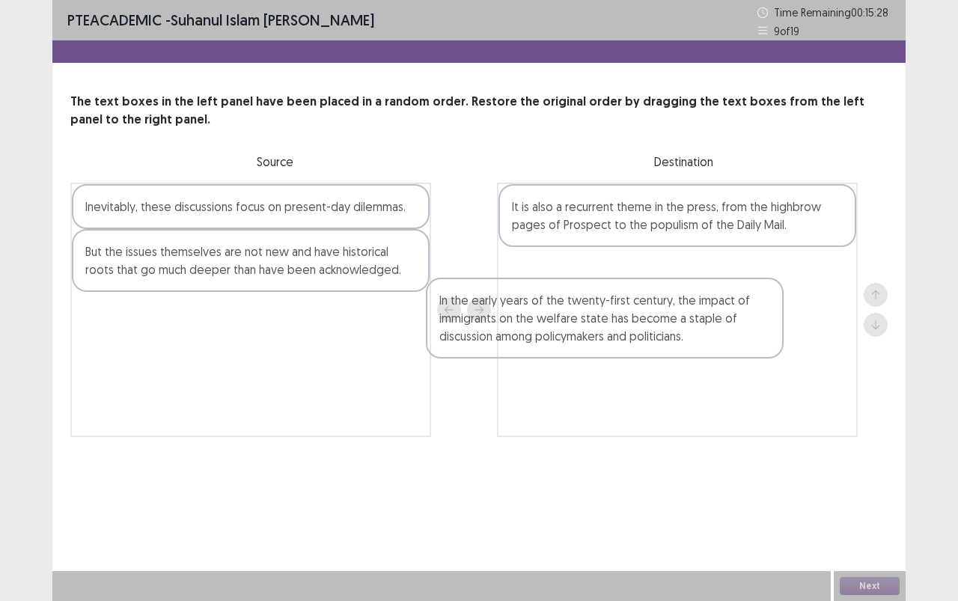
drag, startPoint x: 357, startPoint y: 218, endPoint x: 727, endPoint y: 311, distance: 381.8
click at [727, 311] on div "In the early years of the twenty-first century, the impact of immigrants on the…" at bounding box center [478, 310] width 817 height 254
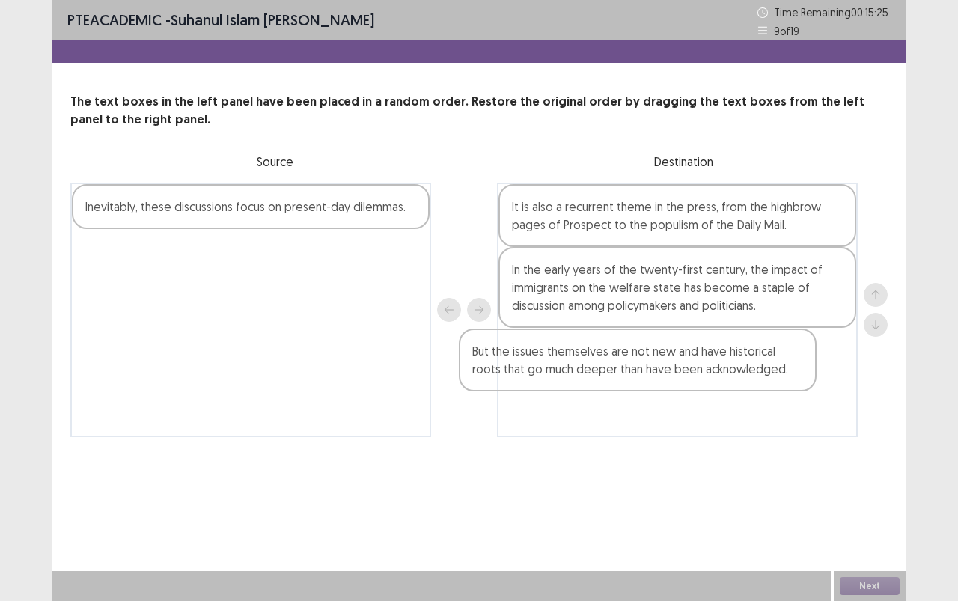
drag, startPoint x: 316, startPoint y: 256, endPoint x: 703, endPoint y: 355, distance: 399.4
click at [703, 355] on div "Inevitably, these discussions focus on present-day dilemmas. But the issues the…" at bounding box center [478, 310] width 817 height 254
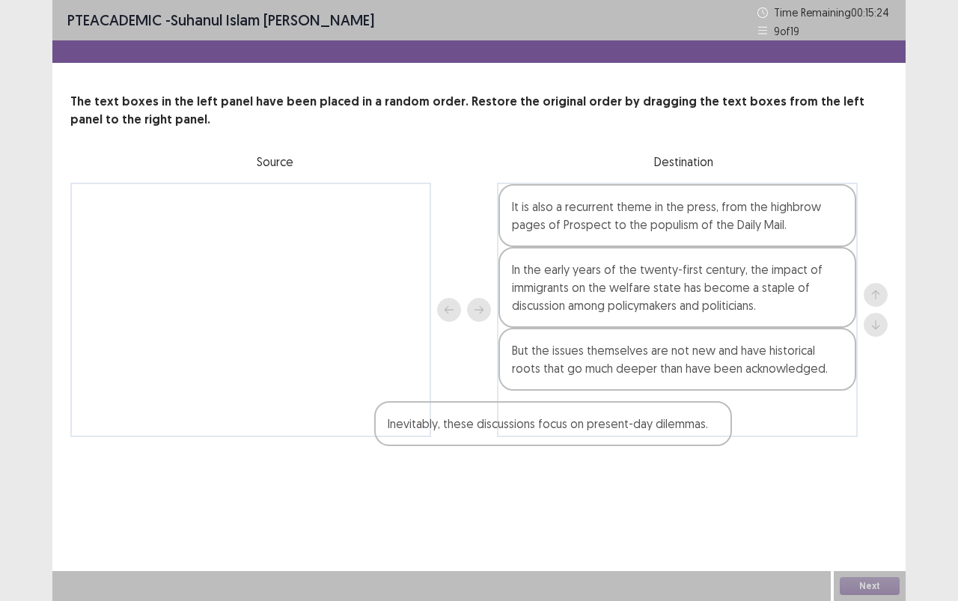
drag, startPoint x: 334, startPoint y: 207, endPoint x: 679, endPoint y: 426, distance: 408.1
click at [672, 426] on div "Inevitably, these discussions focus on present-day dilemmas. It is also a recur…" at bounding box center [478, 310] width 817 height 254
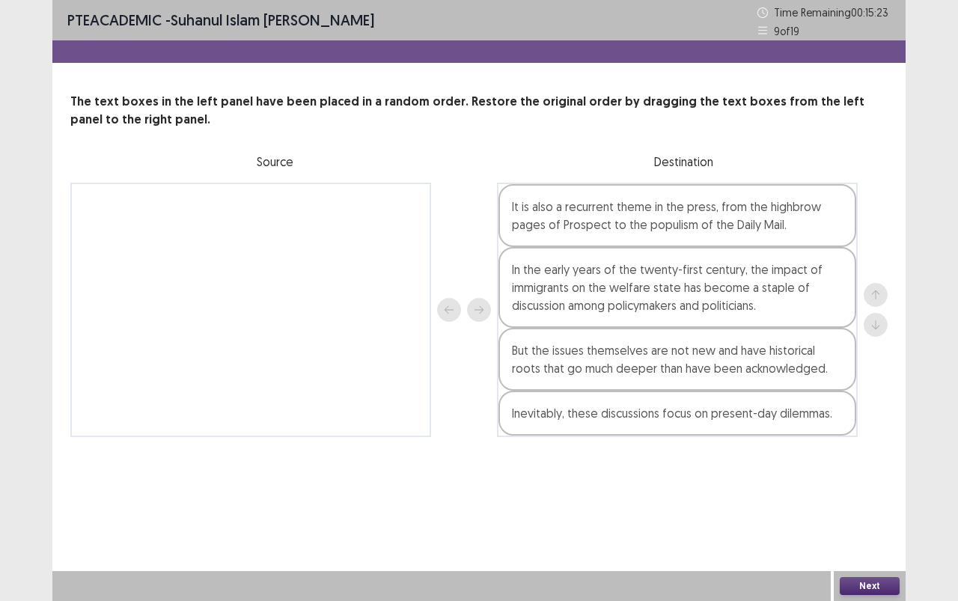
click at [866, 534] on button "Next" at bounding box center [870, 586] width 60 height 18
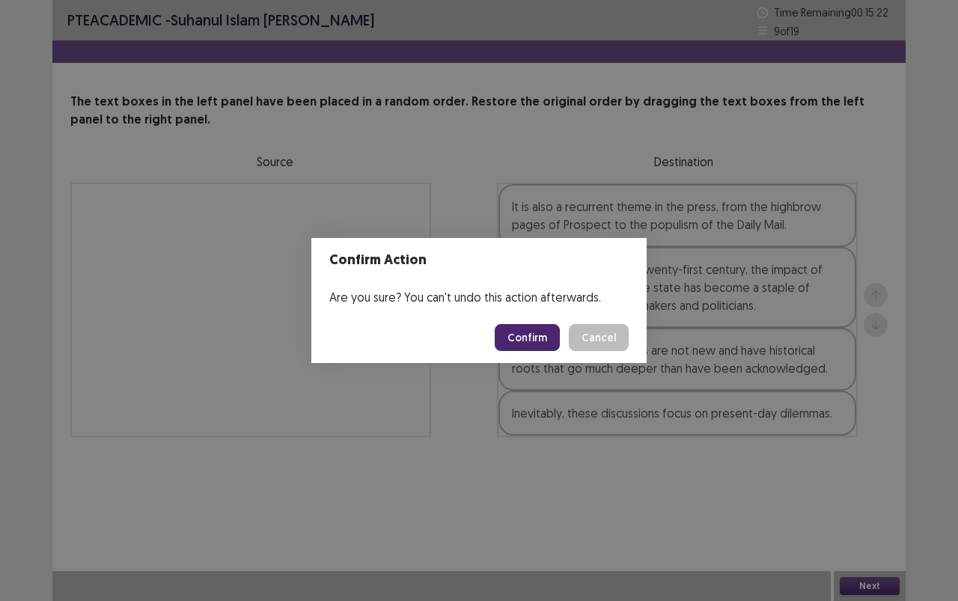
click at [527, 333] on button "Confirm" at bounding box center [527, 337] width 65 height 27
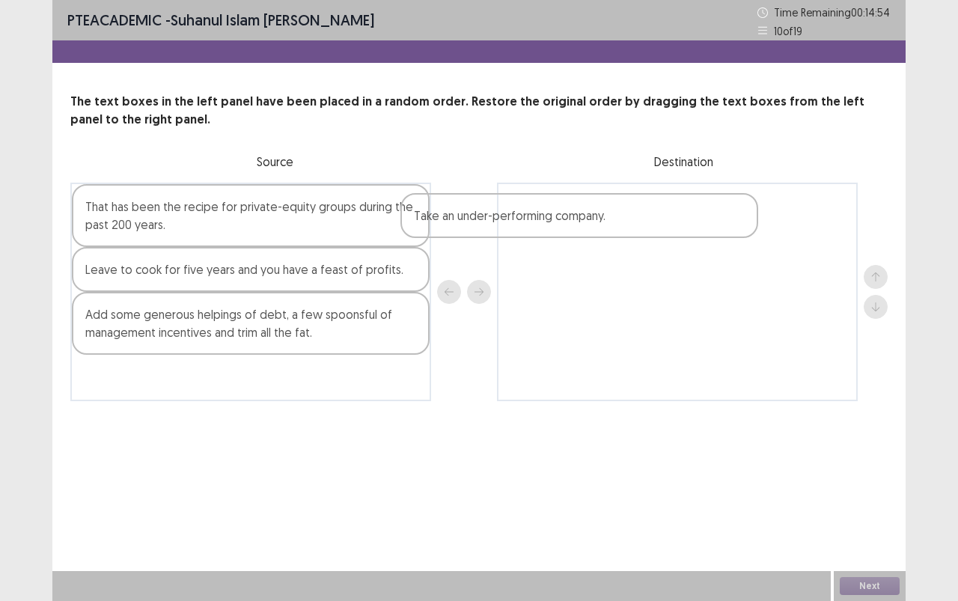
drag, startPoint x: 180, startPoint y: 322, endPoint x: 523, endPoint y: 217, distance: 358.3
click at [523, 217] on div "That has been the recipe for private-equity groups during the past 200 years. L…" at bounding box center [478, 292] width 817 height 218
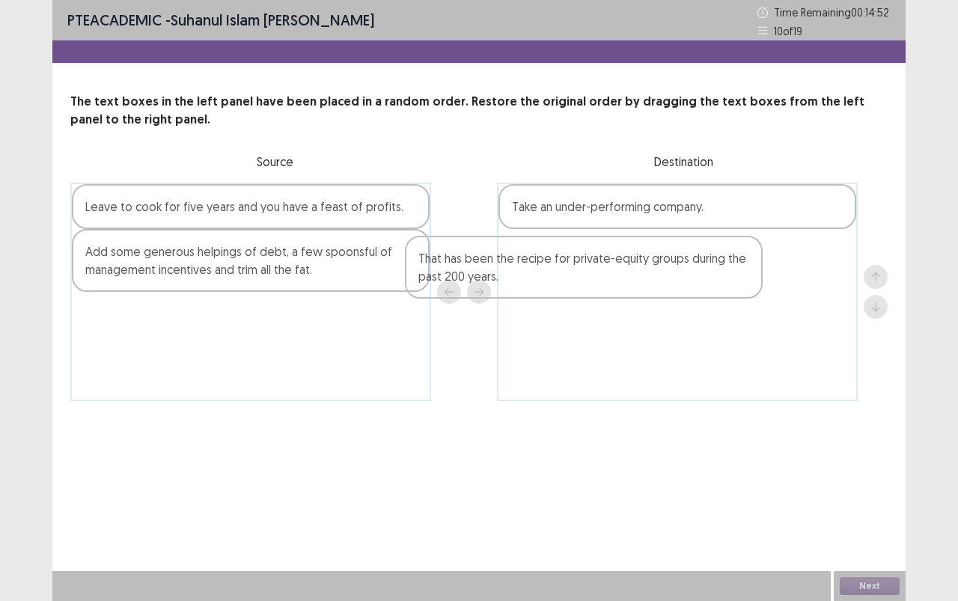
drag, startPoint x: 390, startPoint y: 214, endPoint x: 750, endPoint y: 255, distance: 362.2
click at [768, 254] on div "That has been the recipe for private-equity groups during the past 200 years. L…" at bounding box center [478, 292] width 817 height 218
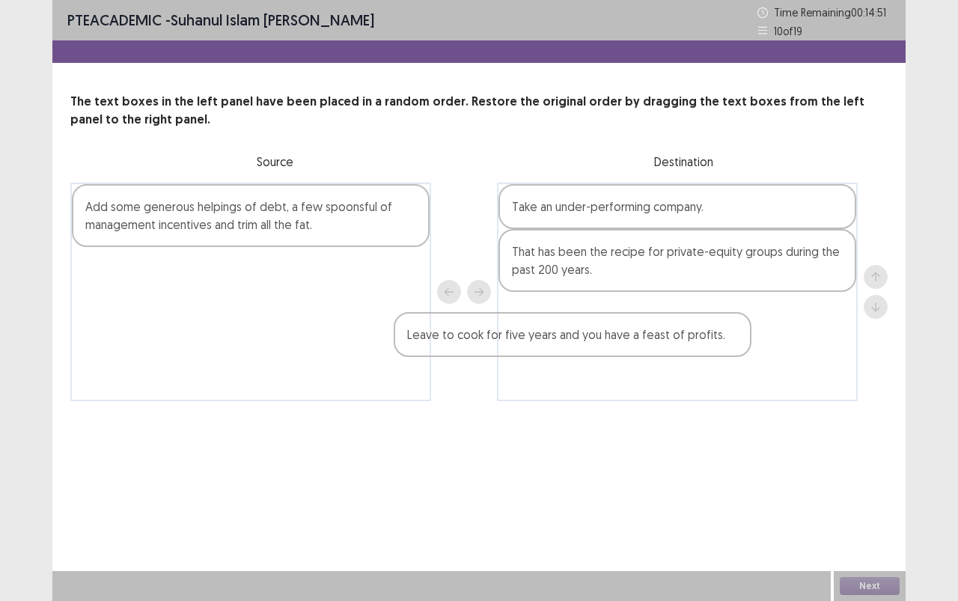
drag, startPoint x: 392, startPoint y: 200, endPoint x: 786, endPoint y: 290, distance: 403.8
click at [783, 292] on div "Leave to cook for five years and you have a feast of profits. Add some generous…" at bounding box center [478, 292] width 817 height 218
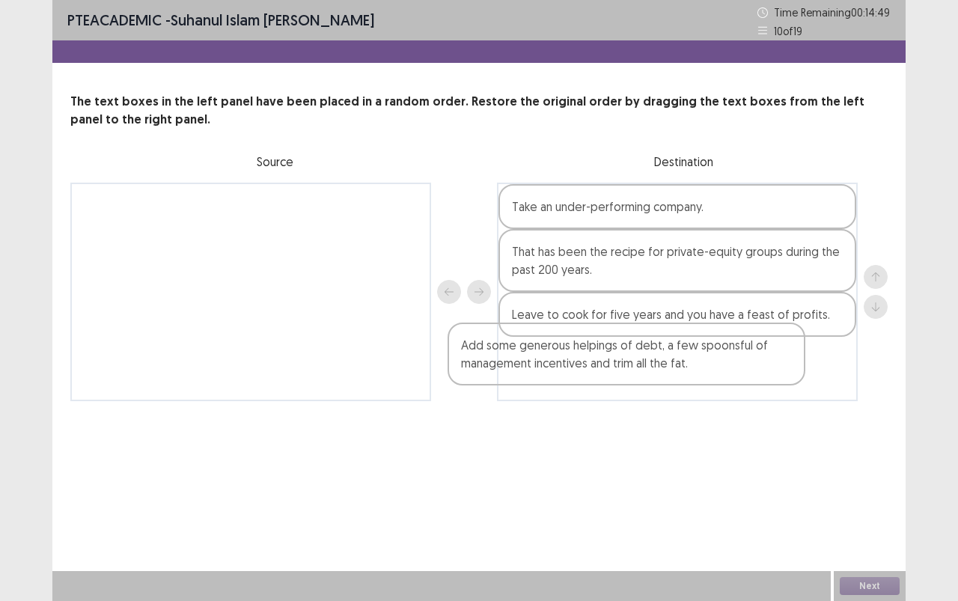
drag, startPoint x: 382, startPoint y: 205, endPoint x: 762, endPoint y: 346, distance: 404.9
click at [761, 346] on div "Add some generous helpings of debt, a few spoonsful of management incentives an…" at bounding box center [478, 292] width 817 height 218
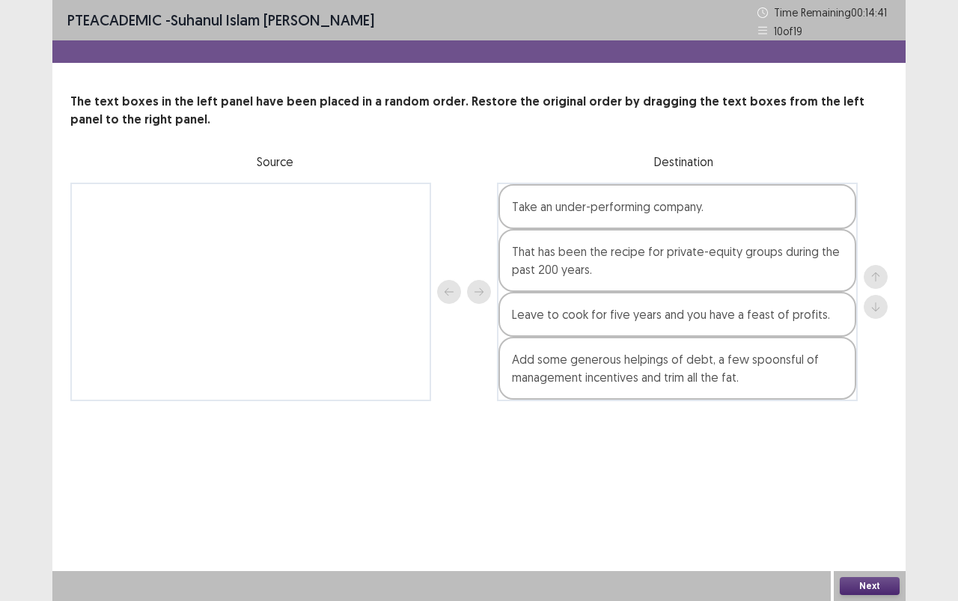
click at [863, 534] on button "Next" at bounding box center [870, 586] width 60 height 18
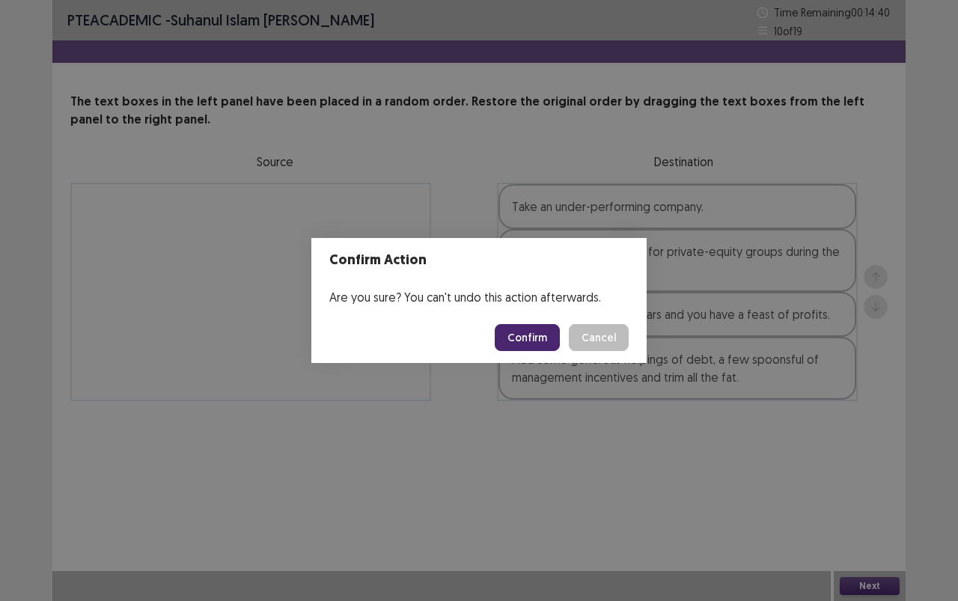
click at [525, 435] on div "Confirm Action Are you sure? You can't undo this action afterwards. Confirm Can…" at bounding box center [479, 300] width 958 height 601
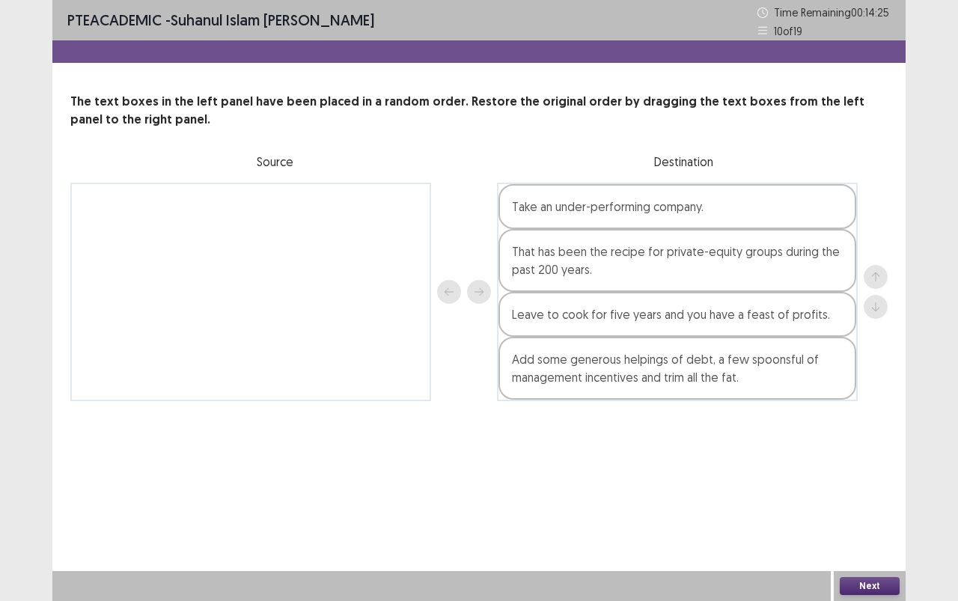
click at [882, 534] on button "Next" at bounding box center [870, 586] width 60 height 18
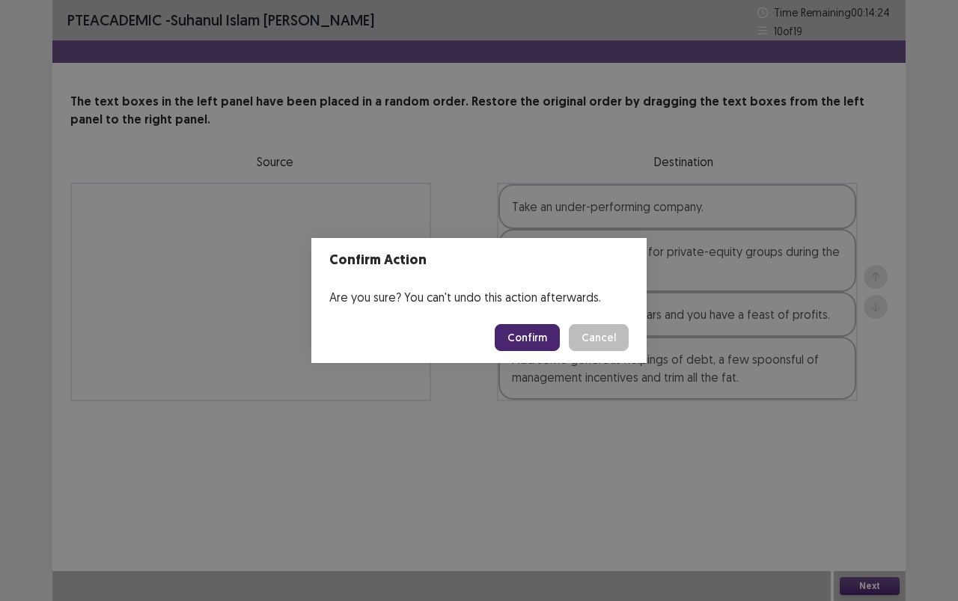
click at [516, 337] on button "Confirm" at bounding box center [527, 337] width 65 height 27
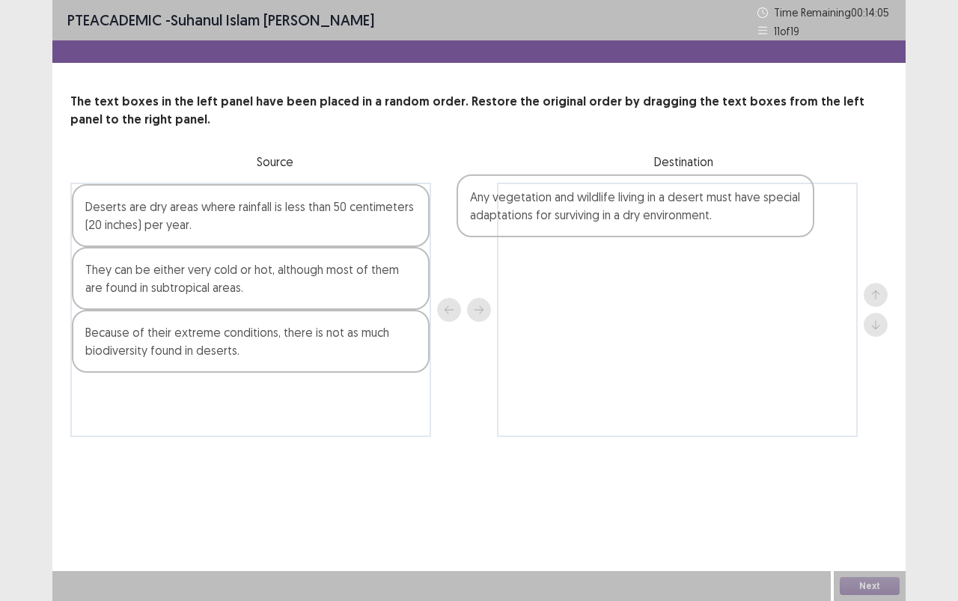
drag, startPoint x: 168, startPoint y: 222, endPoint x: 735, endPoint y: 165, distance: 569.3
click at [734, 165] on div "The text boxes in the left panel have been placed in a random order. Restore th…" at bounding box center [478, 265] width 853 height 344
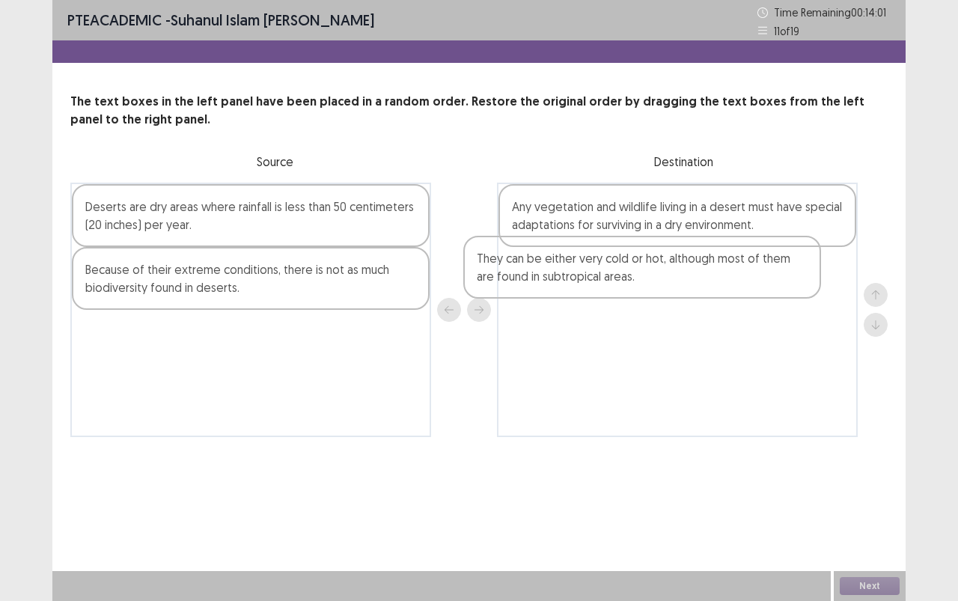
drag, startPoint x: 345, startPoint y: 281, endPoint x: 738, endPoint y: 270, distance: 393.0
click at [736, 270] on div "Deserts are dry areas where rainfall is less than 50 centimeters (20 inches) pe…" at bounding box center [478, 310] width 817 height 254
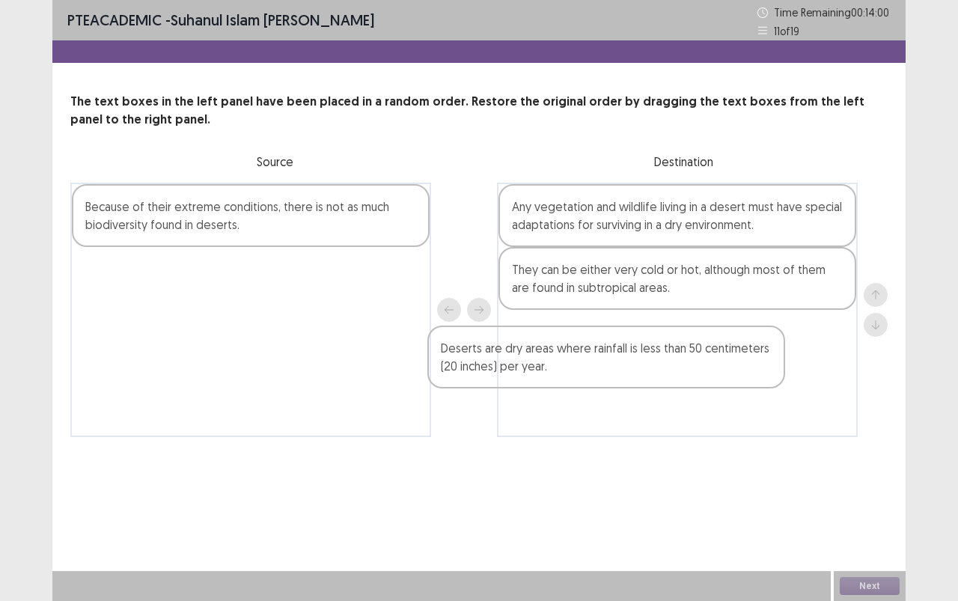
drag, startPoint x: 358, startPoint y: 226, endPoint x: 816, endPoint y: 361, distance: 477.5
click at [816, 361] on div "Deserts are dry areas where rainfall is less than 50 centimeters (20 inches) pe…" at bounding box center [478, 310] width 817 height 254
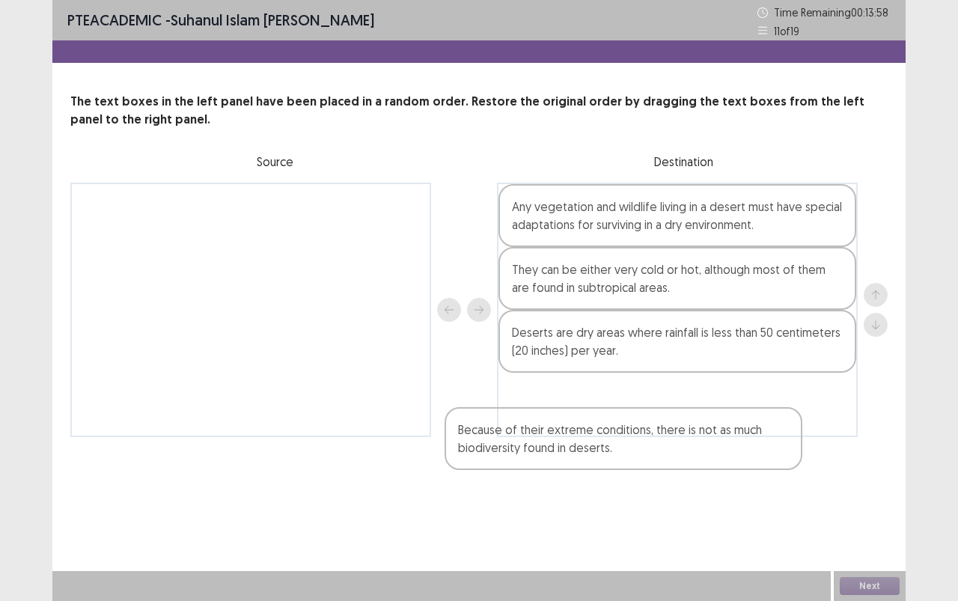
drag, startPoint x: 353, startPoint y: 216, endPoint x: 744, endPoint y: 443, distance: 452.2
click at [740, 444] on div "PTE academic - suhanul Islam [PERSON_NAME] Time Remaining 00 : 13 : 58 11 of 19…" at bounding box center [478, 233] width 853 height 467
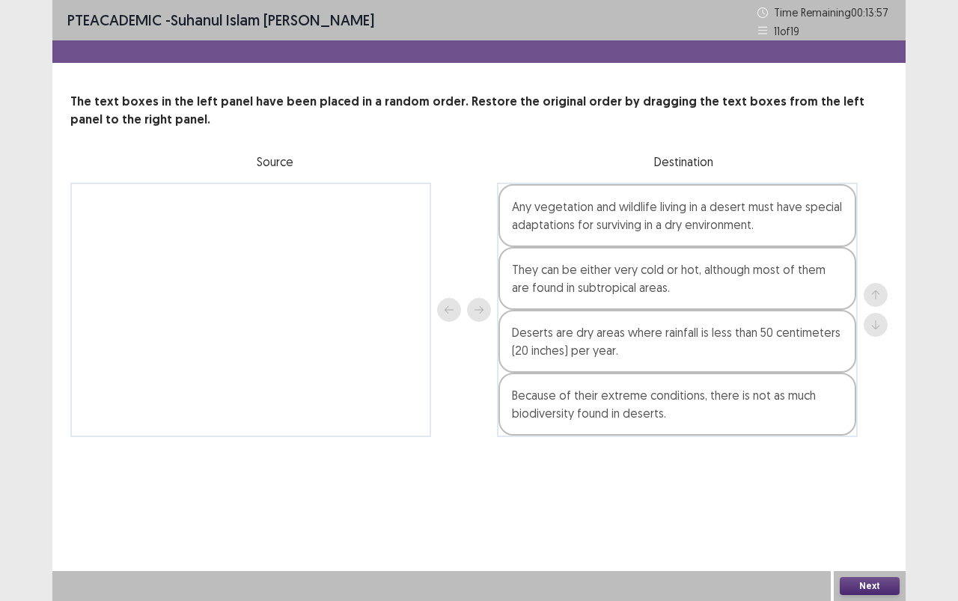
click at [879, 534] on button "Next" at bounding box center [870, 586] width 60 height 18
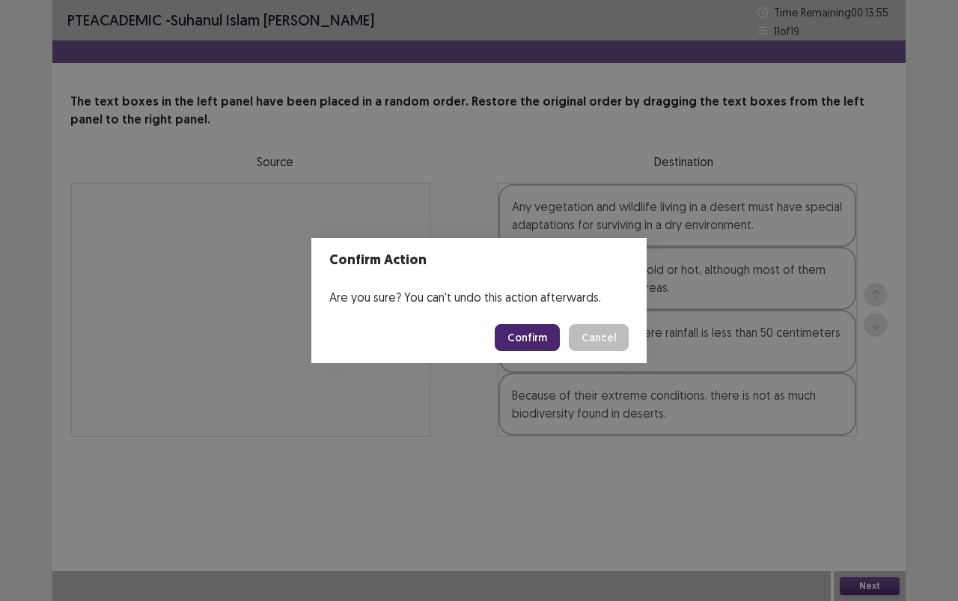
click at [535, 331] on button "Confirm" at bounding box center [527, 337] width 65 height 27
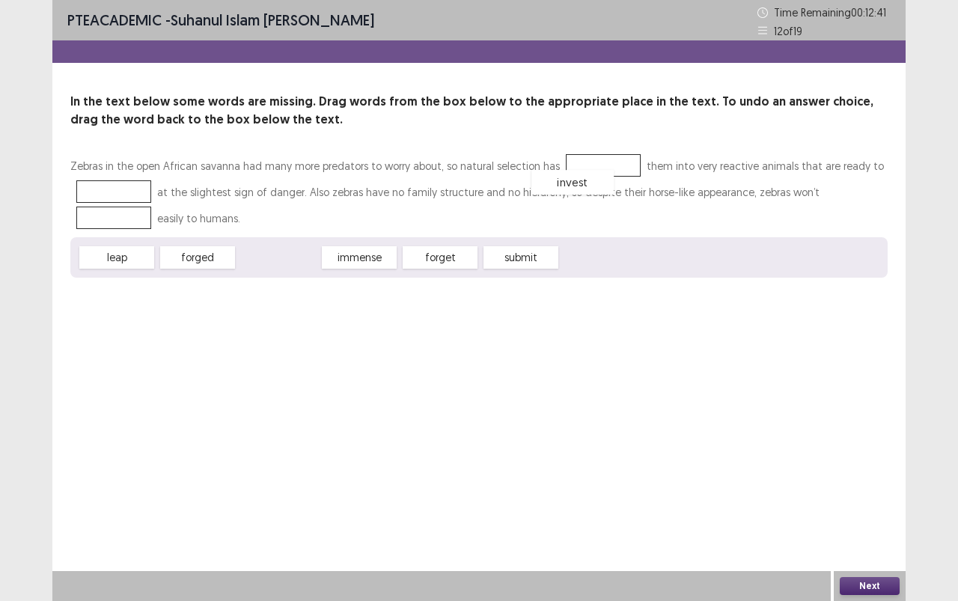
drag, startPoint x: 284, startPoint y: 256, endPoint x: 581, endPoint y: 177, distance: 306.7
drag, startPoint x: 126, startPoint y: 260, endPoint x: 848, endPoint y: 183, distance: 726.1
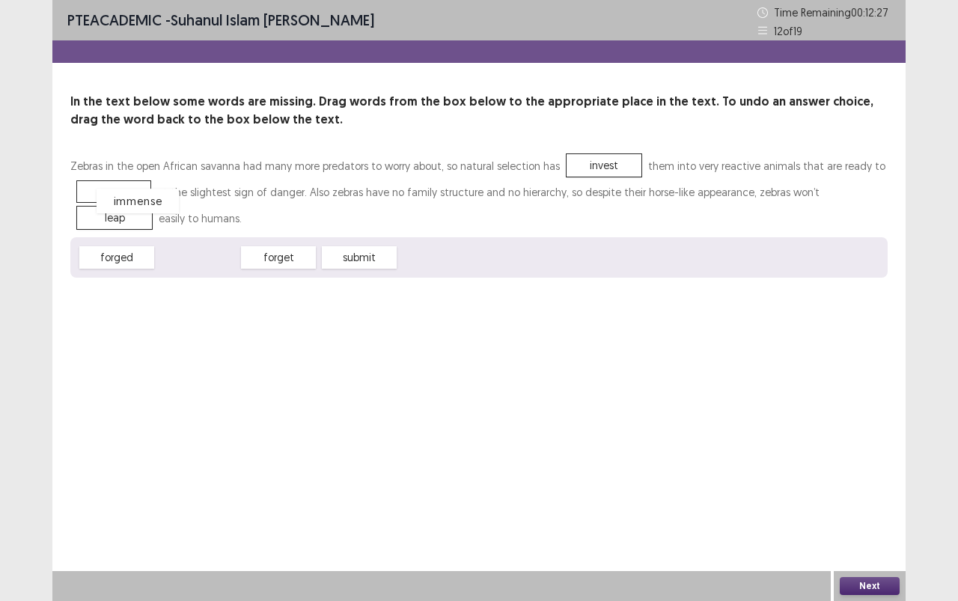
drag, startPoint x: 215, startPoint y: 263, endPoint x: 145, endPoint y: 204, distance: 91.8
click at [861, 534] on button "Next" at bounding box center [870, 586] width 60 height 18
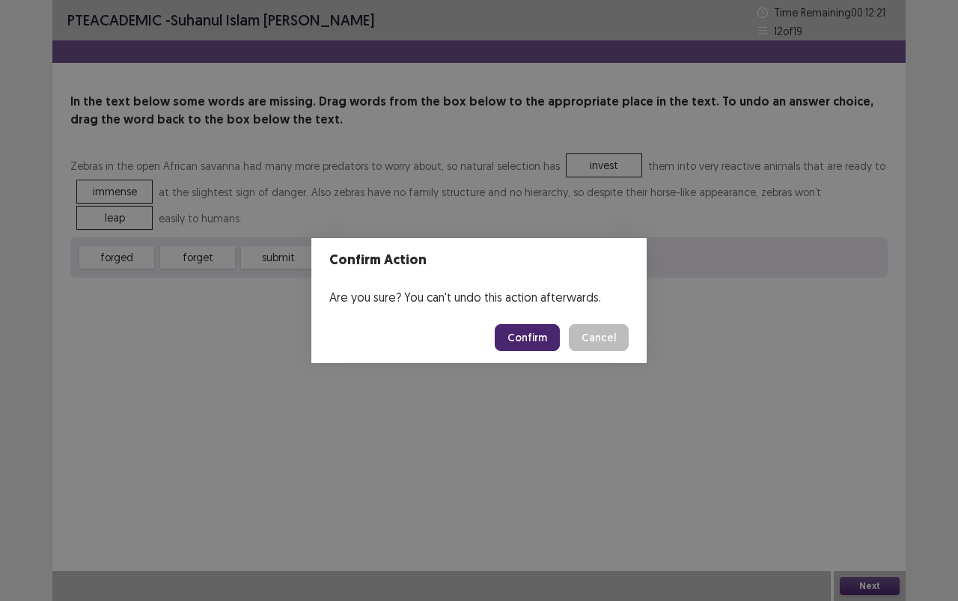
click at [534, 338] on button "Confirm" at bounding box center [527, 337] width 65 height 27
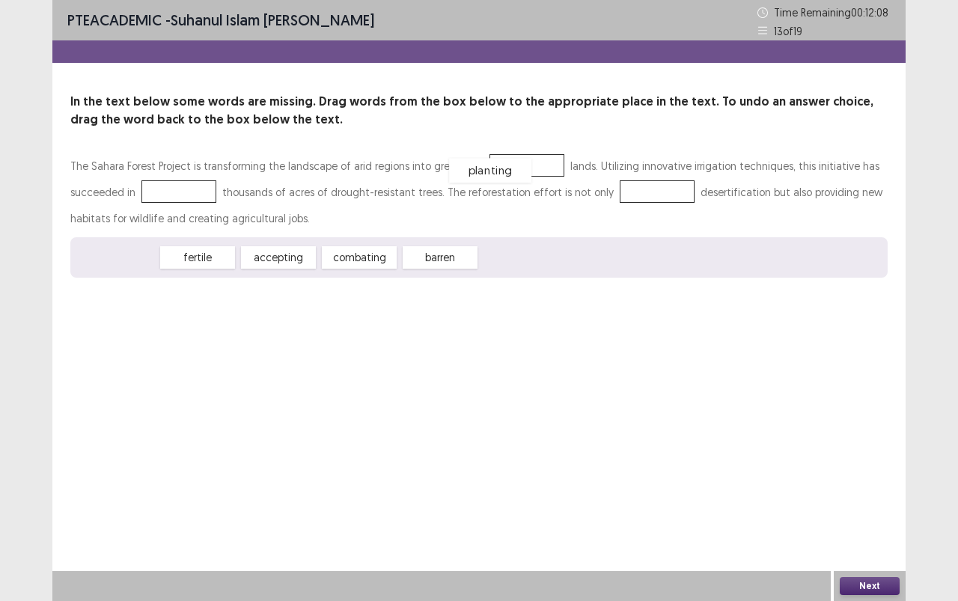
drag, startPoint x: 126, startPoint y: 254, endPoint x: 487, endPoint y: 167, distance: 371.1
drag, startPoint x: 292, startPoint y: 254, endPoint x: 192, endPoint y: 187, distance: 120.4
drag, startPoint x: 293, startPoint y: 254, endPoint x: 668, endPoint y: 204, distance: 378.1
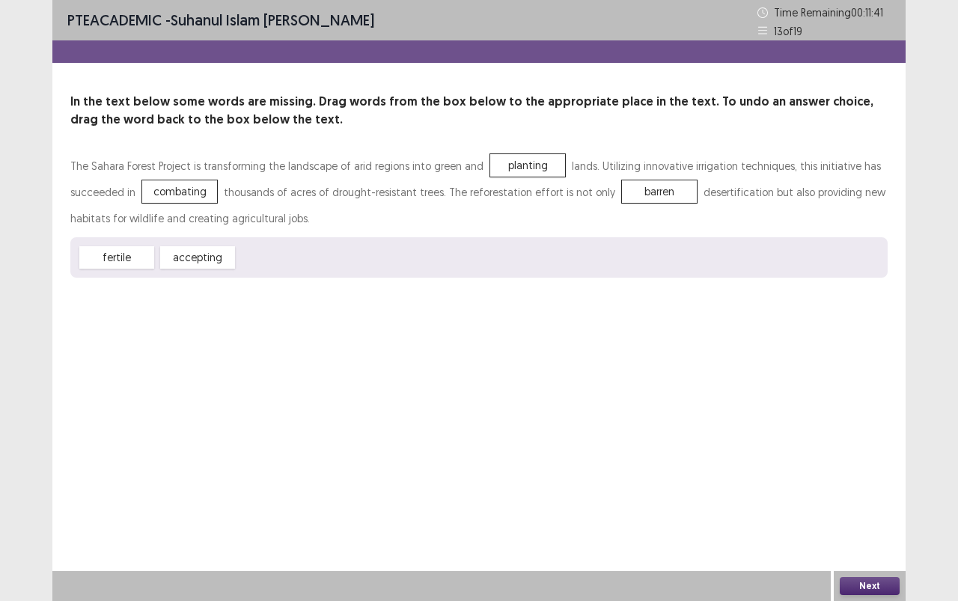
click at [870, 534] on button "Next" at bounding box center [870, 586] width 60 height 18
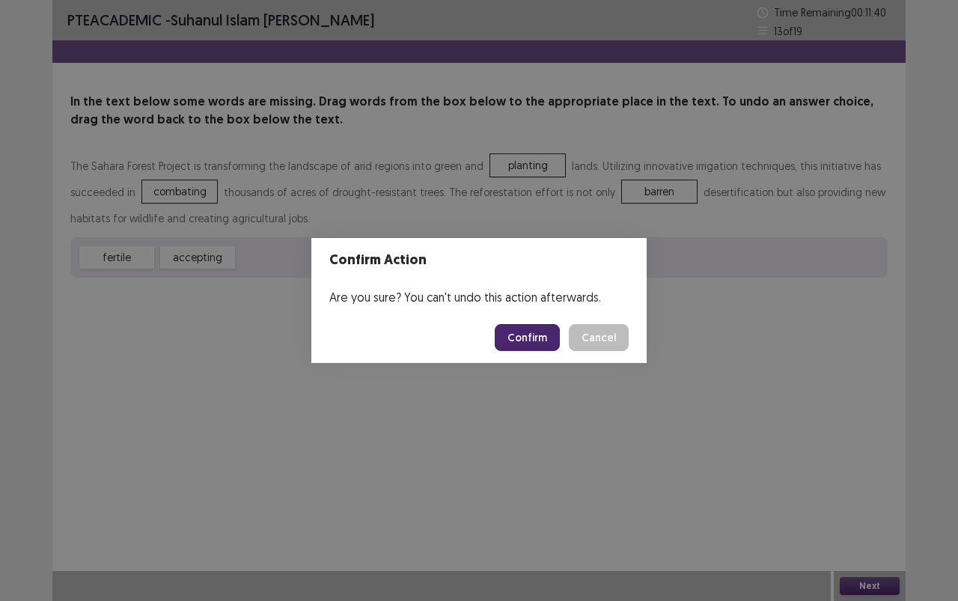
click at [527, 325] on button "Confirm" at bounding box center [527, 337] width 65 height 27
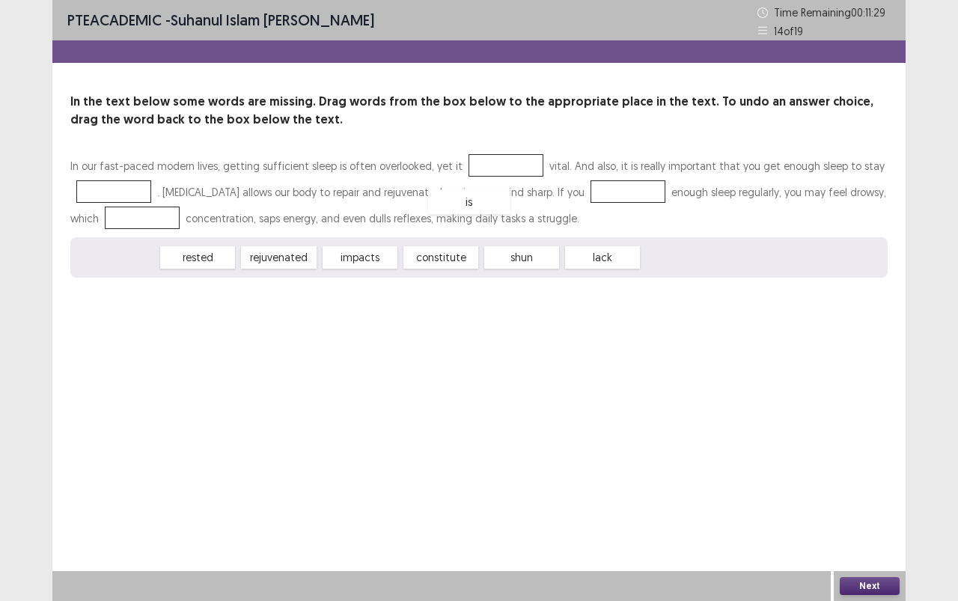
drag, startPoint x: 115, startPoint y: 266, endPoint x: 516, endPoint y: 181, distance: 409.9
drag, startPoint x: 297, startPoint y: 254, endPoint x: 157, endPoint y: 183, distance: 156.9
drag, startPoint x: 469, startPoint y: 247, endPoint x: 614, endPoint y: 199, distance: 152.1
click at [615, 197] on div "In our fast-paced modern lives, getting sufficient sleep is often overlooked, y…" at bounding box center [478, 215] width 817 height 125
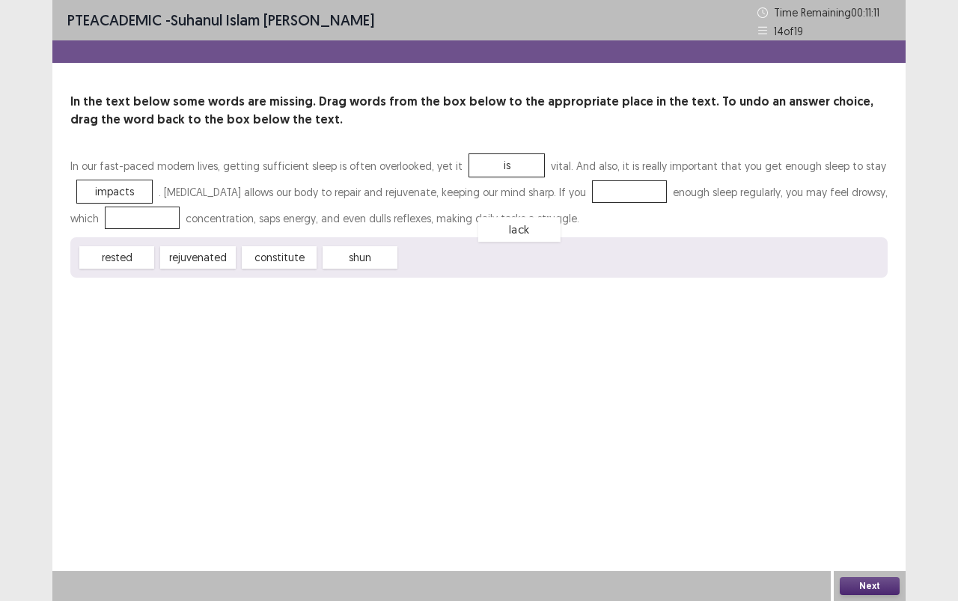
drag, startPoint x: 429, startPoint y: 254, endPoint x: 607, endPoint y: 160, distance: 200.8
click at [560, 217] on div "lack" at bounding box center [519, 229] width 82 height 25
drag, startPoint x: 450, startPoint y: 250, endPoint x: 625, endPoint y: 183, distance: 187.3
drag, startPoint x: 344, startPoint y: 259, endPoint x: 138, endPoint y: 221, distance: 210.0
drag, startPoint x: 138, startPoint y: 249, endPoint x: 174, endPoint y: 215, distance: 50.3
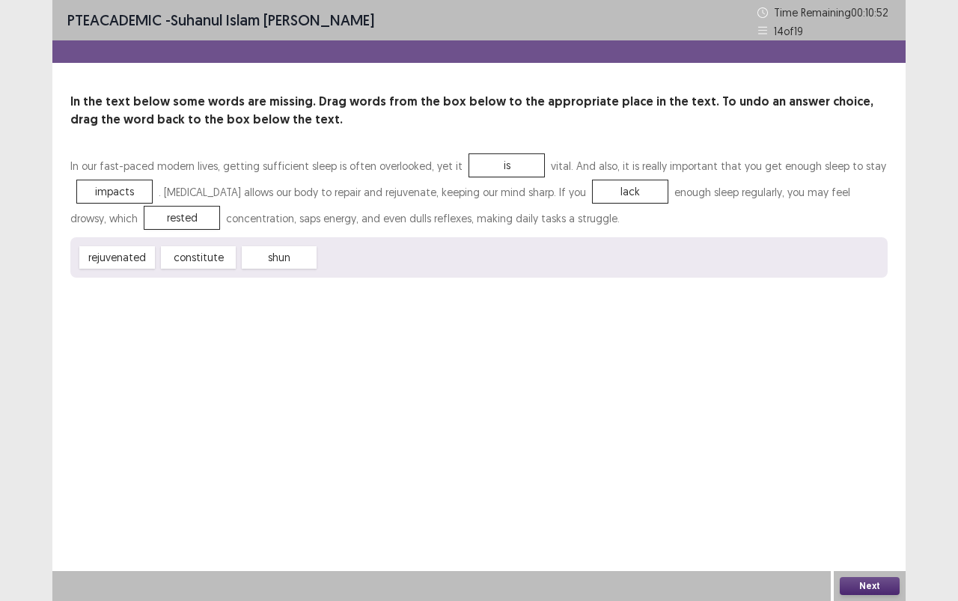
click at [864, 534] on button "Next" at bounding box center [870, 586] width 60 height 18
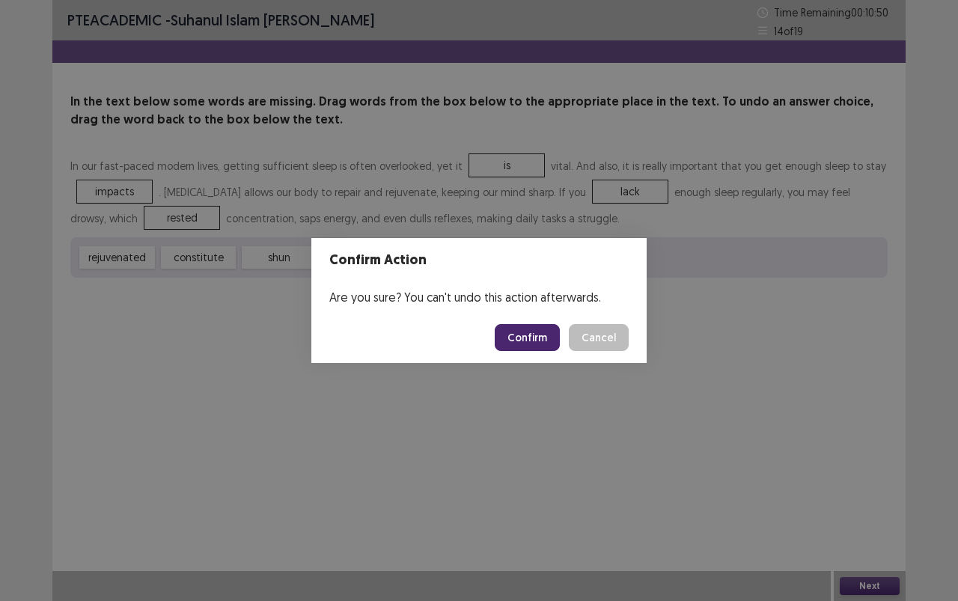
click at [537, 329] on button "Confirm" at bounding box center [527, 337] width 65 height 27
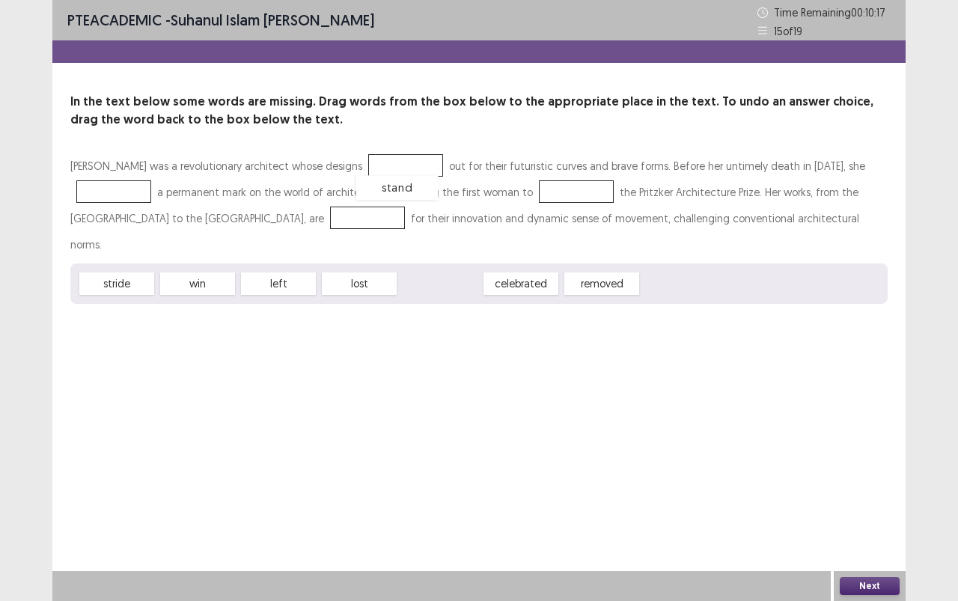
drag, startPoint x: 434, startPoint y: 257, endPoint x: 391, endPoint y: 161, distance: 105.1
drag, startPoint x: 433, startPoint y: 257, endPoint x: 107, endPoint y: 190, distance: 333.1
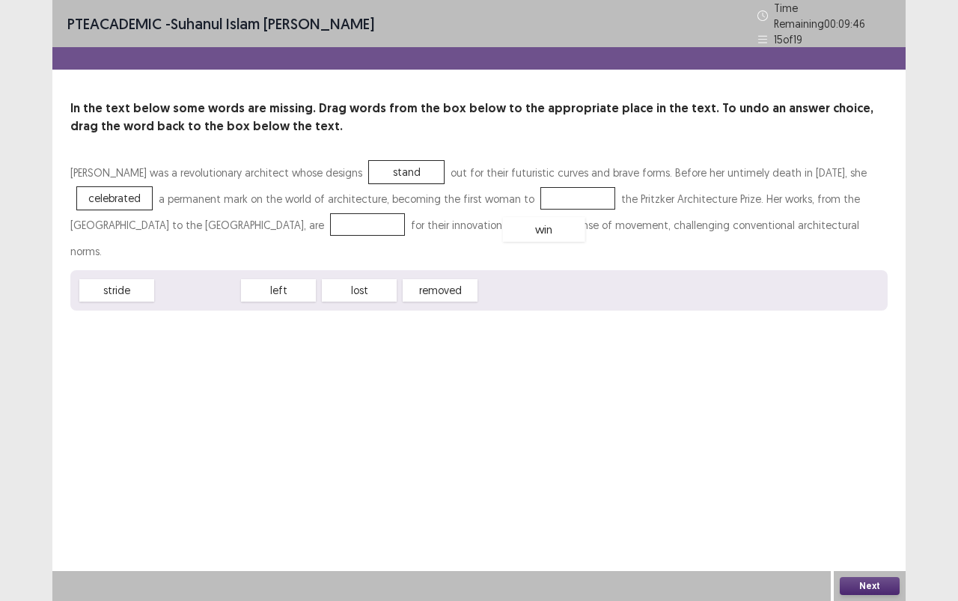
drag, startPoint x: 208, startPoint y: 257, endPoint x: 557, endPoint y: 195, distance: 354.2
drag, startPoint x: 342, startPoint y: 257, endPoint x: 351, endPoint y: 225, distance: 32.7
click at [889, 534] on button "Next" at bounding box center [870, 586] width 60 height 18
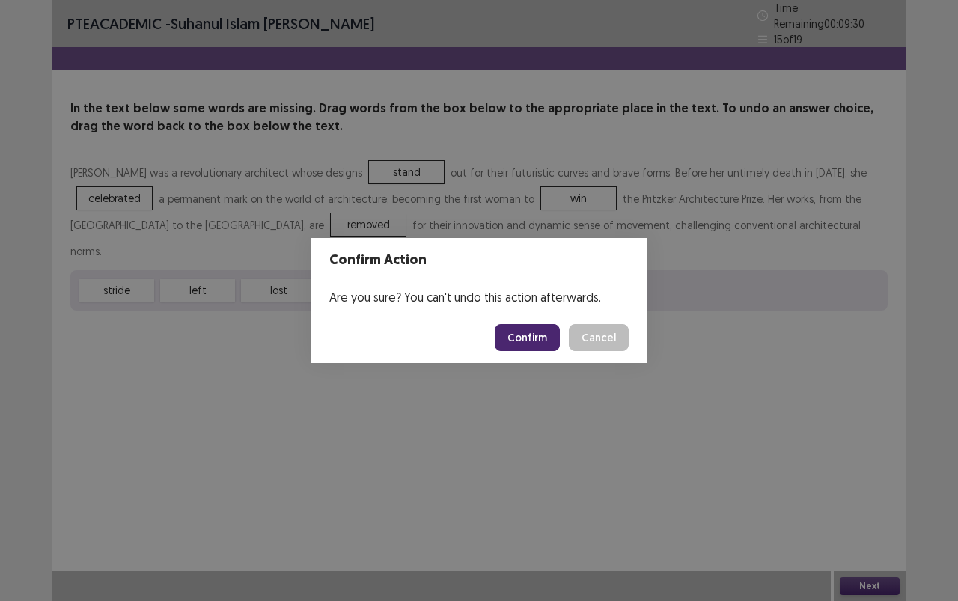
click at [528, 340] on button "Confirm" at bounding box center [527, 337] width 65 height 27
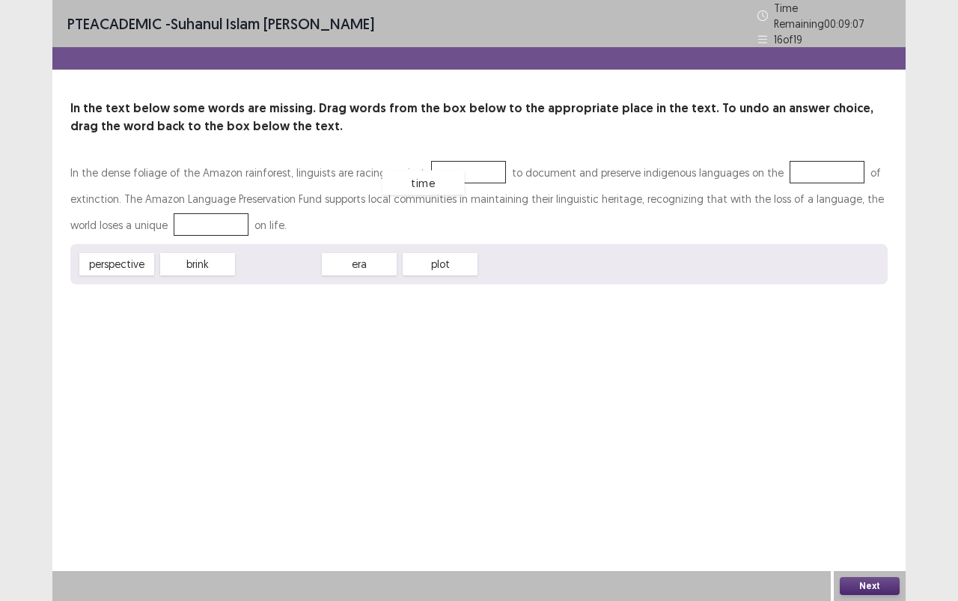
drag, startPoint x: 278, startPoint y: 255, endPoint x: 429, endPoint y: 171, distance: 172.8
drag, startPoint x: 334, startPoint y: 263, endPoint x: 768, endPoint y: 180, distance: 441.1
drag, startPoint x: 132, startPoint y: 257, endPoint x: 179, endPoint y: 230, distance: 54.7
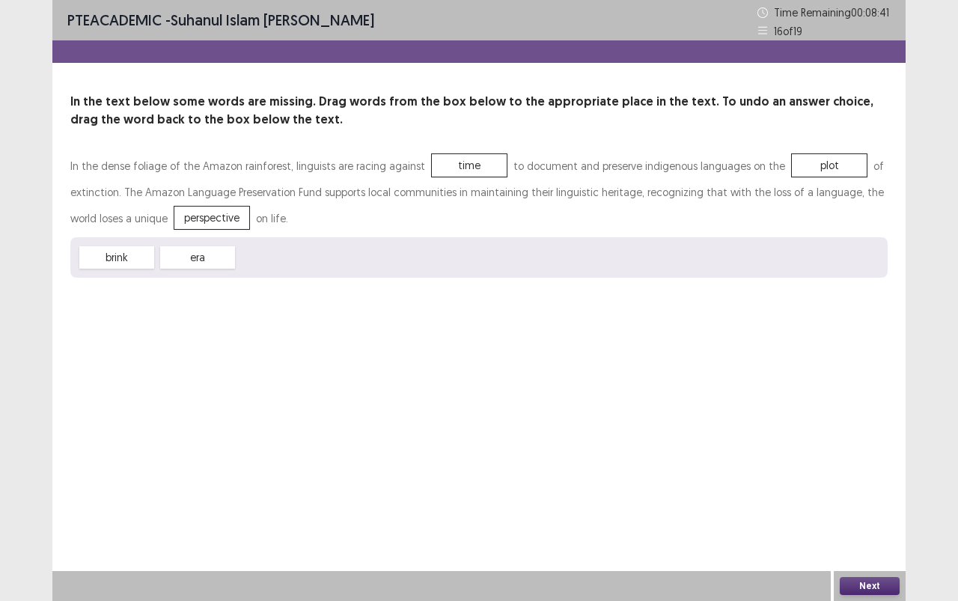
click at [884, 534] on button "Next" at bounding box center [870, 586] width 60 height 18
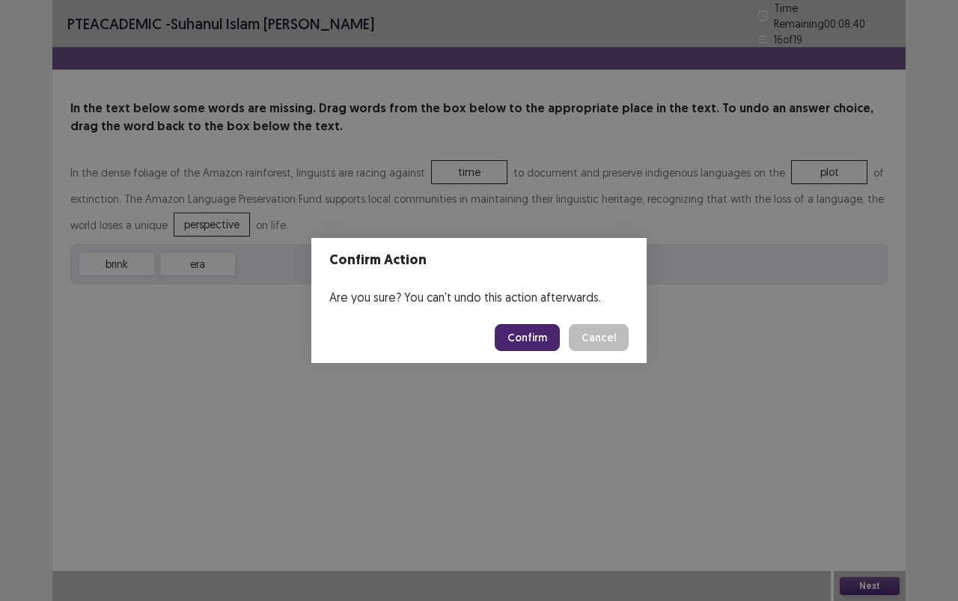
click at [507, 339] on button "Confirm" at bounding box center [527, 337] width 65 height 27
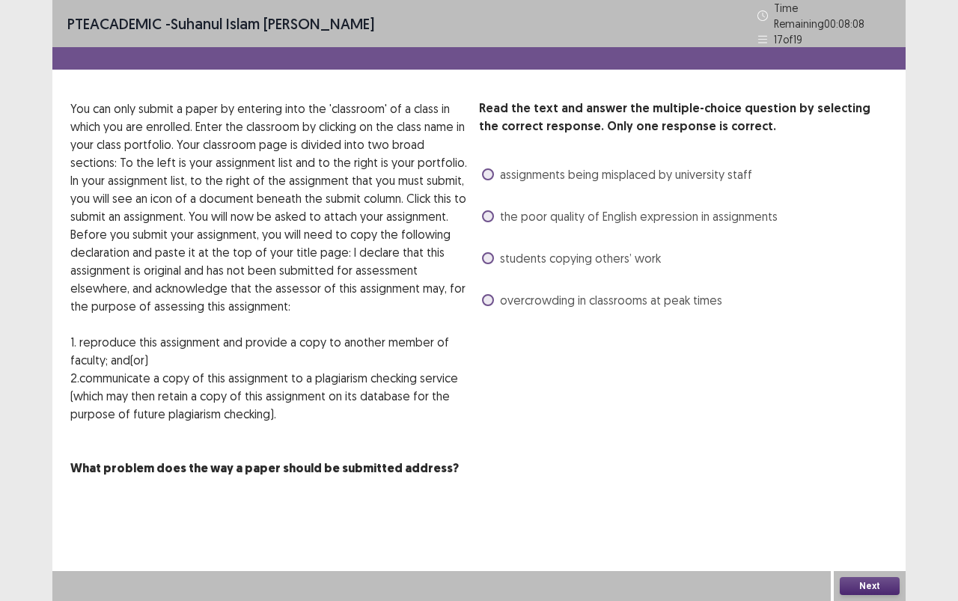
click at [679, 208] on span "the poor quality of English expression in assignments" at bounding box center [639, 216] width 278 height 18
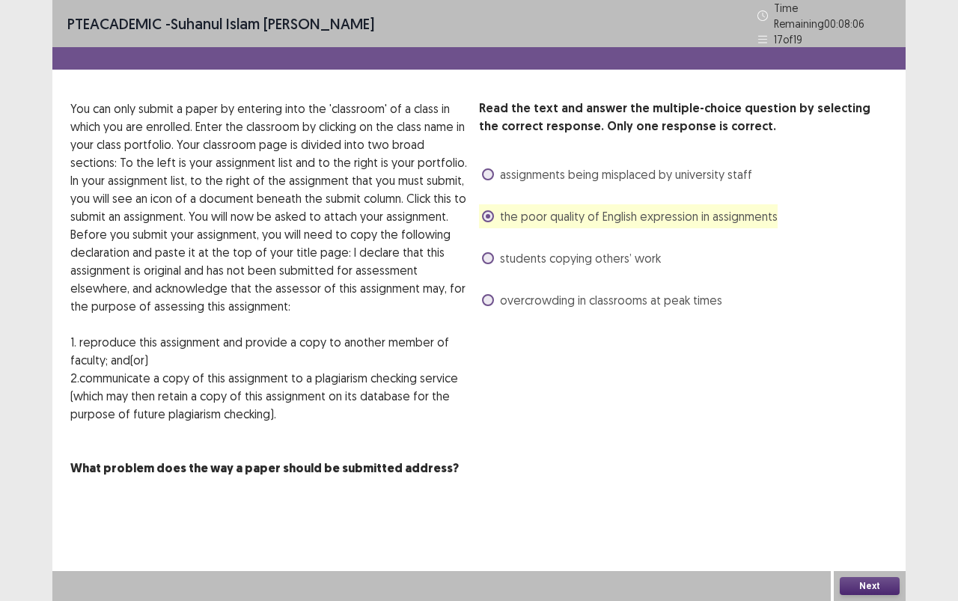
click at [647, 249] on span "students copying others’ work" at bounding box center [580, 258] width 161 height 18
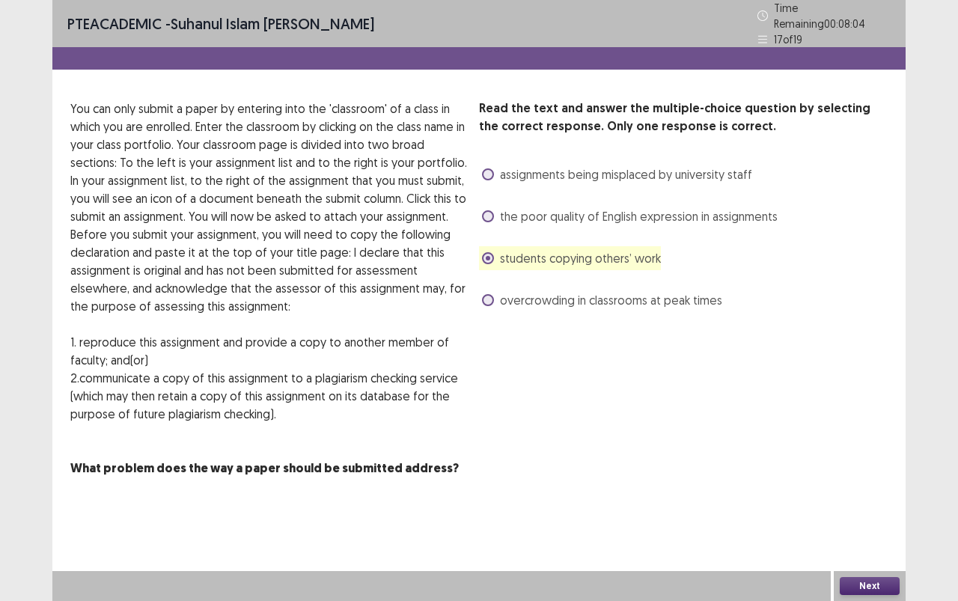
click at [649, 212] on span "the poor quality of English expression in assignments" at bounding box center [639, 216] width 278 height 18
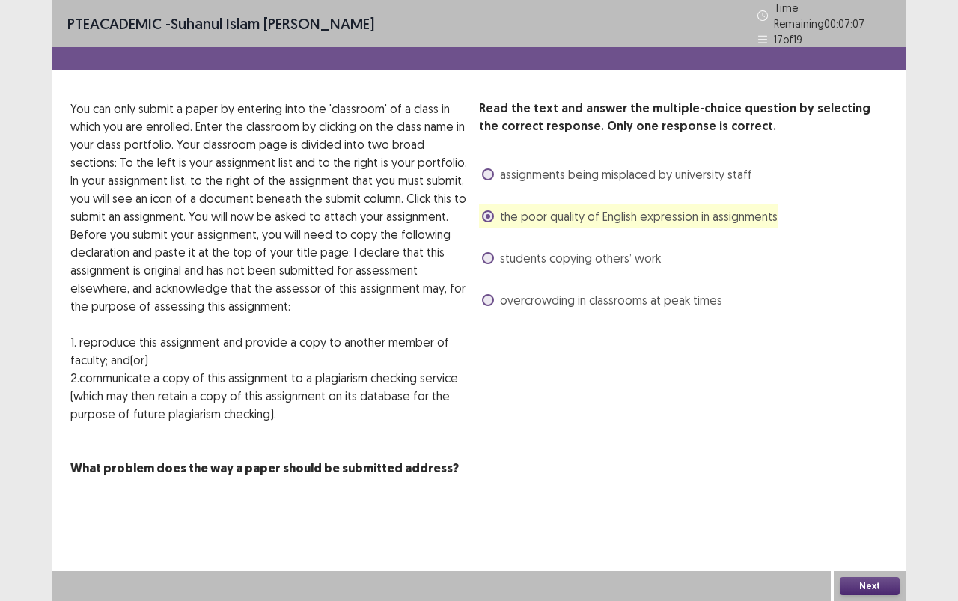
click at [641, 251] on span "students copying others’ work" at bounding box center [580, 258] width 161 height 18
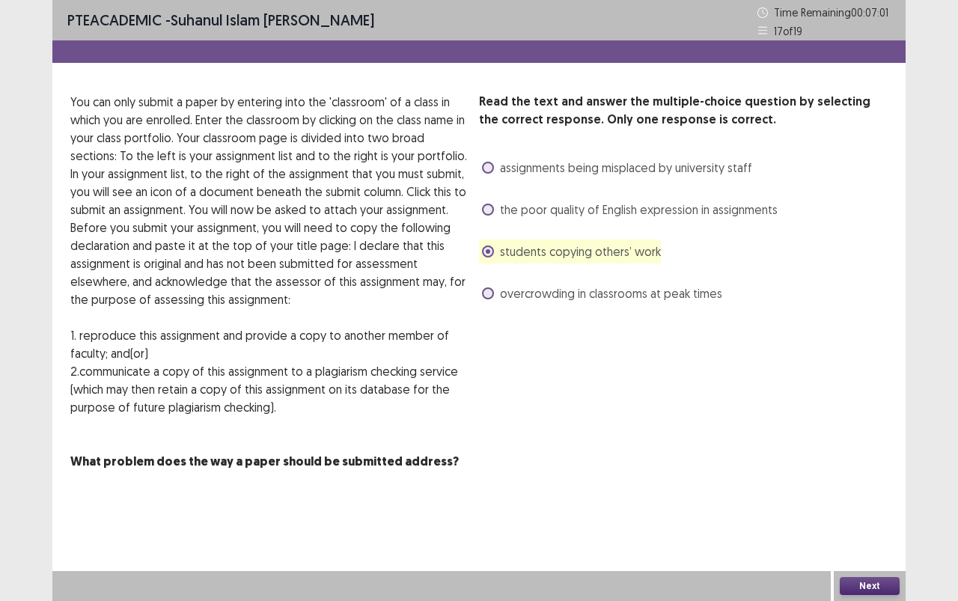
click at [869, 534] on button "Next" at bounding box center [870, 586] width 60 height 18
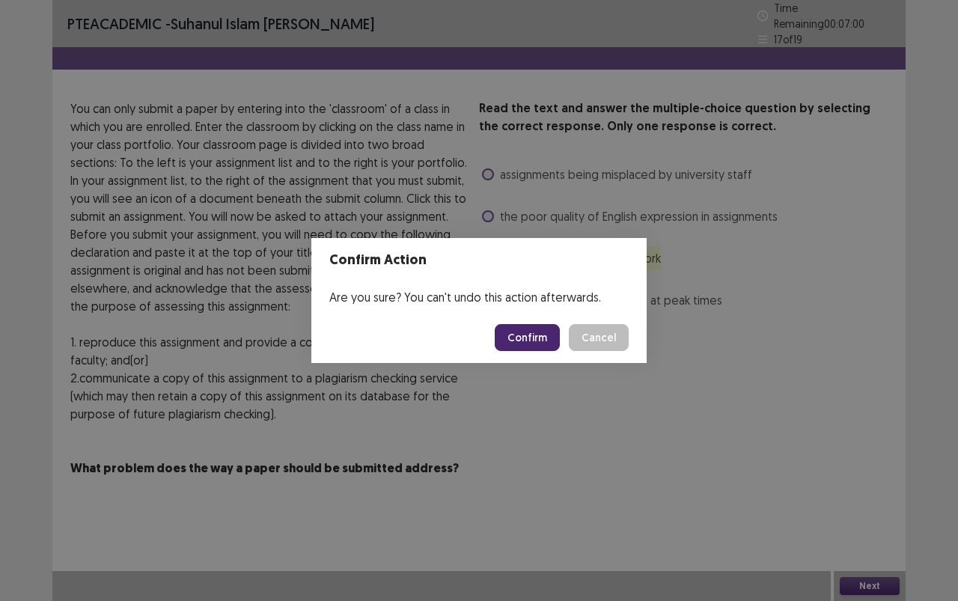
click at [513, 329] on button "Confirm" at bounding box center [527, 337] width 65 height 27
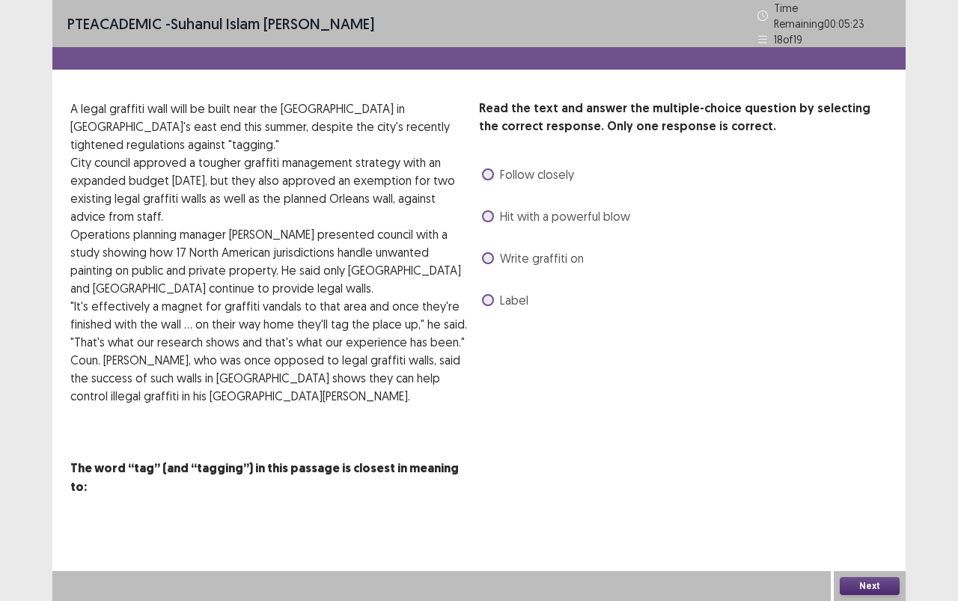
click at [555, 207] on span "Hit with a powerful blow" at bounding box center [565, 216] width 130 height 18
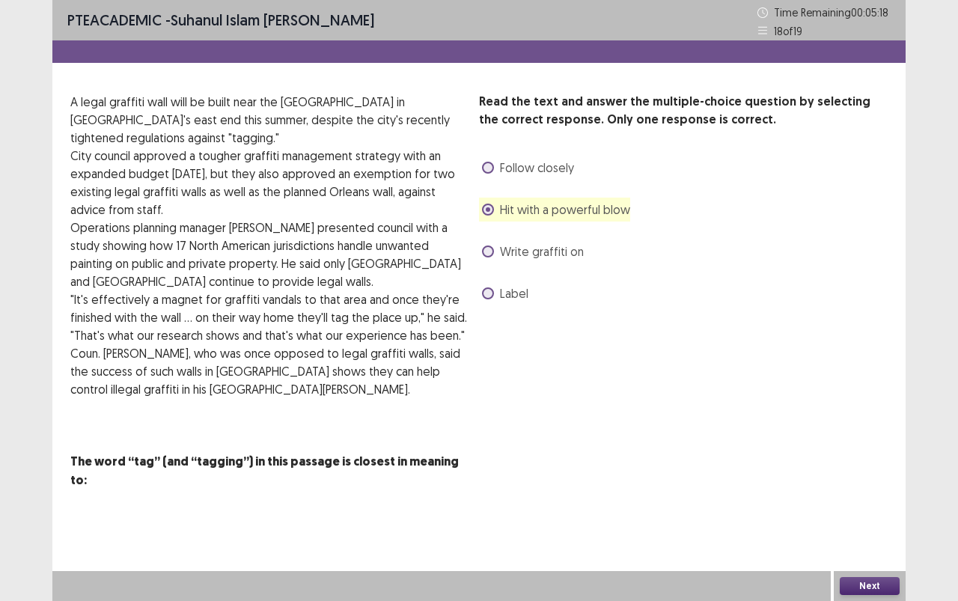
click at [525, 172] on span "Follow closely" at bounding box center [537, 168] width 74 height 18
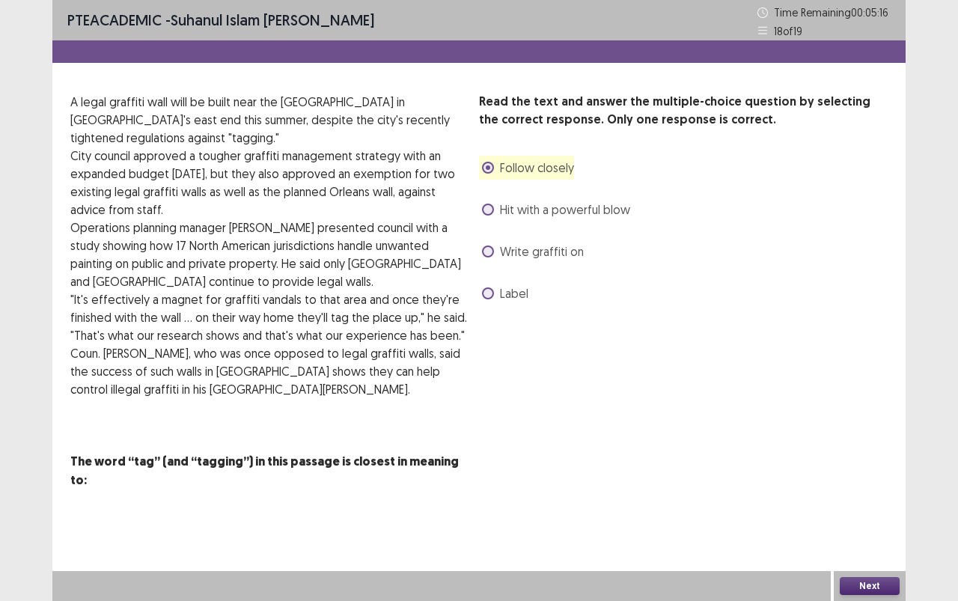
click at [874, 534] on button "Next" at bounding box center [870, 586] width 60 height 18
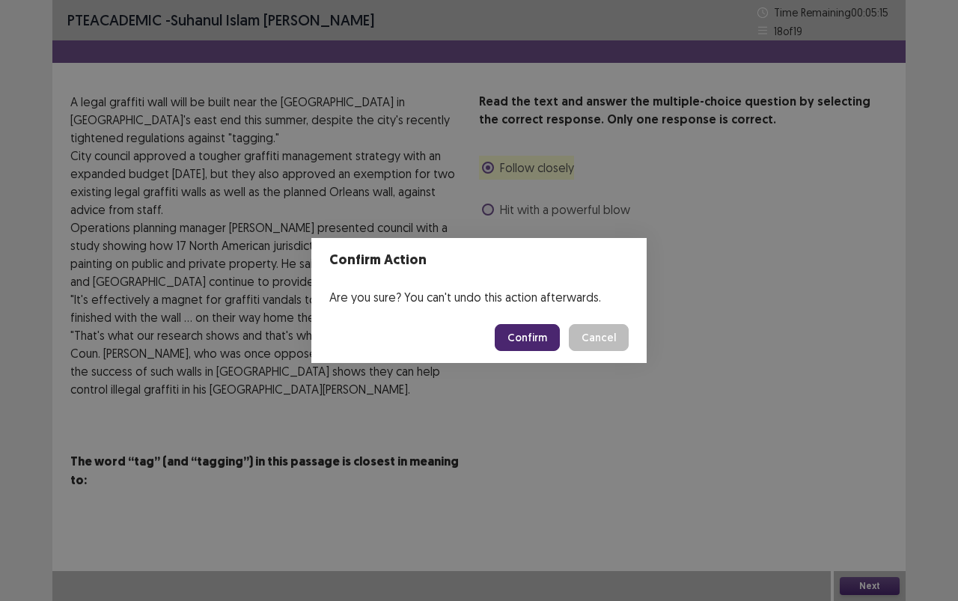
click at [542, 337] on button "Confirm" at bounding box center [527, 337] width 65 height 27
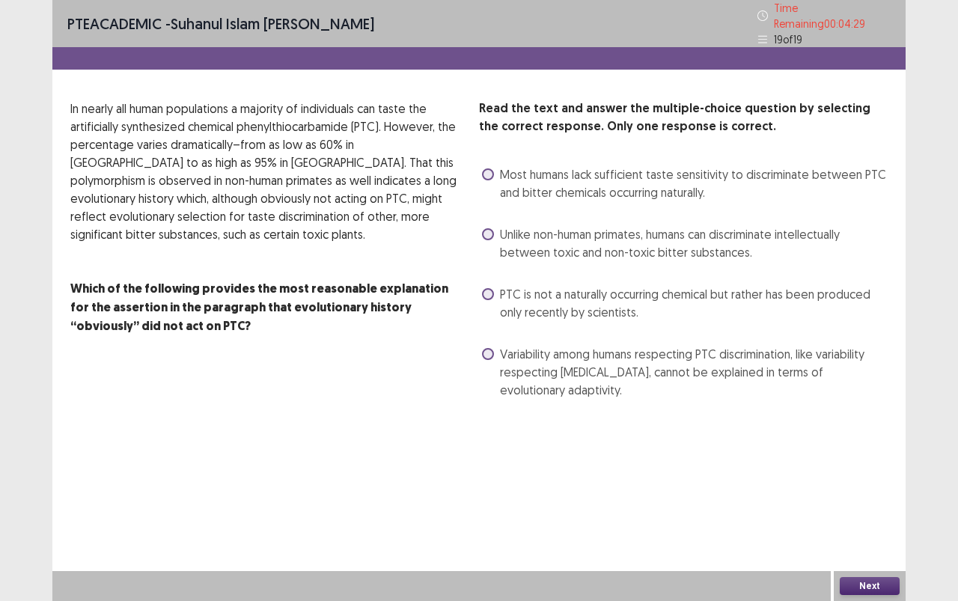
click at [794, 177] on span "Most humans lack sufficient taste sensitivity to discriminate between PTC and b…" at bounding box center [694, 183] width 388 height 36
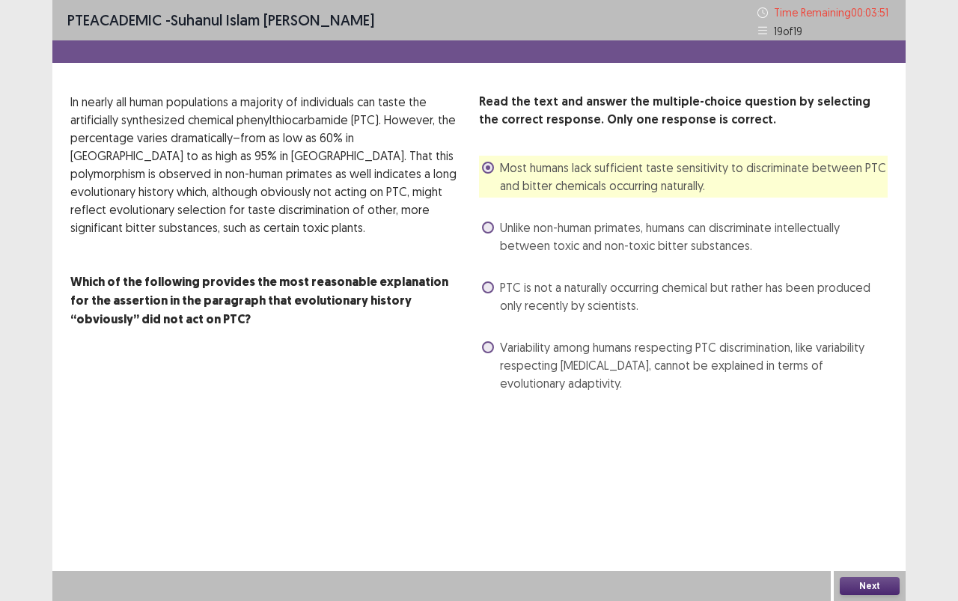
click at [865, 534] on button "Next" at bounding box center [870, 586] width 60 height 18
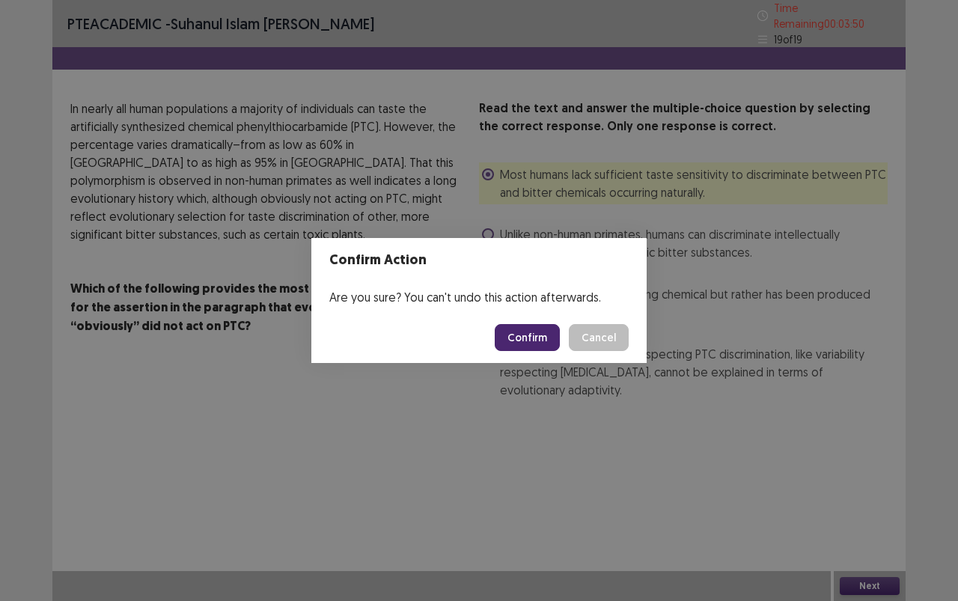
click at [533, 340] on button "Confirm" at bounding box center [527, 337] width 65 height 27
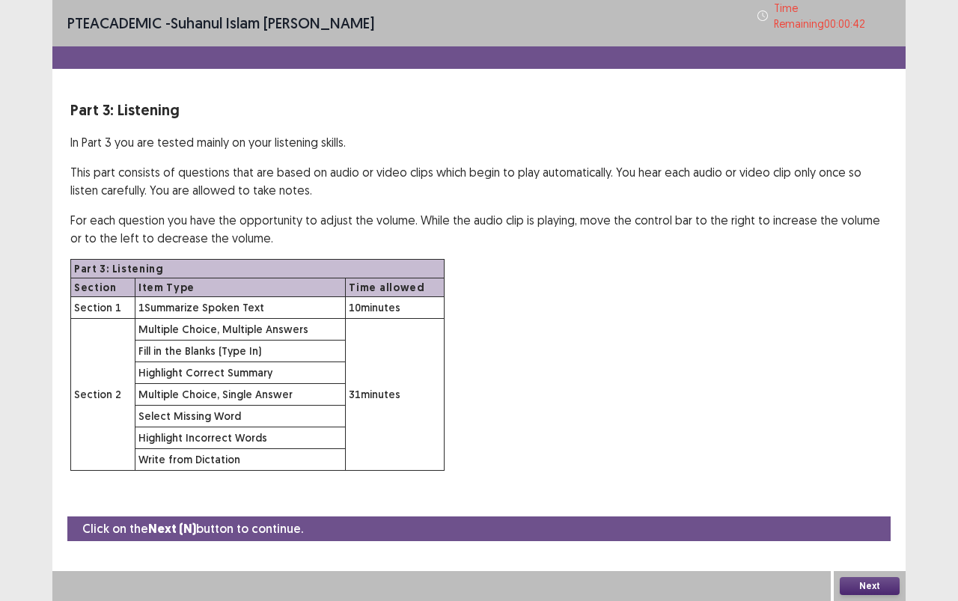
click at [847, 534] on button "Next" at bounding box center [870, 586] width 60 height 18
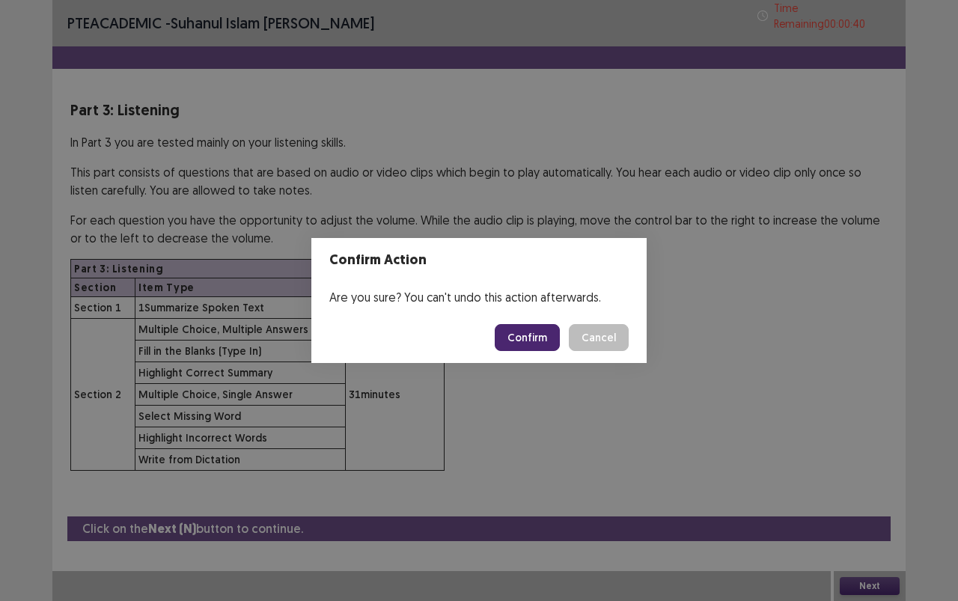
click at [514, 335] on button "Confirm" at bounding box center [527, 337] width 65 height 27
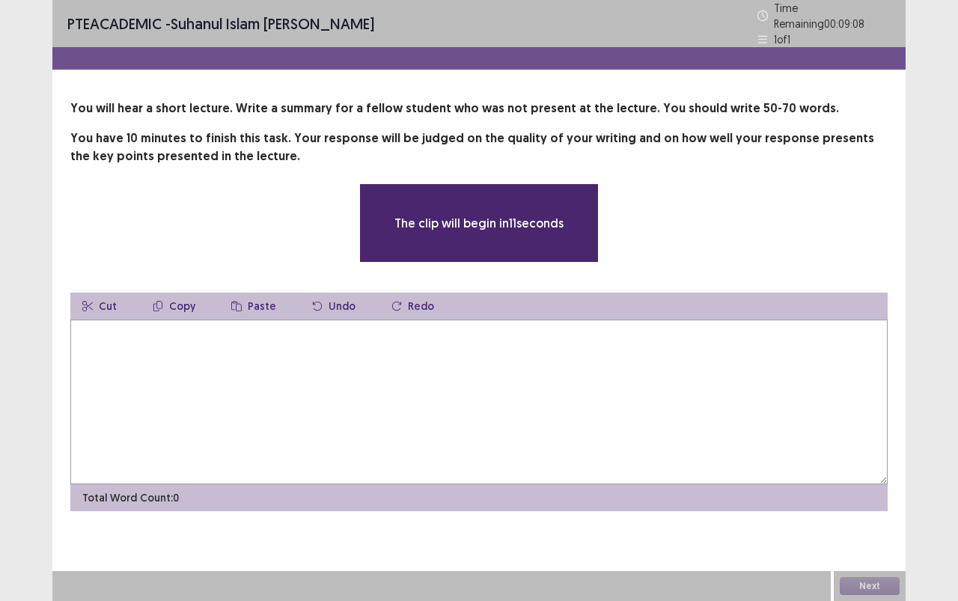
click at [511, 336] on textarea at bounding box center [478, 401] width 817 height 165
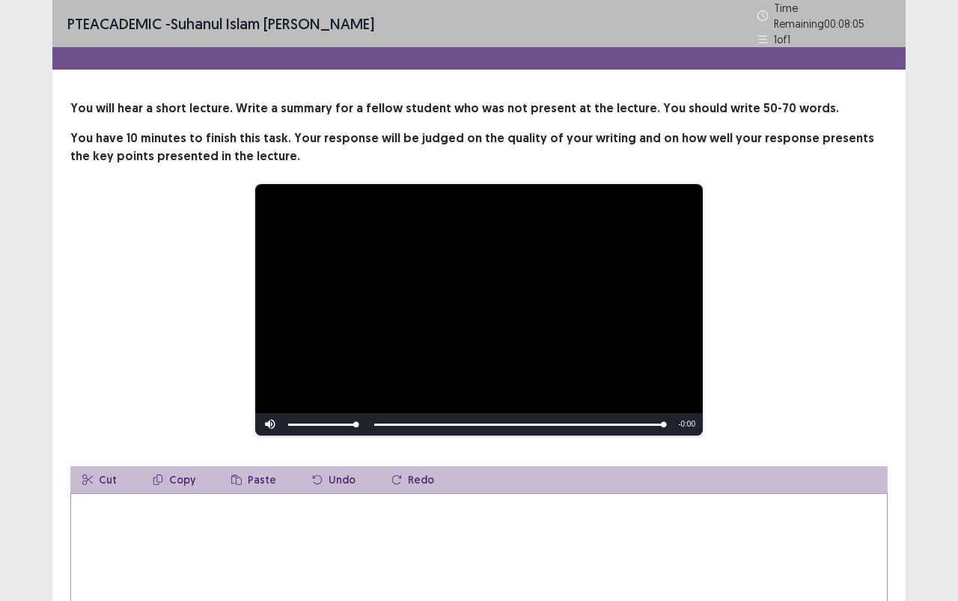
click at [807, 254] on div "**********" at bounding box center [478, 309] width 697 height 253
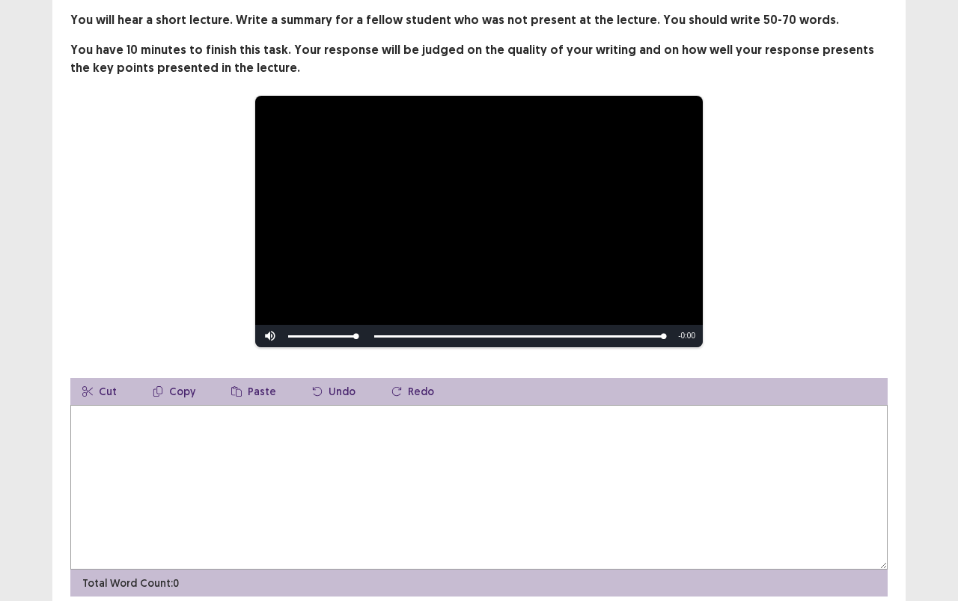
scroll to position [85, 0]
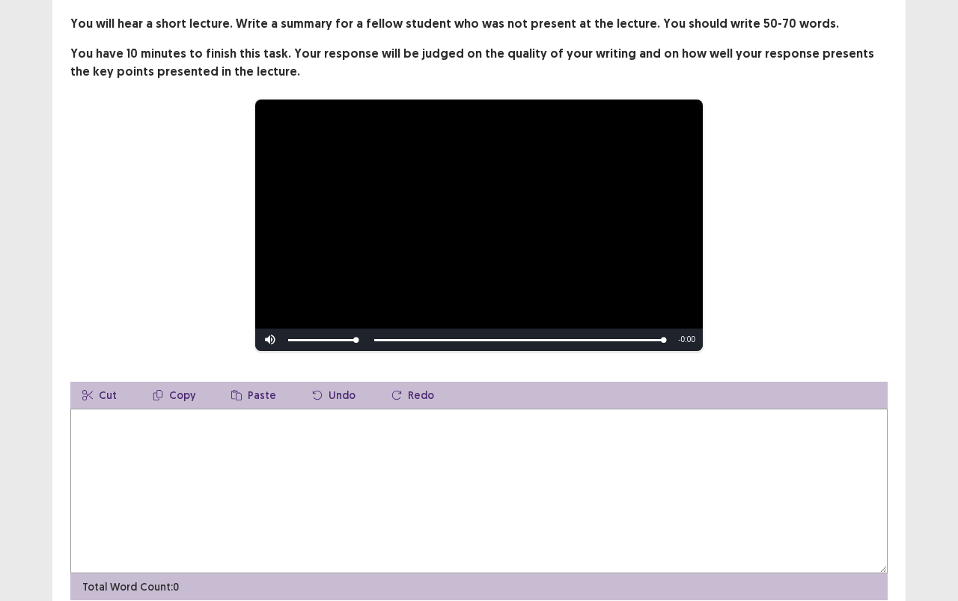
click at [370, 450] on textarea at bounding box center [478, 491] width 817 height 165
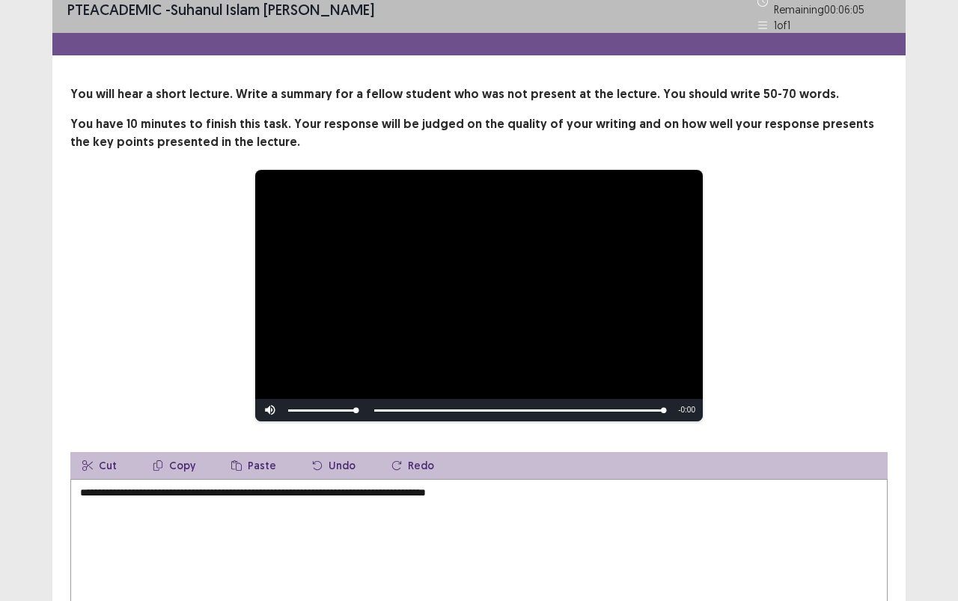
scroll to position [0, 0]
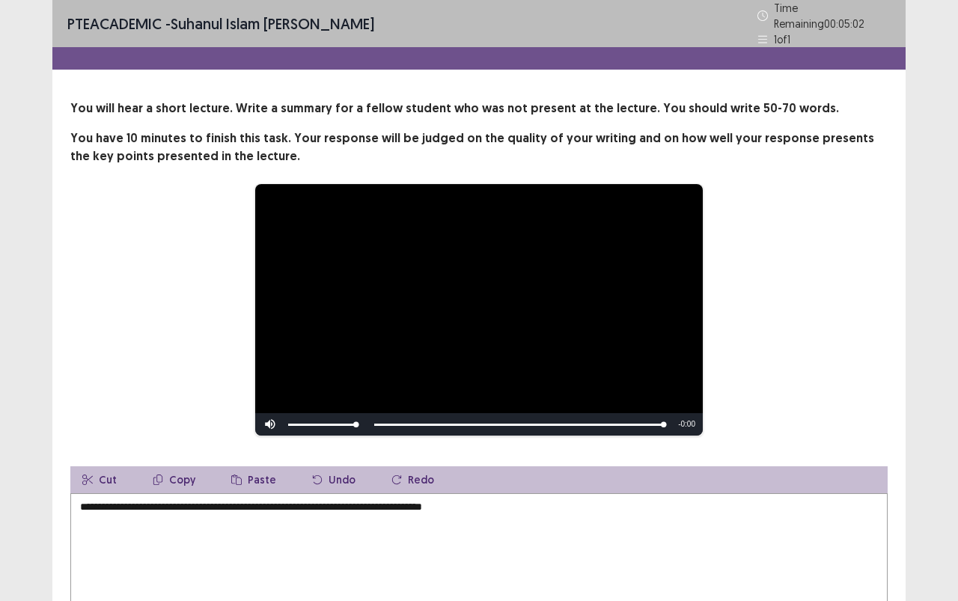
click at [283, 500] on textarea "**********" at bounding box center [478, 575] width 817 height 165
click at [527, 506] on textarea "**********" at bounding box center [478, 575] width 817 height 165
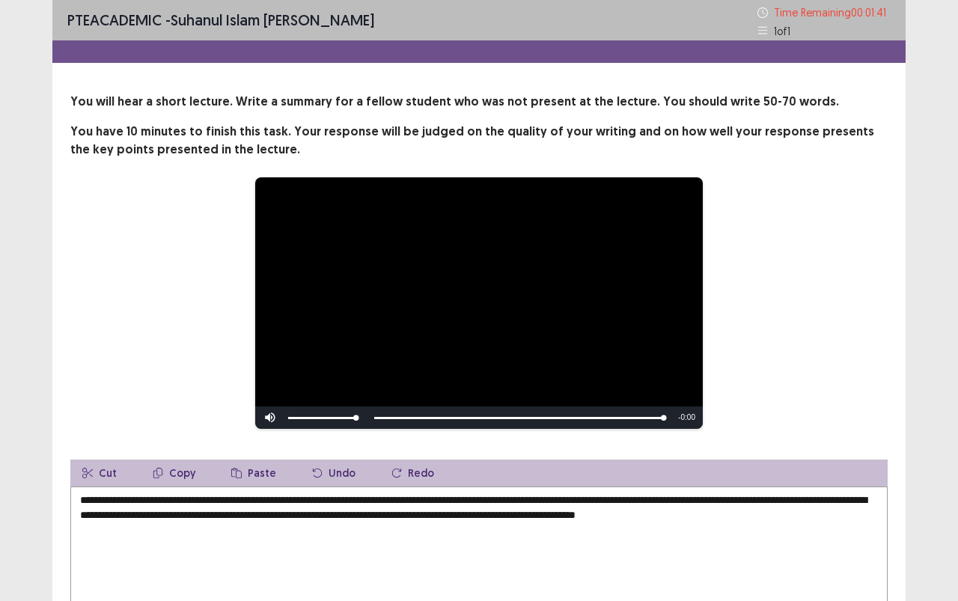
click at [619, 513] on textarea "**********" at bounding box center [478, 568] width 817 height 165
click at [504, 498] on textarea "**********" at bounding box center [478, 568] width 817 height 165
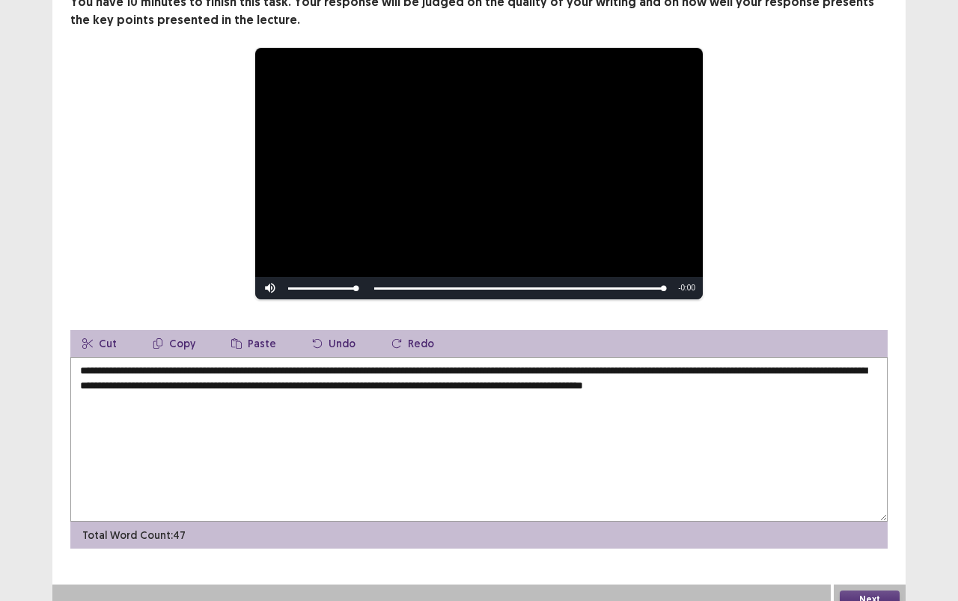
scroll to position [143, 0]
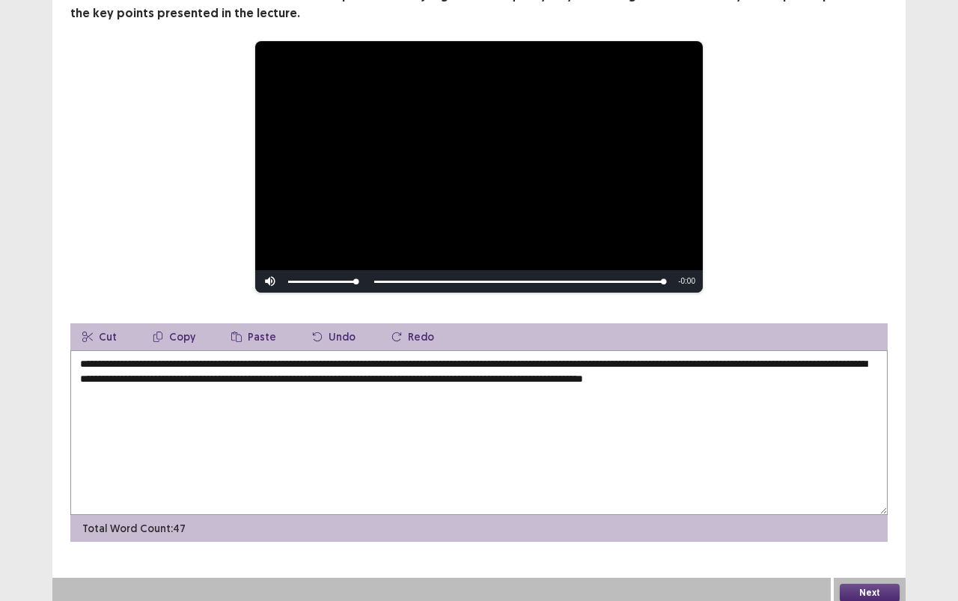
type textarea "**********"
click at [878, 534] on button "Next" at bounding box center [870, 593] width 60 height 18
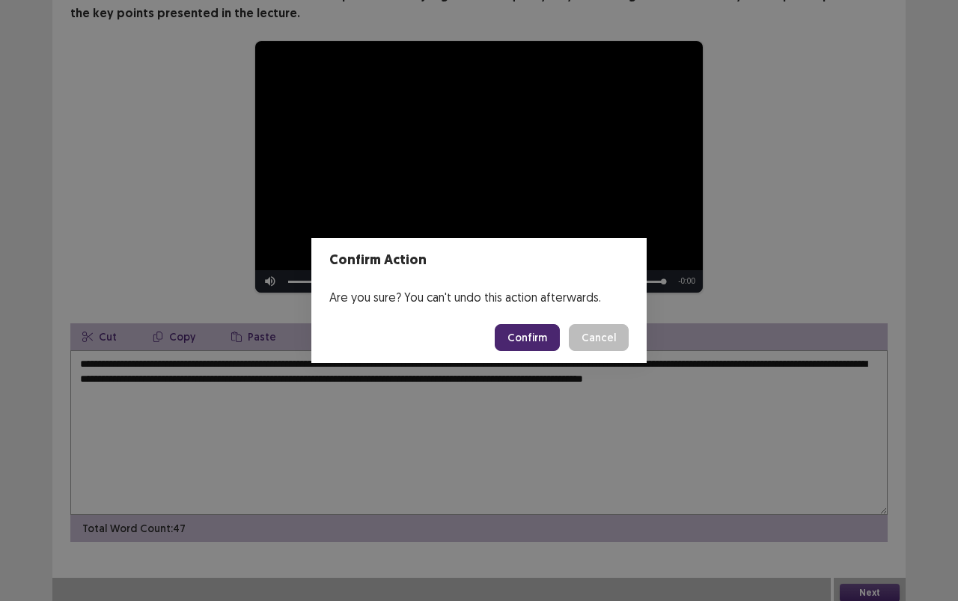
click at [534, 337] on button "Confirm" at bounding box center [527, 337] width 65 height 27
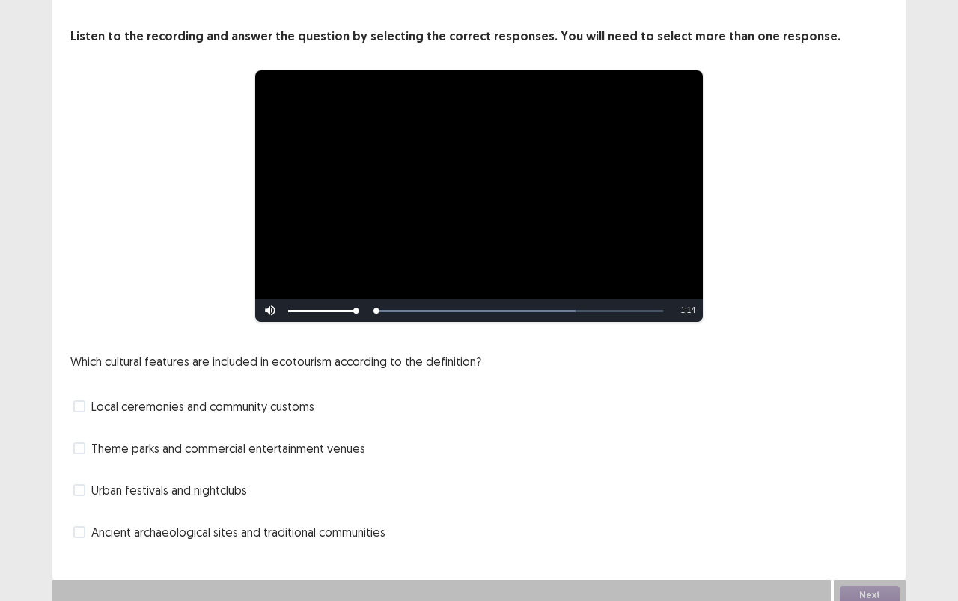
scroll to position [74, 0]
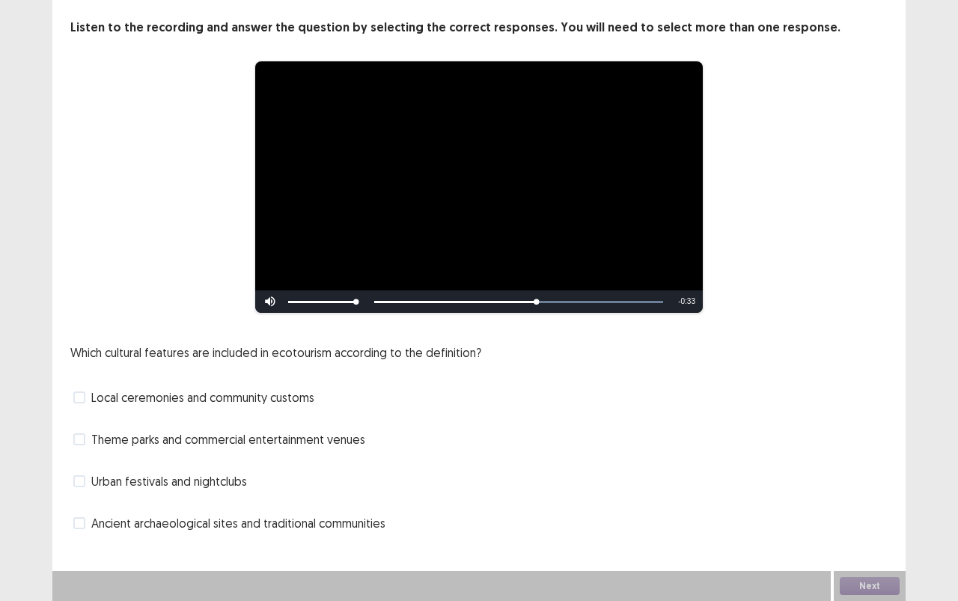
click at [252, 524] on span "Ancient archaeological sites and traditional communities" at bounding box center [238, 523] width 294 height 18
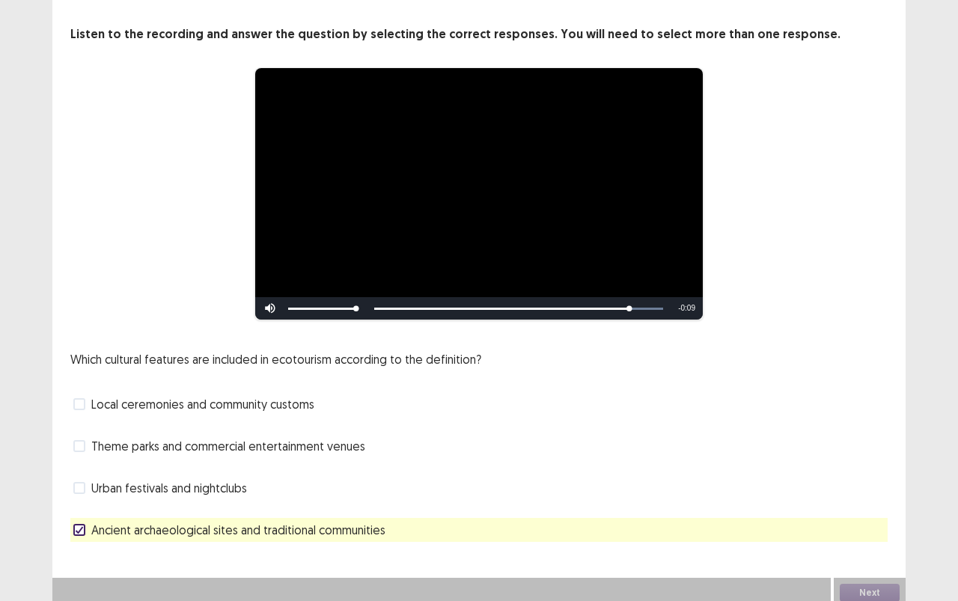
click at [316, 437] on span "Theme parks and commercial entertainment venues" at bounding box center [228, 446] width 274 height 18
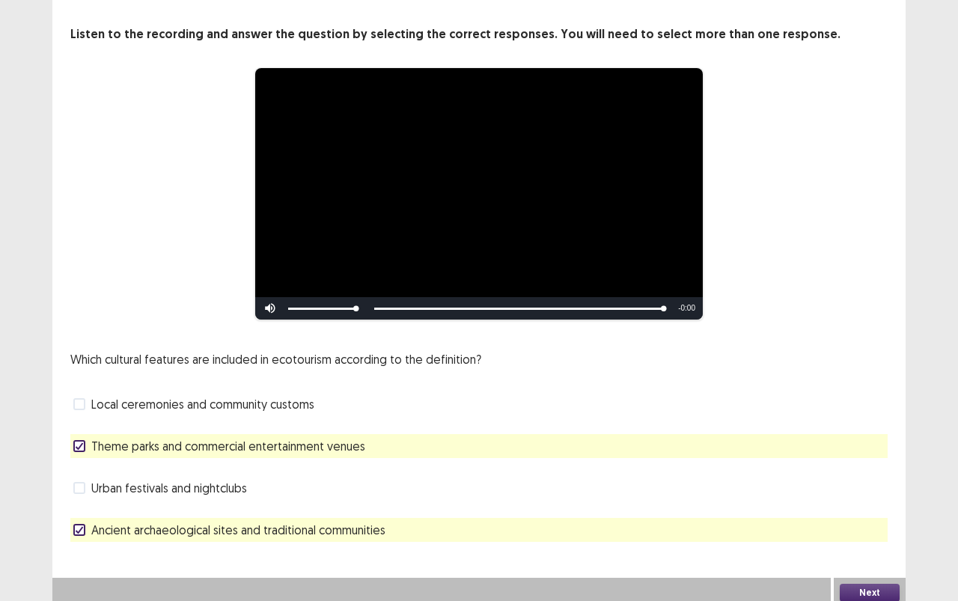
click at [312, 402] on span "Local ceremonies and community customs" at bounding box center [202, 404] width 223 height 18
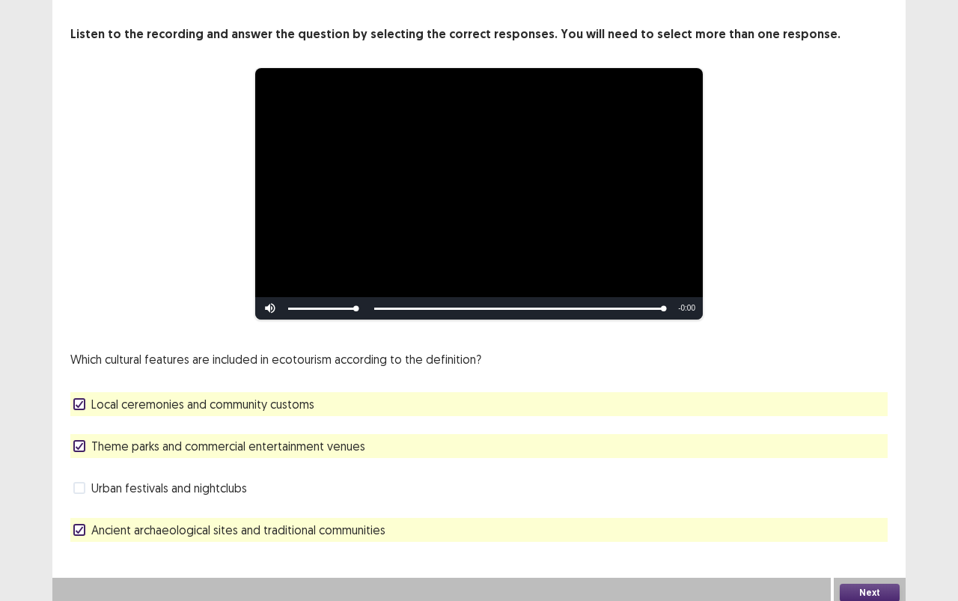
click at [388, 440] on div "Theme parks and commercial entertainment venues" at bounding box center [478, 446] width 817 height 24
click at [444, 445] on div "Theme parks and commercial entertainment venues" at bounding box center [478, 446] width 817 height 24
click at [75, 442] on icon at bounding box center [79, 445] width 9 height 7
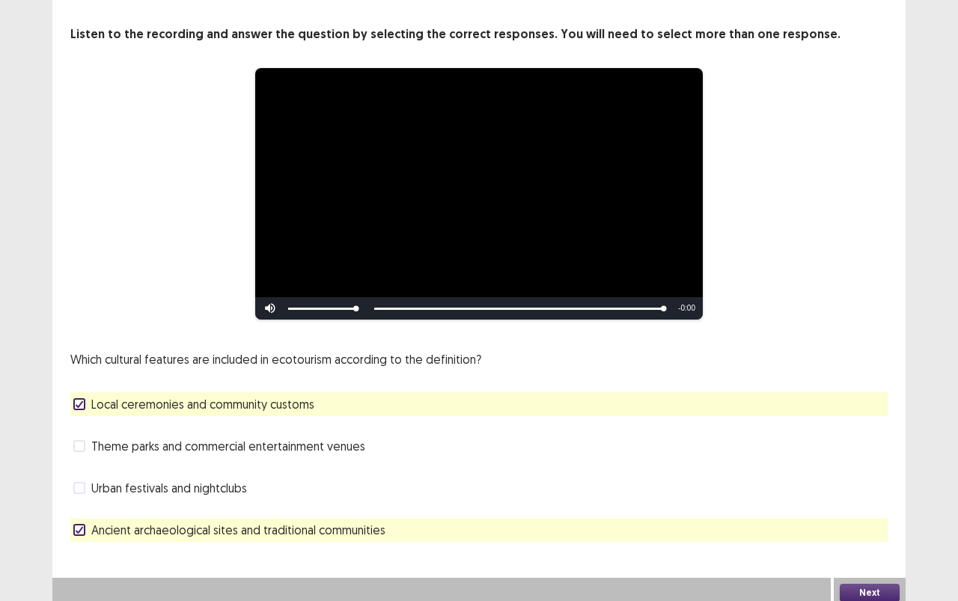
click at [896, 534] on button "Next" at bounding box center [870, 593] width 60 height 18
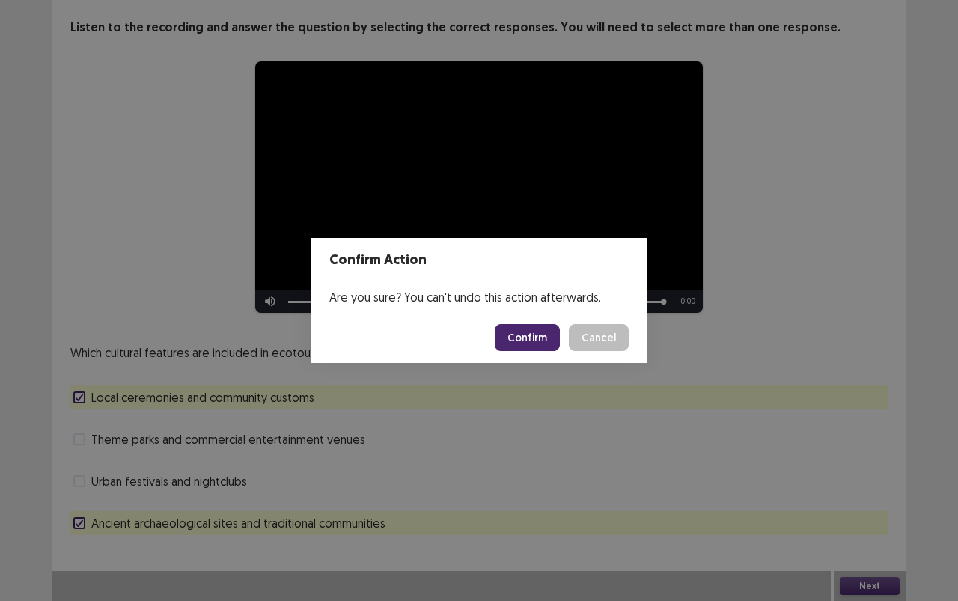
click at [542, 324] on button "Confirm" at bounding box center [527, 337] width 65 height 27
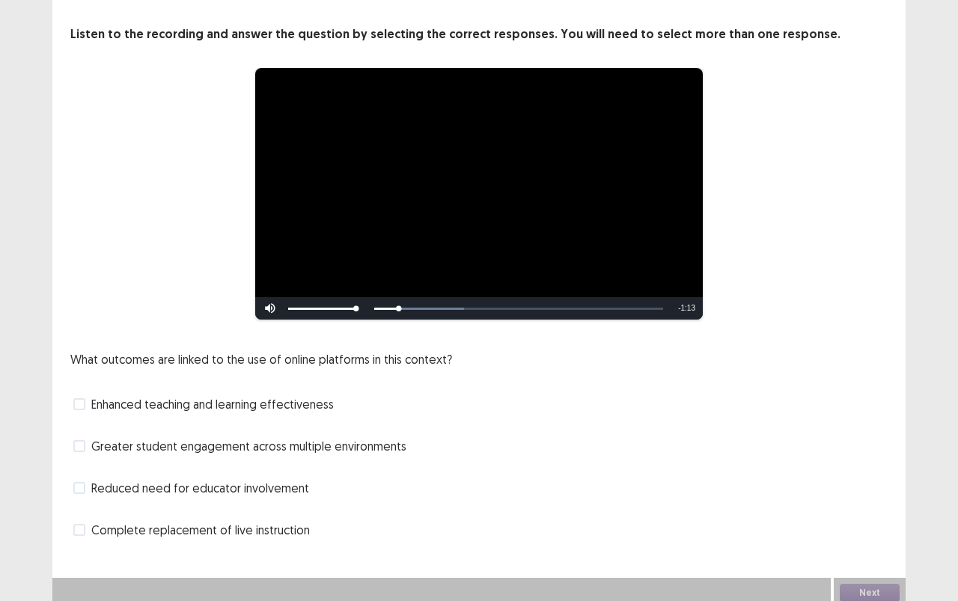
click at [259, 395] on span "Enhanced teaching and learning effectiveness" at bounding box center [212, 404] width 242 height 18
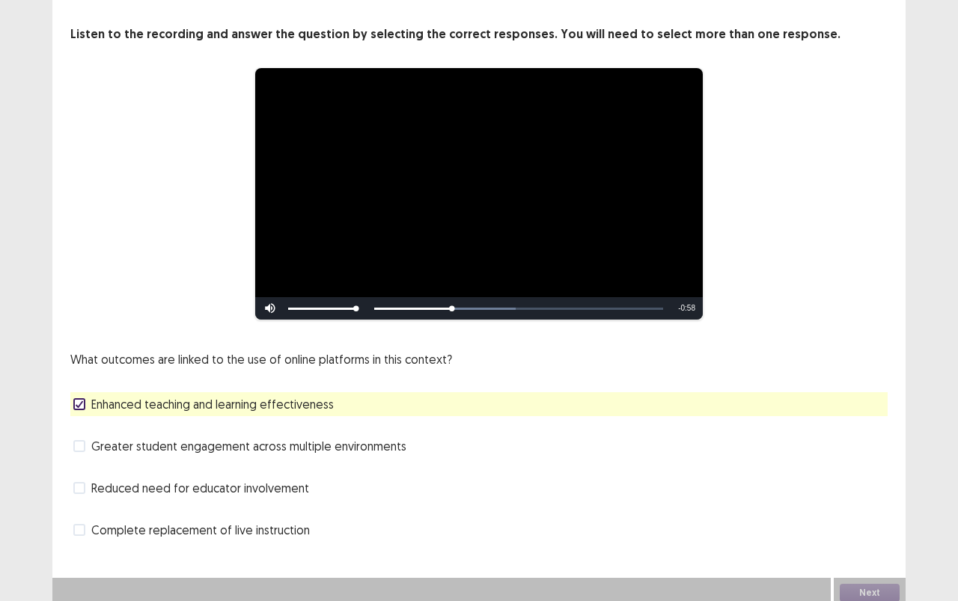
click at [243, 483] on span "Reduced need for educator involvement" at bounding box center [200, 488] width 218 height 18
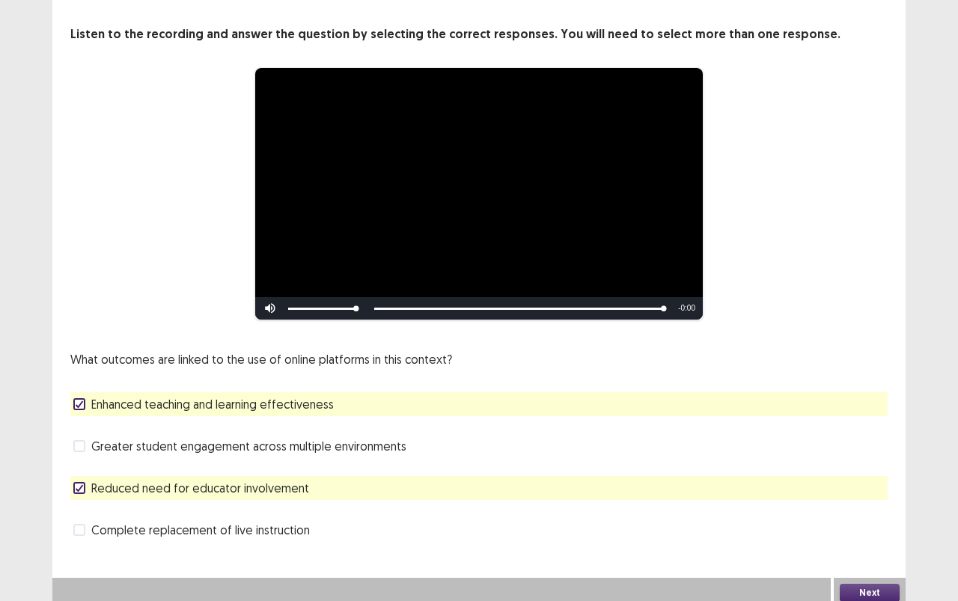
click at [339, 441] on span "Greater student engagement across multiple environments" at bounding box center [248, 446] width 315 height 18
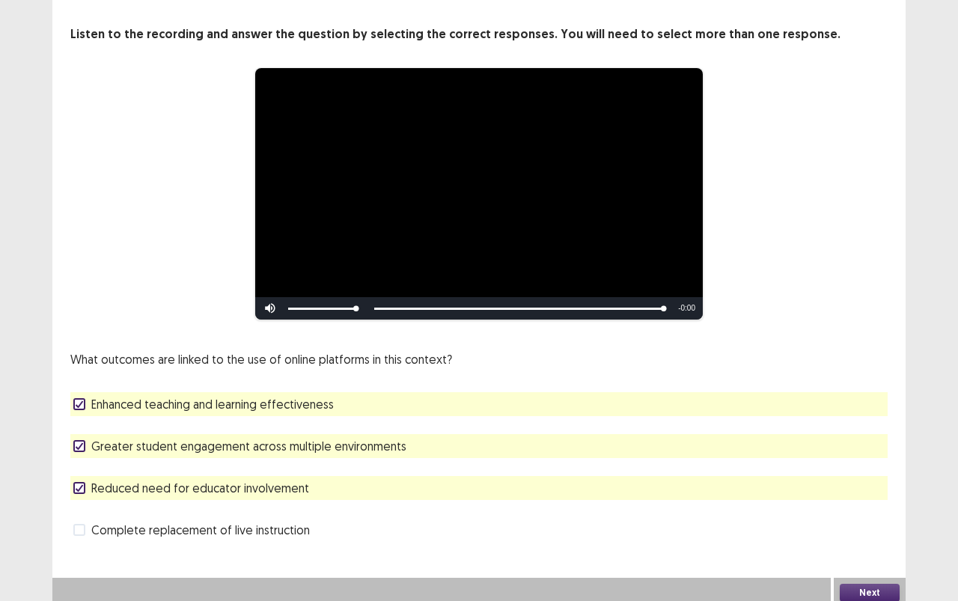
click at [887, 534] on button "Next" at bounding box center [870, 593] width 60 height 18
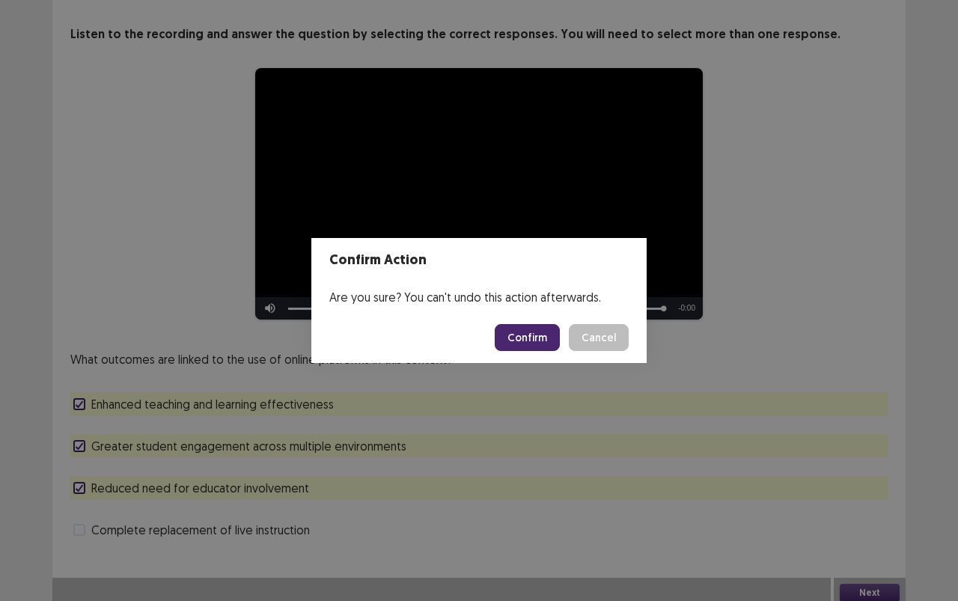
click at [543, 338] on button "Confirm" at bounding box center [527, 337] width 65 height 27
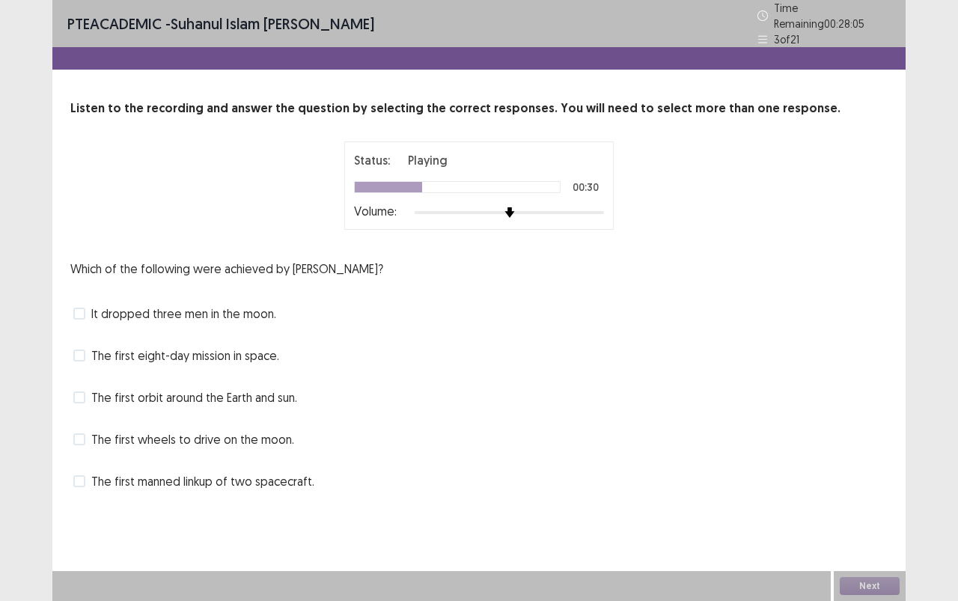
click at [252, 474] on span "The first manned linkup of two spacecraft." at bounding box center [202, 481] width 223 height 18
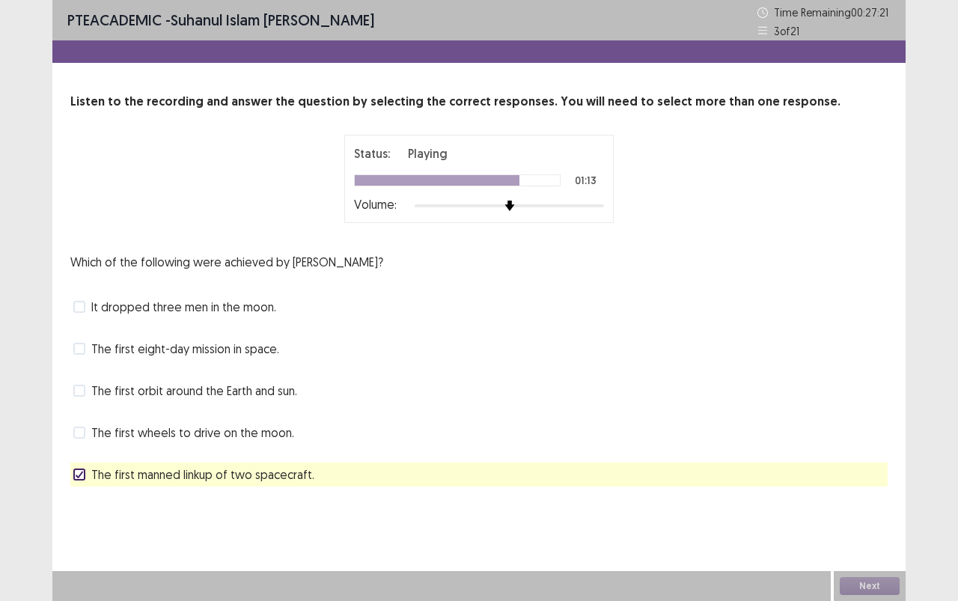
click at [207, 349] on span "The first eight-day mission in space." at bounding box center [185, 349] width 188 height 18
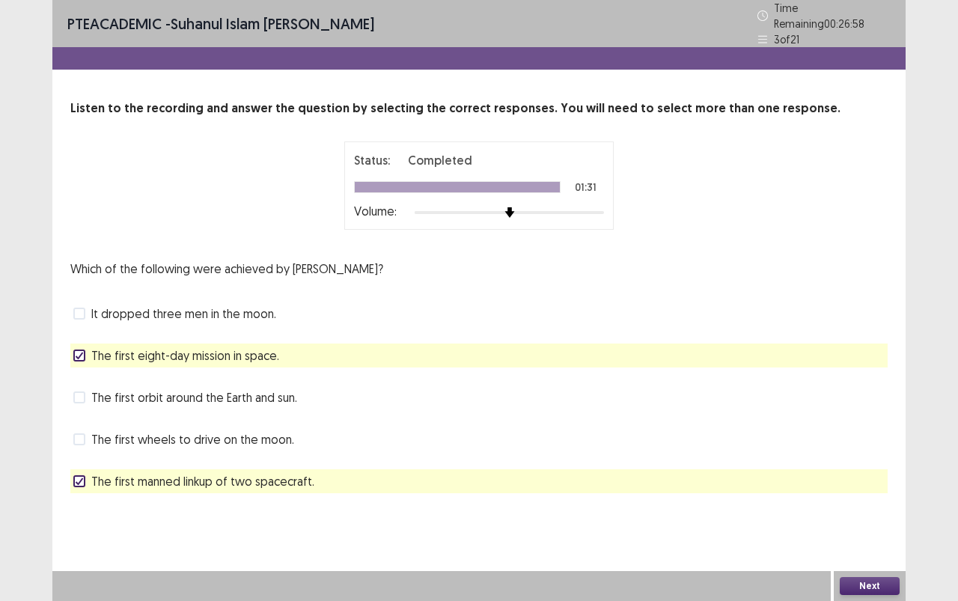
drag, startPoint x: 189, startPoint y: 434, endPoint x: 204, endPoint y: 436, distance: 15.1
click at [188, 434] on span "The first wheels to drive on the moon." at bounding box center [192, 439] width 203 height 18
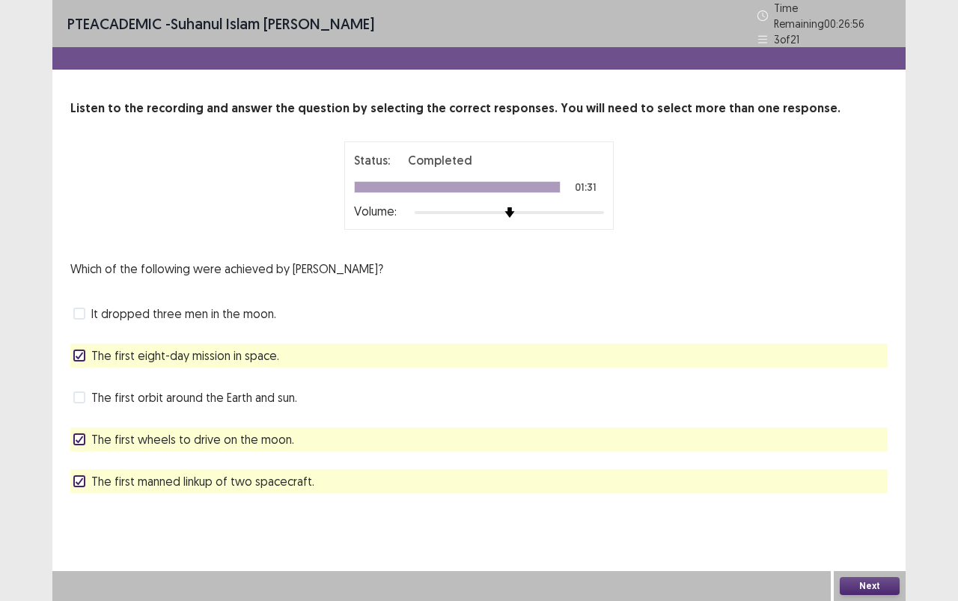
click at [884, 534] on button "Next" at bounding box center [870, 586] width 60 height 18
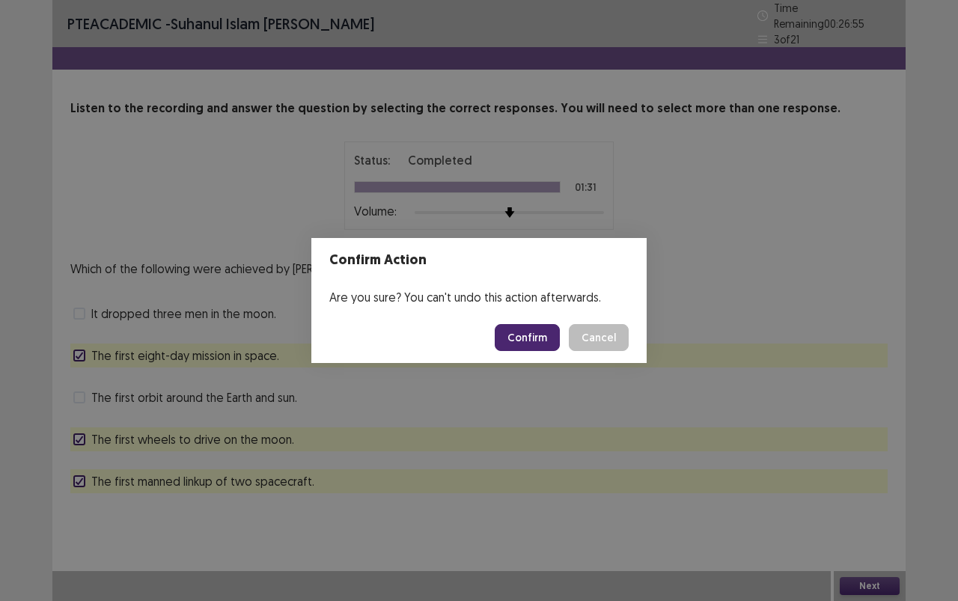
click at [551, 339] on button "Confirm" at bounding box center [527, 337] width 65 height 27
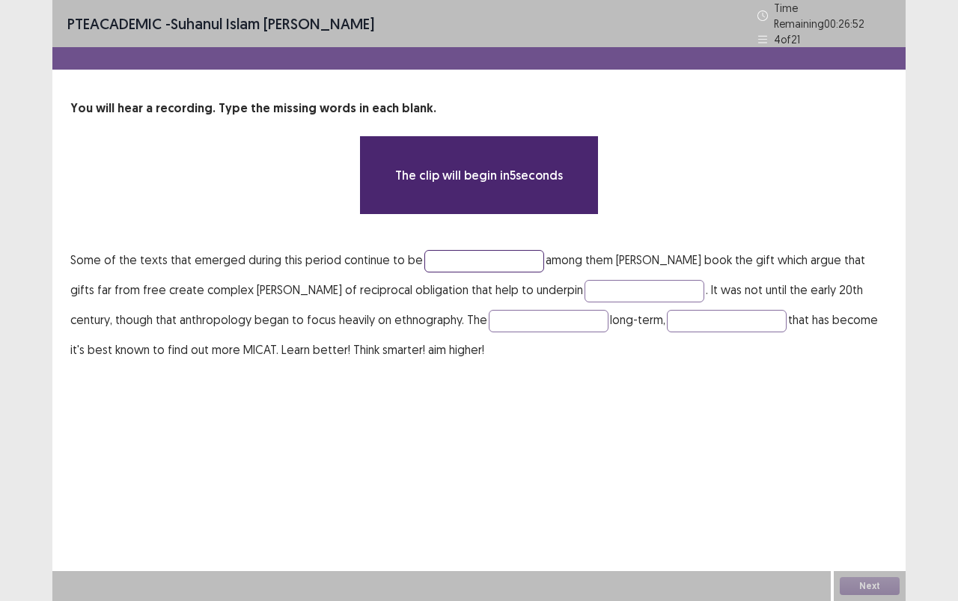
click at [497, 256] on input "text" at bounding box center [484, 261] width 120 height 22
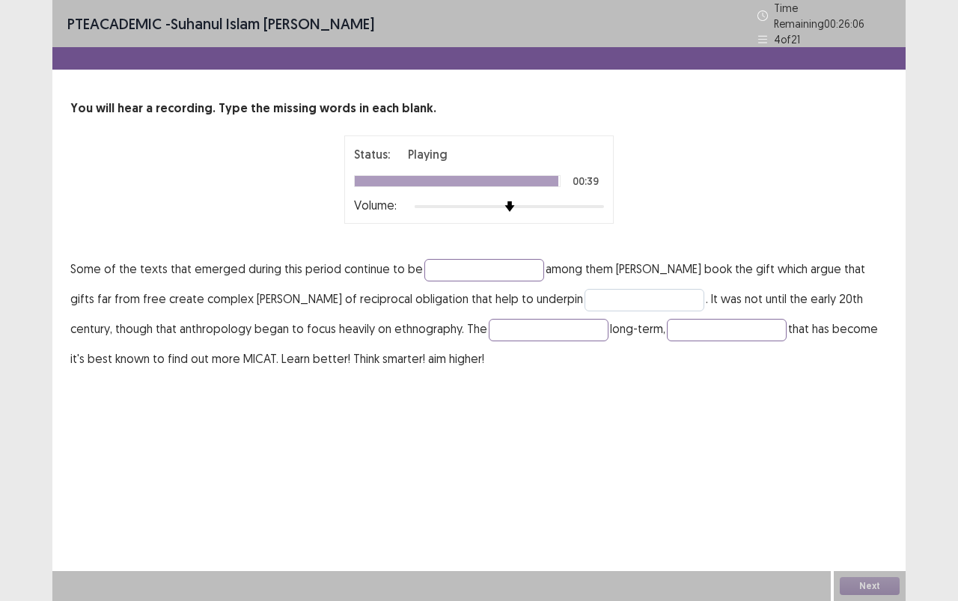
click at [599, 281] on p "Some of the texts that emerged during this period continue to be among them [PE…" at bounding box center [478, 314] width 817 height 120
click at [614, 294] on input "text" at bounding box center [644, 300] width 120 height 22
type input "*******"
click at [426, 270] on input "text" at bounding box center [484, 270] width 120 height 22
type input "*********"
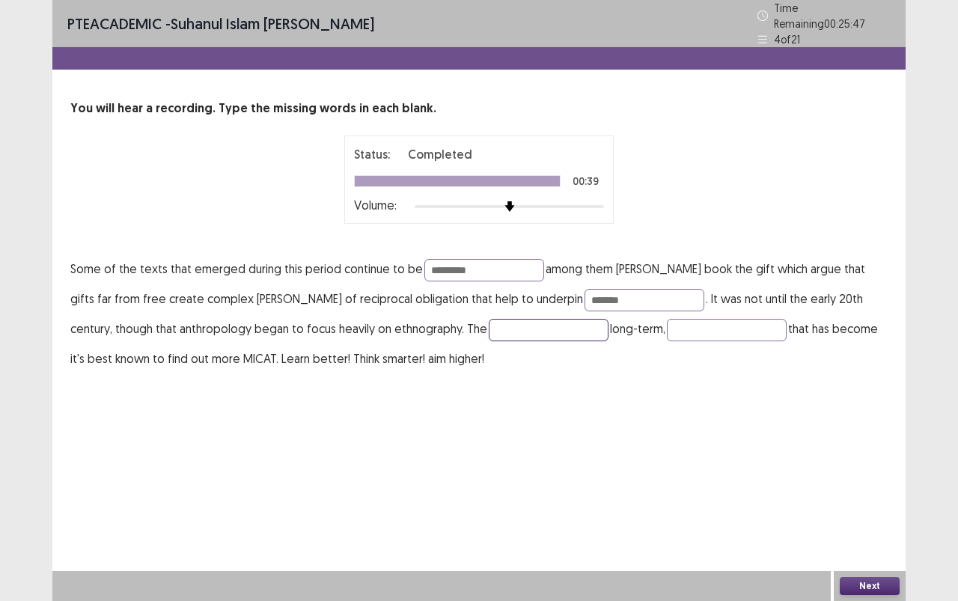
click at [504, 321] on input "text" at bounding box center [549, 330] width 120 height 22
type input "****"
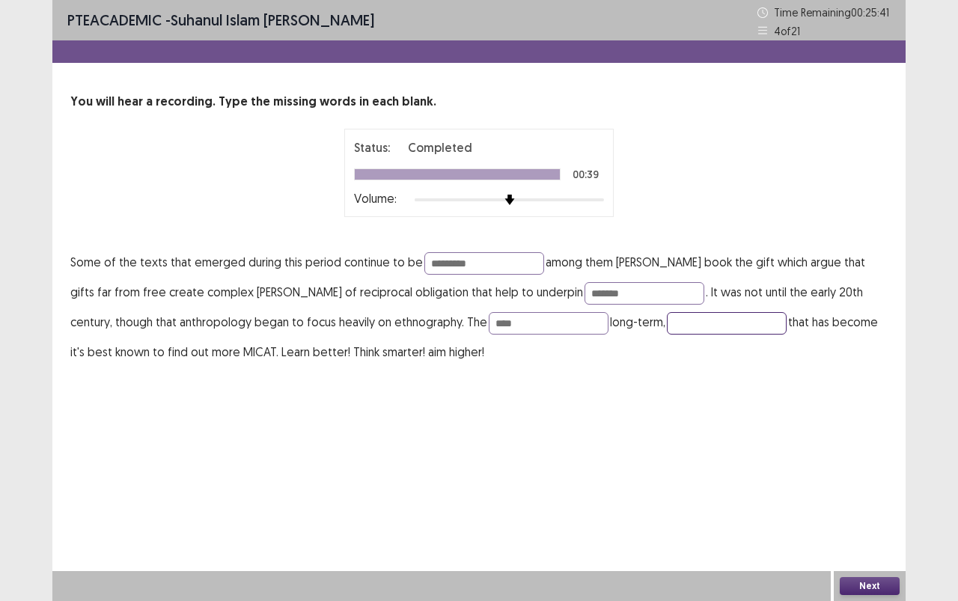
click at [667, 323] on input "text" at bounding box center [727, 323] width 120 height 22
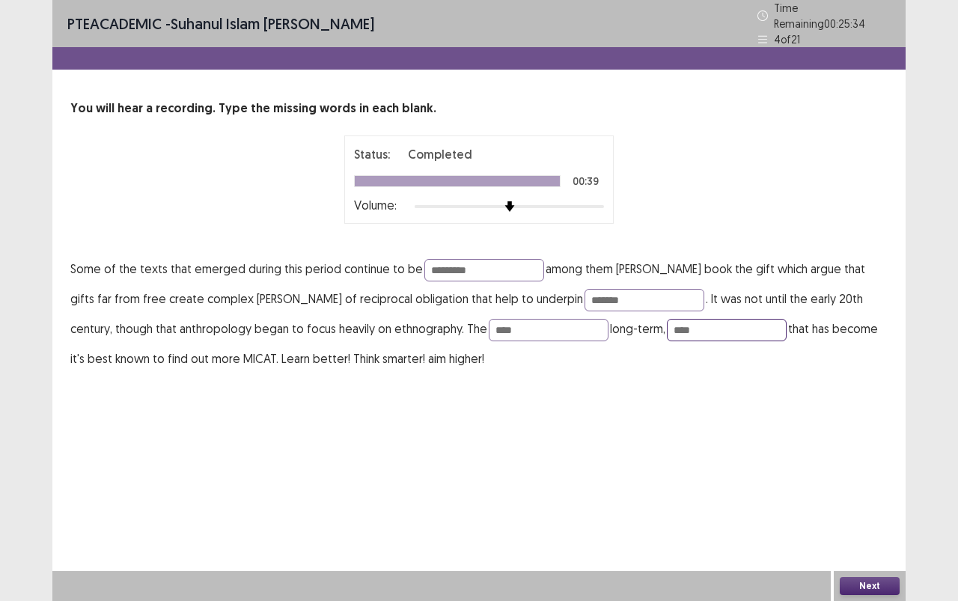
type input "****"
click at [883, 534] on button "Next" at bounding box center [870, 586] width 60 height 18
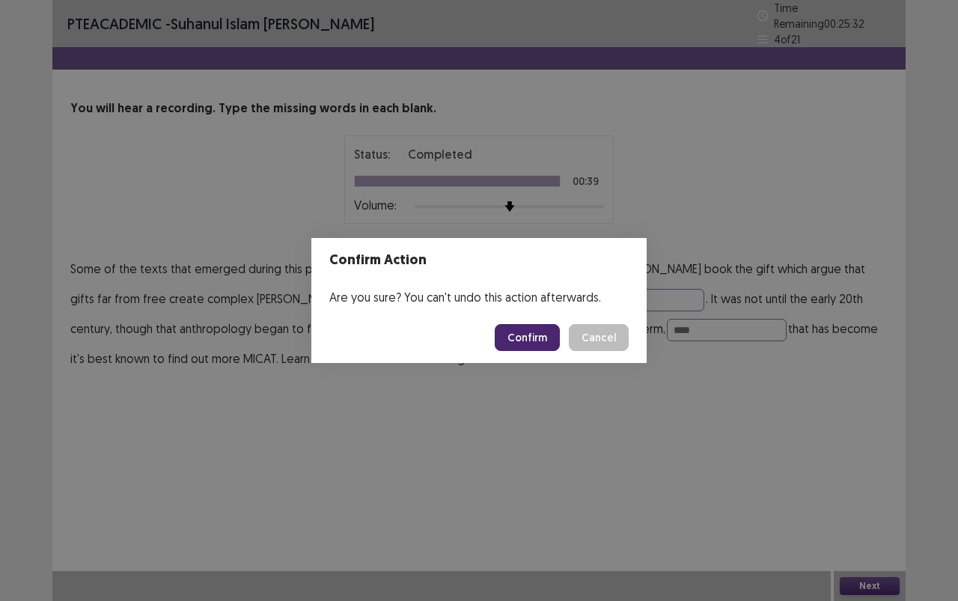
click at [556, 334] on button "Confirm" at bounding box center [527, 337] width 65 height 27
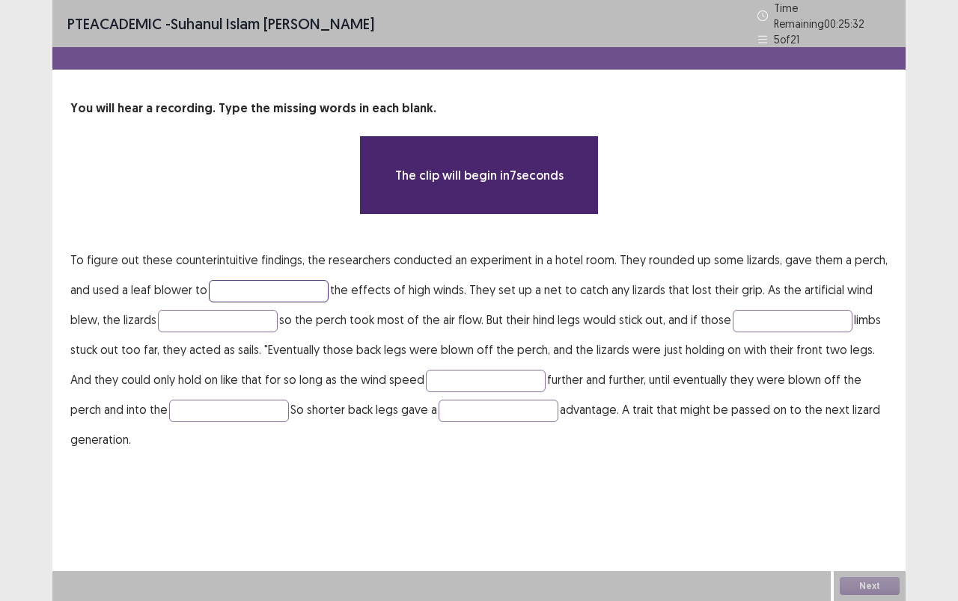
click at [297, 281] on input "text" at bounding box center [269, 291] width 120 height 22
click at [287, 287] on input "text" at bounding box center [269, 291] width 120 height 22
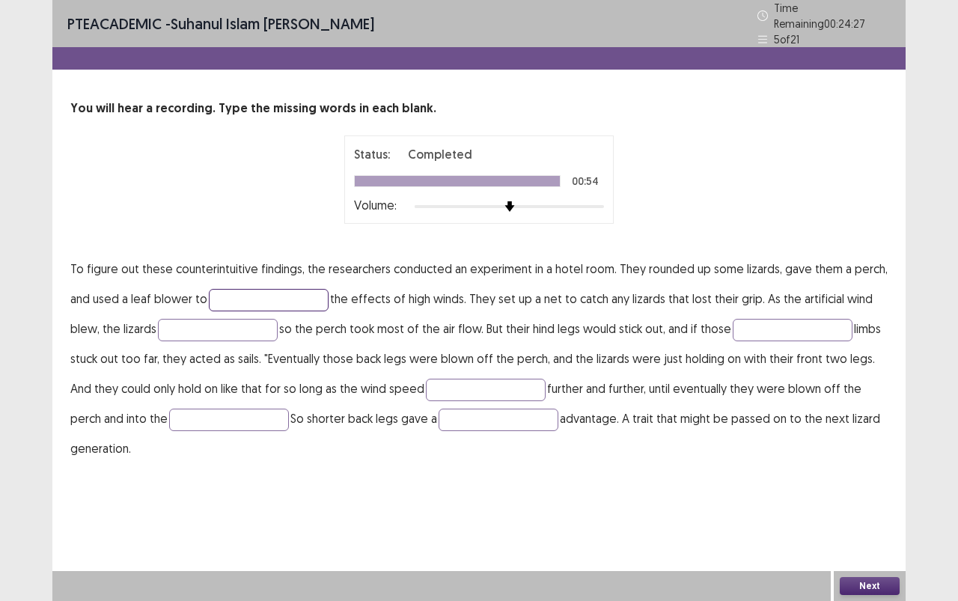
click at [229, 289] on input "text" at bounding box center [269, 300] width 120 height 22
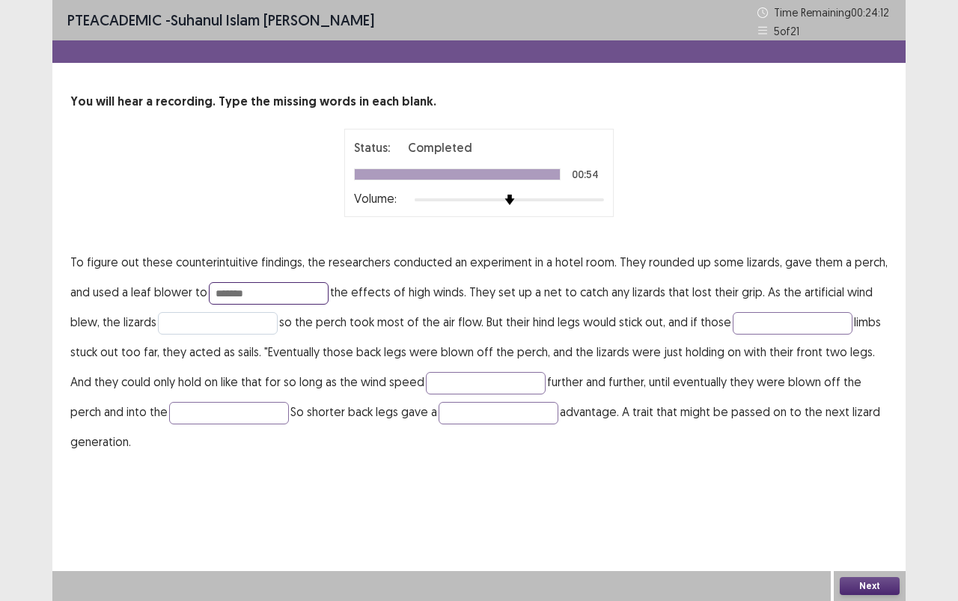
type input "*******"
click at [254, 322] on input "text" at bounding box center [218, 323] width 120 height 22
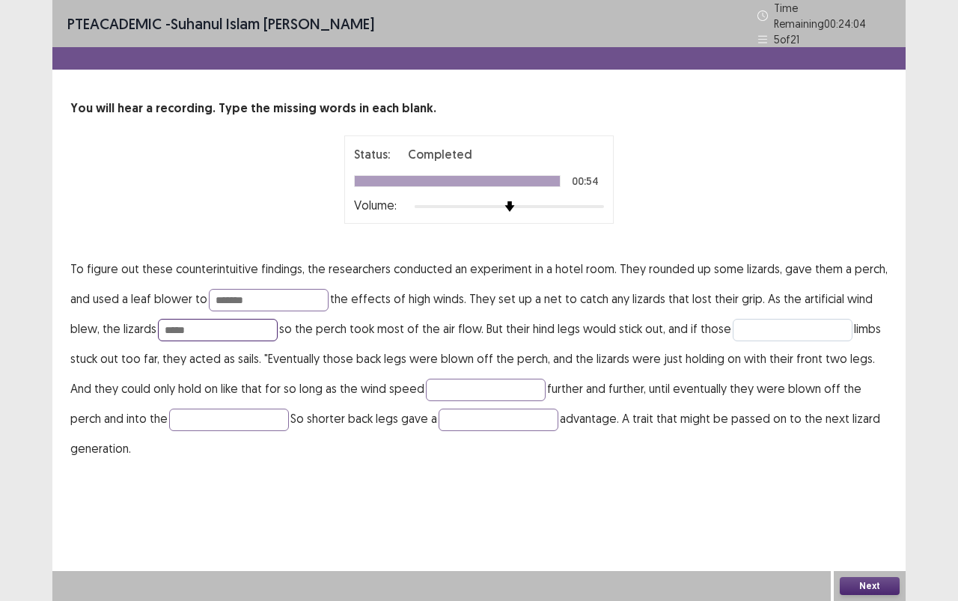
type input "*****"
click at [830, 323] on input "text" at bounding box center [793, 330] width 120 height 22
type input "****"
click at [483, 382] on input "text" at bounding box center [486, 390] width 120 height 22
type input "*********"
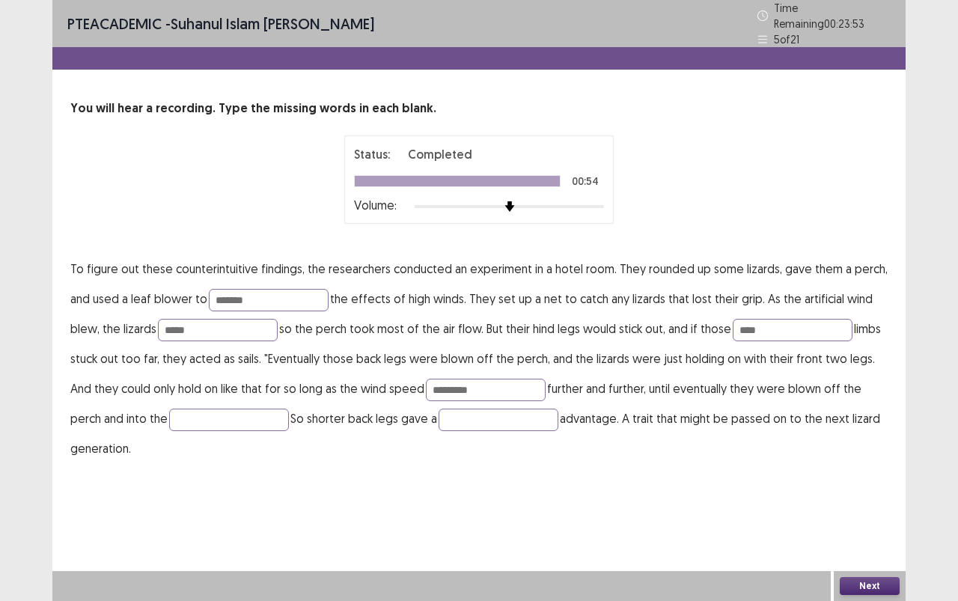
click at [882, 534] on button "Next" at bounding box center [870, 586] width 60 height 18
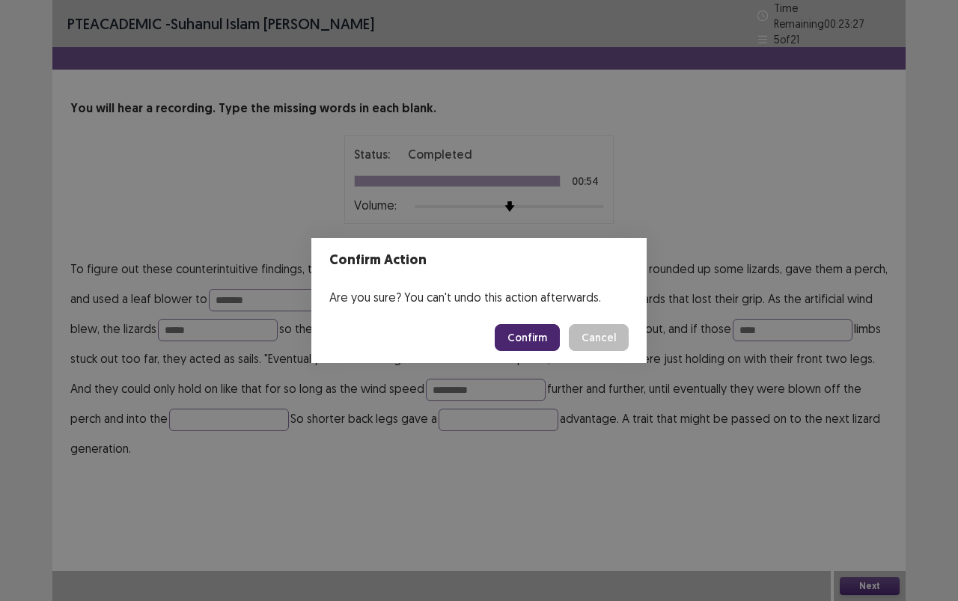
click at [626, 408] on div "Confirm Action Are you sure? You can't undo this action afterwards. Confirm Can…" at bounding box center [479, 300] width 958 height 601
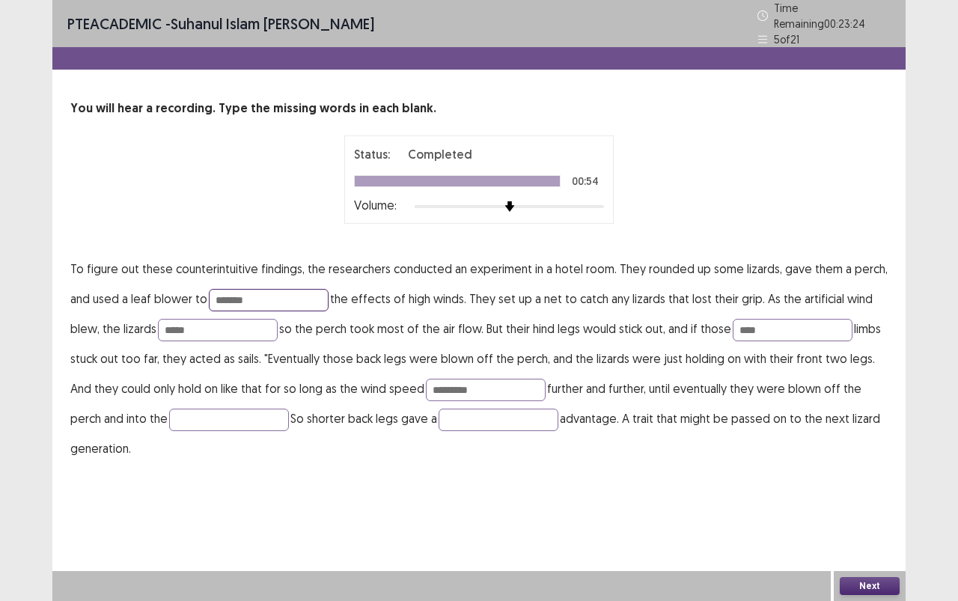
click at [233, 293] on input "*******" at bounding box center [269, 300] width 120 height 22
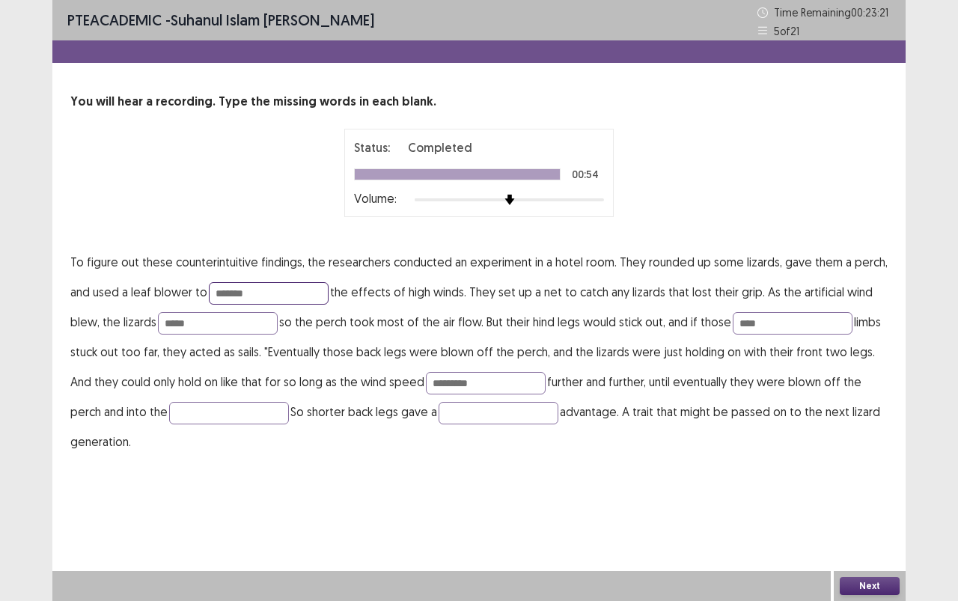
type input "*******"
click at [851, 534] on button "Next" at bounding box center [870, 586] width 60 height 18
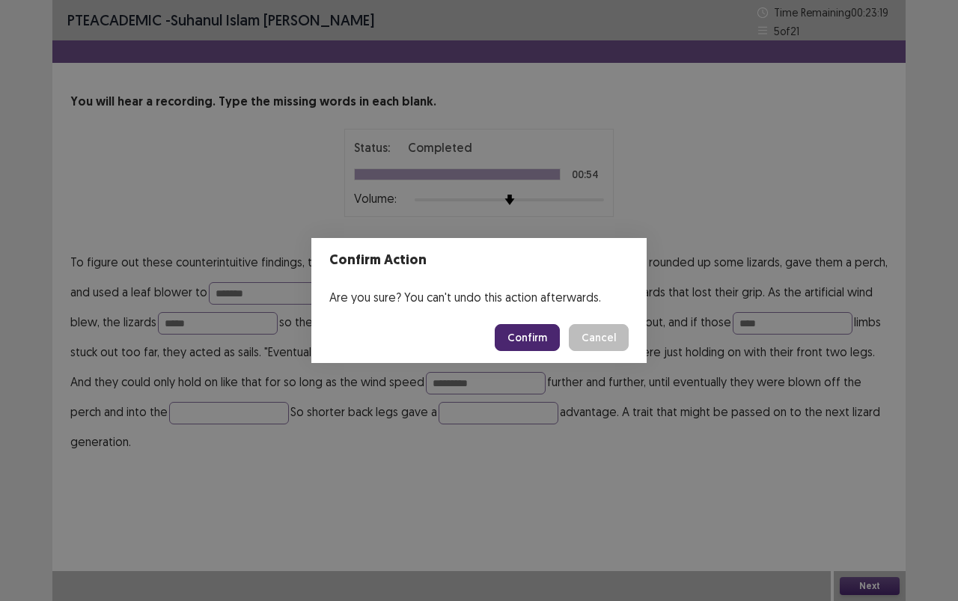
click at [540, 337] on button "Confirm" at bounding box center [527, 337] width 65 height 27
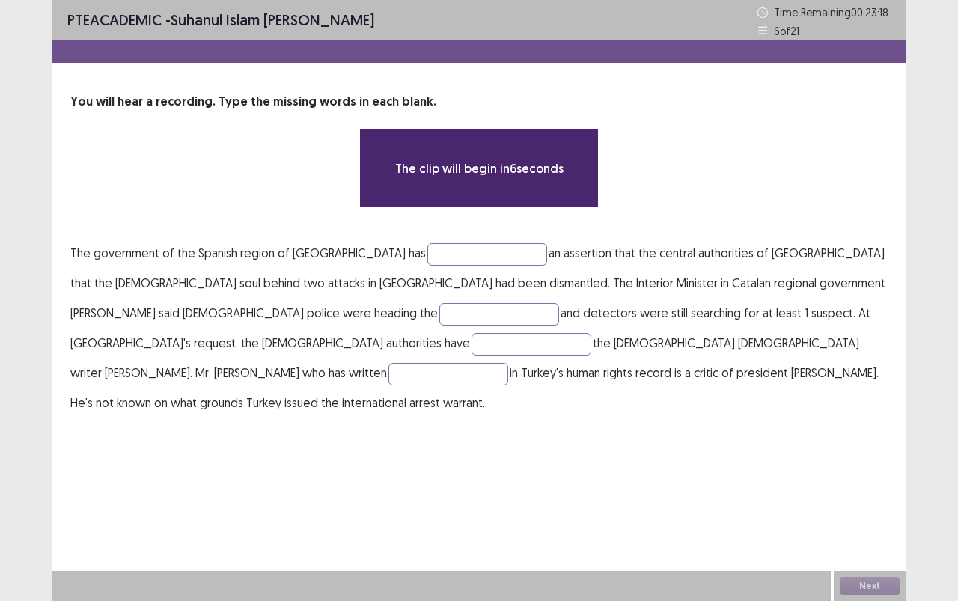
click at [434, 275] on p "The government of the Spanish region of [GEOGRAPHIC_DATA] has an assertion that…" at bounding box center [478, 328] width 817 height 180
click at [438, 254] on input "text" at bounding box center [487, 254] width 120 height 22
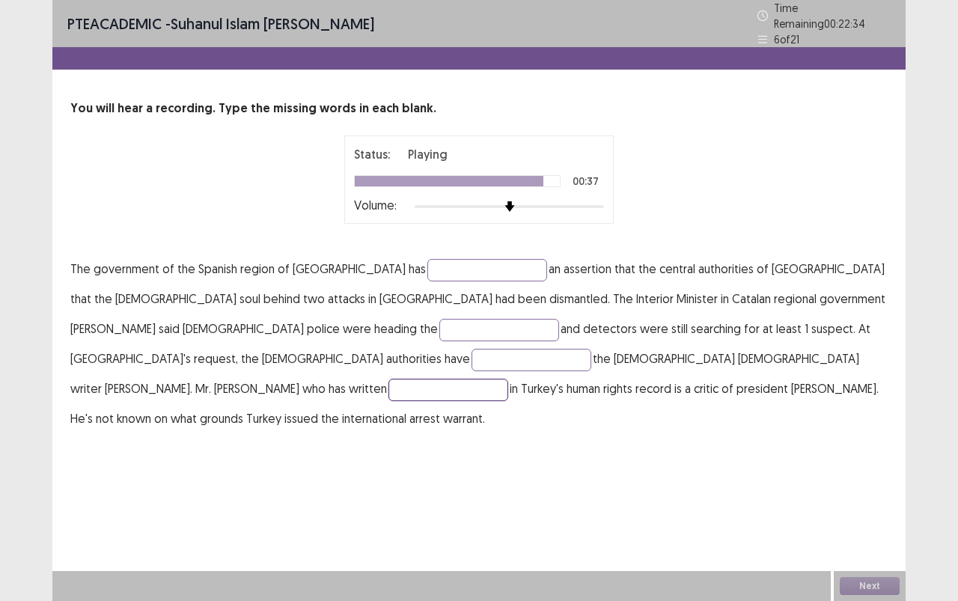
click at [454, 379] on input "text" at bounding box center [448, 390] width 120 height 22
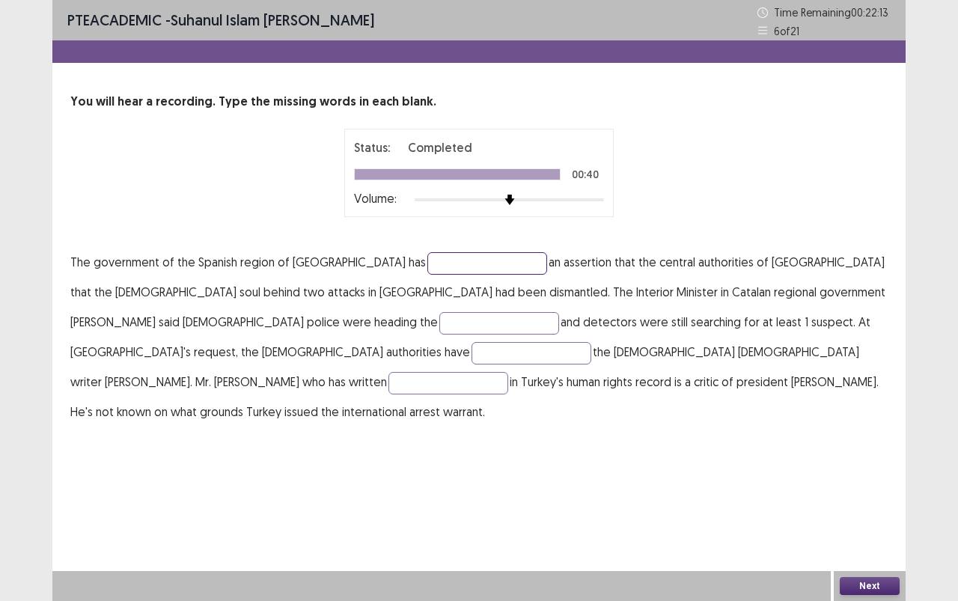
click at [427, 267] on input "text" at bounding box center [487, 263] width 120 height 22
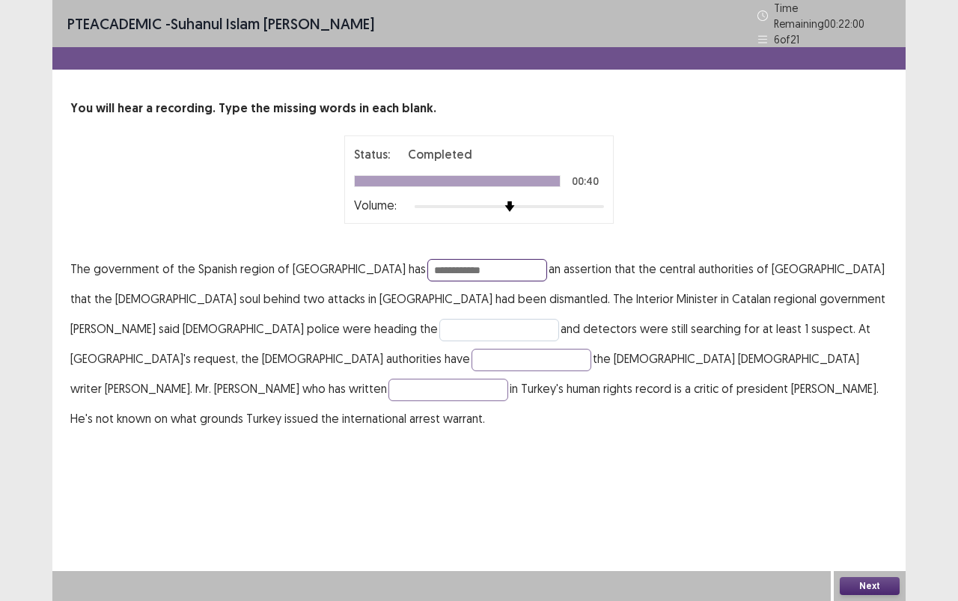
type input "**********"
drag, startPoint x: 207, startPoint y: 322, endPoint x: 203, endPoint y: 295, distance: 27.3
click at [439, 322] on input "text" at bounding box center [499, 330] width 120 height 22
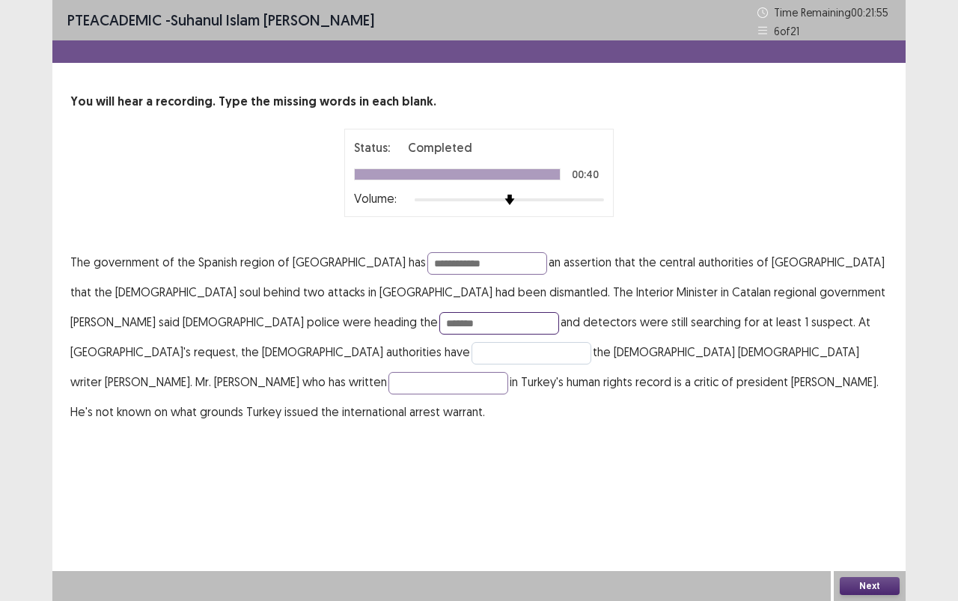
type input "*******"
drag, startPoint x: 769, startPoint y: 322, endPoint x: 777, endPoint y: 344, distance: 23.7
click at [591, 342] on input "text" at bounding box center [531, 353] width 120 height 22
type input "********"
click at [508, 372] on input "text" at bounding box center [448, 383] width 120 height 22
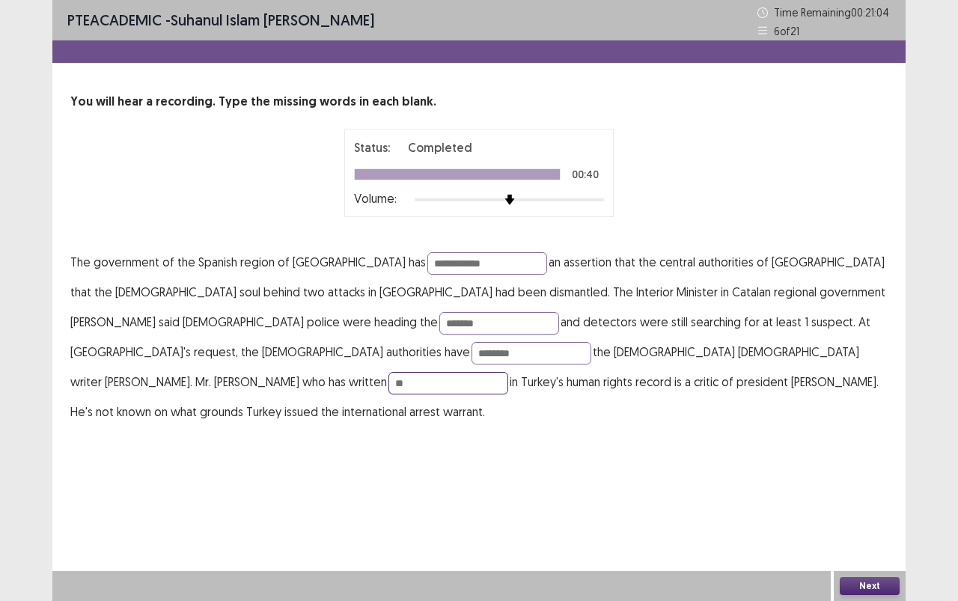
type input "*"
click at [875, 534] on button "Next" at bounding box center [870, 586] width 60 height 18
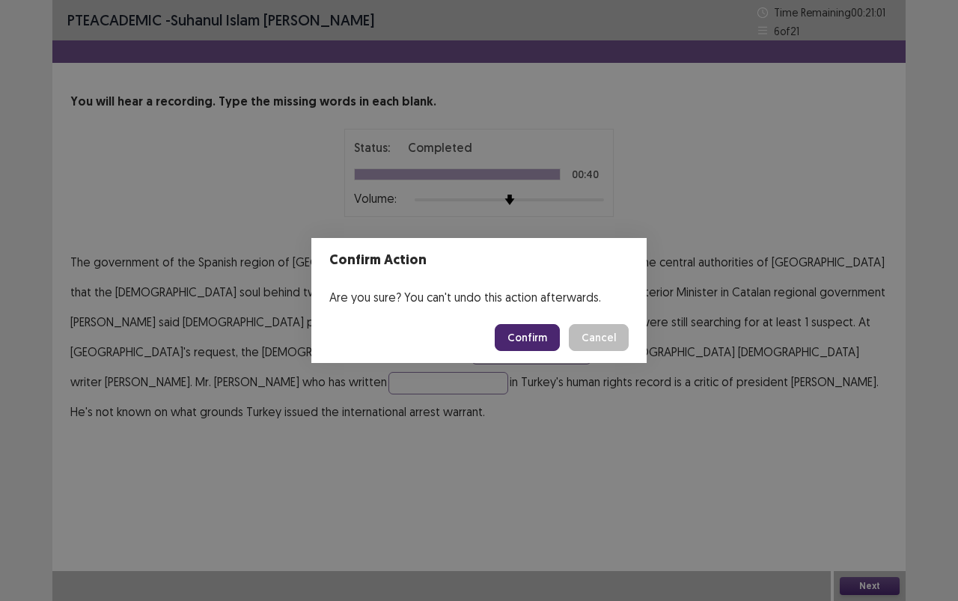
click at [759, 477] on div "Confirm Action Are you sure? You can't undo this action afterwards. Confirm Can…" at bounding box center [479, 300] width 958 height 601
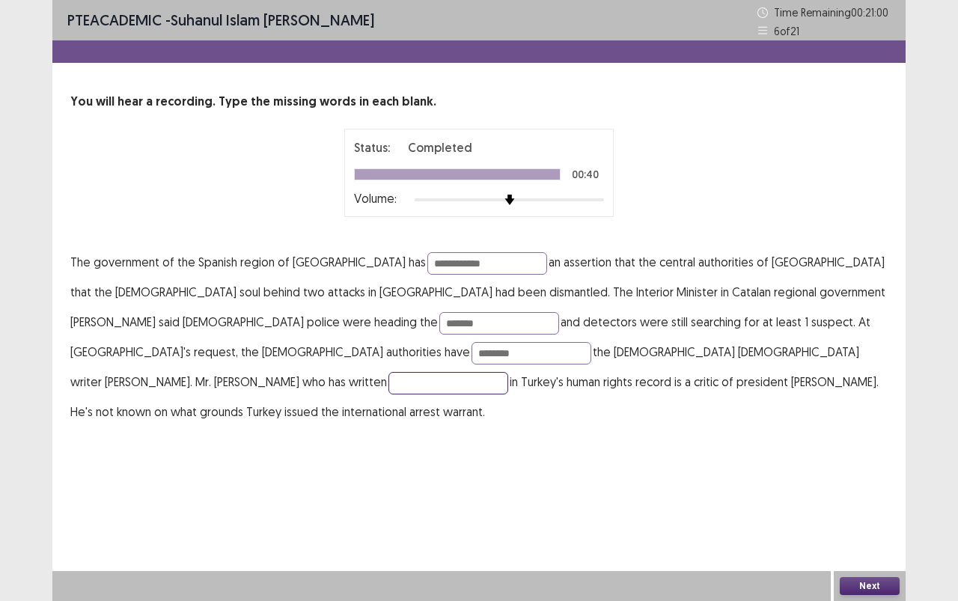
click at [508, 372] on input "text" at bounding box center [448, 383] width 120 height 22
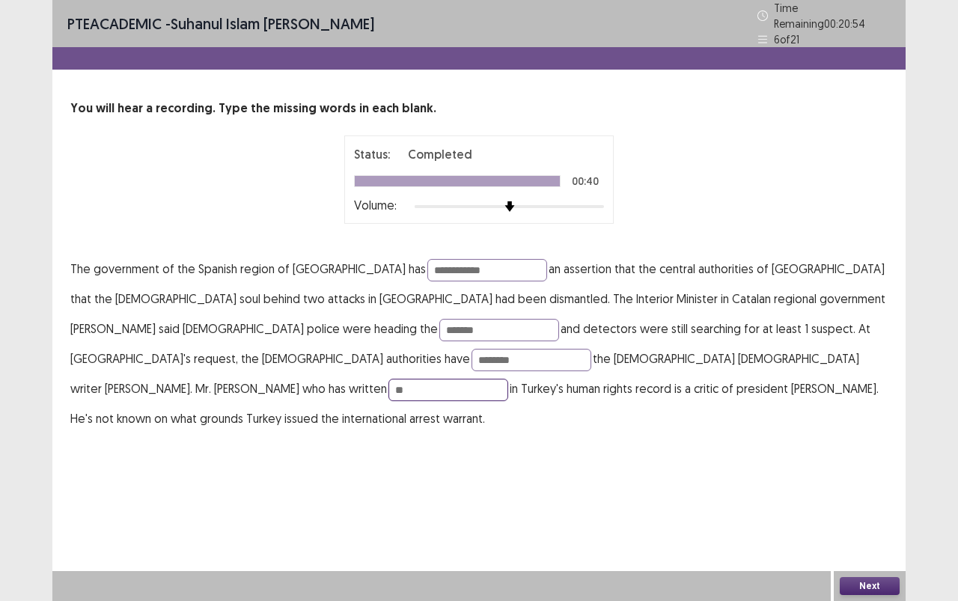
type input "*"
click at [862, 534] on button "Next" at bounding box center [870, 586] width 60 height 18
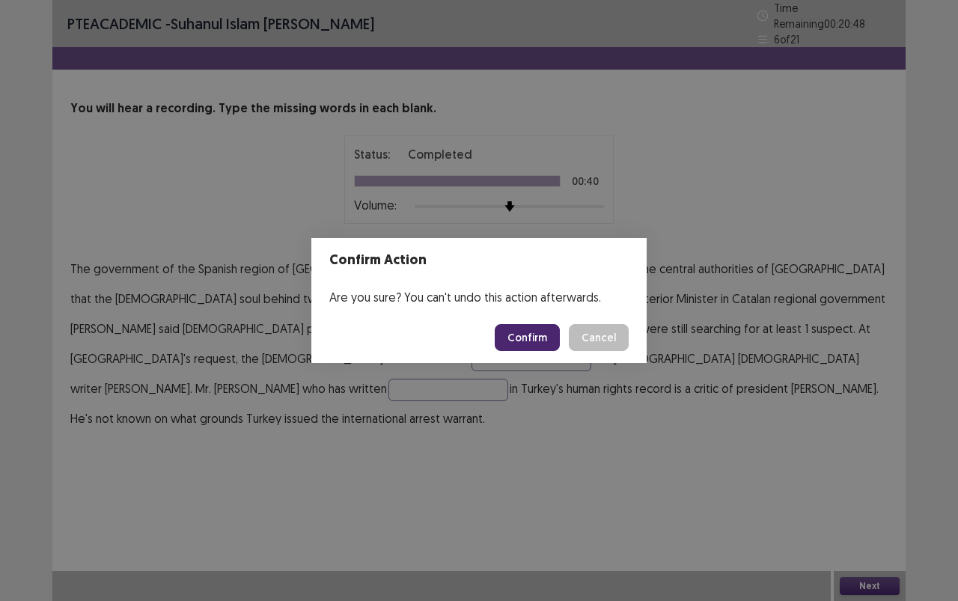
click at [551, 344] on button "Confirm" at bounding box center [527, 337] width 65 height 27
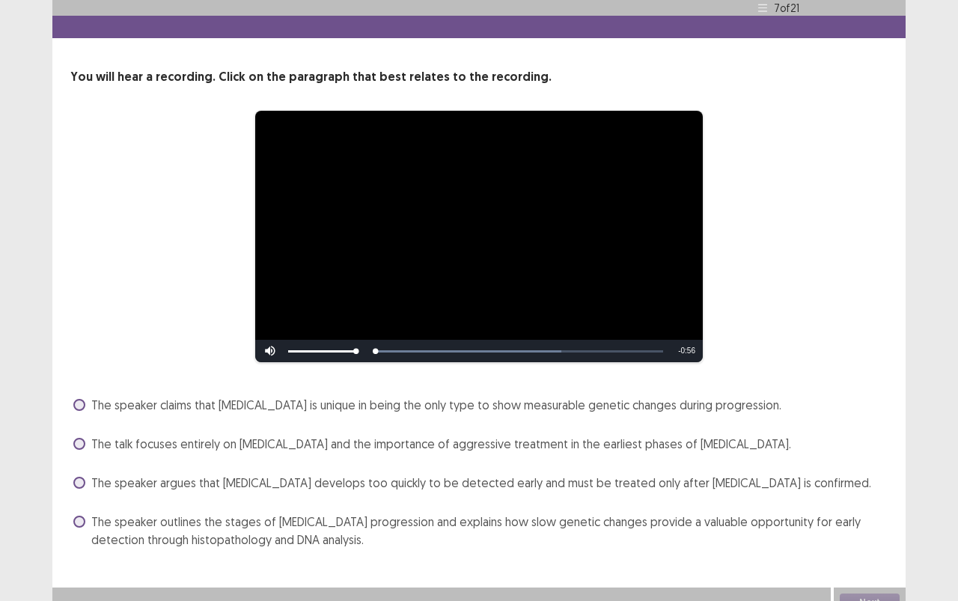
scroll to position [41, 0]
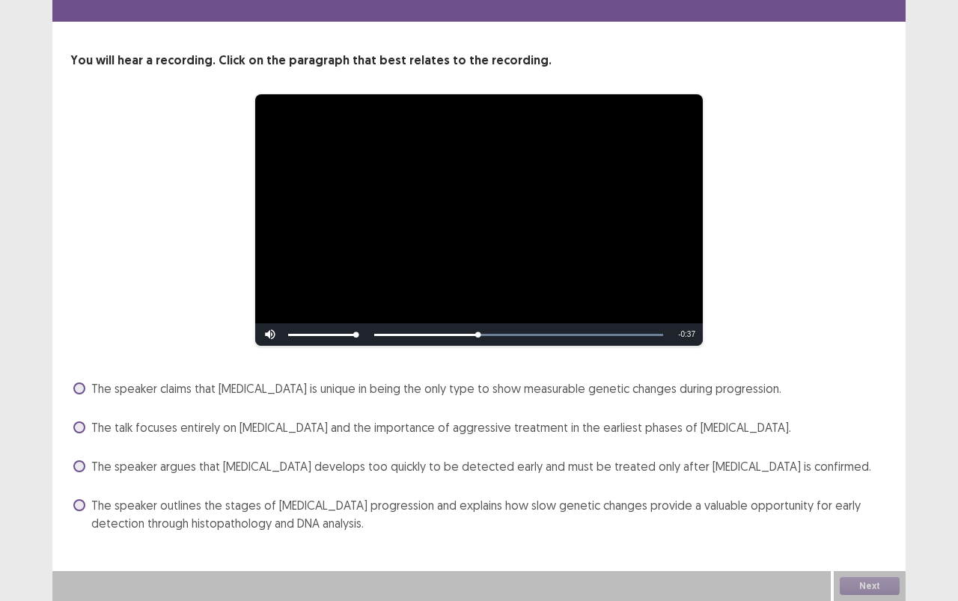
click at [290, 517] on span "The speaker outlines the stages of [MEDICAL_DATA] progression and explains how …" at bounding box center [489, 514] width 796 height 36
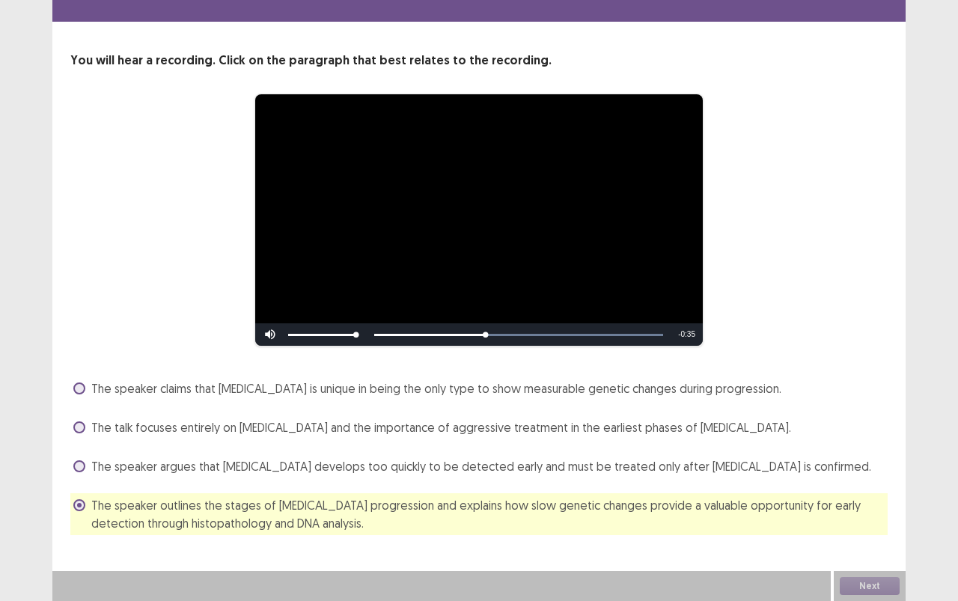
click at [305, 470] on span "The speaker argues that [MEDICAL_DATA] develops too quickly to be detected earl…" at bounding box center [481, 466] width 780 height 18
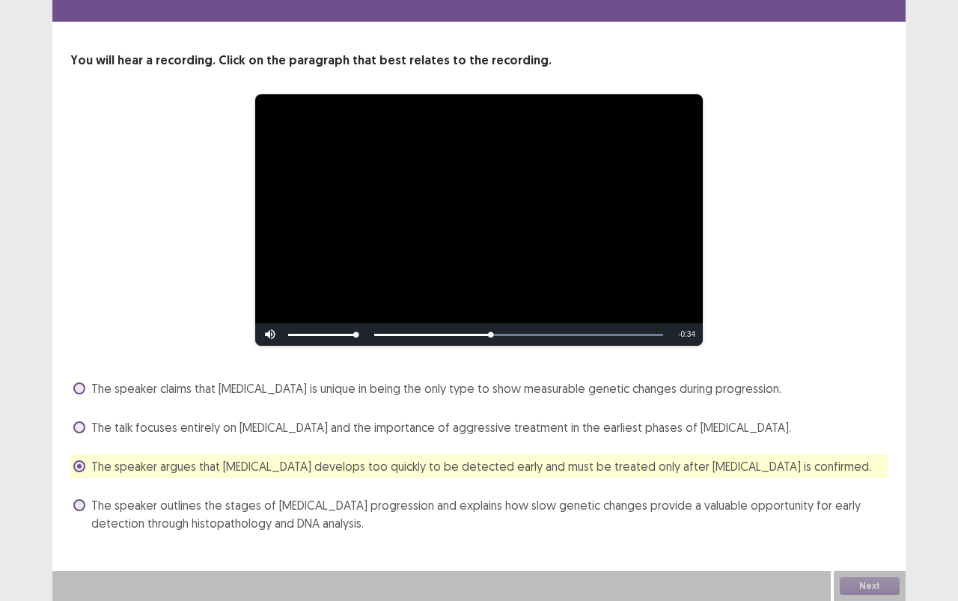
click at [292, 525] on span "The speaker outlines the stages of [MEDICAL_DATA] progression and explains how …" at bounding box center [489, 514] width 796 height 36
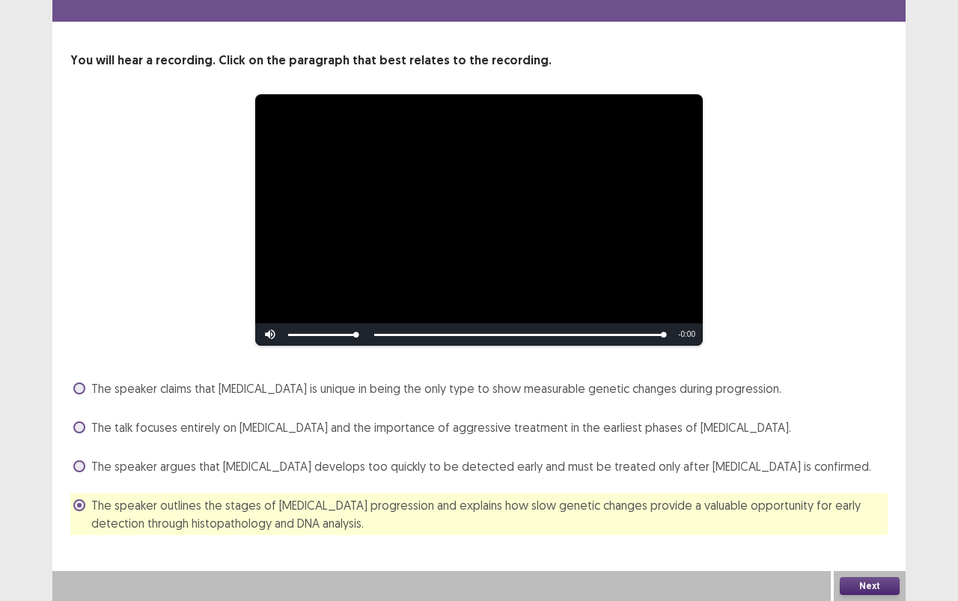
click at [899, 534] on button "Next" at bounding box center [870, 586] width 60 height 18
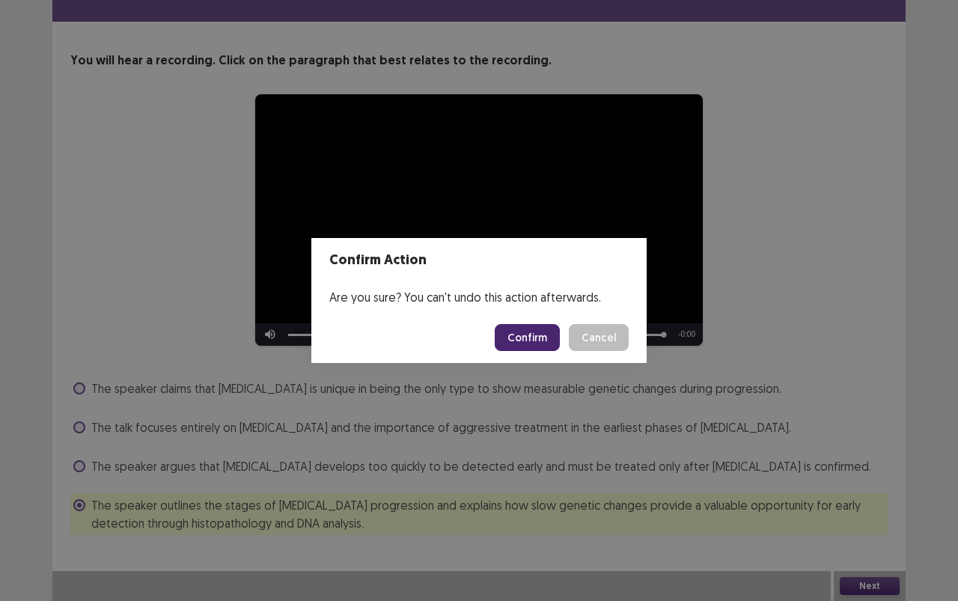
click at [543, 335] on button "Confirm" at bounding box center [527, 337] width 65 height 27
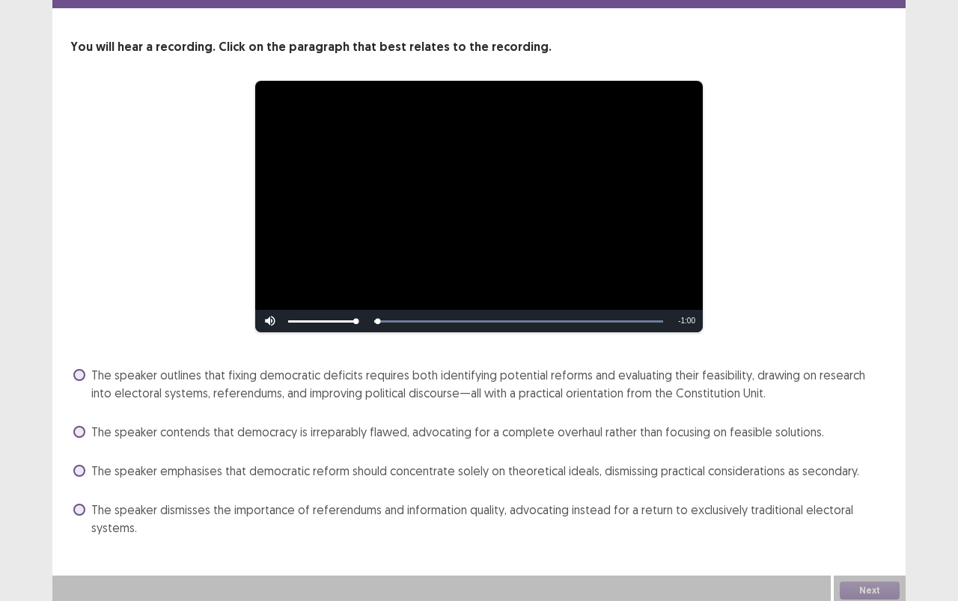
scroll to position [59, 0]
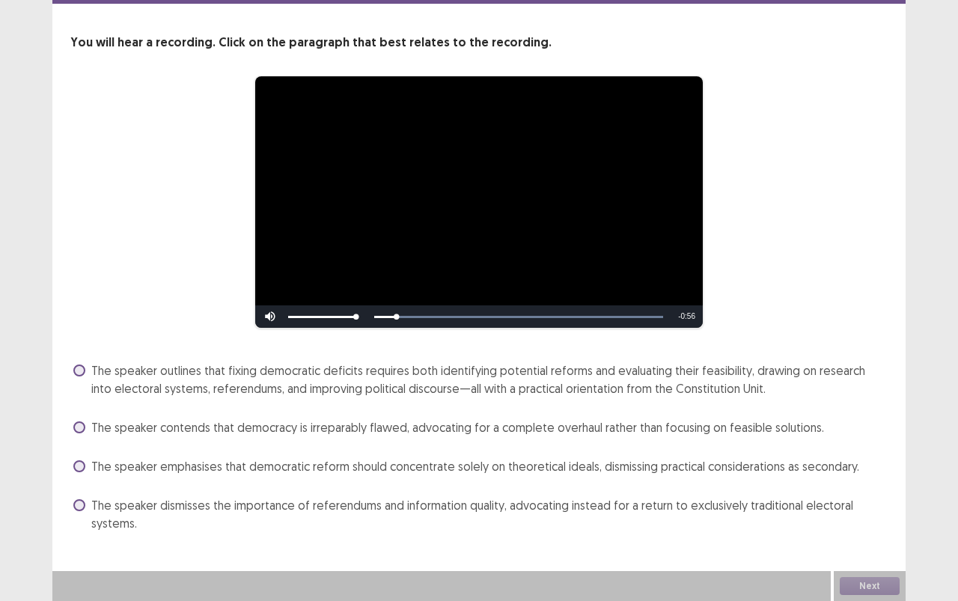
click at [340, 398] on div "The speaker outlines that fixing democratic deficits requires both identifying …" at bounding box center [478, 379] width 817 height 42
click at [346, 385] on span "The speaker outlines that fixing democratic deficits requires both identifying …" at bounding box center [489, 379] width 796 height 36
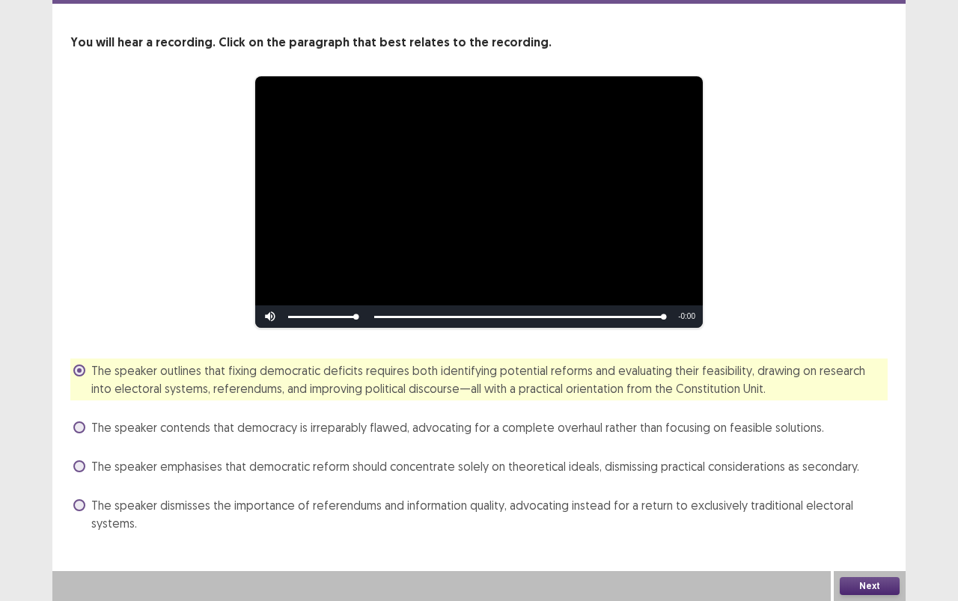
click at [879, 534] on button "Next" at bounding box center [870, 586] width 60 height 18
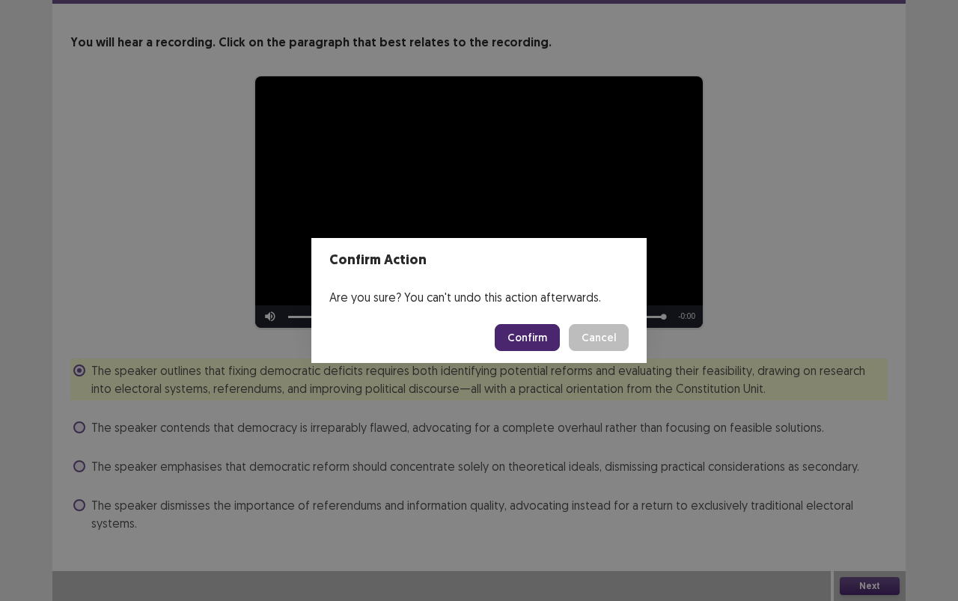
click at [551, 331] on button "Confirm" at bounding box center [527, 337] width 65 height 27
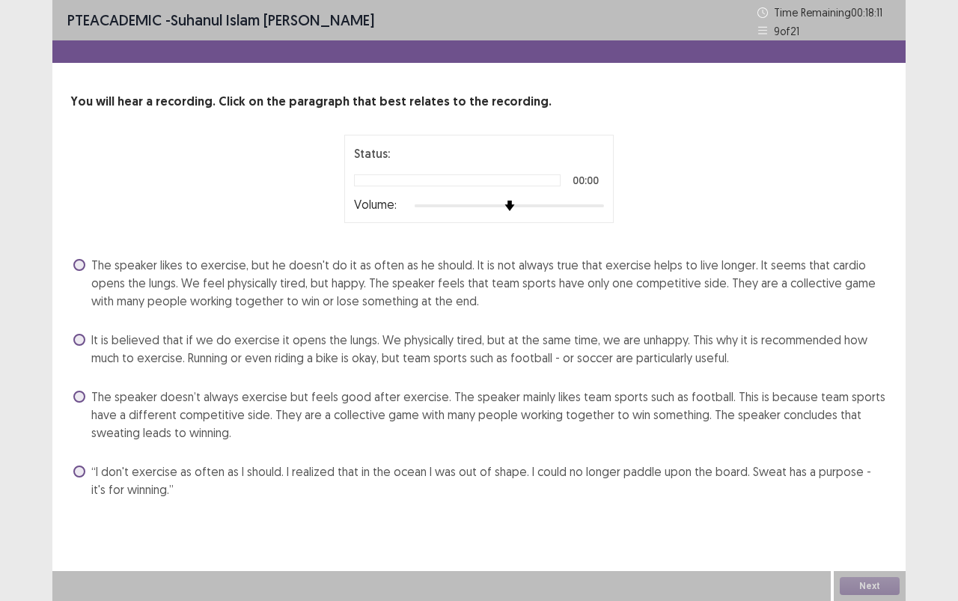
click at [530, 277] on span "The speaker likes to exercise, but he doesn't do it as often as he should. It i…" at bounding box center [489, 283] width 796 height 54
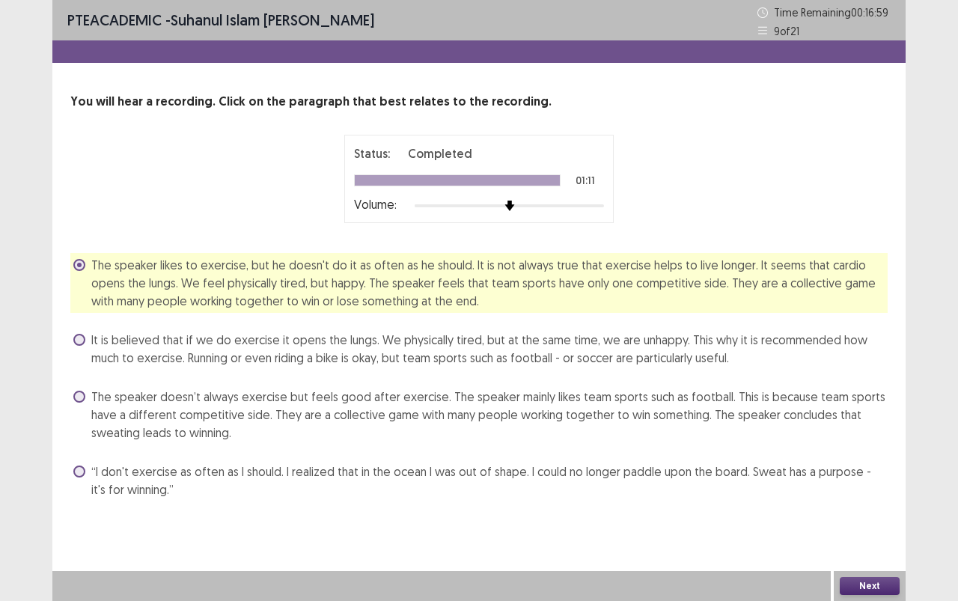
click at [854, 534] on button "Next" at bounding box center [870, 586] width 60 height 18
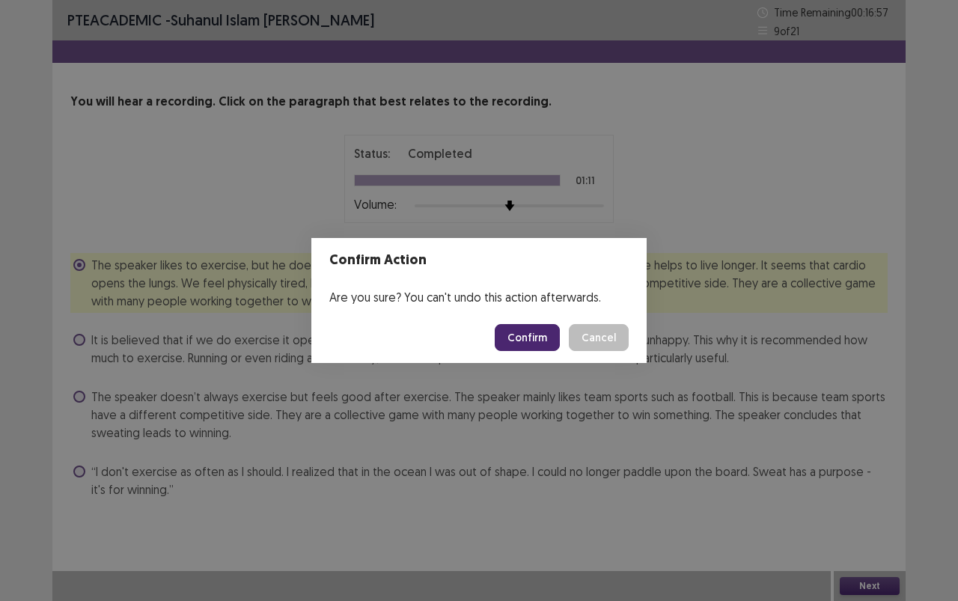
click at [534, 328] on button "Confirm" at bounding box center [527, 337] width 65 height 27
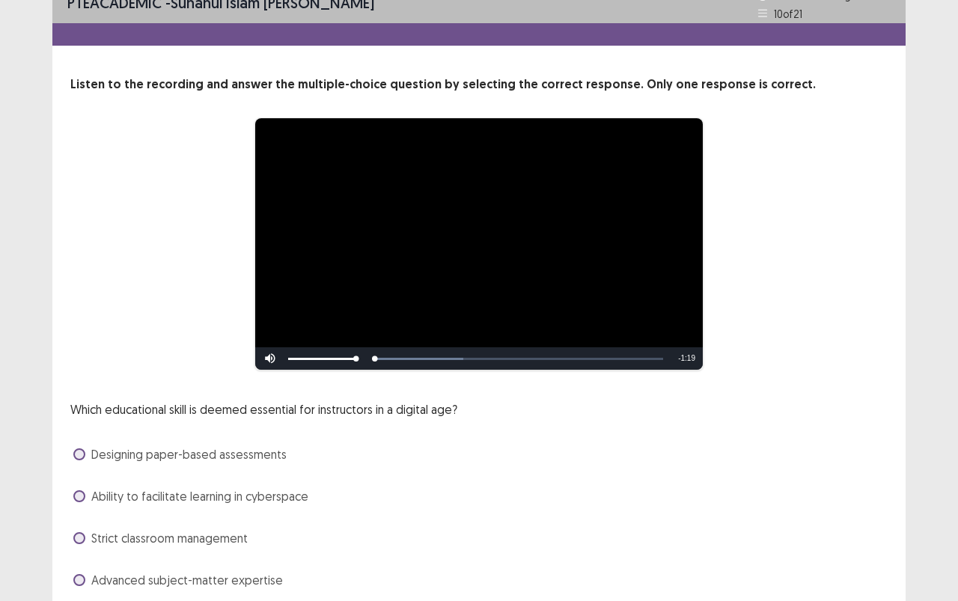
scroll to position [74, 0]
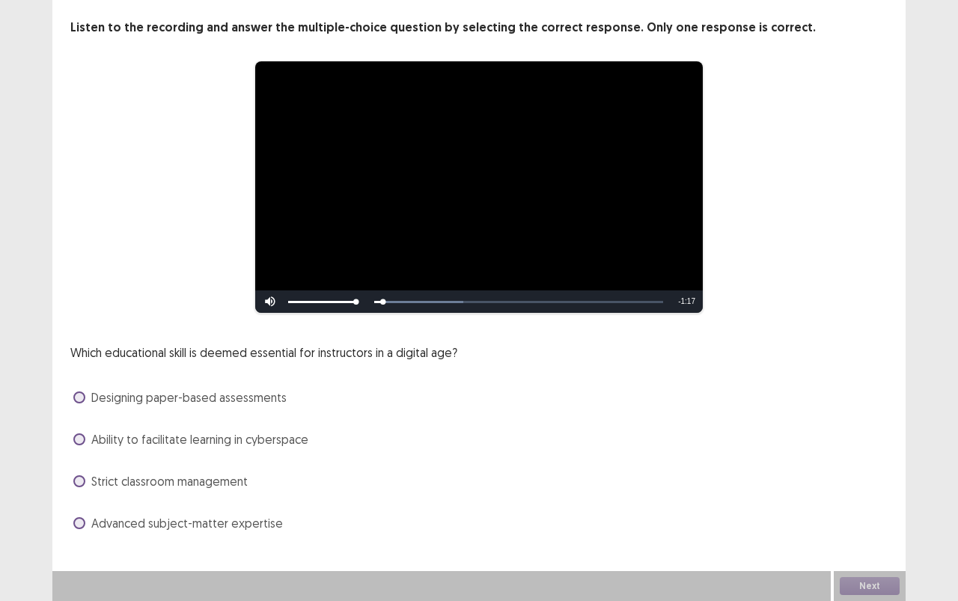
click at [285, 433] on span "Ability to facilitate learning in cyberspace" at bounding box center [199, 439] width 217 height 18
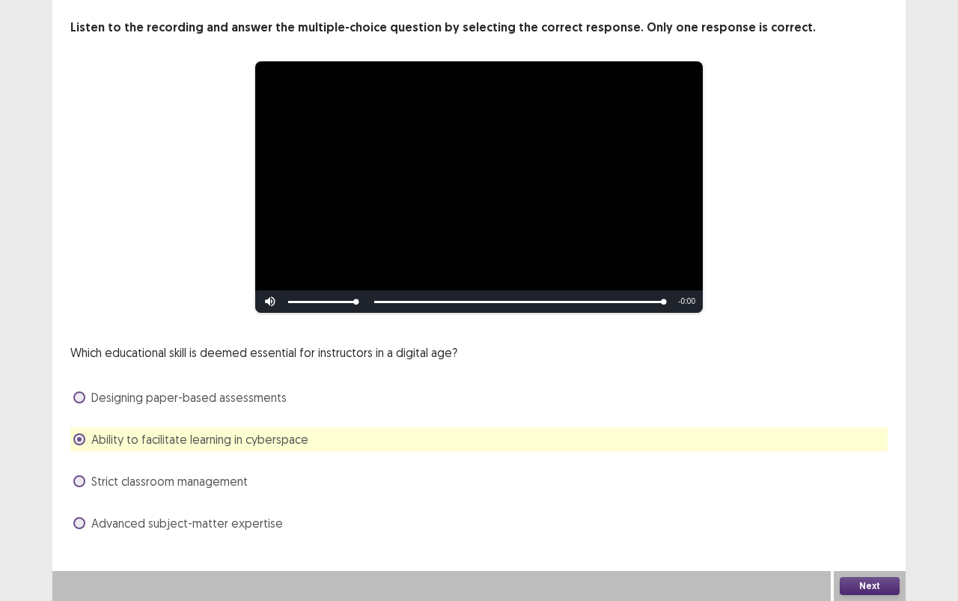
click at [878, 534] on button "Next" at bounding box center [870, 586] width 60 height 18
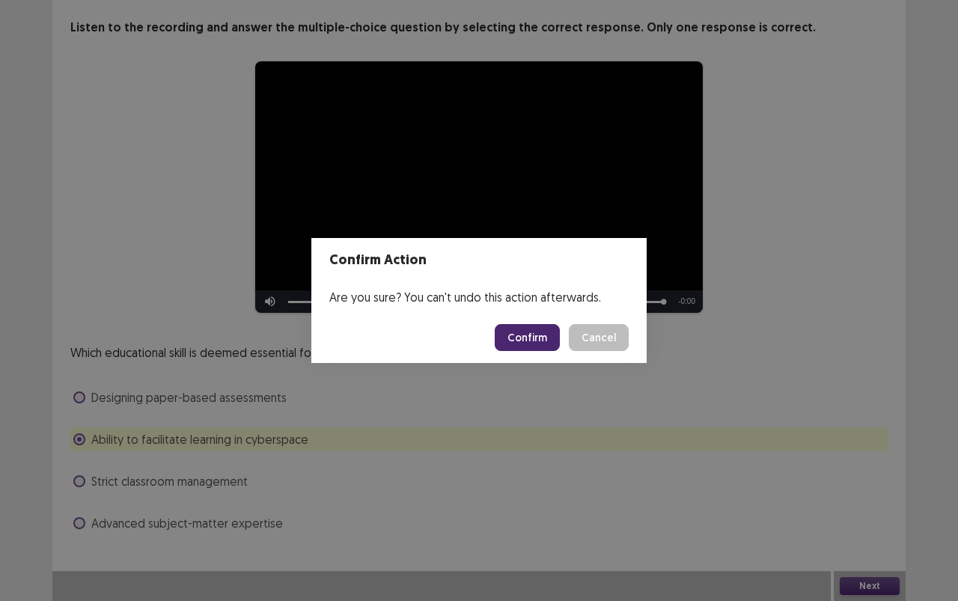
click at [547, 336] on button "Confirm" at bounding box center [527, 337] width 65 height 27
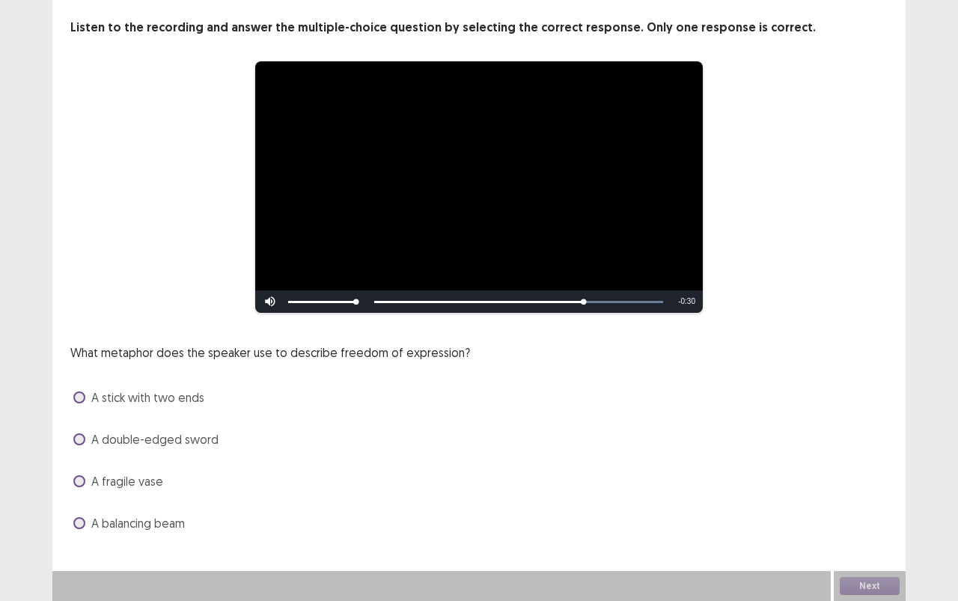
click at [194, 395] on span "A stick with two ends" at bounding box center [147, 397] width 113 height 18
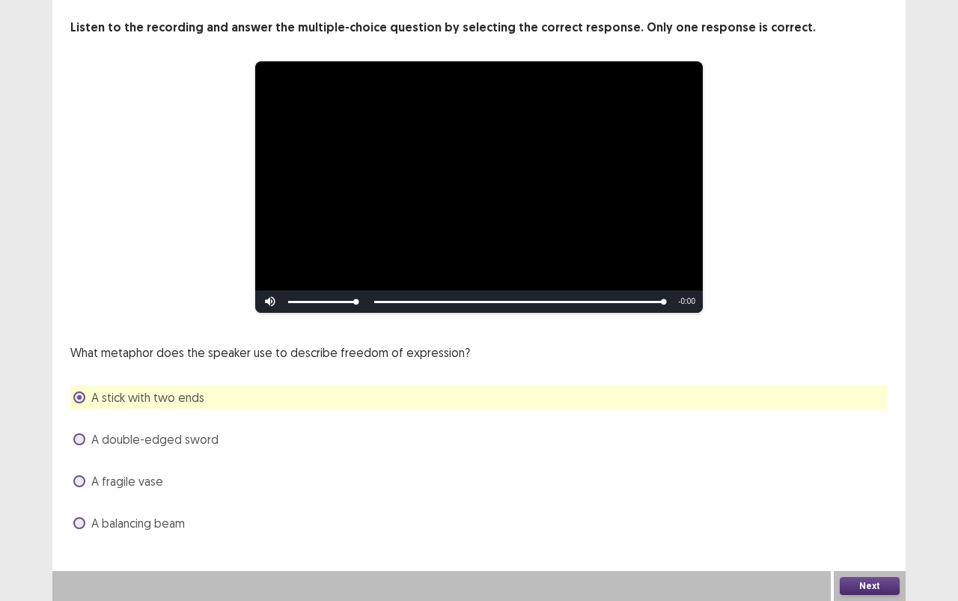
click at [887, 534] on button "Next" at bounding box center [870, 586] width 60 height 18
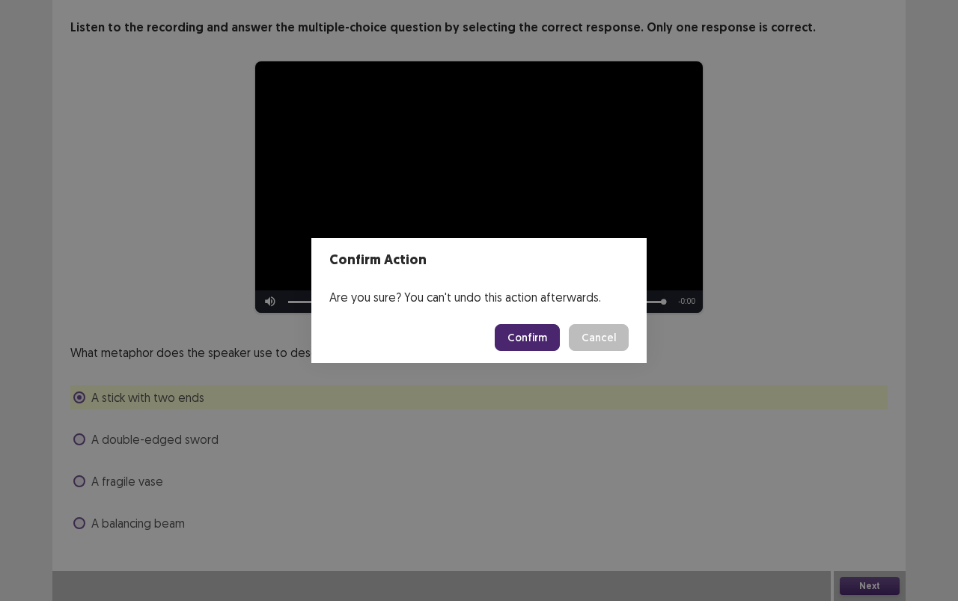
click at [527, 349] on button "Confirm" at bounding box center [527, 337] width 65 height 27
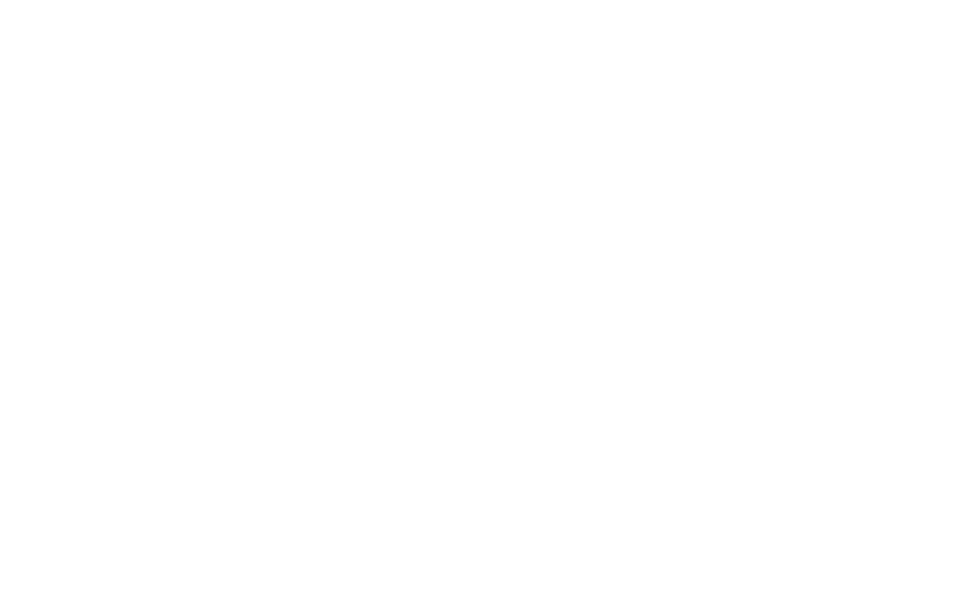
scroll to position [0, 0]
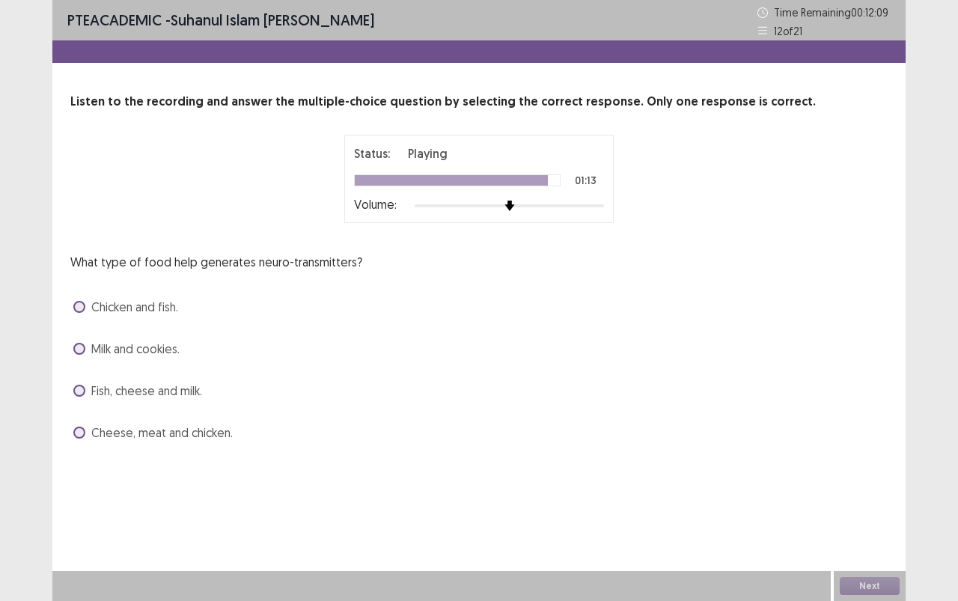
click at [173, 349] on span "Milk and cookies." at bounding box center [135, 349] width 88 height 18
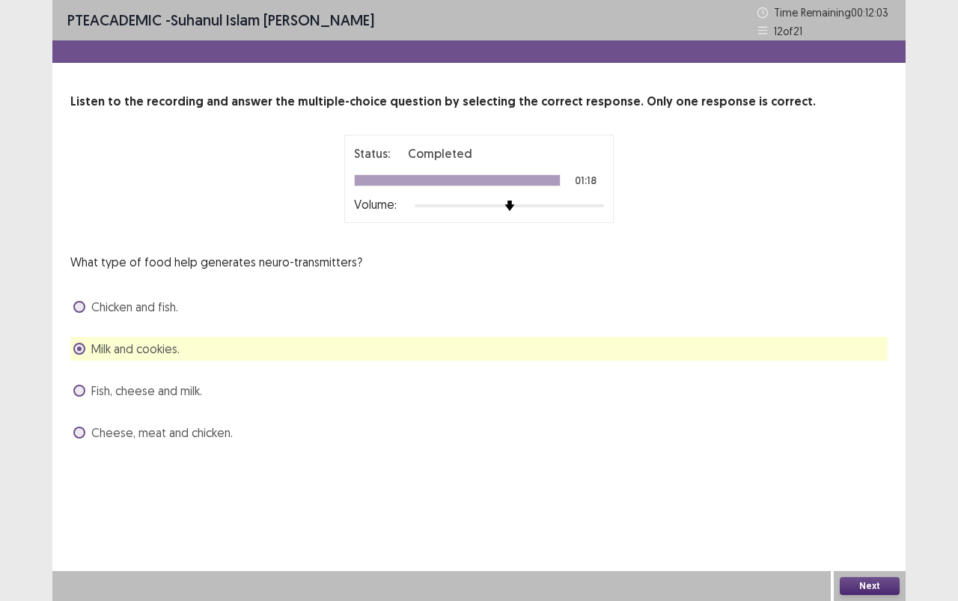
click at [875, 534] on button "Next" at bounding box center [870, 586] width 60 height 18
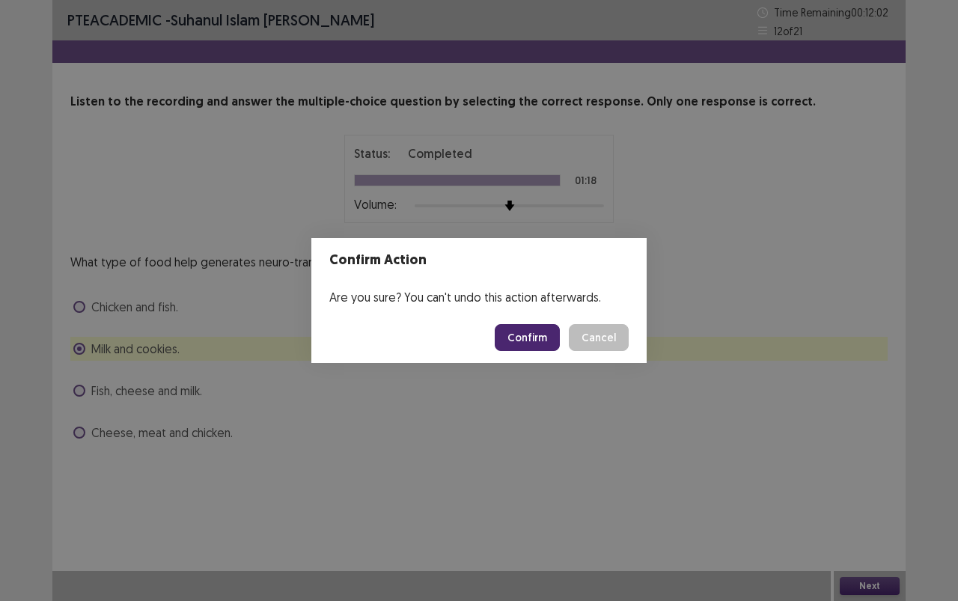
click at [551, 438] on div "Confirm Action Are you sure? You can't undo this action afterwards. Confirm Can…" at bounding box center [479, 300] width 958 height 601
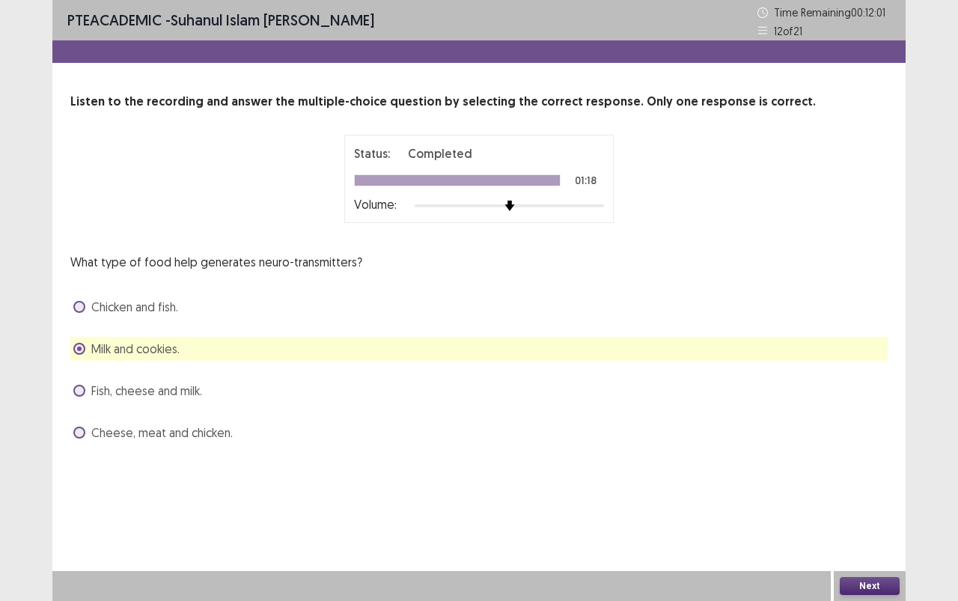
click at [206, 385] on div "Fish, cheese and milk." at bounding box center [478, 391] width 817 height 24
click at [114, 389] on span "Fish, cheese and milk." at bounding box center [146, 391] width 111 height 18
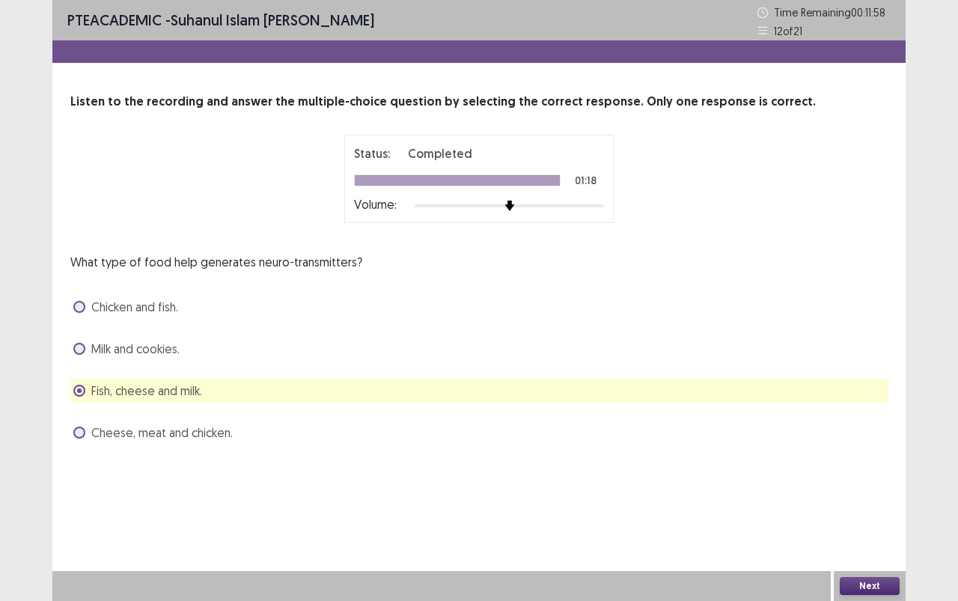
click at [865, 534] on button "Next" at bounding box center [870, 586] width 60 height 18
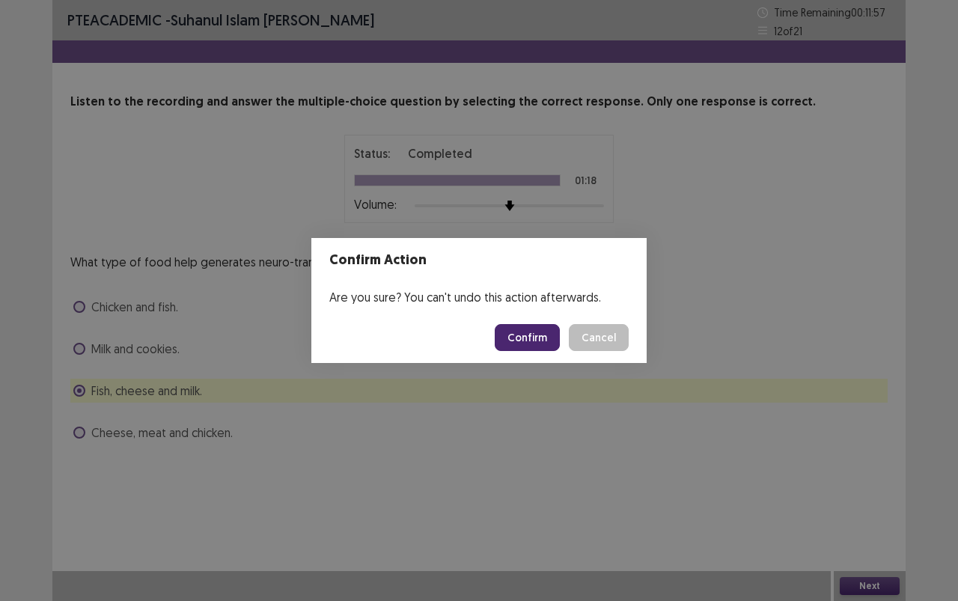
click at [548, 337] on button "Confirm" at bounding box center [527, 337] width 65 height 27
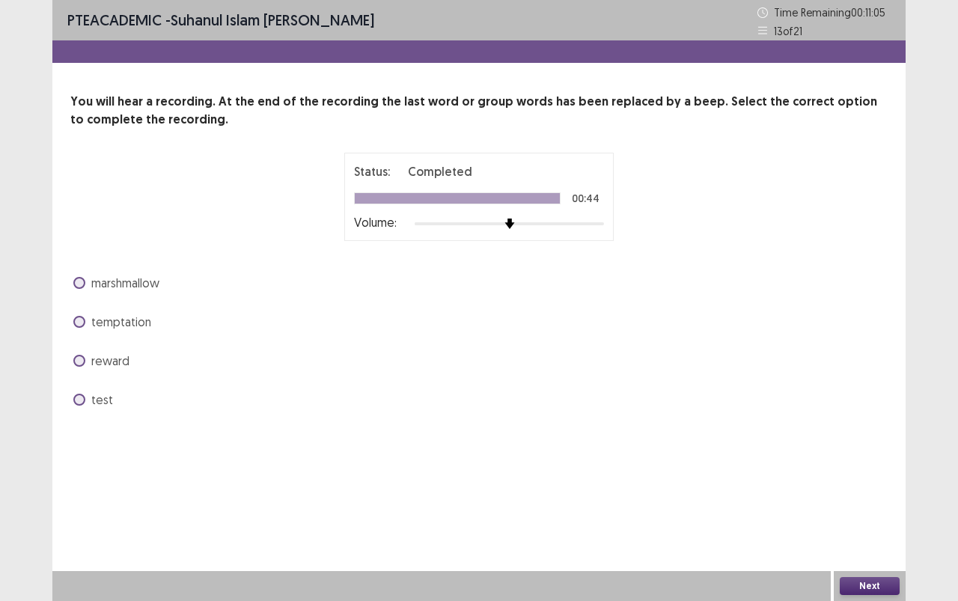
click at [124, 364] on span "reward" at bounding box center [110, 361] width 38 height 18
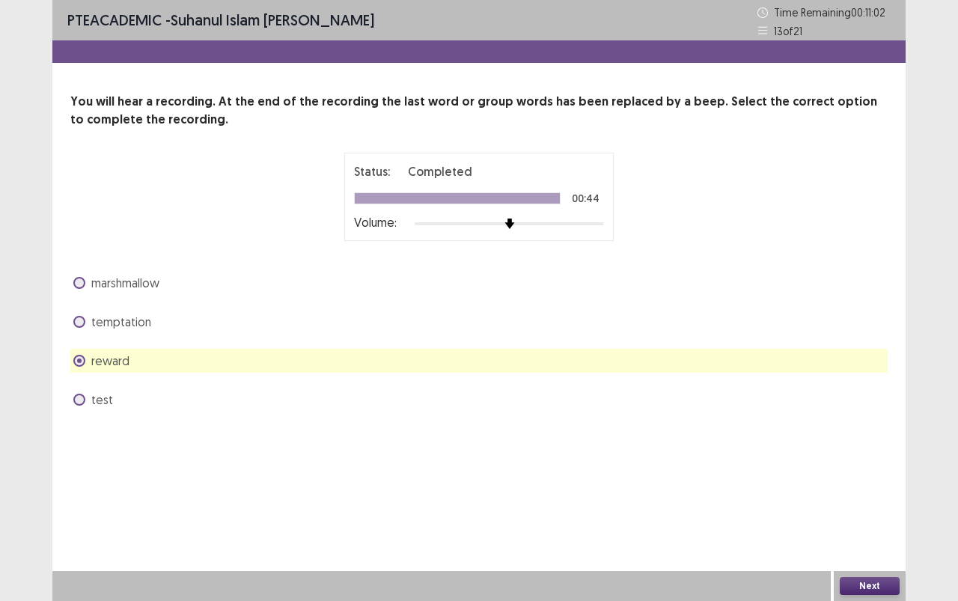
click at [193, 278] on div "marshmallow" at bounding box center [478, 283] width 817 height 24
click at [158, 285] on span "marshmallow" at bounding box center [125, 283] width 68 height 18
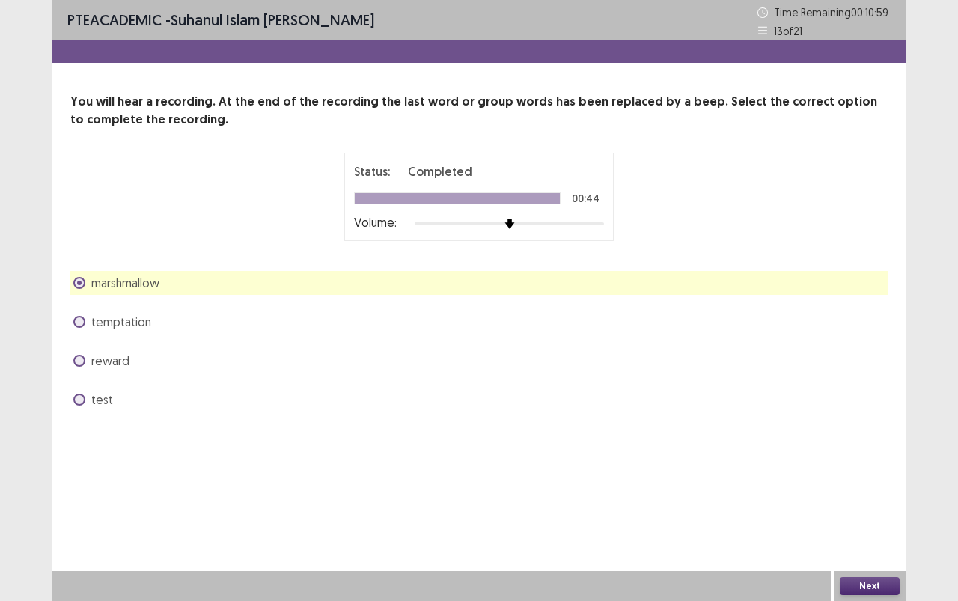
click at [868, 534] on button "Next" at bounding box center [870, 586] width 60 height 18
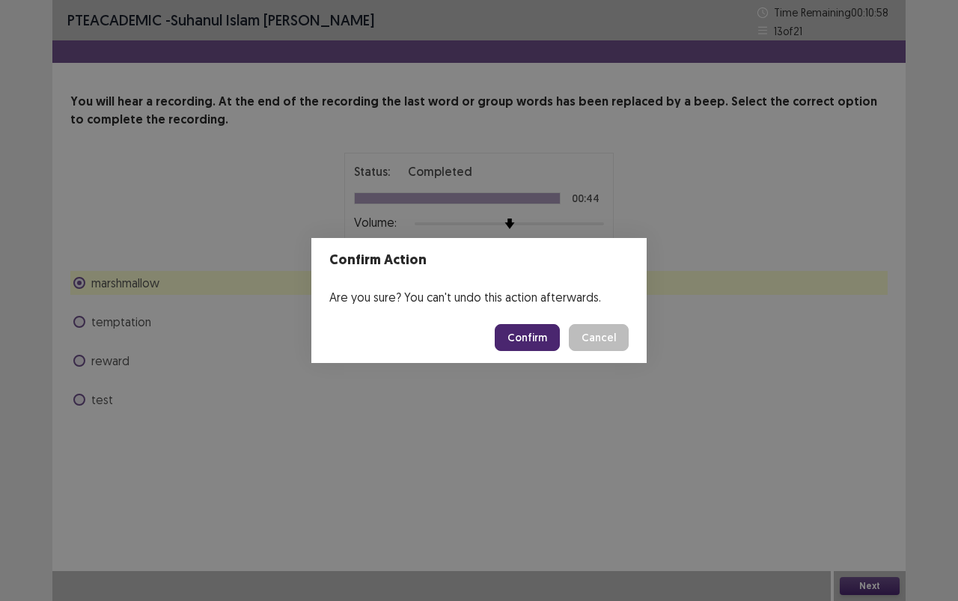
click at [518, 334] on button "Confirm" at bounding box center [527, 337] width 65 height 27
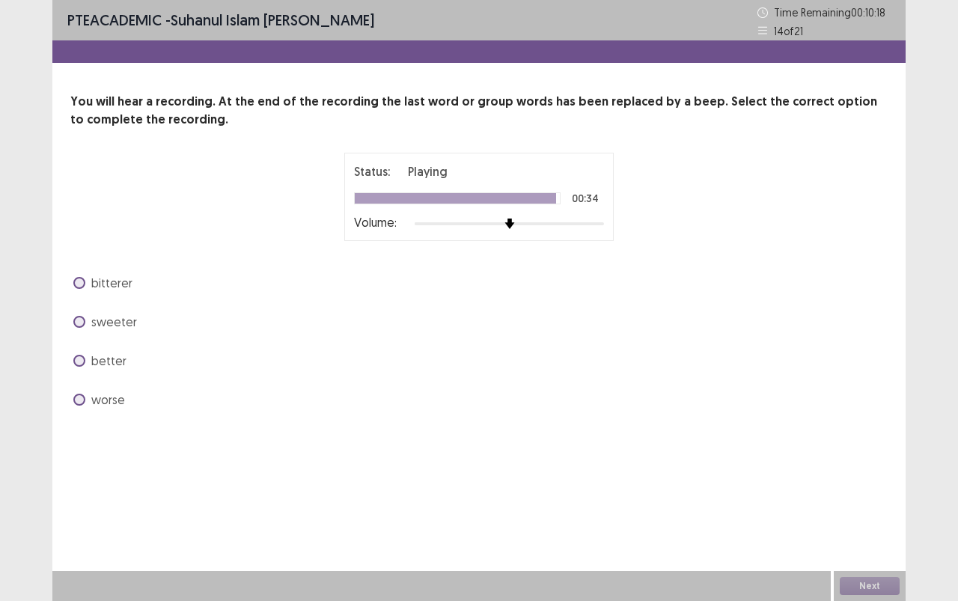
click at [104, 397] on span "worse" at bounding box center [108, 400] width 34 height 18
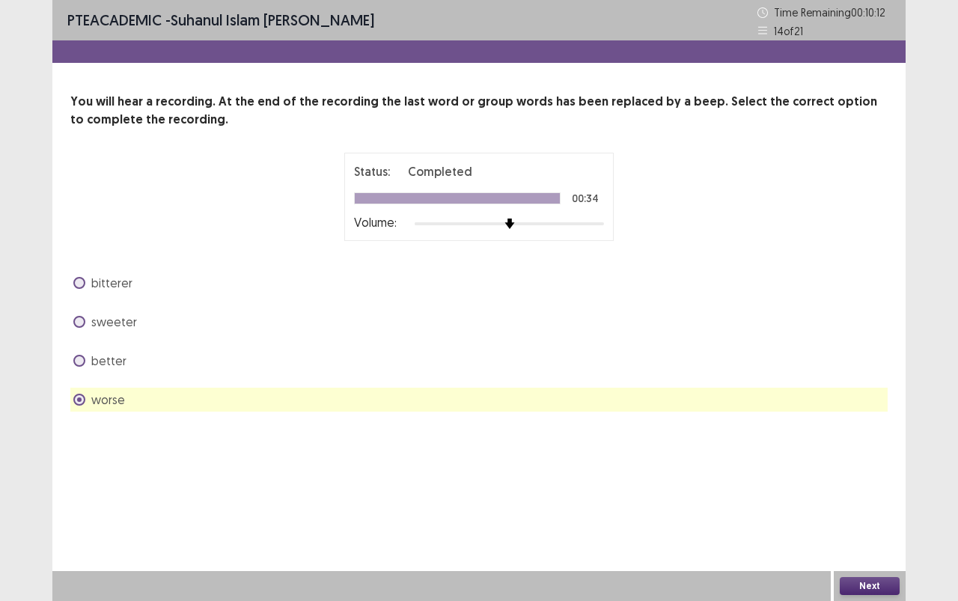
drag, startPoint x: 126, startPoint y: 286, endPoint x: 233, endPoint y: 329, distance: 116.2
click at [126, 286] on span "bitterer" at bounding box center [111, 283] width 41 height 18
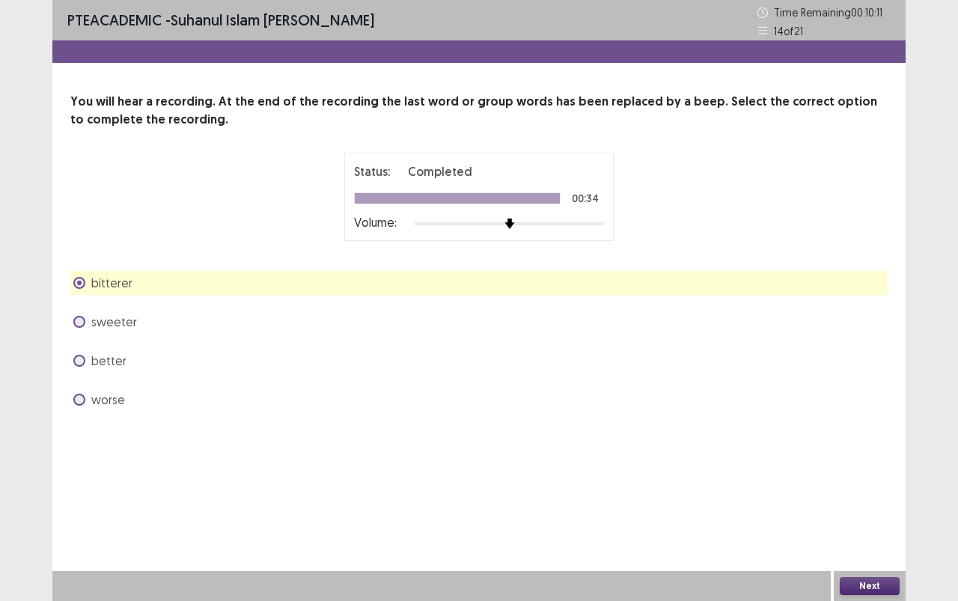
click at [888, 534] on button "Next" at bounding box center [870, 586] width 60 height 18
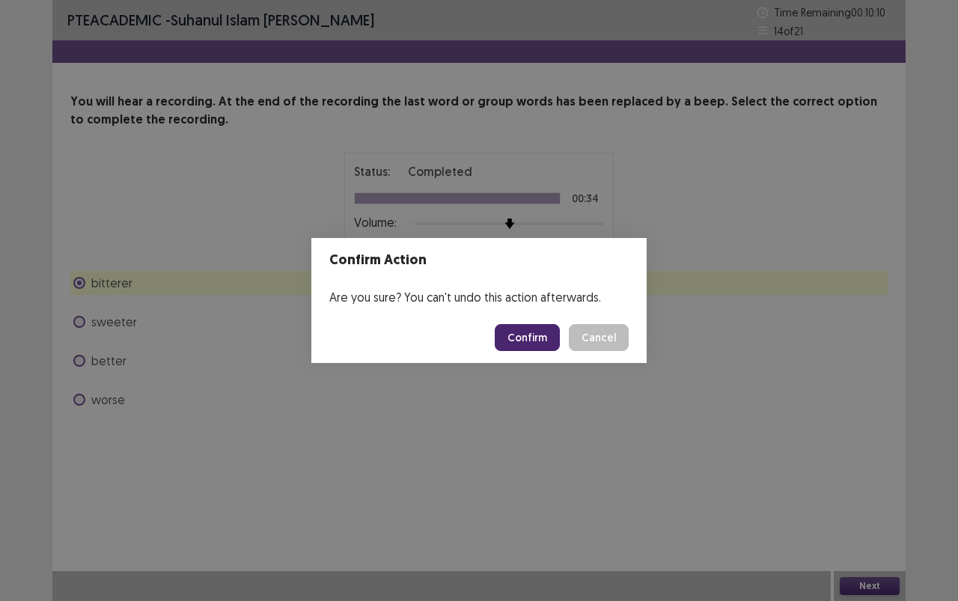
click at [546, 337] on button "Confirm" at bounding box center [527, 337] width 65 height 27
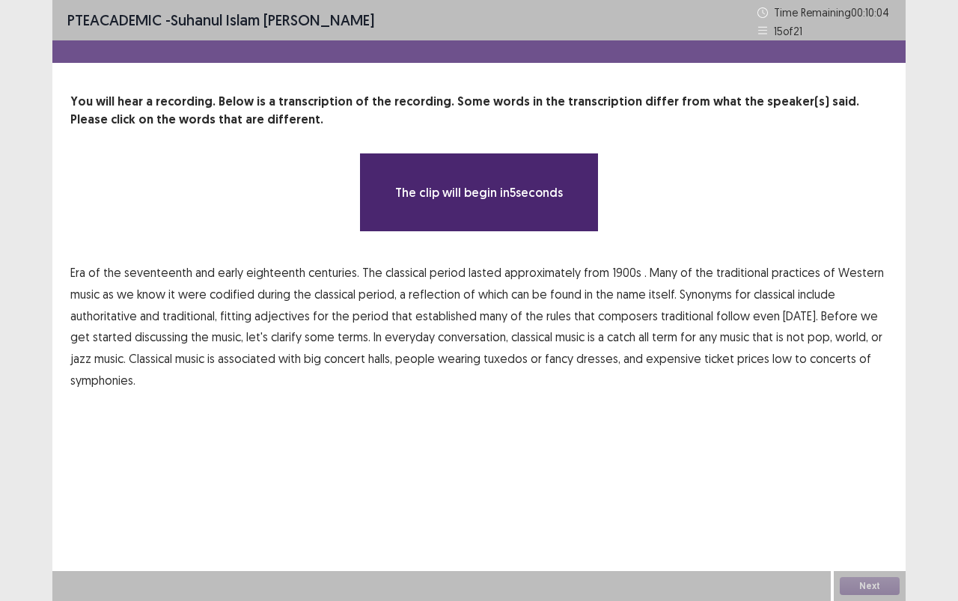
click at [612, 269] on span "1900s" at bounding box center [626, 272] width 29 height 18
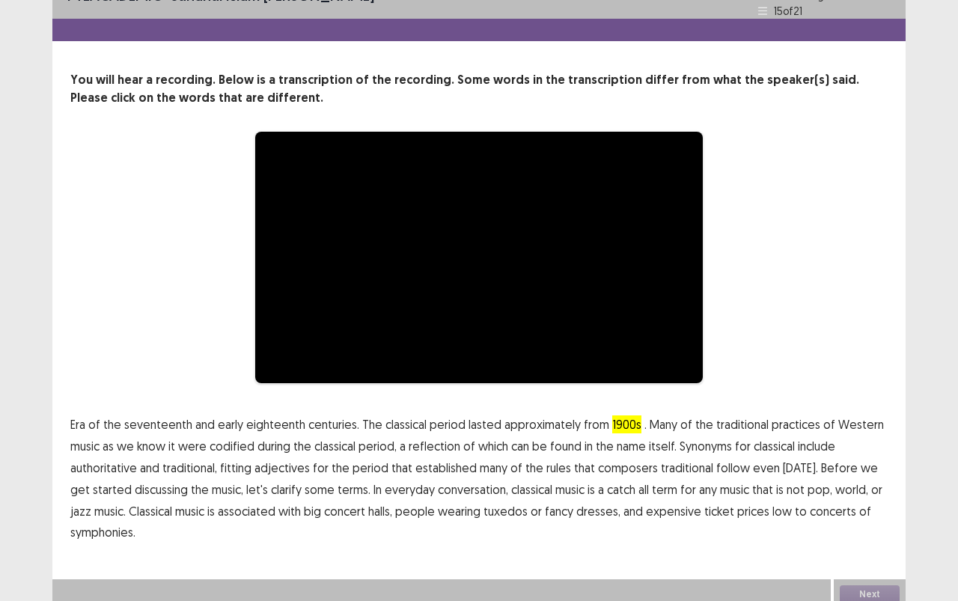
scroll to position [30, 0]
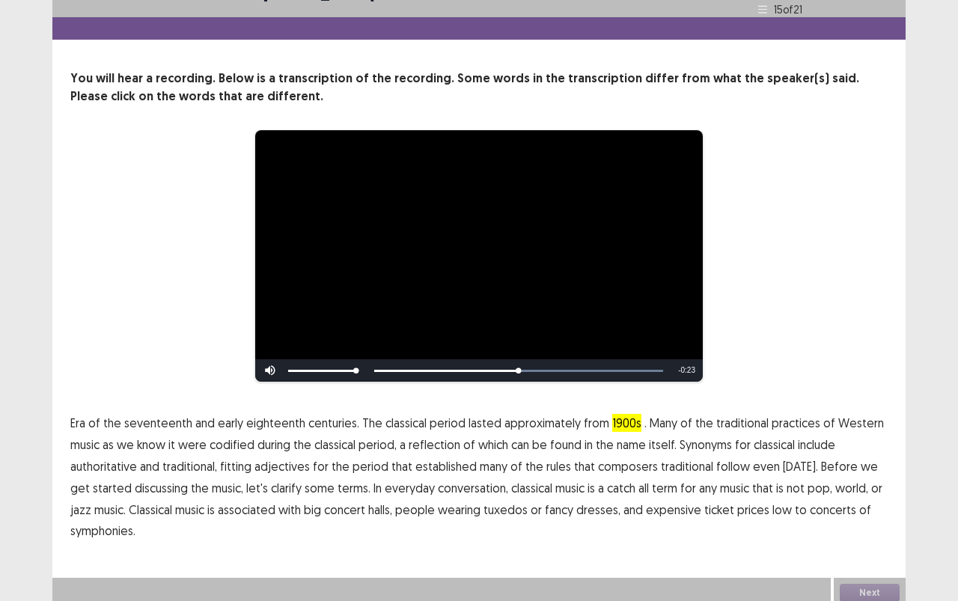
click at [299, 460] on span "adjectives" at bounding box center [281, 466] width 55 height 18
click at [872, 534] on button "Next" at bounding box center [870, 593] width 60 height 18
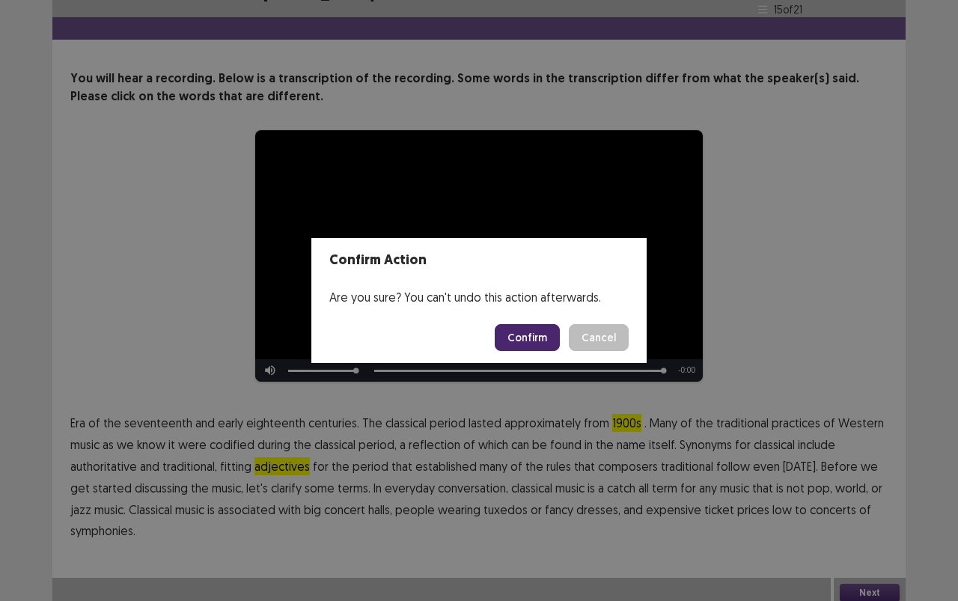
click at [519, 341] on button "Confirm" at bounding box center [527, 337] width 65 height 27
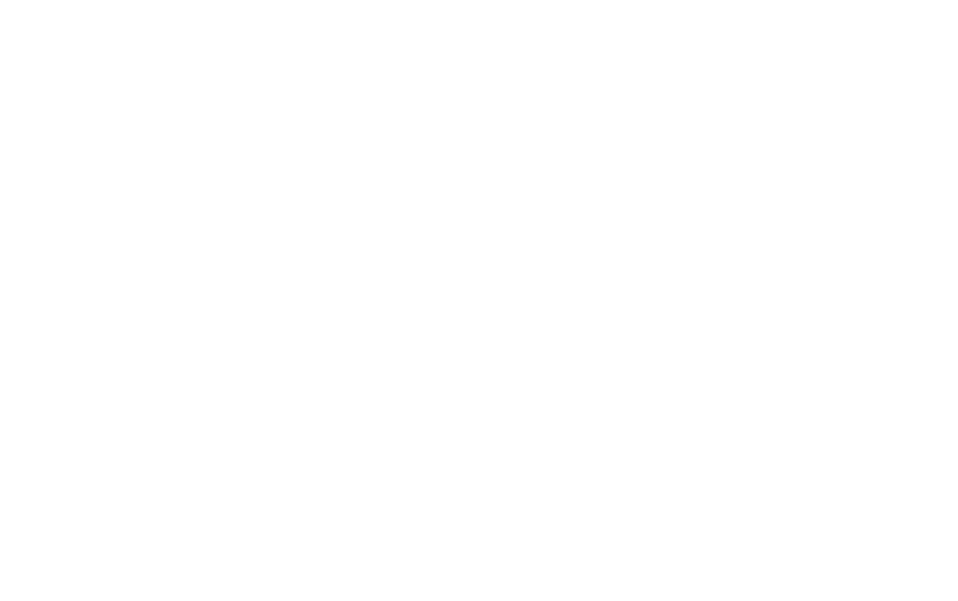
scroll to position [0, 0]
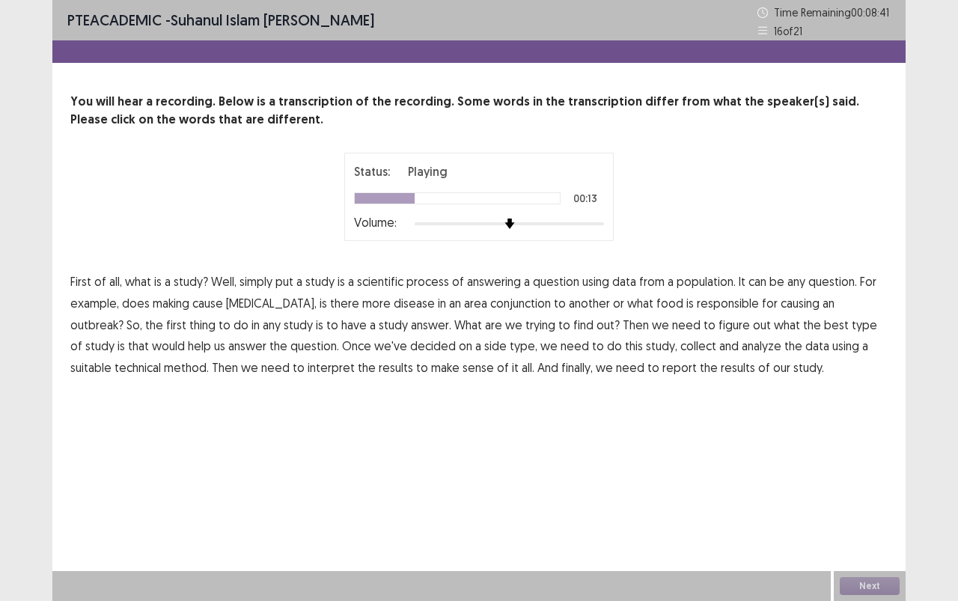
click at [178, 305] on span "making" at bounding box center [171, 303] width 37 height 18
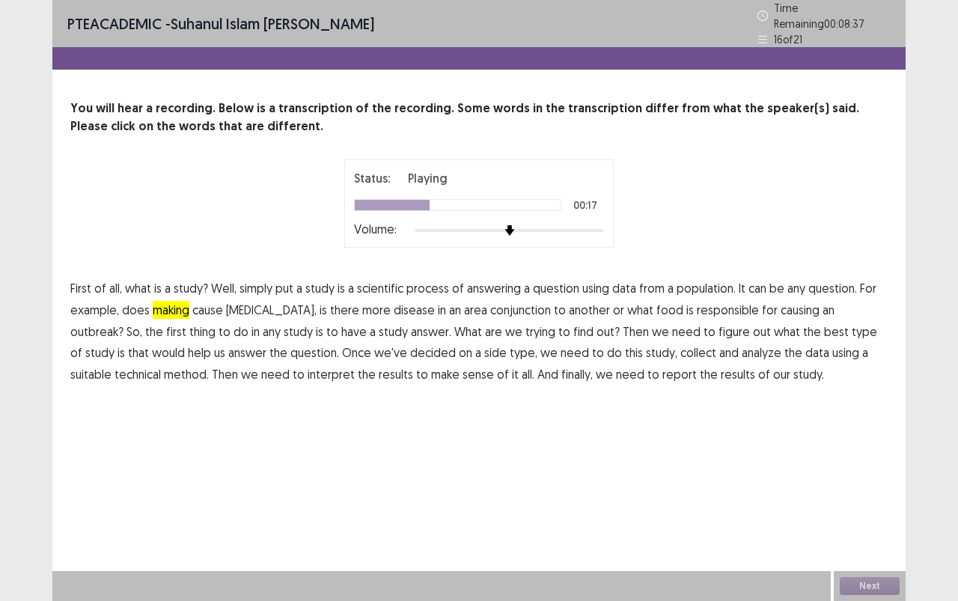
drag, startPoint x: 350, startPoint y: 299, endPoint x: 364, endPoint y: 304, distance: 15.2
click at [394, 301] on span "disease" at bounding box center [414, 310] width 41 height 18
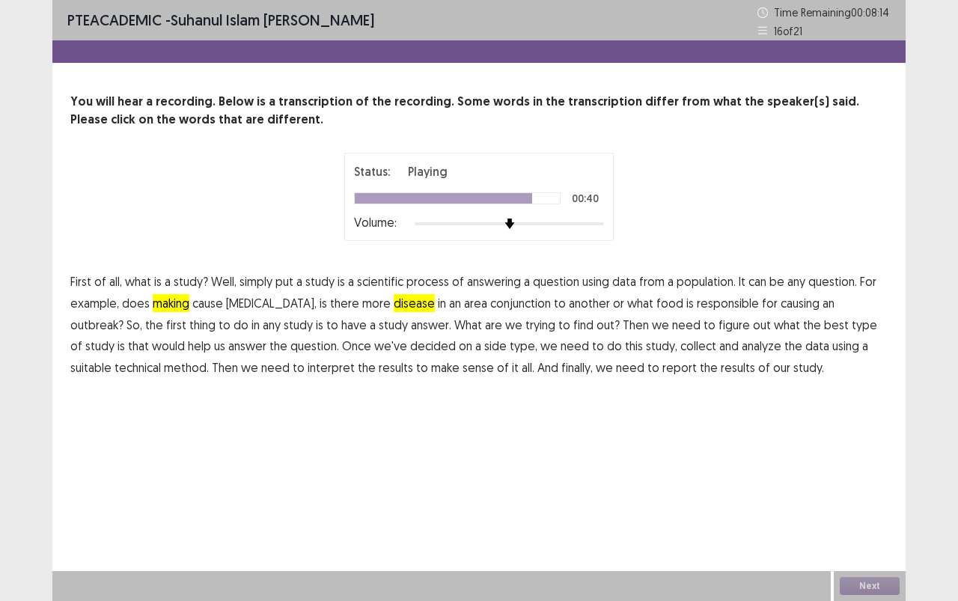
click at [161, 358] on span "technical" at bounding box center [137, 367] width 46 height 18
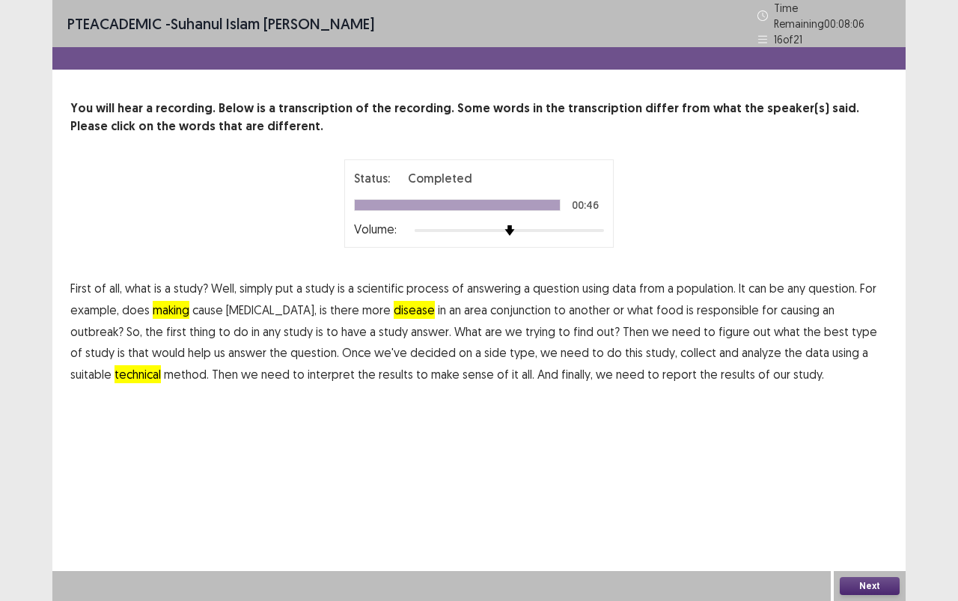
click at [170, 304] on span "making" at bounding box center [171, 310] width 37 height 18
click at [394, 305] on span "disease" at bounding box center [414, 310] width 41 height 18
click at [849, 534] on div "Next" at bounding box center [870, 586] width 72 height 30
click at [853, 534] on button "Next" at bounding box center [870, 586] width 60 height 18
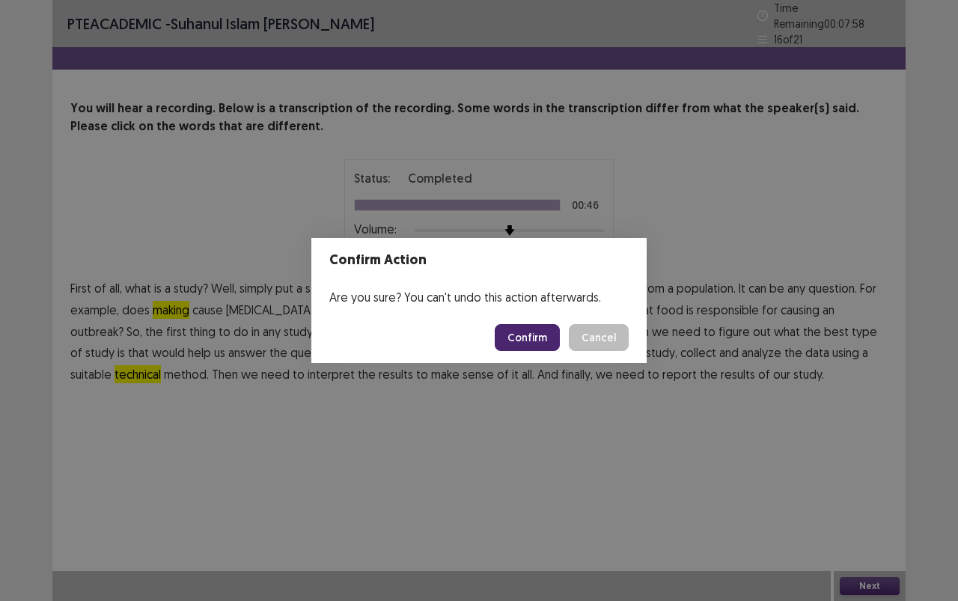
click at [521, 336] on button "Confirm" at bounding box center [527, 337] width 65 height 27
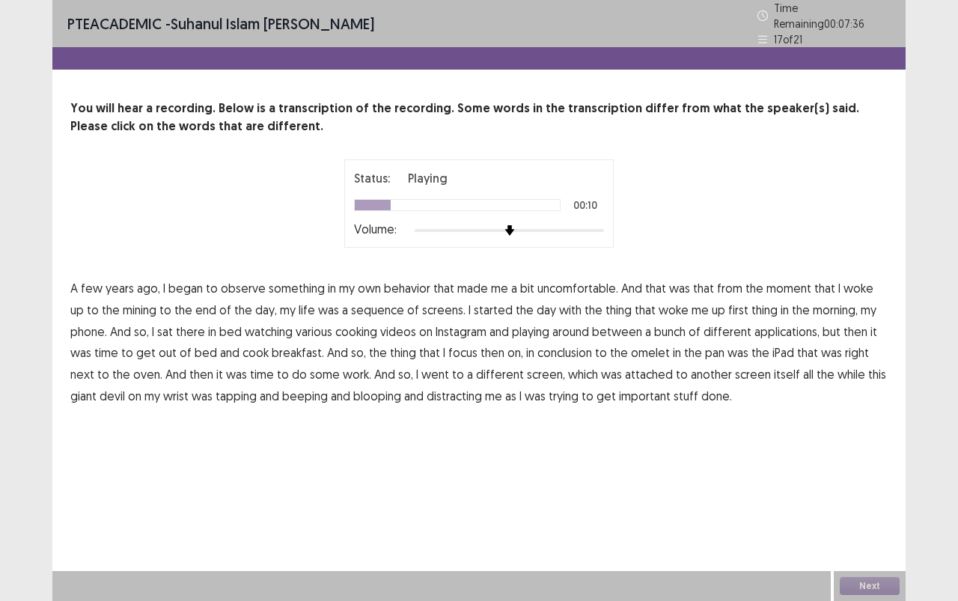
click at [582, 281] on span "uncomfortable." at bounding box center [577, 288] width 81 height 18
click at [523, 284] on span "bit" at bounding box center [527, 288] width 14 height 18
click at [363, 305] on span "sequence" at bounding box center [377, 310] width 53 height 18
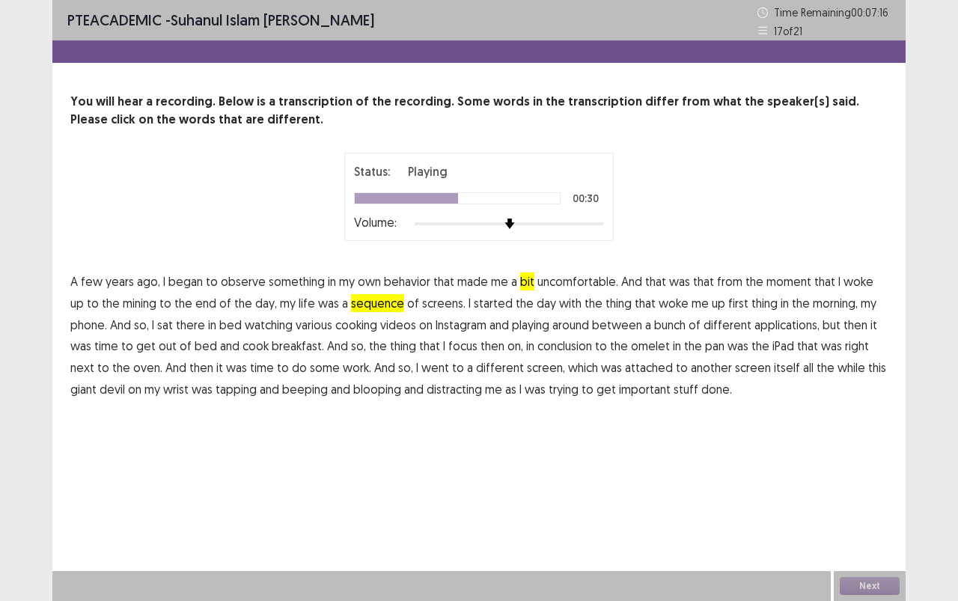
click at [512, 327] on span "playing" at bounding box center [530, 325] width 37 height 18
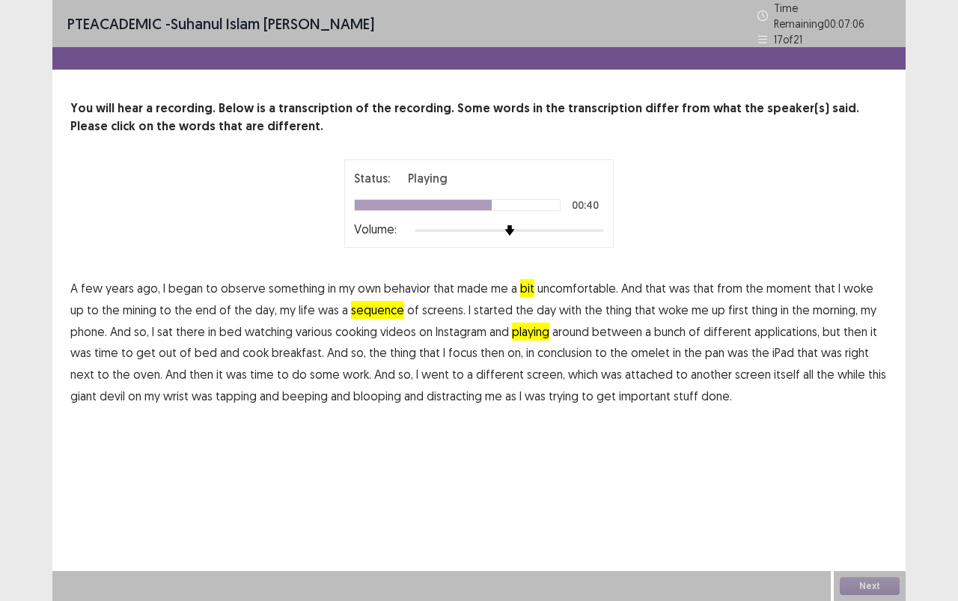
click at [537, 348] on span "conclusion" at bounding box center [564, 352] width 55 height 18
click at [97, 387] on span "giant" at bounding box center [83, 396] width 26 height 18
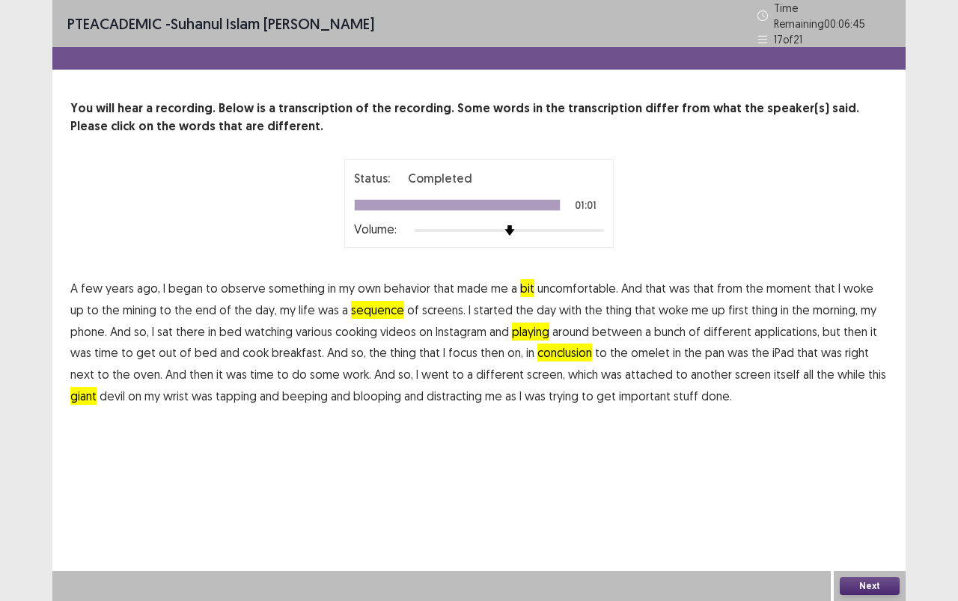
click at [857, 534] on button "Next" at bounding box center [870, 586] width 60 height 18
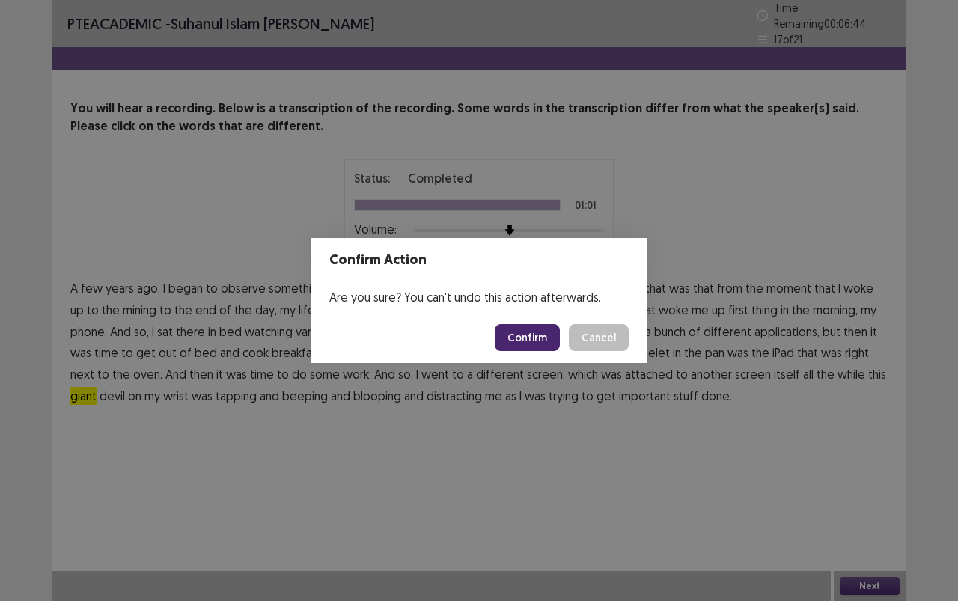
click at [535, 337] on button "Confirm" at bounding box center [527, 337] width 65 height 27
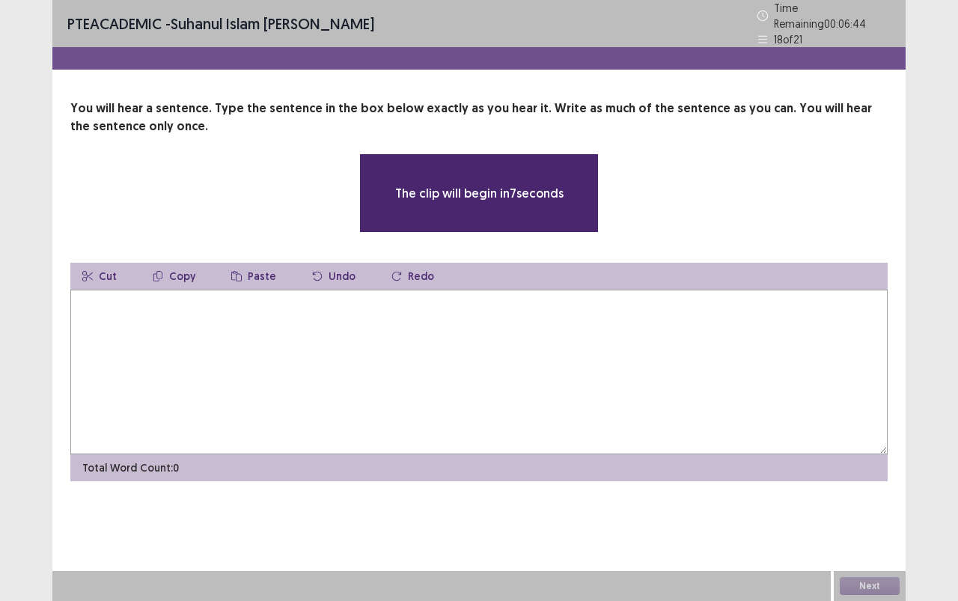
click at [492, 338] on textarea at bounding box center [478, 372] width 817 height 165
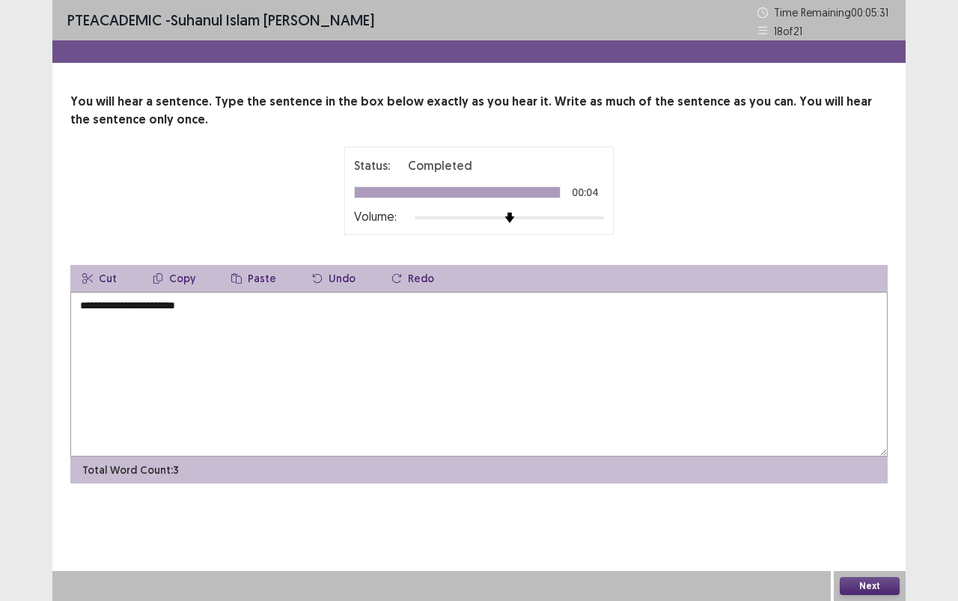
type textarea "**********"
click at [860, 534] on button "Next" at bounding box center [870, 586] width 60 height 18
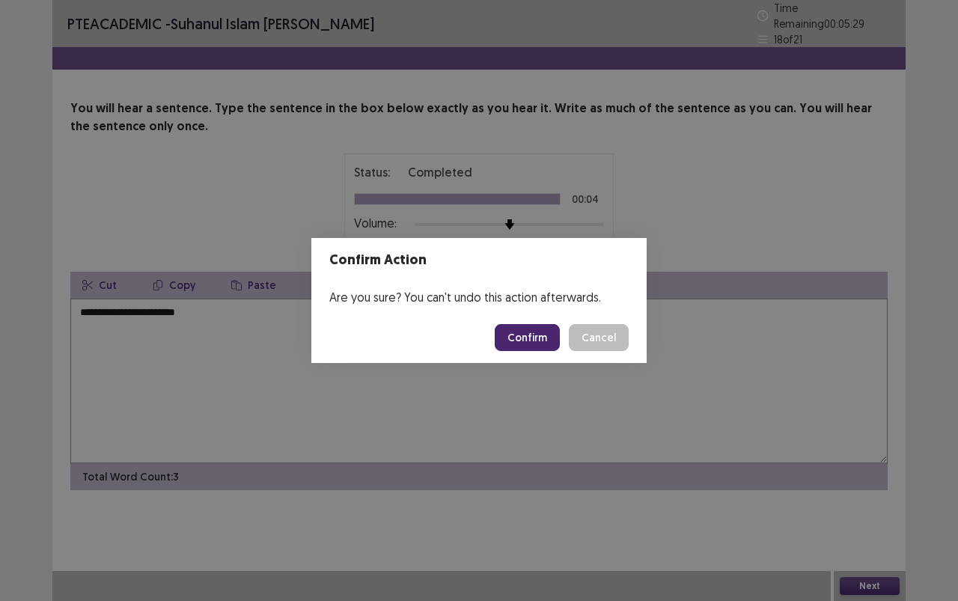
click at [540, 337] on button "Confirm" at bounding box center [527, 337] width 65 height 27
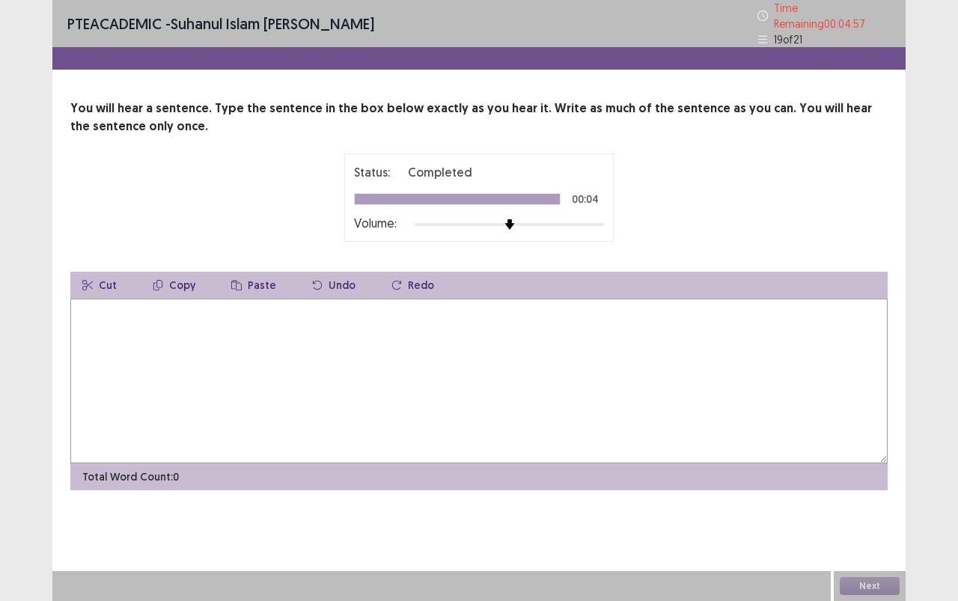
click at [292, 325] on textarea at bounding box center [478, 381] width 817 height 165
click at [337, 306] on textarea "**********" at bounding box center [478, 381] width 817 height 165
type textarea "**********"
click at [893, 534] on button "Next" at bounding box center [870, 586] width 60 height 18
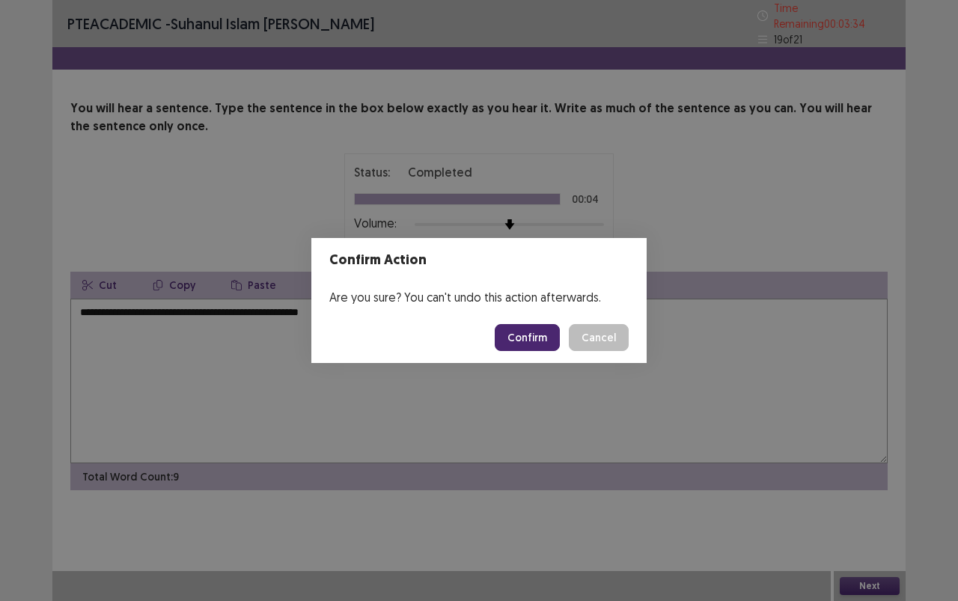
click at [544, 324] on button "Confirm" at bounding box center [527, 337] width 65 height 27
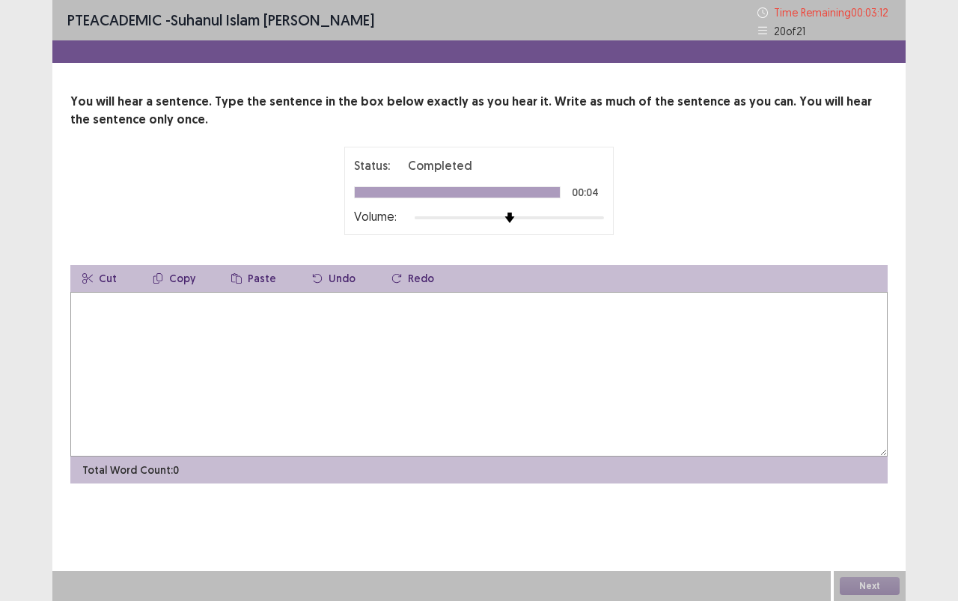
click at [512, 313] on textarea at bounding box center [478, 374] width 817 height 165
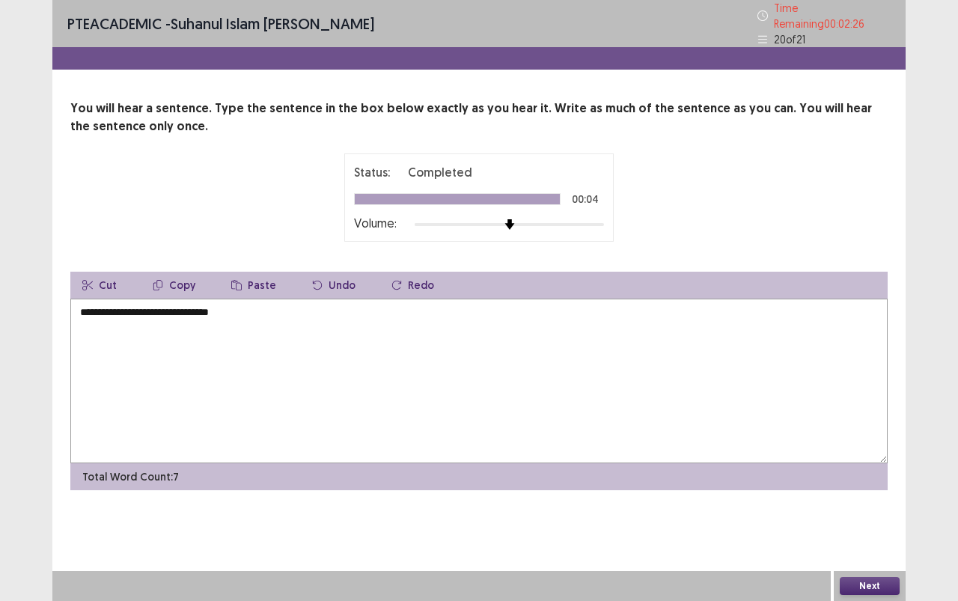
type textarea "**********"
click at [887, 534] on button "Next" at bounding box center [870, 586] width 60 height 18
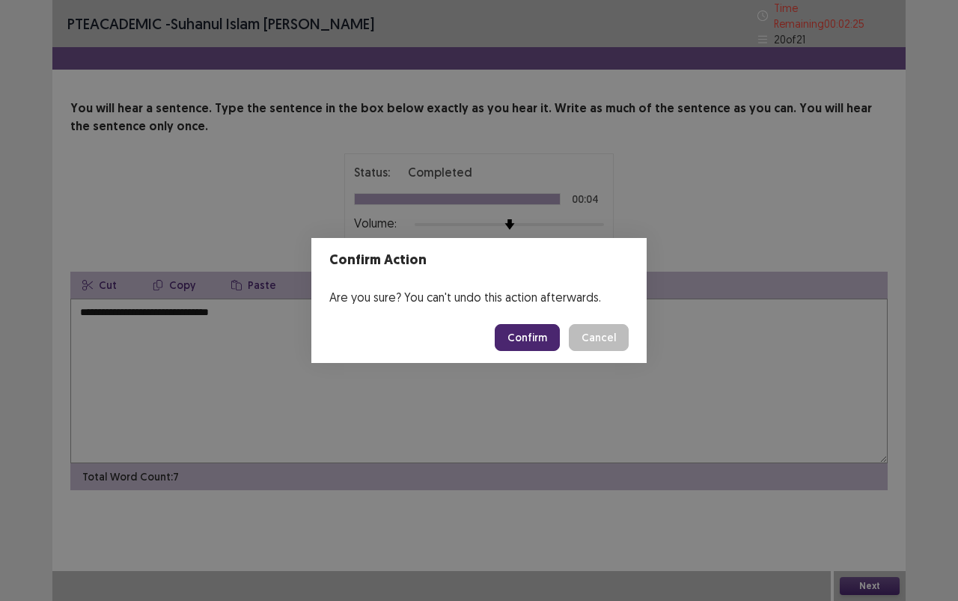
click at [527, 339] on button "Confirm" at bounding box center [527, 337] width 65 height 27
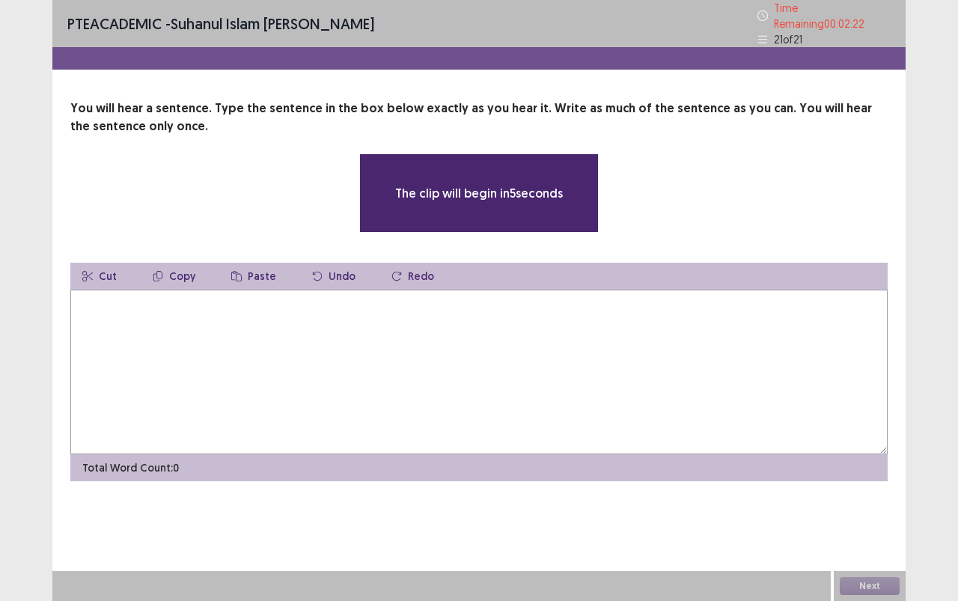
click at [507, 296] on textarea at bounding box center [478, 372] width 817 height 165
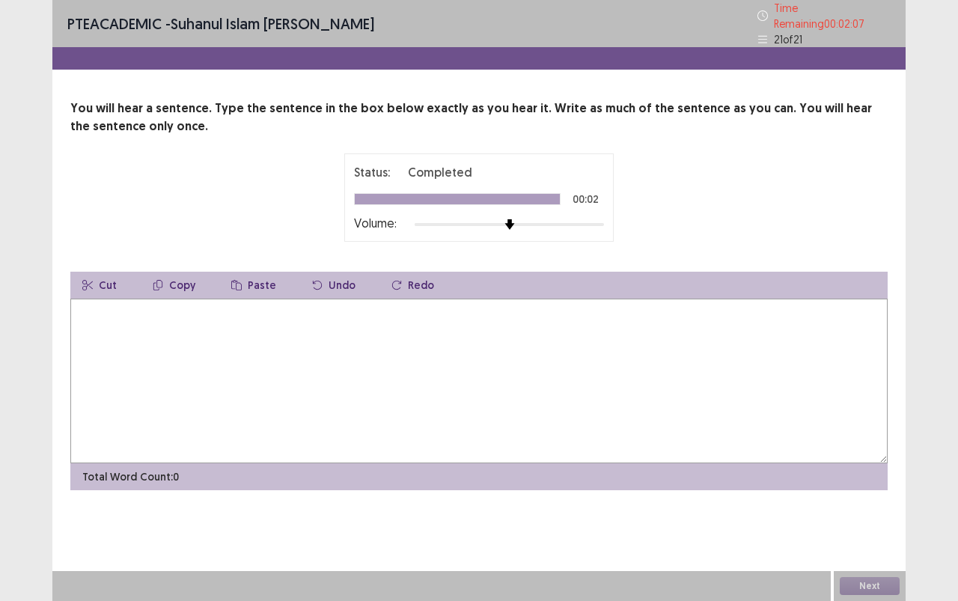
type textarea "*"
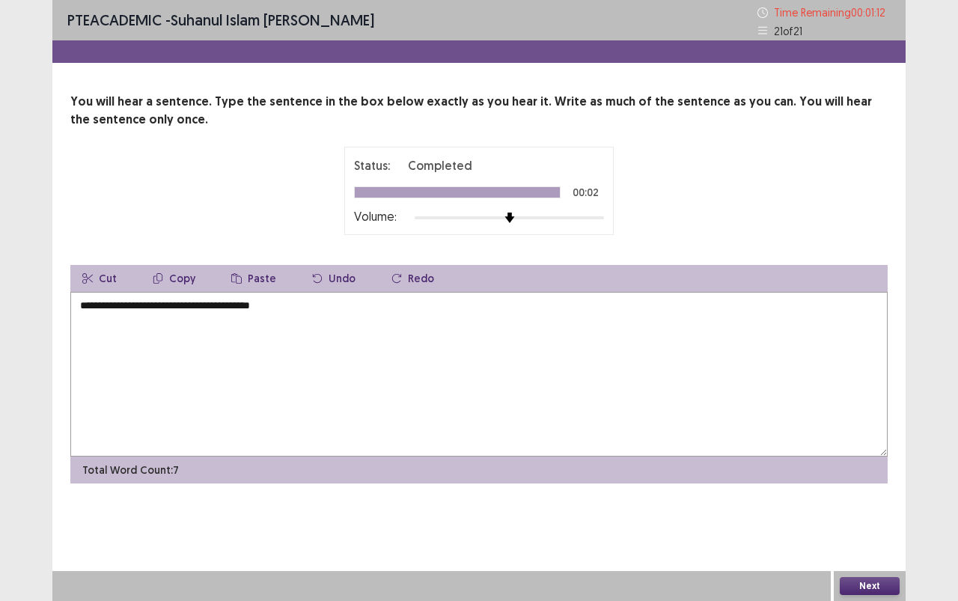
click at [159, 302] on textarea "**********" at bounding box center [478, 374] width 817 height 165
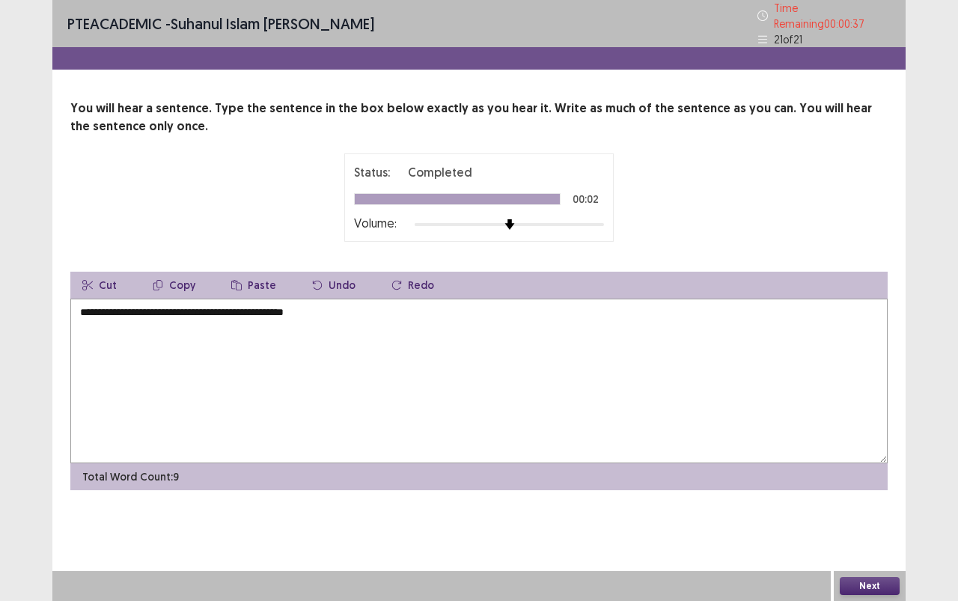
type textarea "**********"
click at [890, 534] on button "Next" at bounding box center [870, 586] width 60 height 18
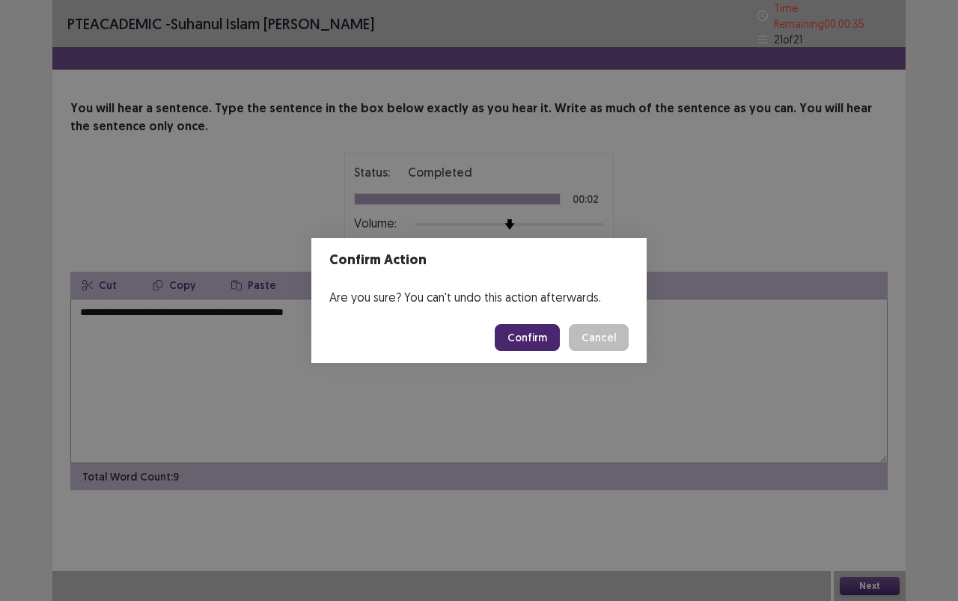
click at [539, 342] on button "Confirm" at bounding box center [527, 337] width 65 height 27
